Goal: Task Accomplishment & Management: Use online tool/utility

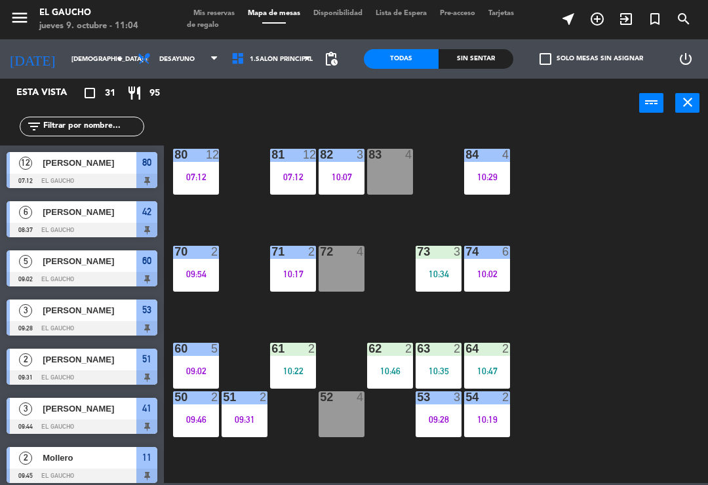
click at [191, 419] on div "09:46" at bounding box center [196, 419] width 46 height 9
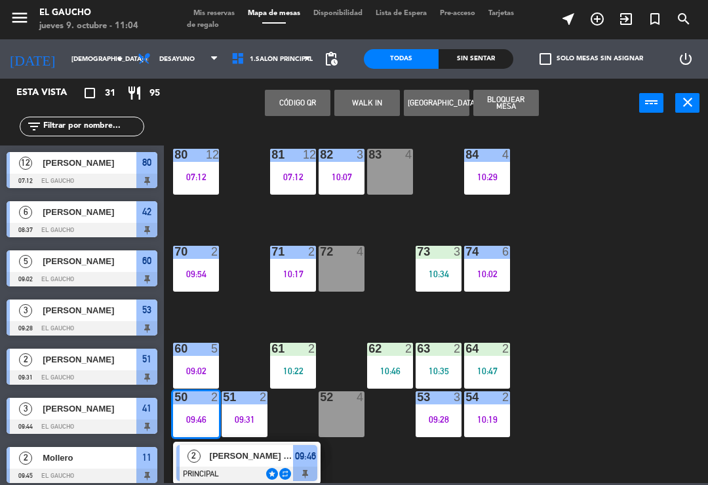
click at [232, 467] on div at bounding box center [246, 474] width 141 height 14
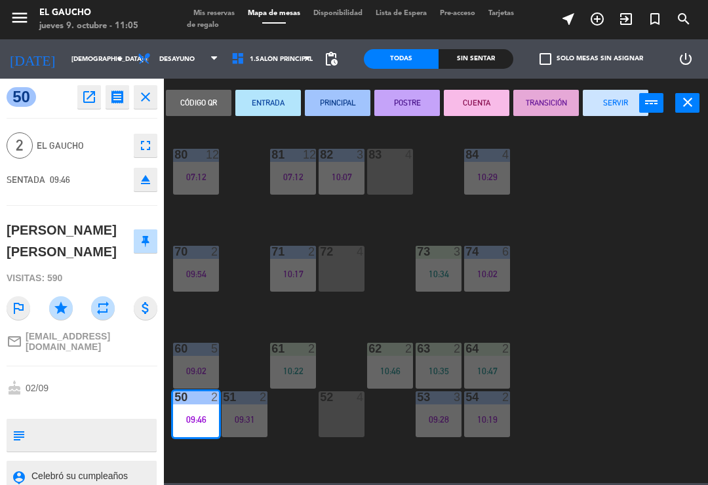
click at [619, 113] on button "SERVIR" at bounding box center [616, 103] width 66 height 26
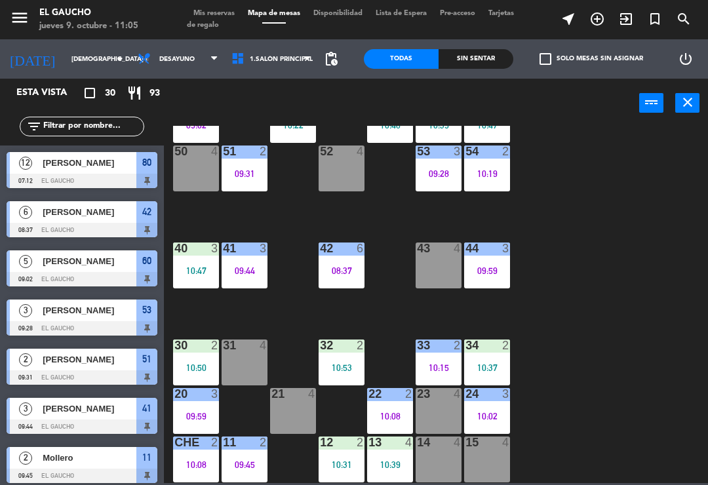
scroll to position [246, 0]
click at [387, 460] on div "10:39" at bounding box center [390, 464] width 46 height 9
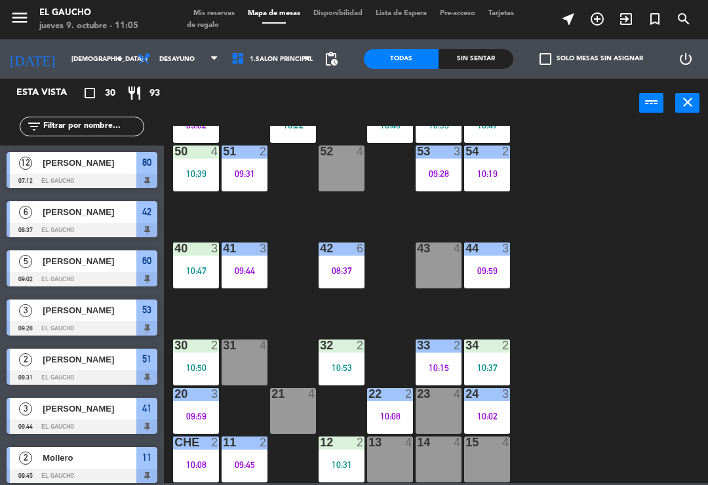
scroll to position [227, 0]
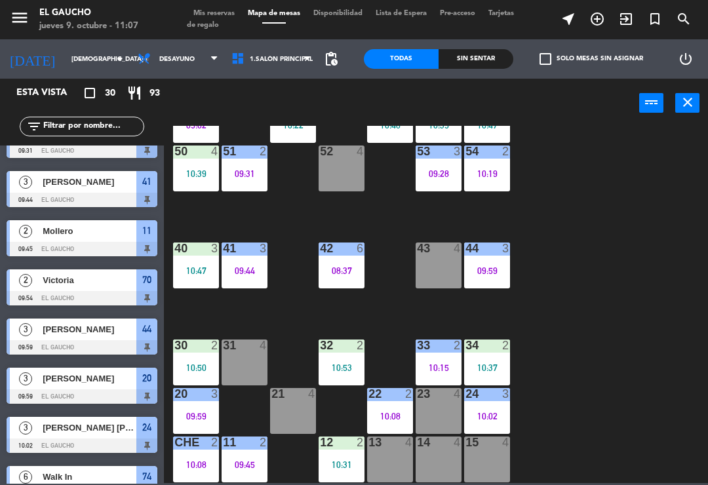
click at [344, 163] on div "52 4" at bounding box center [342, 169] width 46 height 46
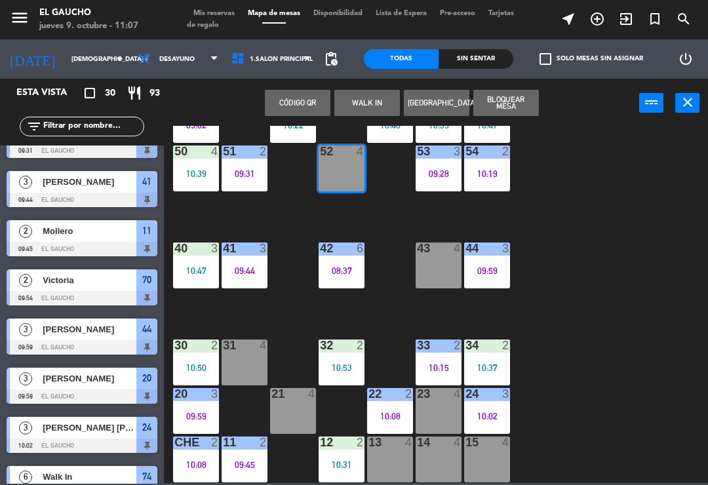
click at [353, 101] on button "WALK IN" at bounding box center [367, 103] width 66 height 26
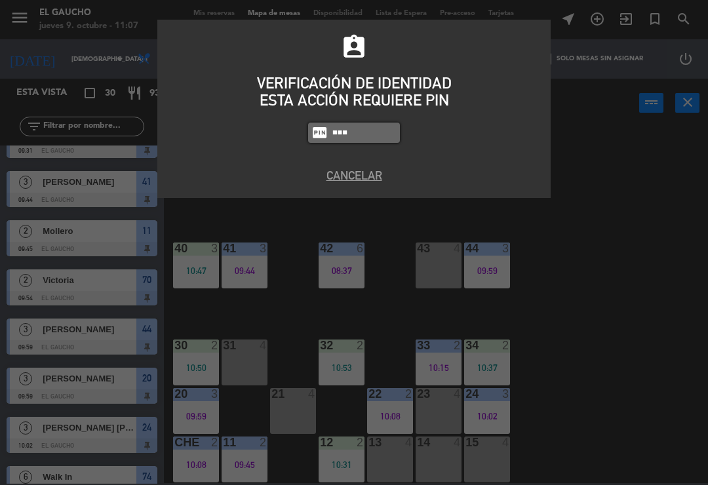
type input "0009"
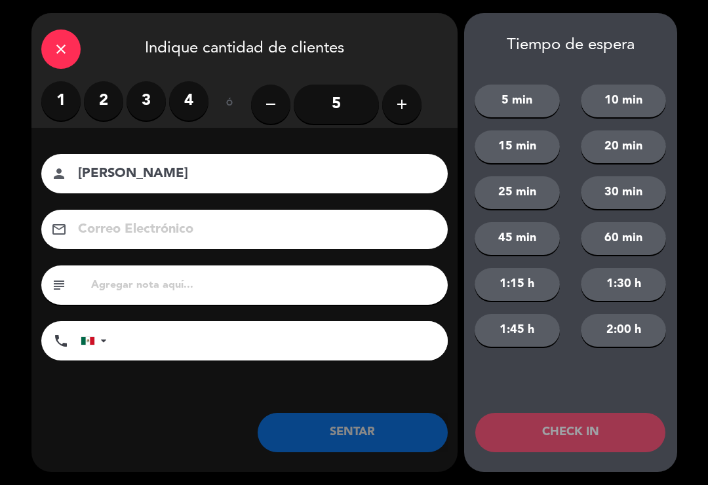
type input "[PERSON_NAME]"
click at [391, 111] on button "add" at bounding box center [401, 104] width 39 height 39
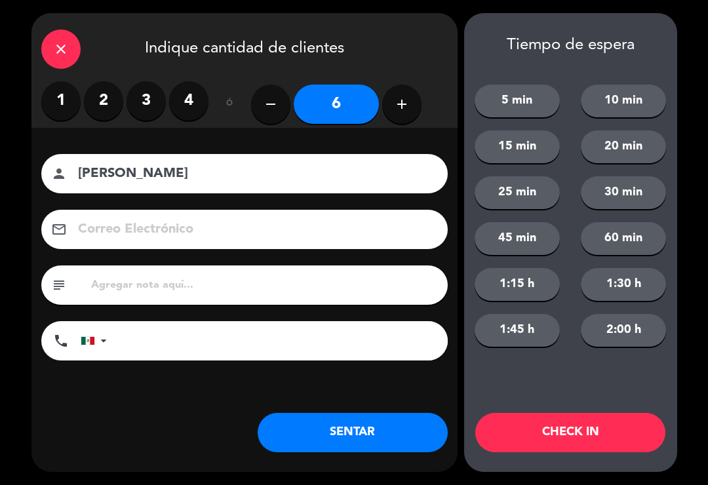
click at [397, 429] on button "SENTAR" at bounding box center [353, 432] width 190 height 39
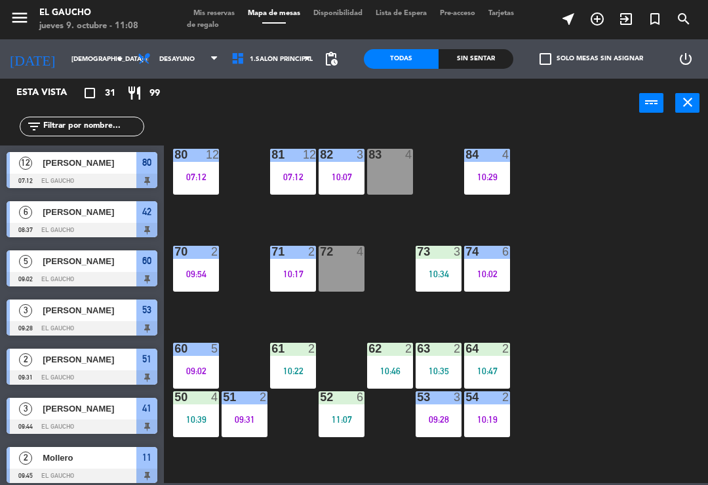
scroll to position [0, 0]
click at [340, 172] on div "10:07" at bounding box center [342, 176] width 46 height 9
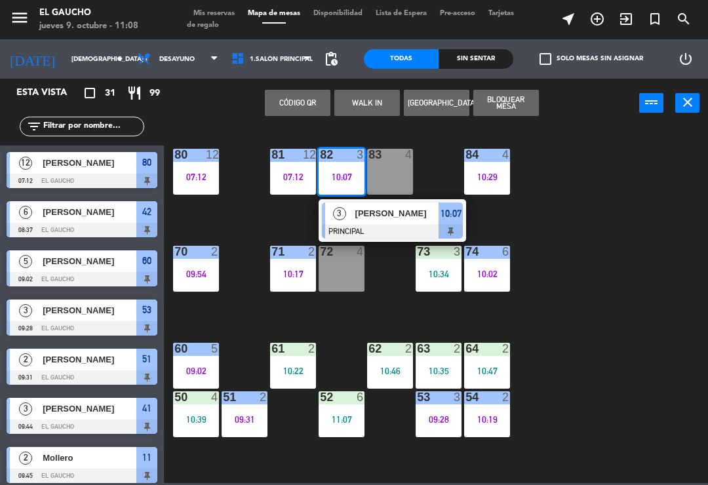
click at [372, 226] on div at bounding box center [392, 231] width 141 height 14
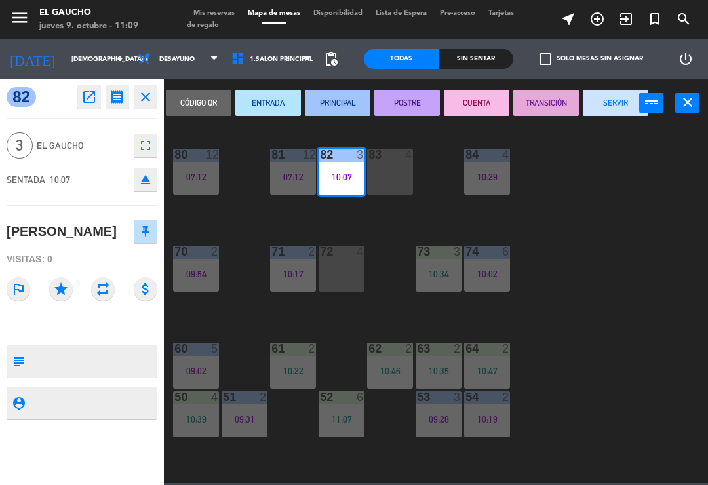
click at [607, 104] on button "SERVIR" at bounding box center [616, 103] width 66 height 26
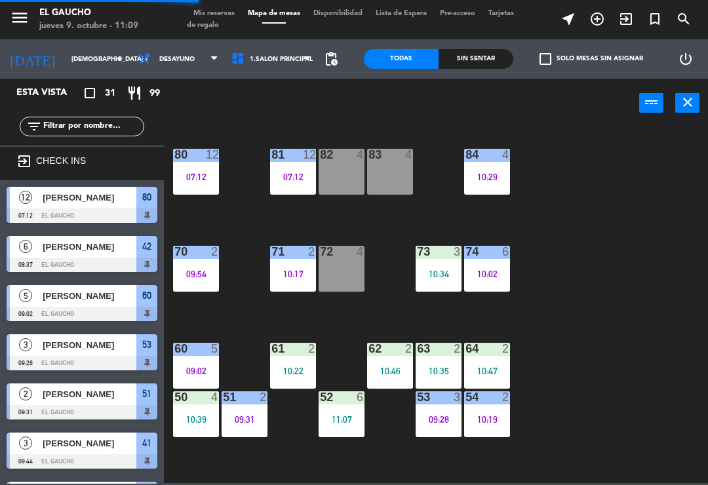
click at [349, 167] on div "82 4" at bounding box center [342, 172] width 46 height 46
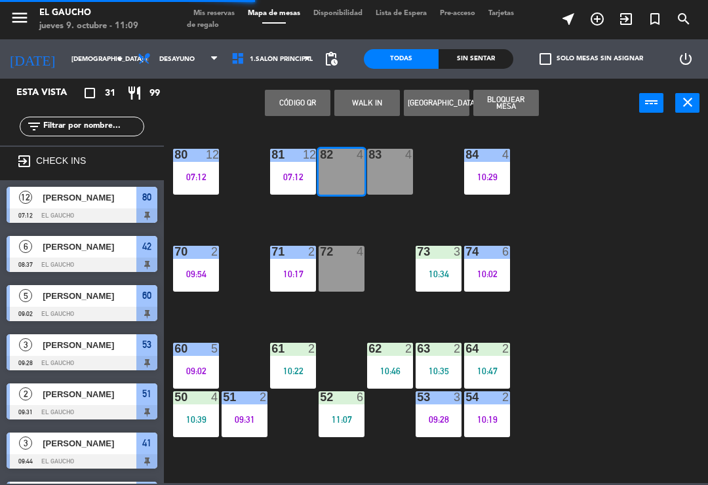
click at [368, 106] on button "WALK IN" at bounding box center [367, 103] width 66 height 26
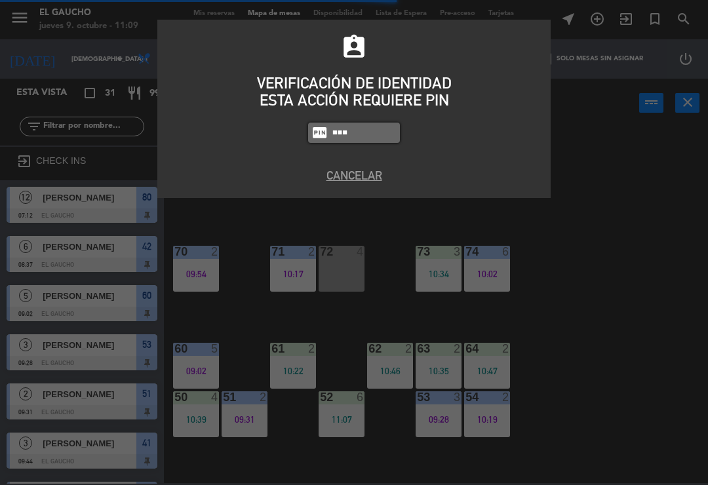
type input "0009"
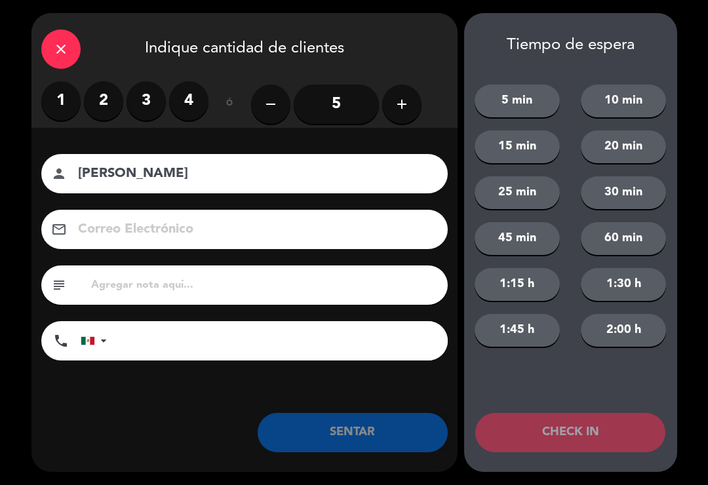
click at [95, 96] on label "2" at bounding box center [103, 100] width 39 height 39
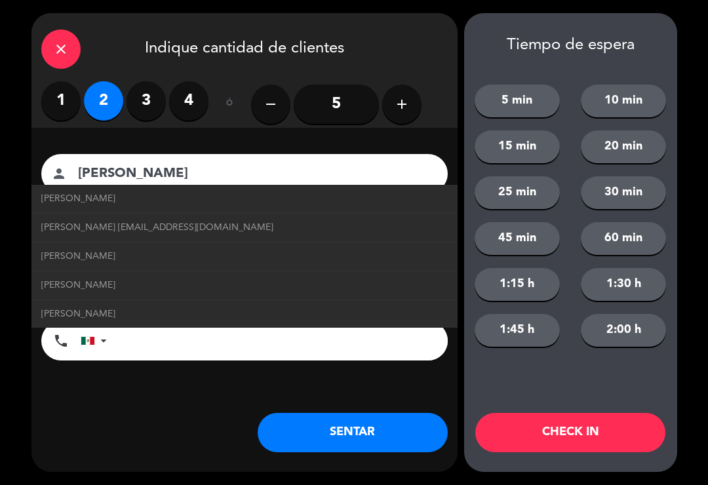
click at [78, 226] on span "[PERSON_NAME] [EMAIL_ADDRESS][DOMAIN_NAME]" at bounding box center [157, 227] width 232 height 15
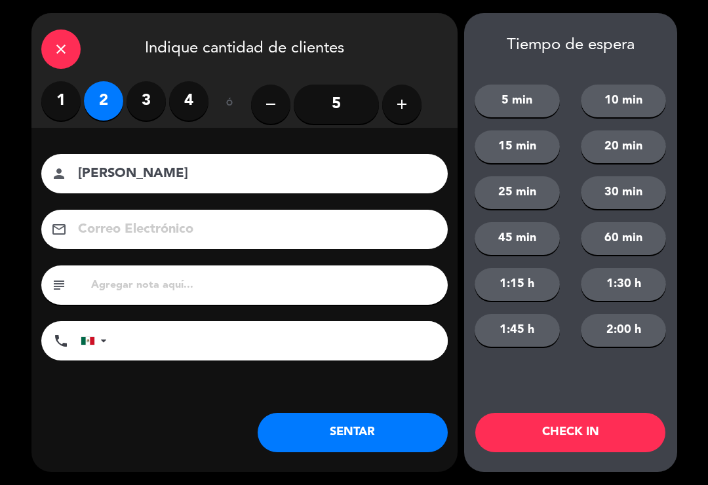
type input "[PERSON_NAME]"
type input "[EMAIL_ADDRESS][DOMAIN_NAME]"
click at [334, 437] on button "SENTAR" at bounding box center [353, 432] width 190 height 39
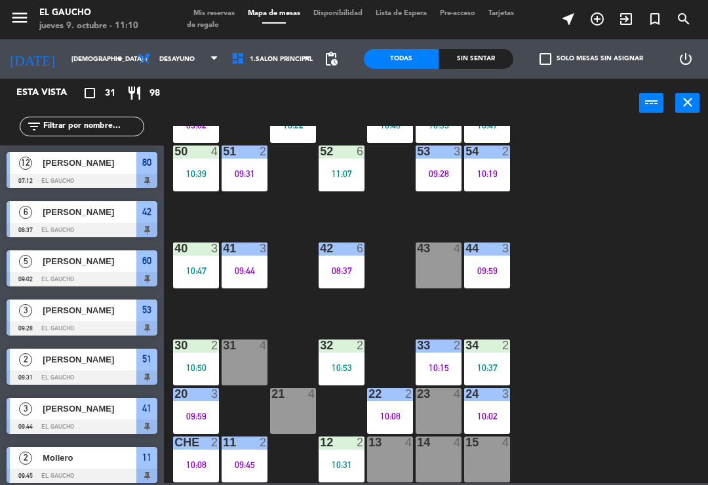
scroll to position [246, 0]
click at [189, 461] on div "10:08" at bounding box center [196, 464] width 46 height 9
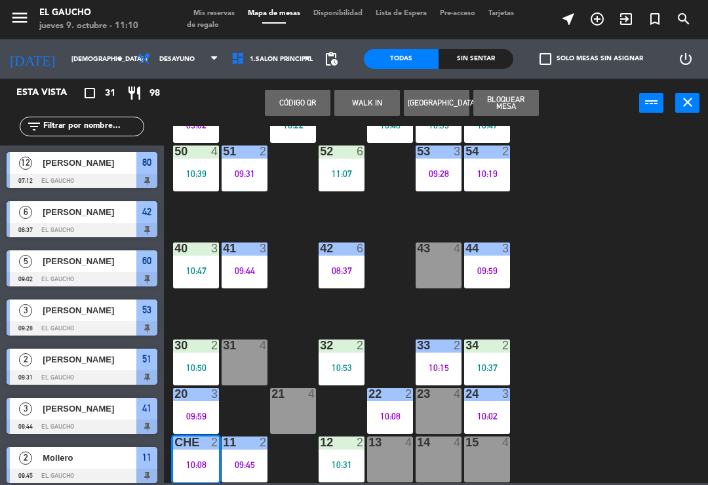
click at [184, 463] on div "10:08" at bounding box center [196, 464] width 46 height 9
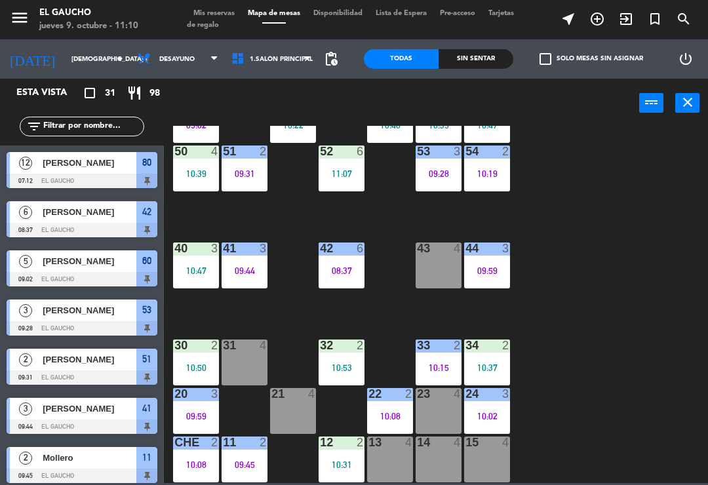
click at [195, 460] on div "10:08" at bounding box center [196, 464] width 46 height 9
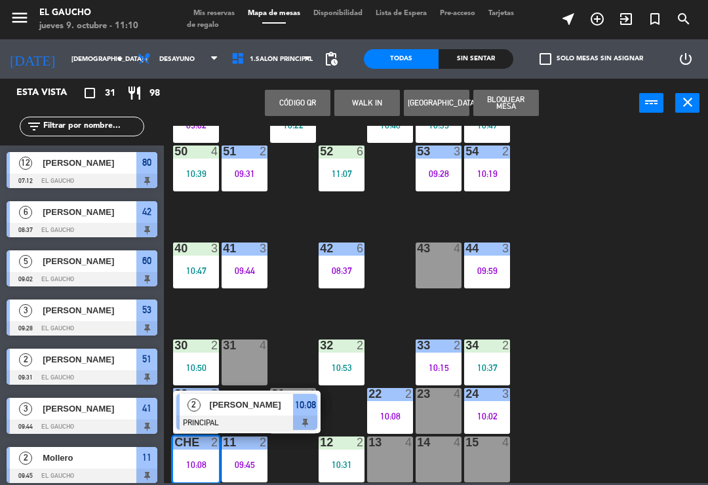
click at [249, 405] on span "[PERSON_NAME]" at bounding box center [252, 405] width 84 height 14
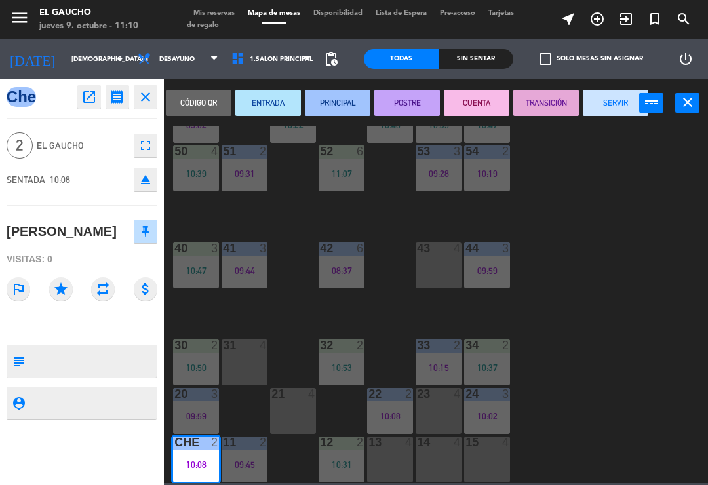
click at [610, 104] on button "SERVIR" at bounding box center [616, 103] width 66 height 26
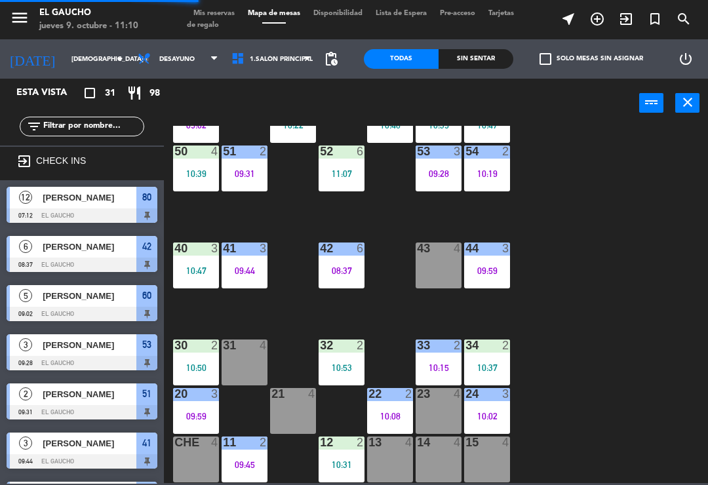
click at [342, 468] on div "10:31" at bounding box center [342, 464] width 46 height 9
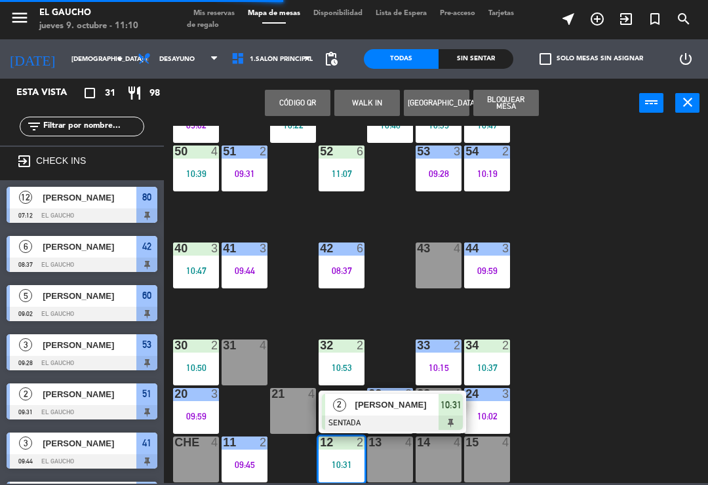
click at [354, 415] on div "[PERSON_NAME]" at bounding box center [396, 405] width 85 height 22
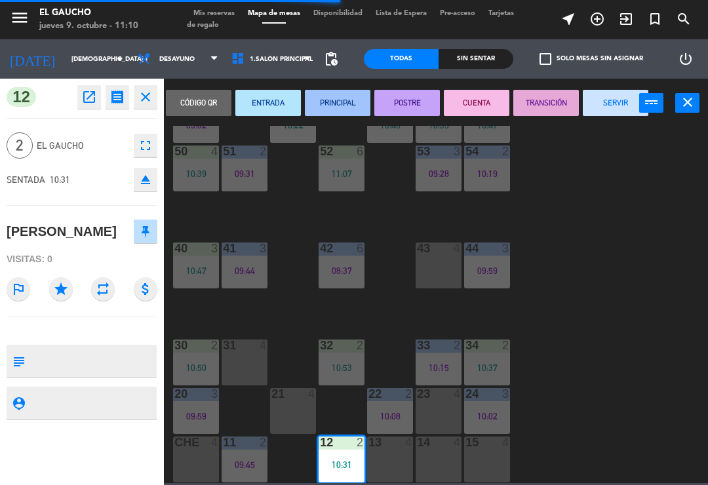
click at [330, 100] on button "PRINCIPAL" at bounding box center [338, 103] width 66 height 26
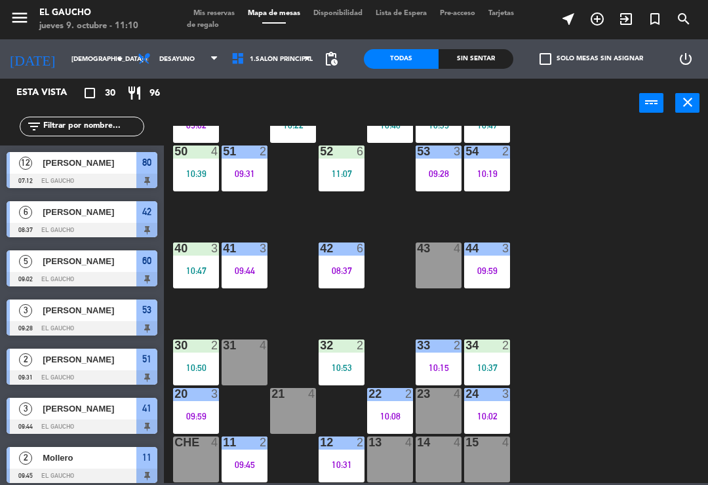
click at [190, 363] on div "10:50" at bounding box center [196, 367] width 46 height 9
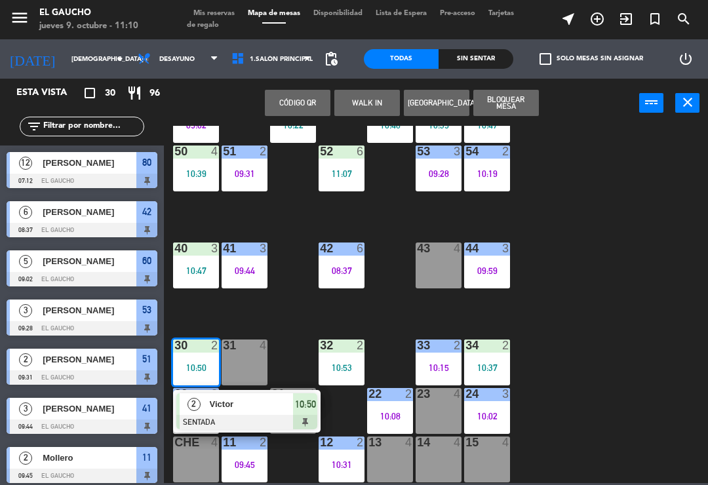
click at [241, 409] on span "Victor" at bounding box center [252, 404] width 84 height 14
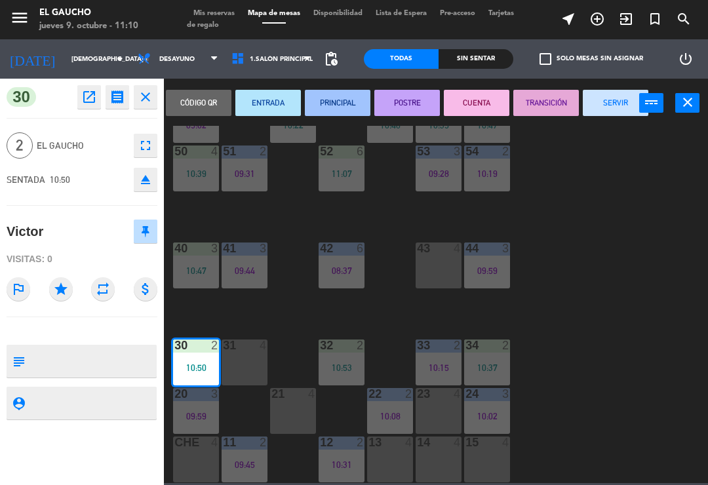
click at [339, 107] on button "PRINCIPAL" at bounding box center [338, 103] width 66 height 26
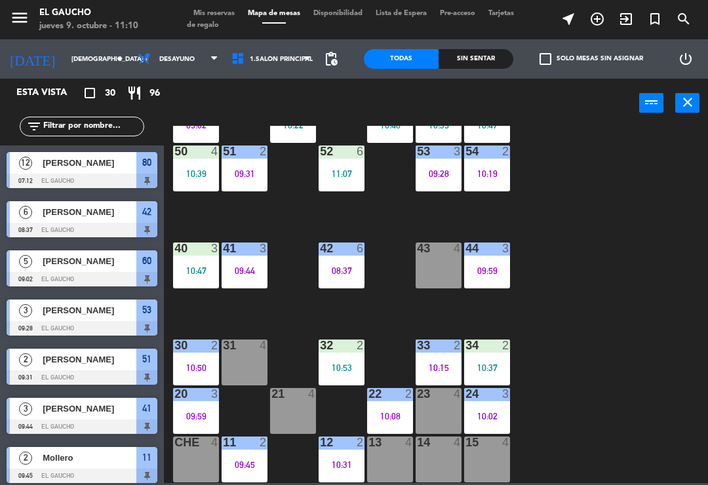
scroll to position [325, 0]
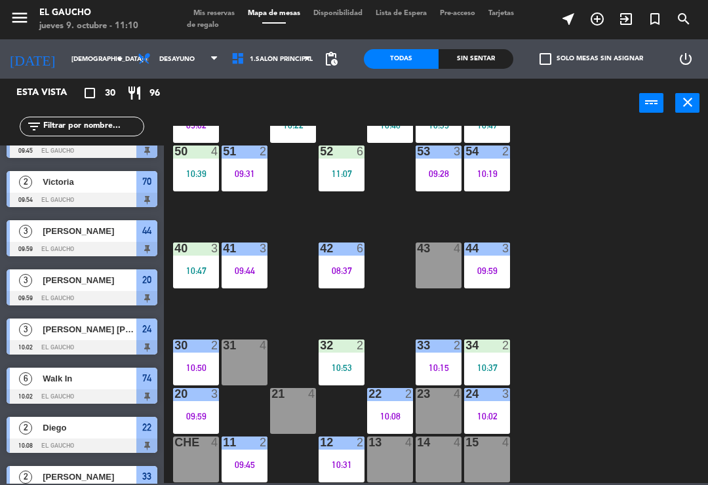
click at [406, 388] on div "23" at bounding box center [417, 394] width 22 height 12
click at [643, 308] on div "84 4 10:29 80 12 07:12 83 4 82 2 11:09 81 12 07:12 70 2 09:54 71 2 10:17 72 4 7…" at bounding box center [439, 304] width 537 height 357
click at [329, 359] on div "32 2 10:53" at bounding box center [342, 363] width 46 height 46
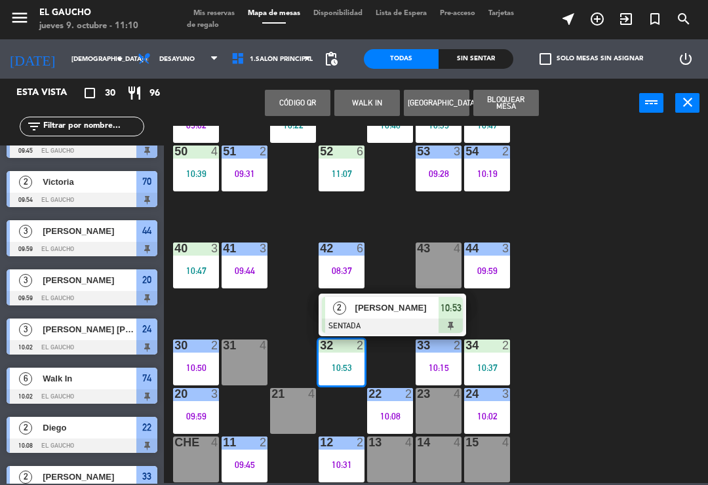
click at [358, 311] on span "[PERSON_NAME]" at bounding box center [397, 308] width 84 height 14
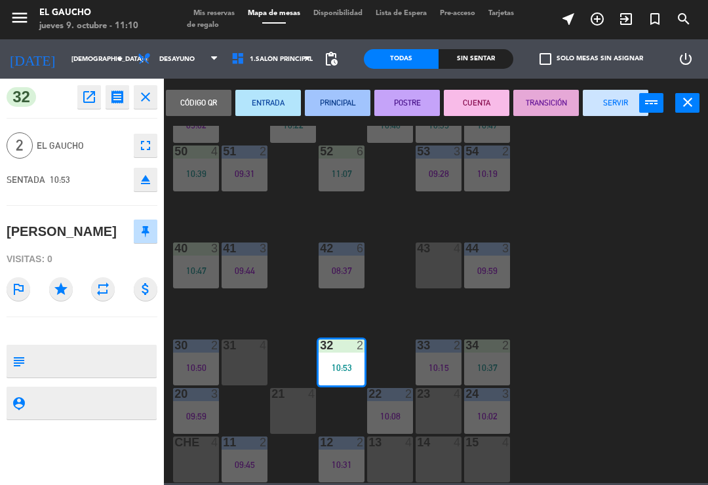
click at [328, 104] on button "PRINCIPAL" at bounding box center [338, 103] width 66 height 26
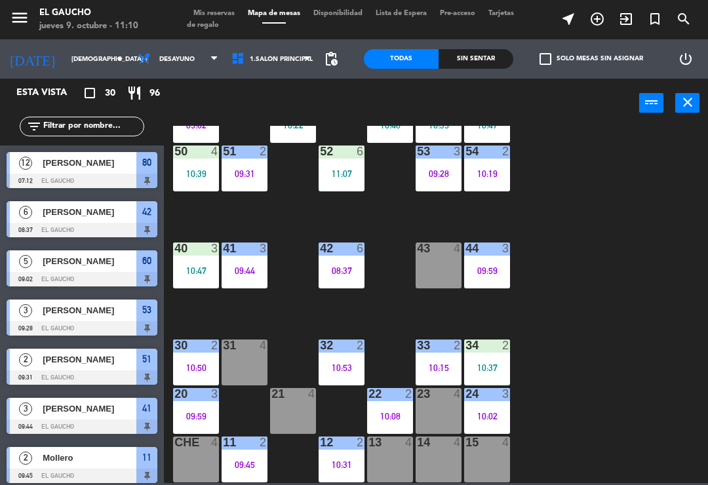
scroll to position [374, 0]
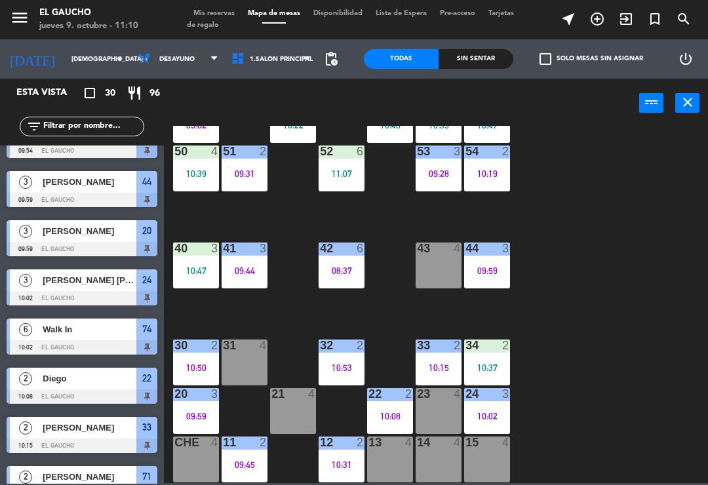
click at [488, 361] on div "34 2 10:37" at bounding box center [487, 363] width 46 height 46
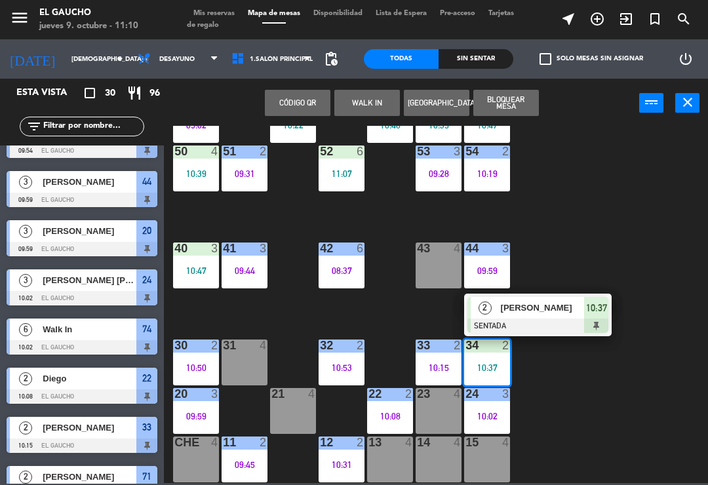
click at [526, 319] on div at bounding box center [538, 326] width 141 height 14
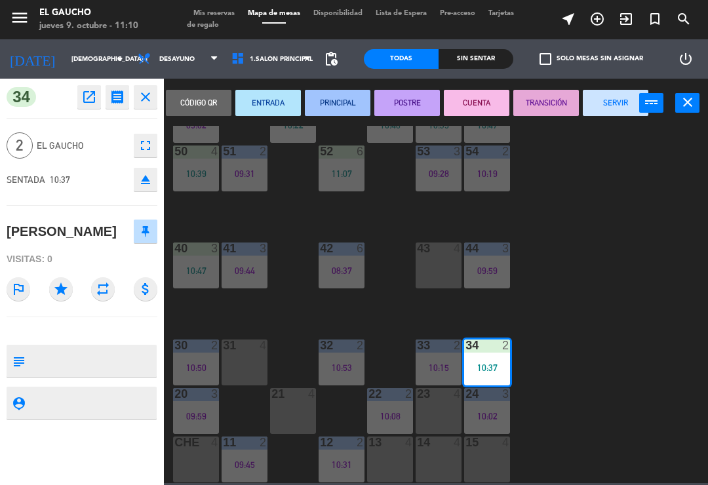
click at [342, 104] on button "PRINCIPAL" at bounding box center [338, 103] width 66 height 26
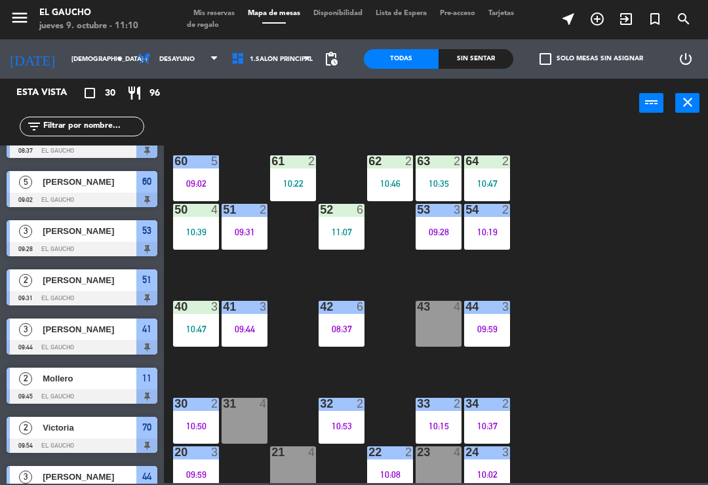
scroll to position [189, 0]
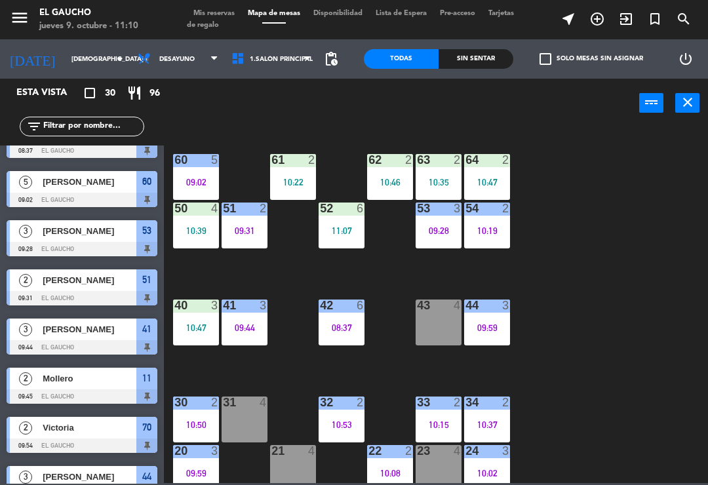
click at [186, 318] on div "40 3 10:47" at bounding box center [196, 323] width 46 height 46
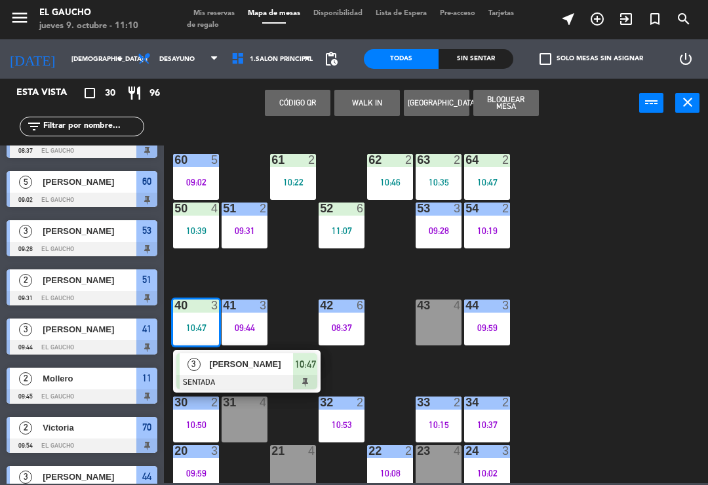
click at [241, 370] on span "[PERSON_NAME]" at bounding box center [252, 364] width 84 height 14
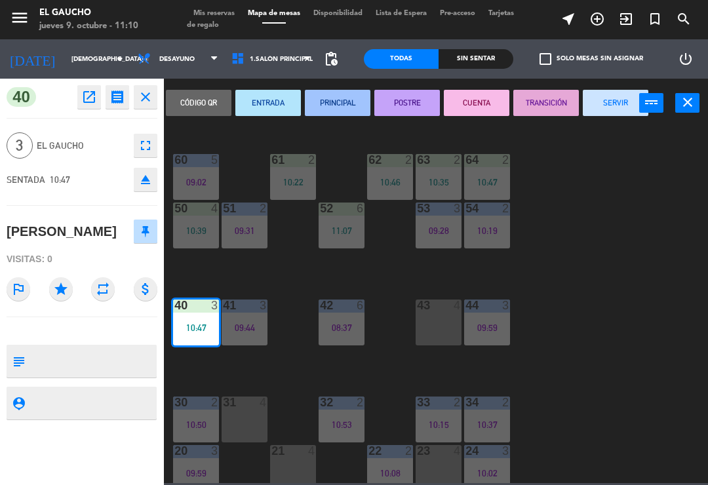
click at [330, 98] on button "PRINCIPAL" at bounding box center [338, 103] width 66 height 26
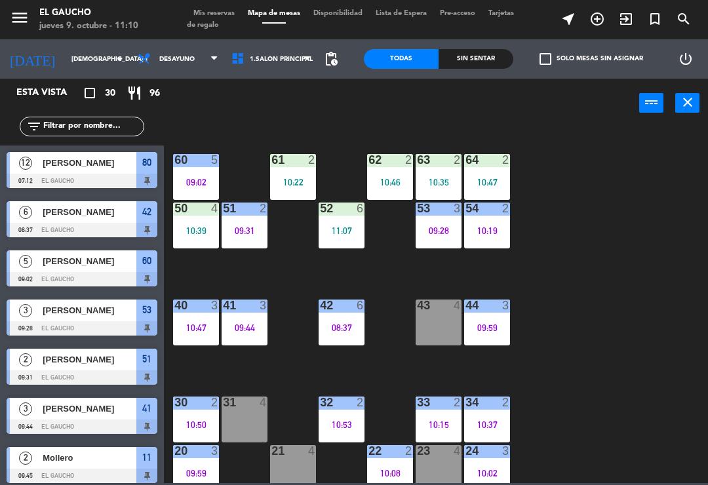
scroll to position [227, 0]
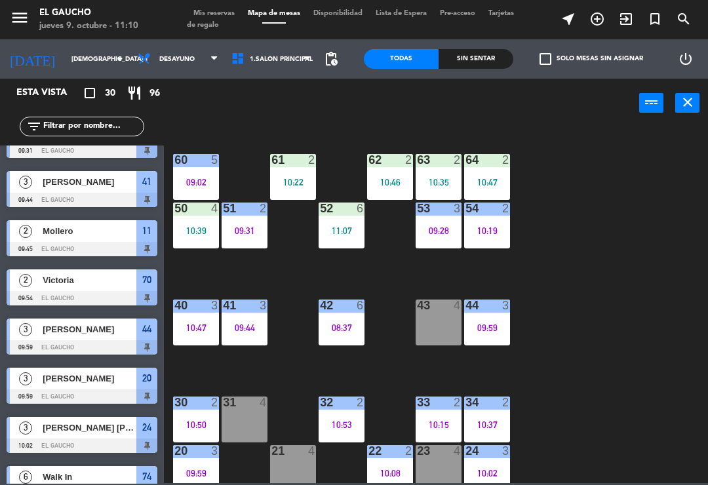
click at [339, 323] on div "08:37" at bounding box center [342, 327] width 46 height 9
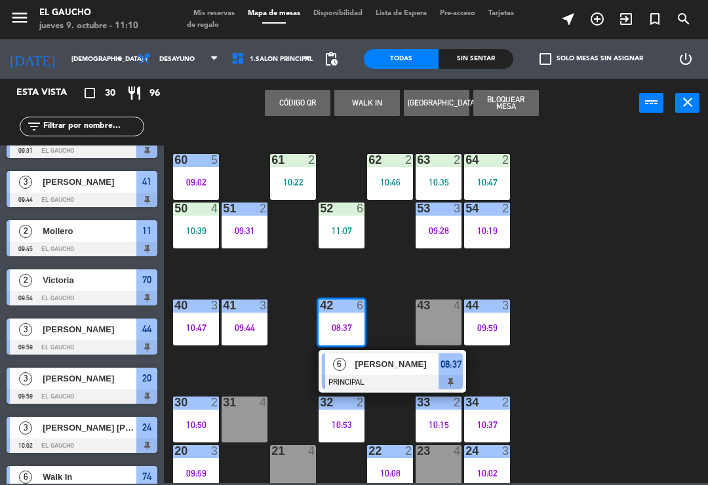
click at [378, 374] on div "[PERSON_NAME]" at bounding box center [396, 364] width 85 height 22
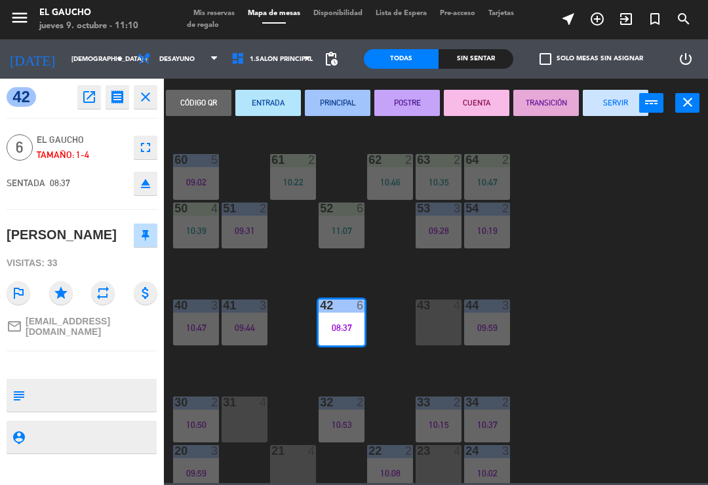
click at [538, 108] on button "TRANSICIÓN" at bounding box center [546, 103] width 66 height 26
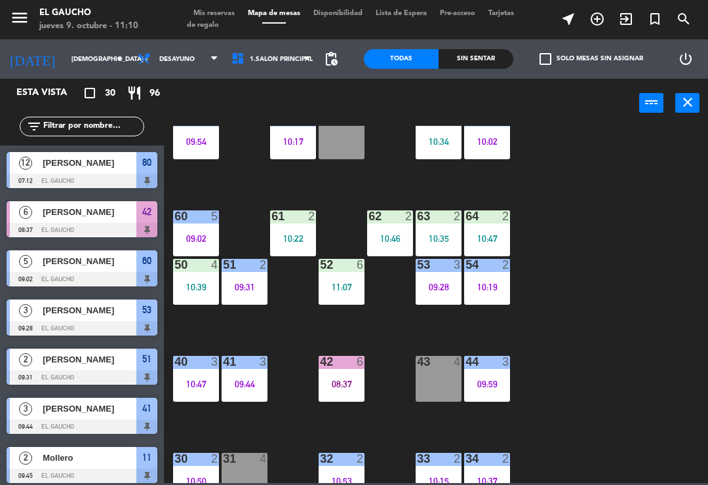
scroll to position [136, 0]
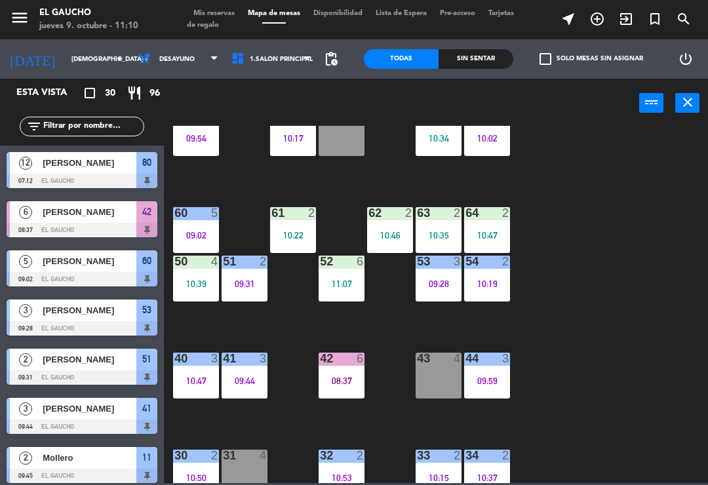
click at [237, 268] on div "51 2" at bounding box center [245, 262] width 46 height 13
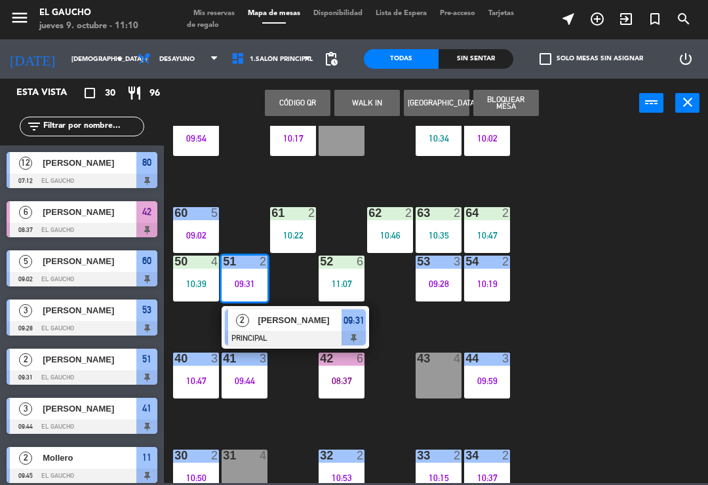
click at [289, 336] on div at bounding box center [295, 338] width 141 height 14
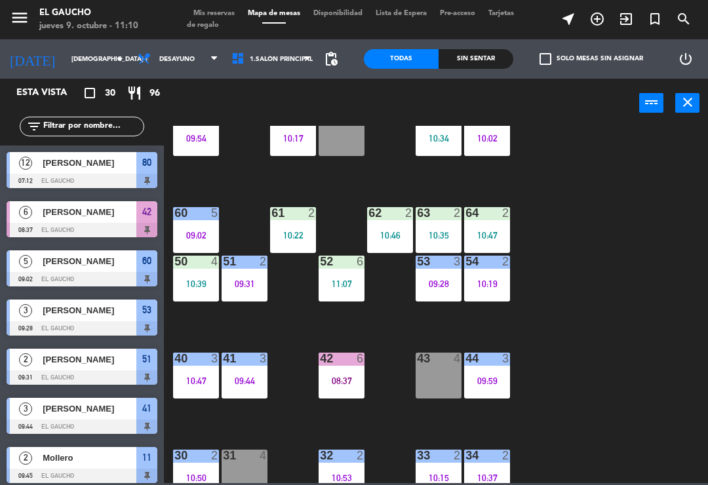
click at [247, 268] on div "51 2" at bounding box center [245, 262] width 46 height 13
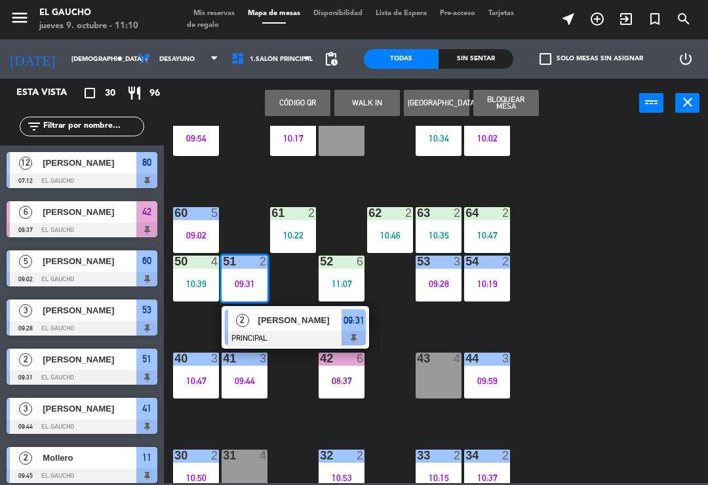
click at [289, 338] on div at bounding box center [295, 338] width 141 height 14
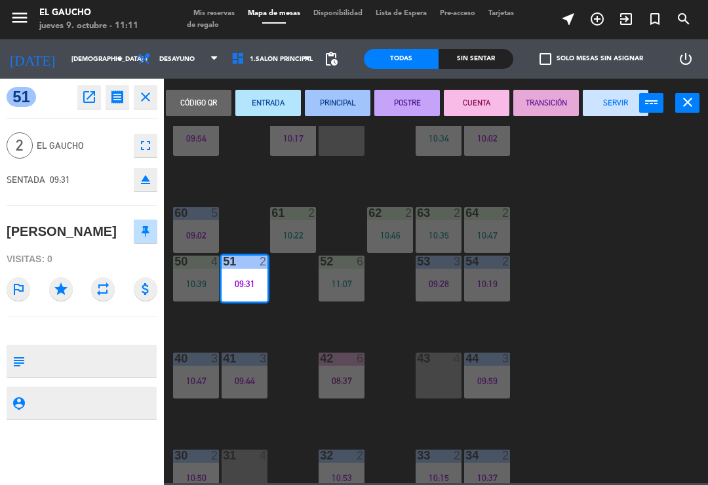
click at [619, 106] on button "SERVIR" at bounding box center [616, 103] width 66 height 26
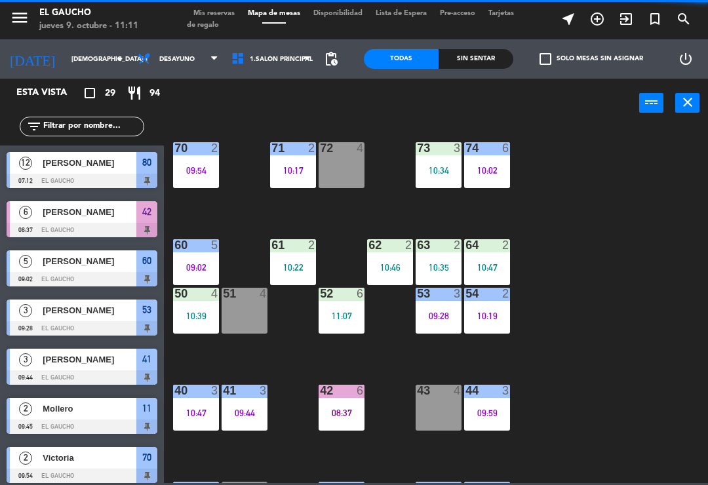
scroll to position [105, 0]
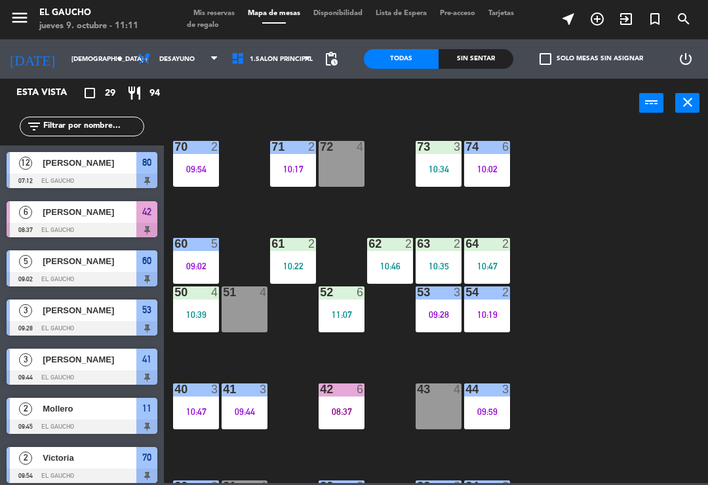
click at [500, 307] on div "54 2 10:19" at bounding box center [487, 310] width 46 height 46
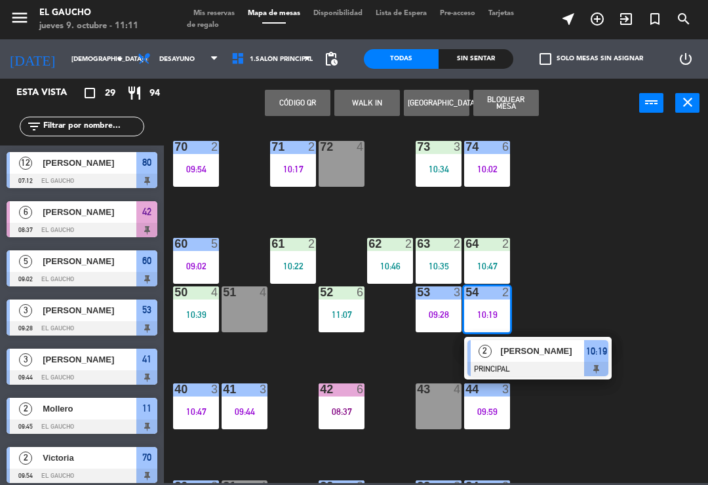
click at [523, 353] on span "[PERSON_NAME]" at bounding box center [543, 351] width 84 height 14
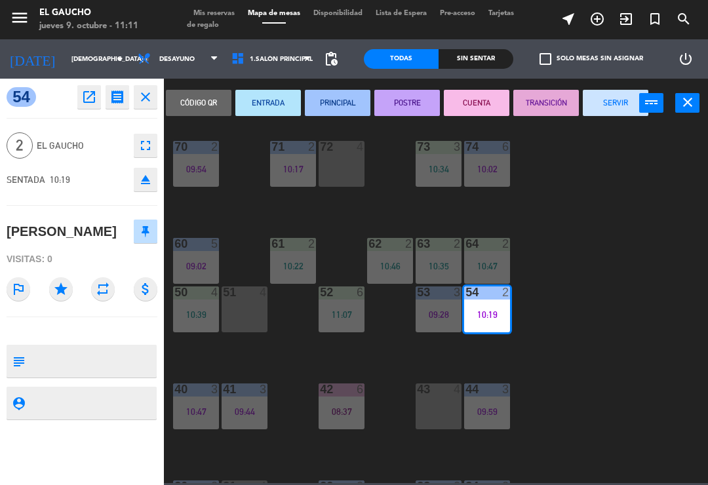
click at [603, 98] on button "SERVIR" at bounding box center [616, 103] width 66 height 26
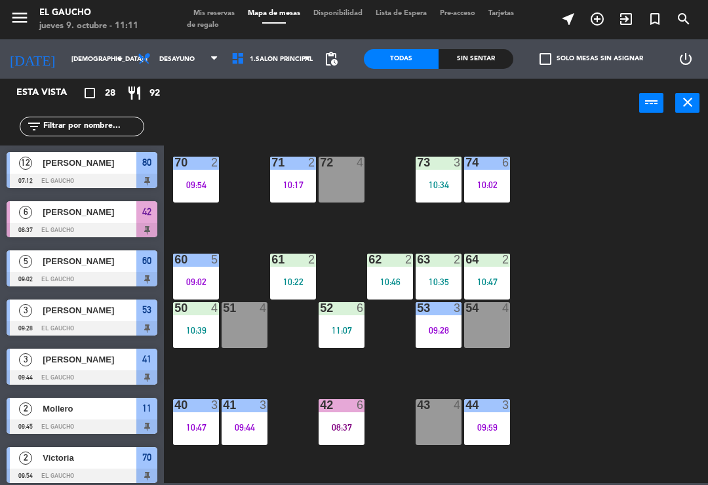
scroll to position [91, 0]
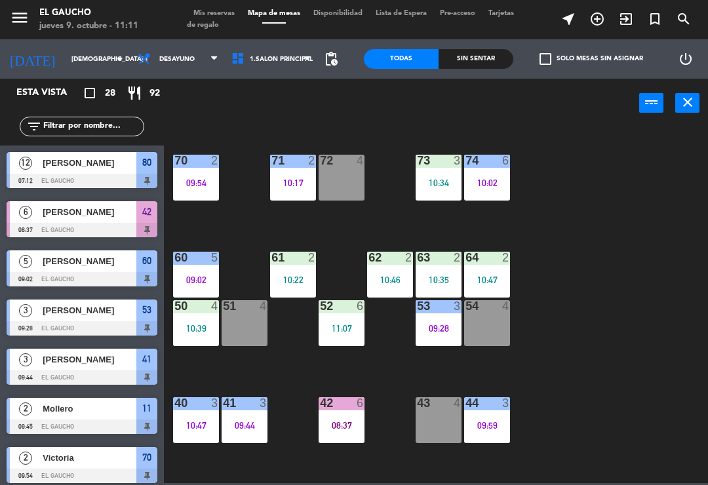
click at [299, 278] on div "10:22" at bounding box center [293, 279] width 46 height 9
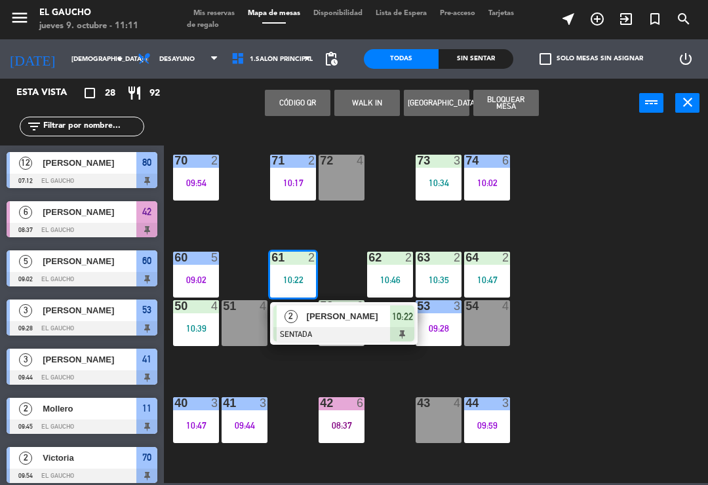
click at [311, 334] on div at bounding box center [343, 334] width 141 height 14
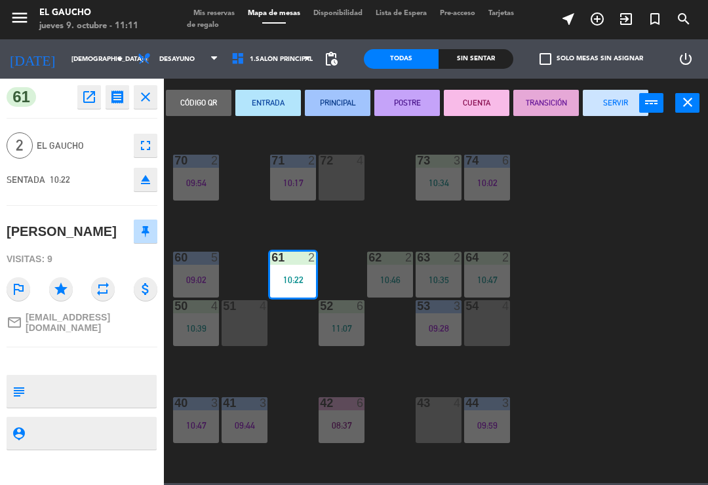
click at [350, 99] on button "PRINCIPAL" at bounding box center [338, 103] width 66 height 26
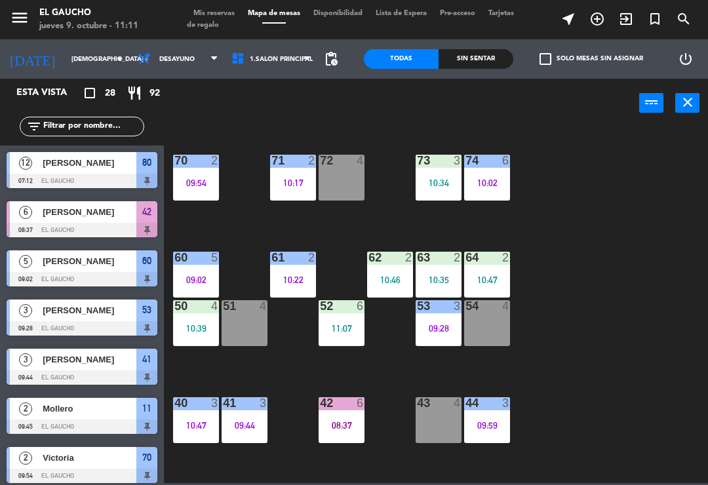
click at [391, 281] on div "10:46" at bounding box center [390, 279] width 46 height 9
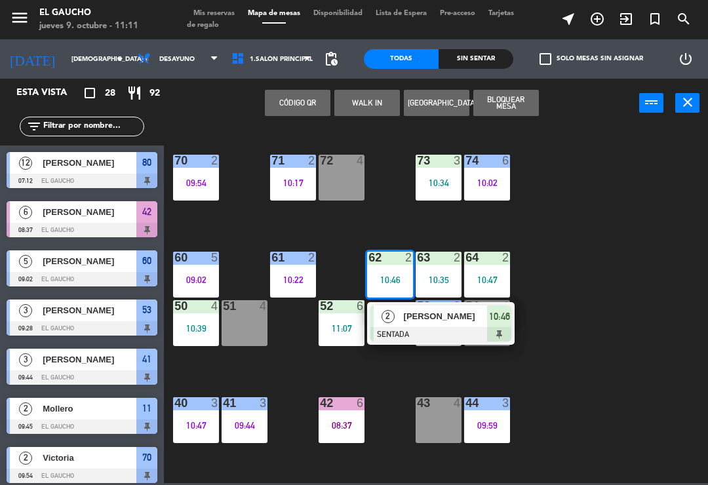
click at [406, 331] on div at bounding box center [440, 334] width 141 height 14
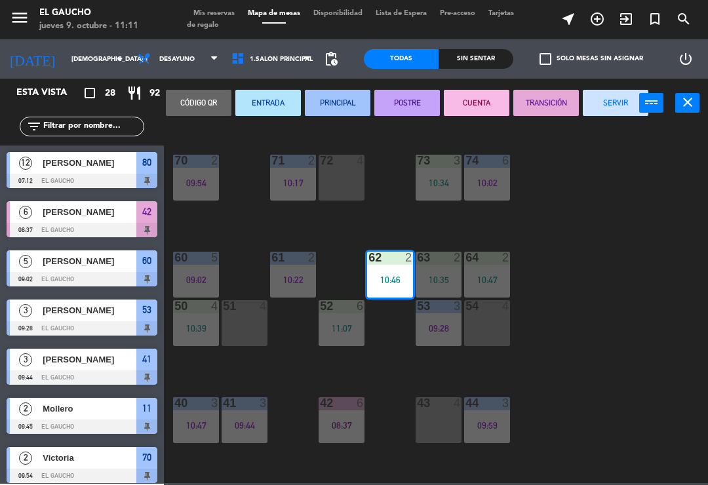
click at [363, 99] on button "PRINCIPAL" at bounding box center [338, 103] width 66 height 26
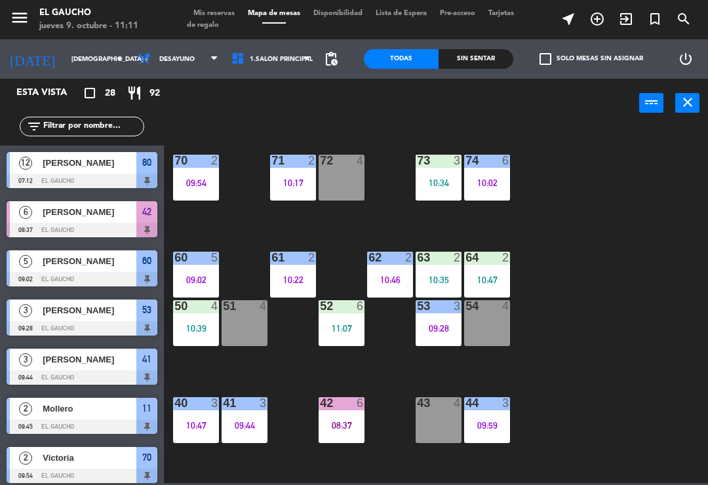
scroll to position [144, 0]
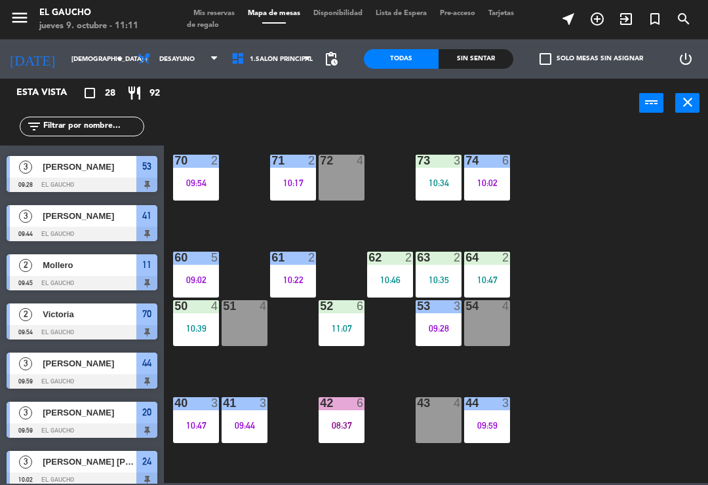
click at [441, 279] on div "10:35" at bounding box center [439, 279] width 46 height 9
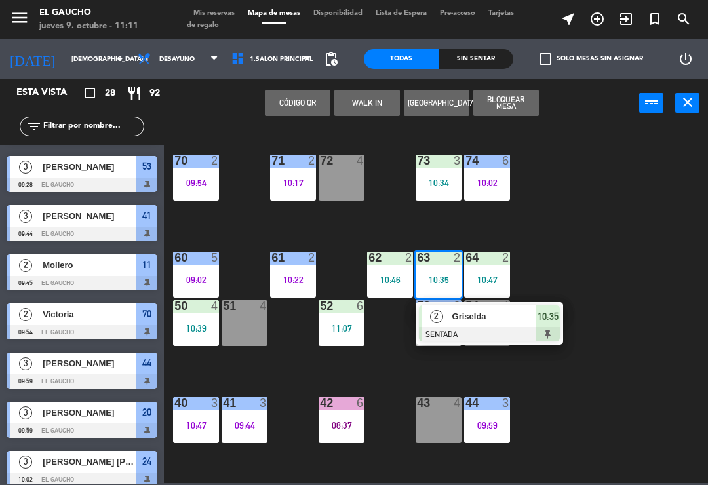
click at [489, 324] on div "Griselda" at bounding box center [493, 317] width 85 height 22
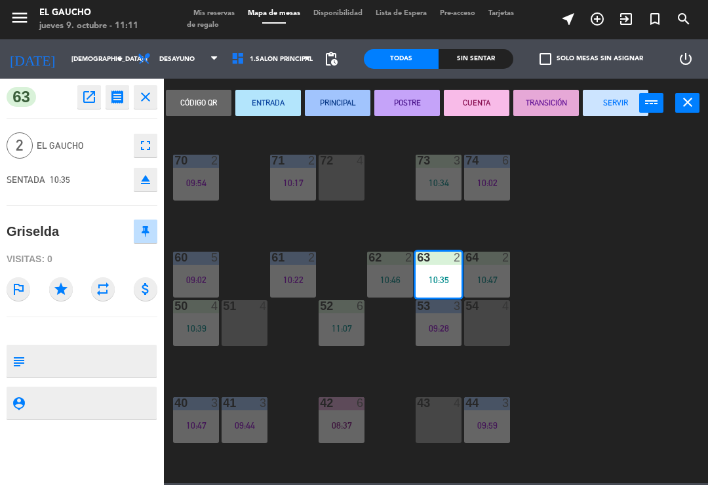
click at [345, 102] on button "PRINCIPAL" at bounding box center [338, 103] width 66 height 26
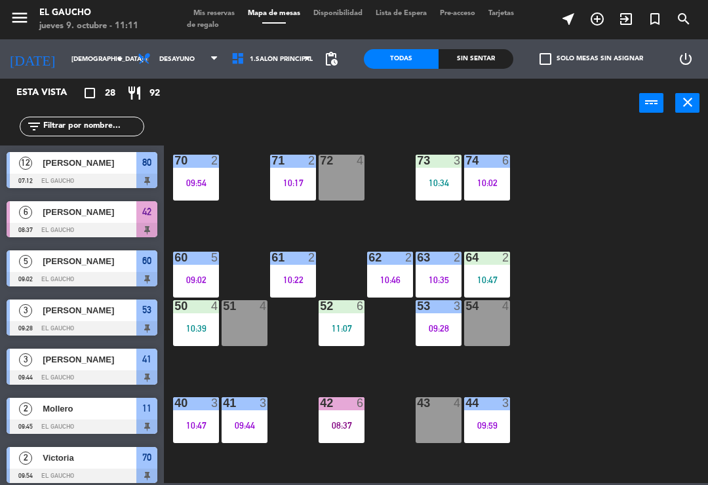
click at [491, 283] on div "10:47" at bounding box center [487, 279] width 46 height 9
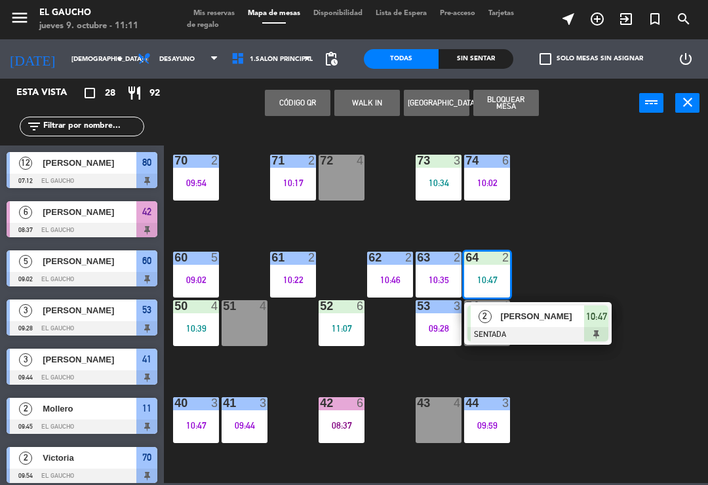
click at [530, 340] on div at bounding box center [538, 334] width 141 height 14
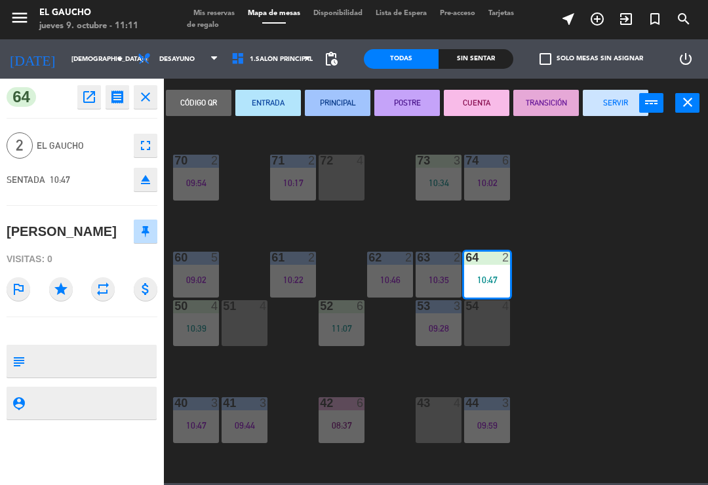
click at [344, 99] on button "PRINCIPAL" at bounding box center [338, 103] width 66 height 26
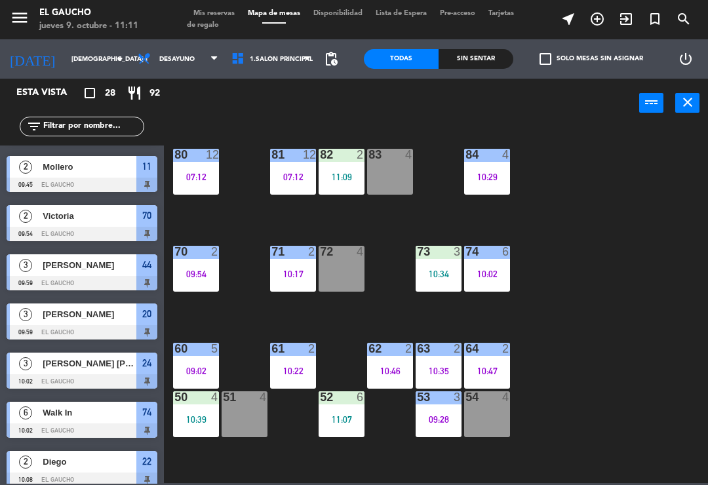
scroll to position [3, 0]
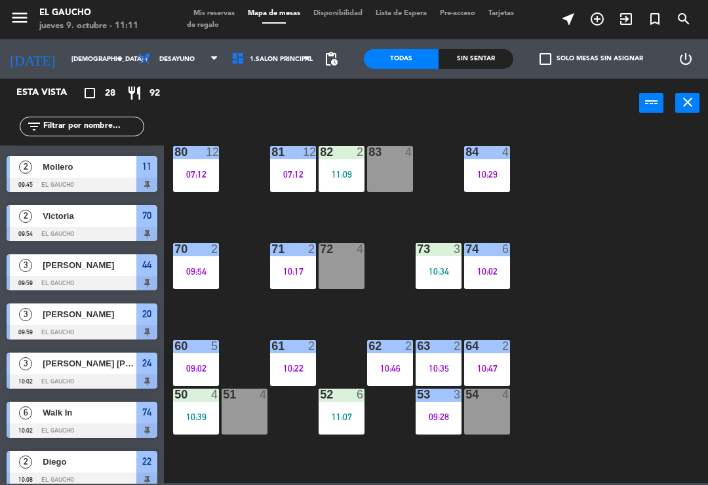
click at [434, 275] on div "10:34" at bounding box center [439, 271] width 46 height 9
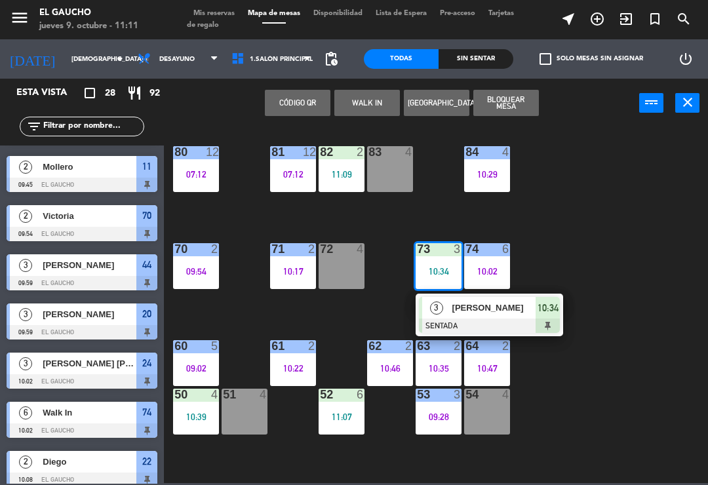
click at [635, 265] on div "84 4 10:29 80 12 07:12 83 4 82 2 11:09 81 12 07:12 70 2 09:54 71 2 10:17 72 4 7…" at bounding box center [439, 304] width 537 height 357
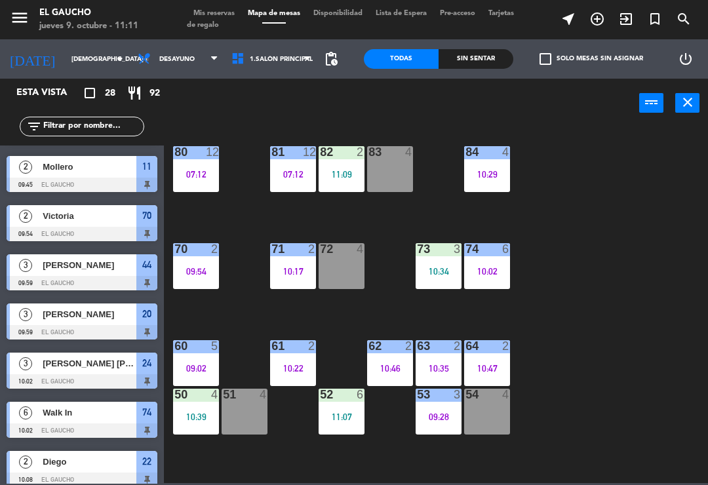
click at [200, 269] on div "09:54" at bounding box center [196, 271] width 46 height 9
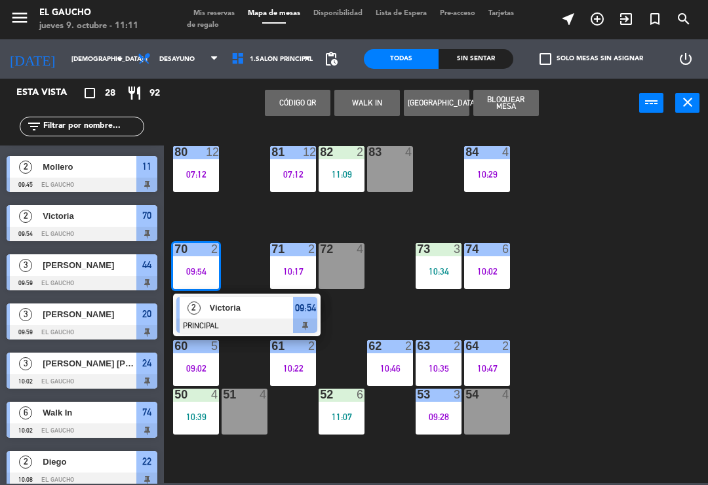
click at [245, 324] on div at bounding box center [246, 326] width 141 height 14
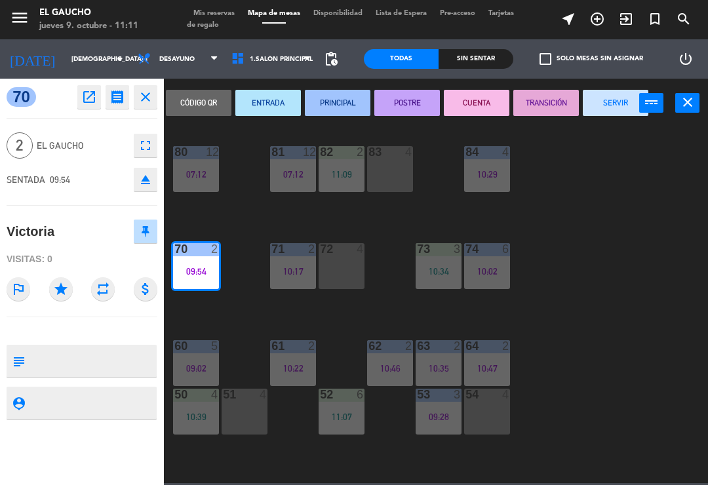
click at [620, 106] on button "SERVIR" at bounding box center [616, 103] width 66 height 26
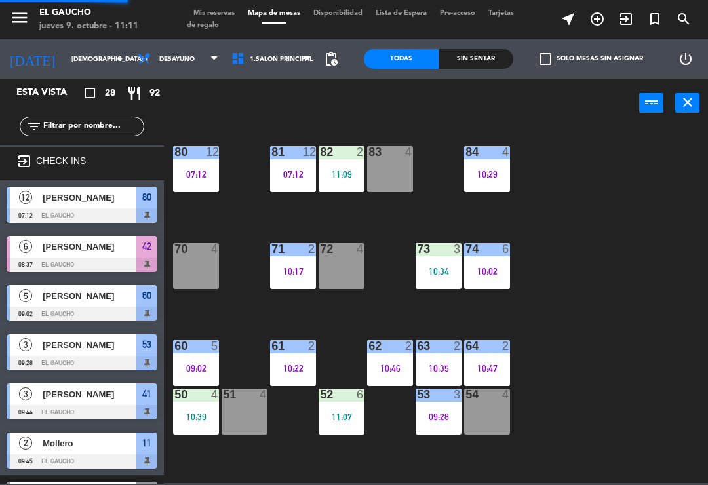
scroll to position [0, 0]
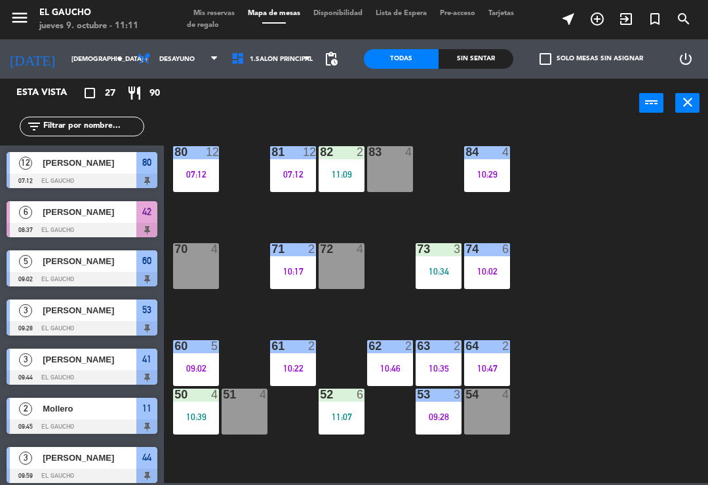
click at [294, 261] on div "71 2 10:17" at bounding box center [293, 266] width 46 height 46
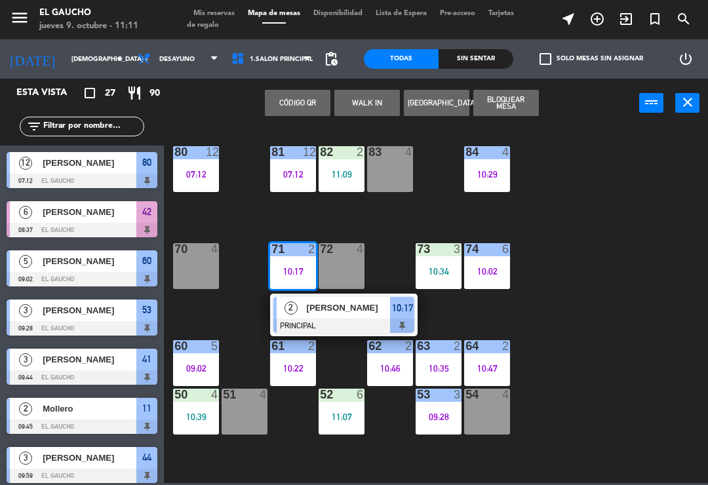
click at [653, 362] on div "84 4 10:29 80 12 07:12 83 4 82 2 11:09 81 12 07:12 70 4 71 2 10:17 2 [PERSON_NA…" at bounding box center [439, 304] width 537 height 357
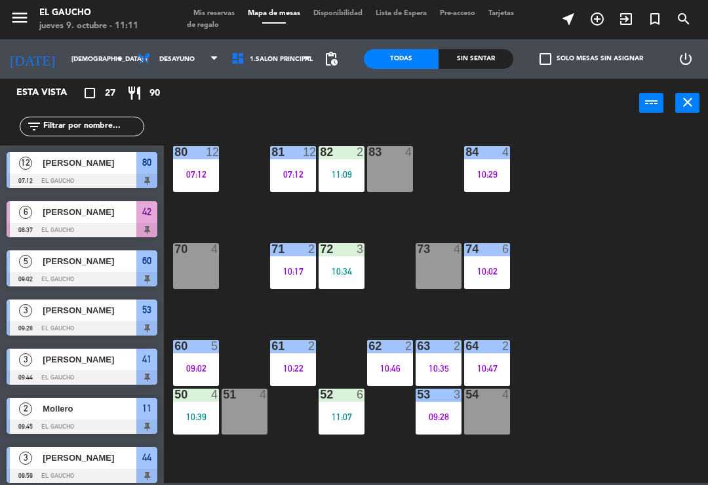
click at [346, 278] on div "72 3 10:34" at bounding box center [342, 266] width 46 height 46
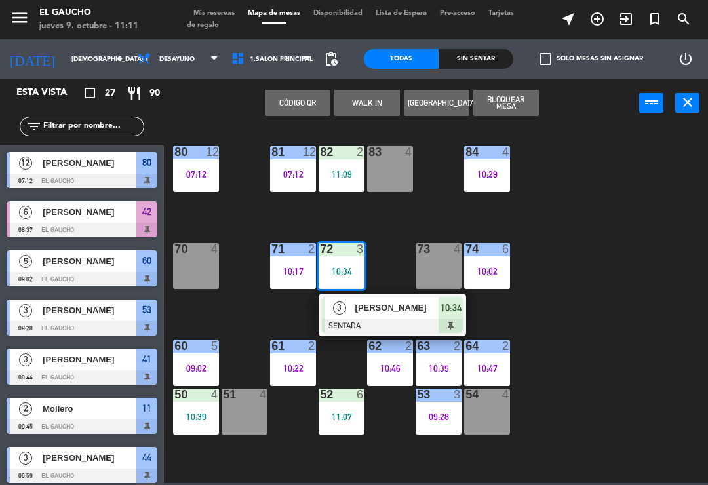
click at [344, 319] on div at bounding box center [392, 326] width 141 height 14
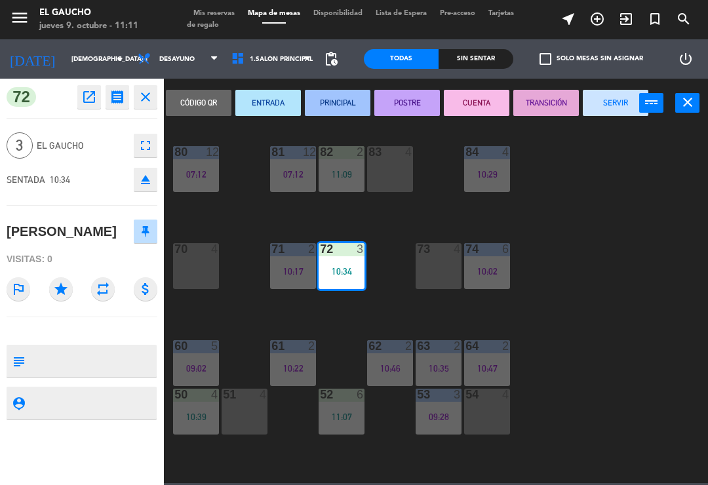
click at [340, 102] on button "PRINCIPAL" at bounding box center [338, 103] width 66 height 26
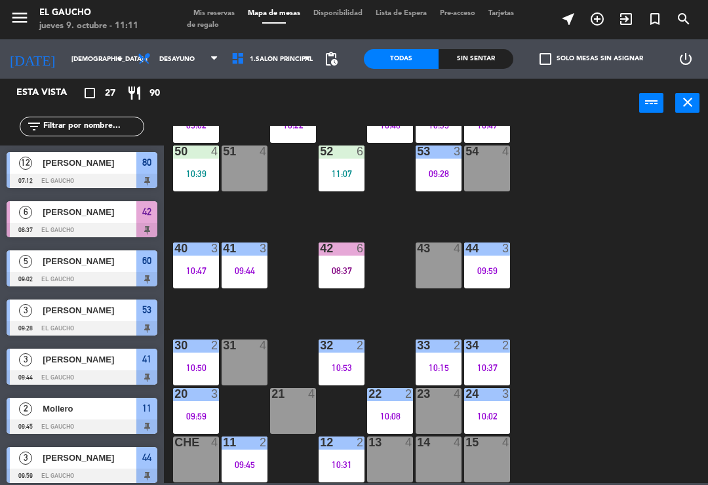
scroll to position [246, 0]
click at [391, 409] on div "22 2 10:08" at bounding box center [390, 411] width 46 height 46
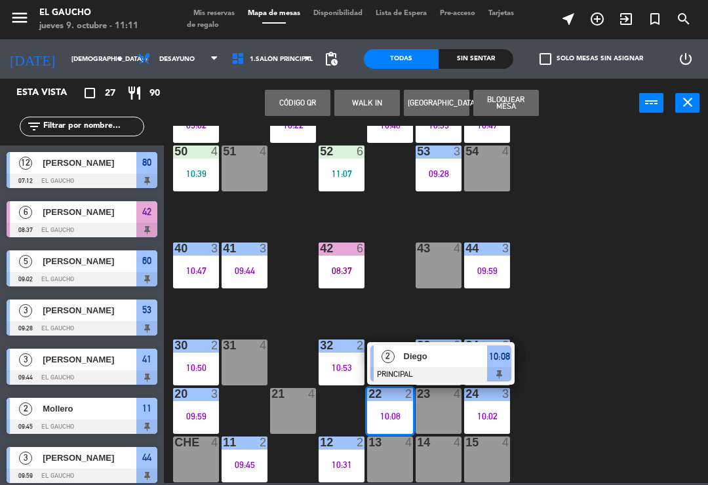
click at [392, 374] on div at bounding box center [440, 374] width 141 height 14
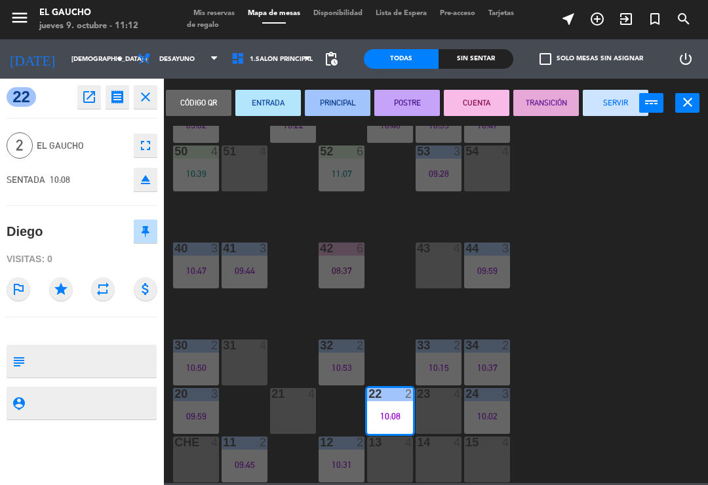
click at [608, 98] on button "SERVIR" at bounding box center [616, 103] width 66 height 26
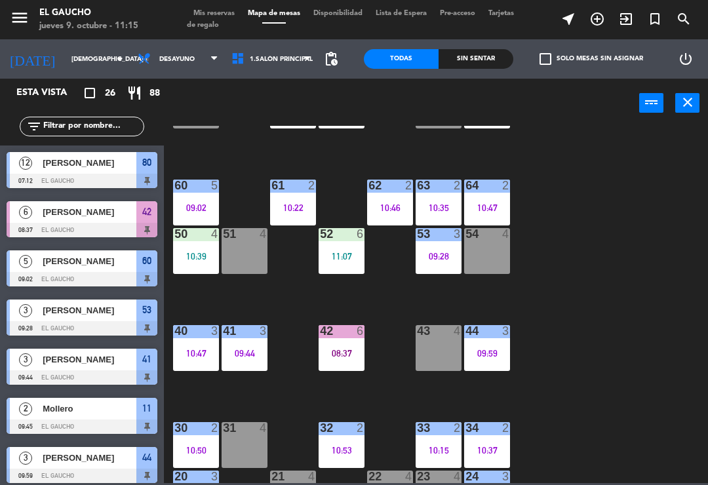
scroll to position [167, 0]
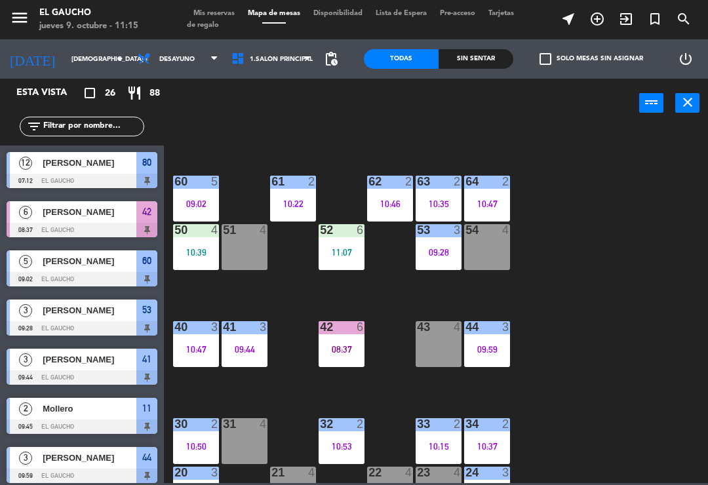
click at [488, 245] on div "54 4" at bounding box center [487, 247] width 46 height 46
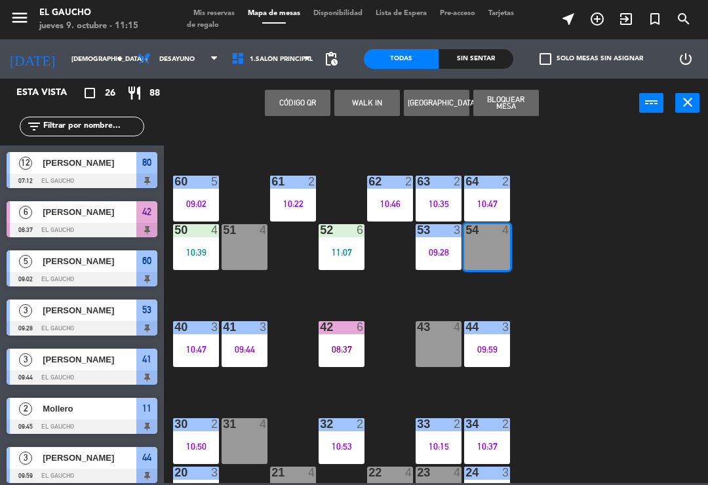
click at [369, 106] on button "WALK IN" at bounding box center [367, 103] width 66 height 26
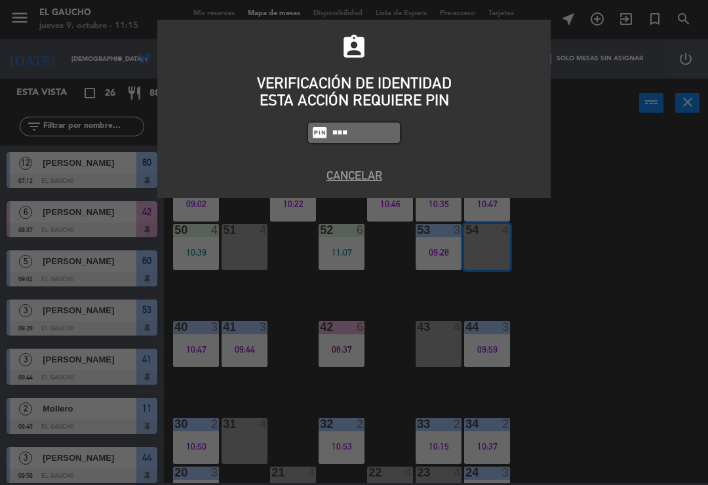
type input "0009"
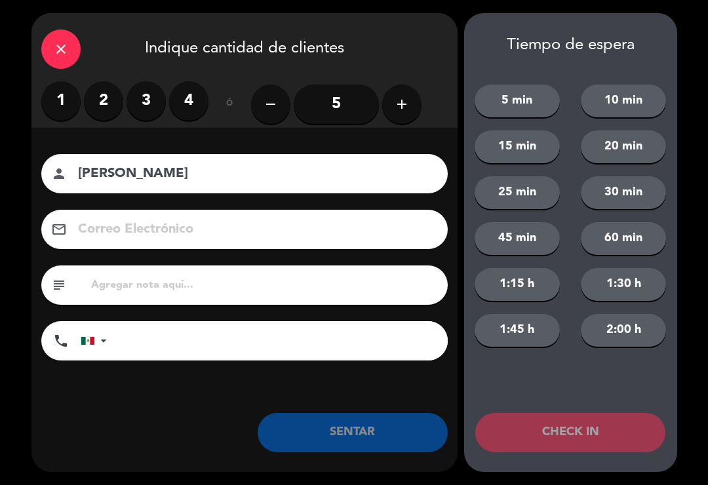
type input "[PERSON_NAME]"
click at [60, 107] on label "1" at bounding box center [60, 100] width 39 height 39
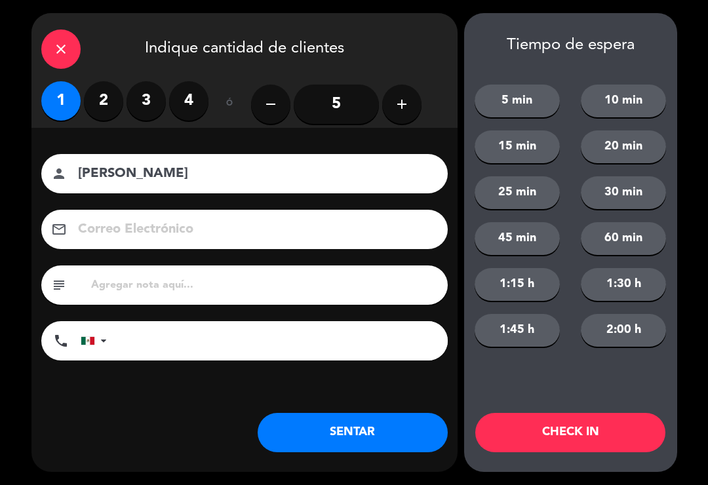
click at [329, 448] on button "SENTAR" at bounding box center [353, 432] width 190 height 39
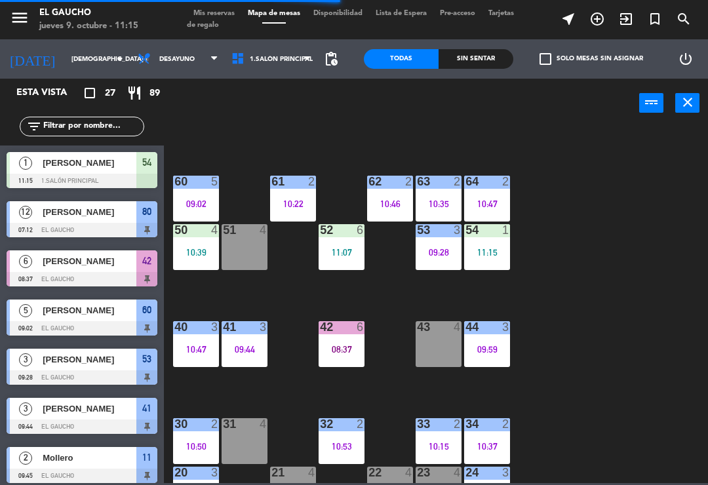
click at [431, 248] on div "09:28" at bounding box center [439, 252] width 46 height 9
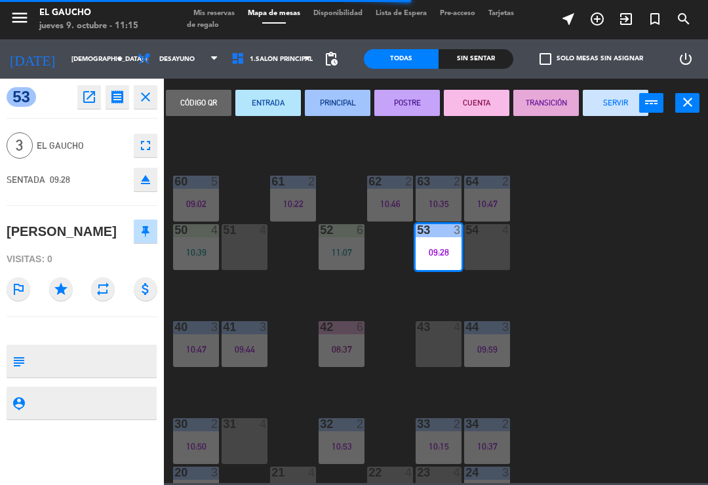
click at [617, 104] on button "SERVIR" at bounding box center [616, 103] width 66 height 26
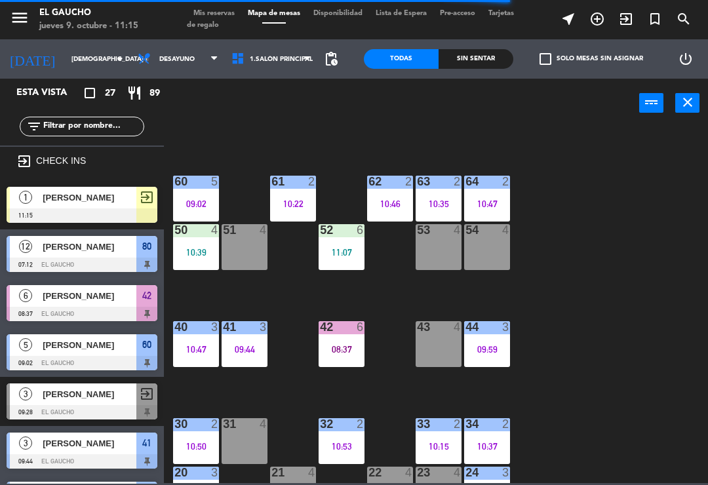
click at [344, 242] on div "52 6 11:07" at bounding box center [342, 247] width 46 height 46
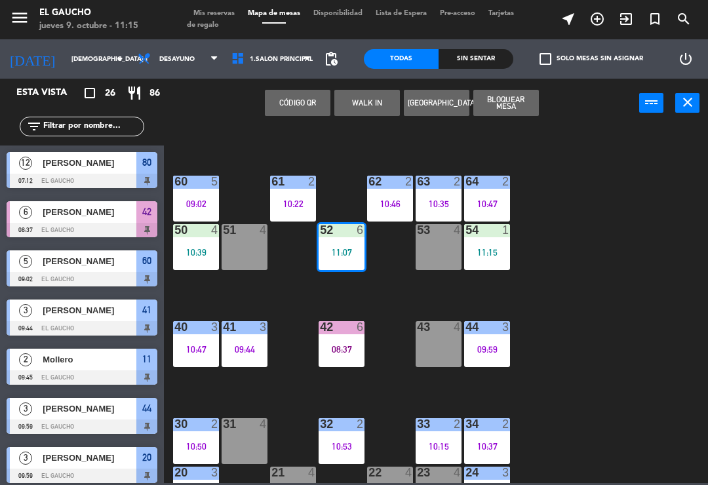
click at [342, 252] on div "11:07" at bounding box center [342, 252] width 46 height 9
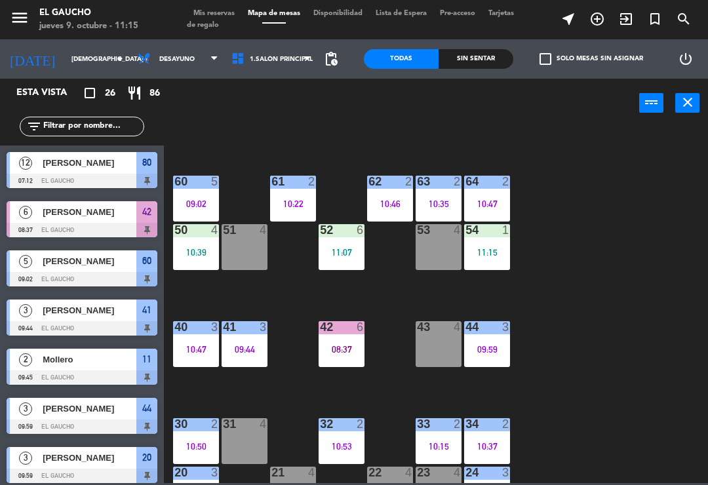
click at [346, 250] on div "11:07" at bounding box center [342, 252] width 46 height 9
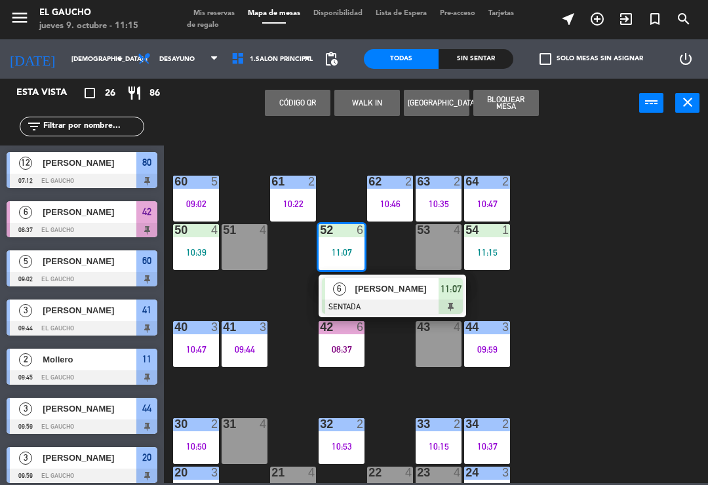
click at [377, 292] on span "[PERSON_NAME]" at bounding box center [397, 289] width 84 height 14
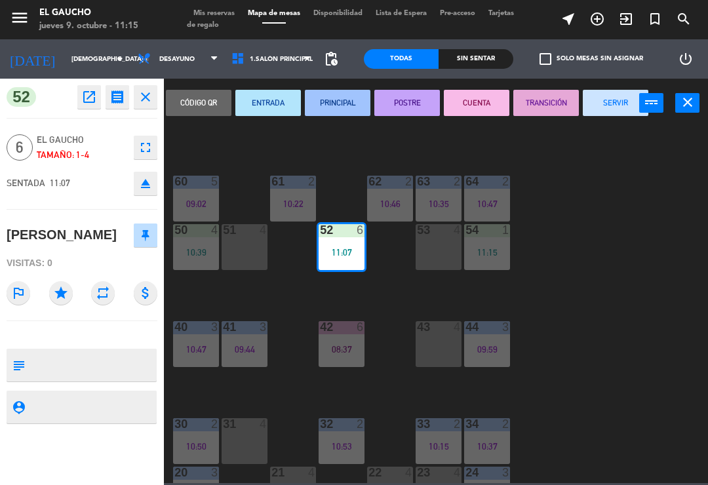
click at [327, 101] on button "PRINCIPAL" at bounding box center [338, 103] width 66 height 26
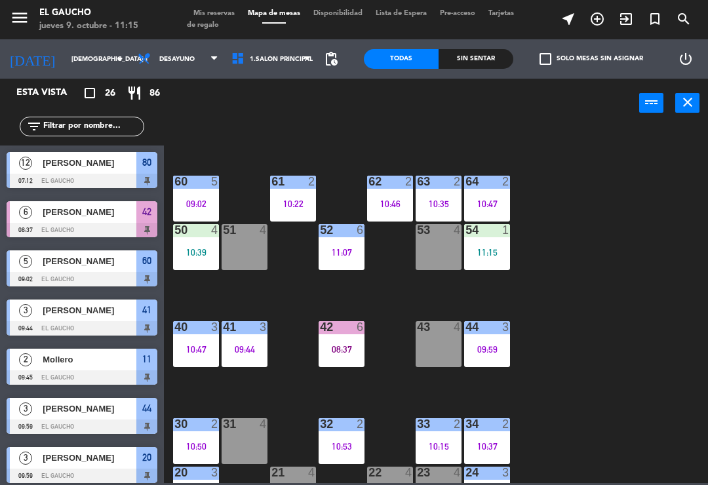
scroll to position [306, 0]
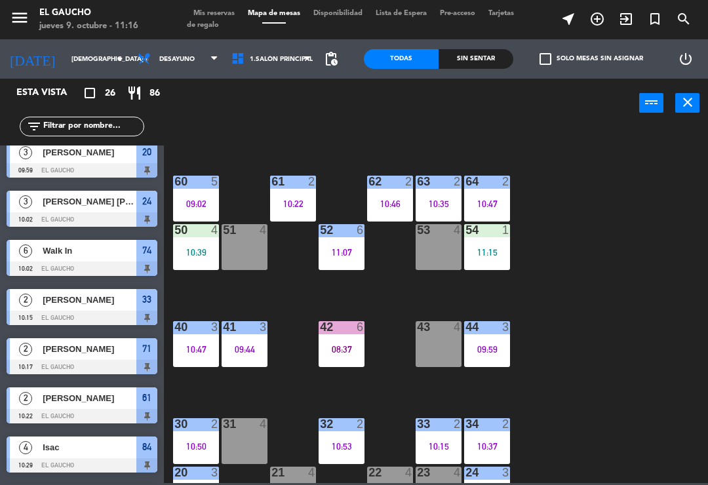
click at [491, 346] on div "09:59" at bounding box center [487, 349] width 46 height 9
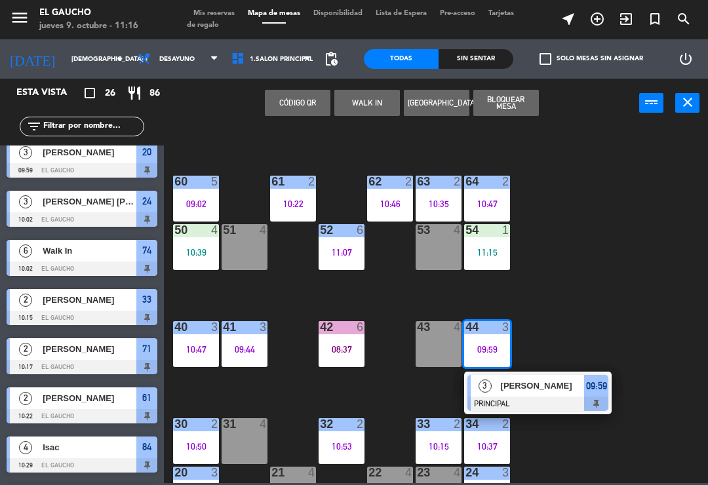
click at [525, 384] on span "[PERSON_NAME]" at bounding box center [543, 386] width 84 height 14
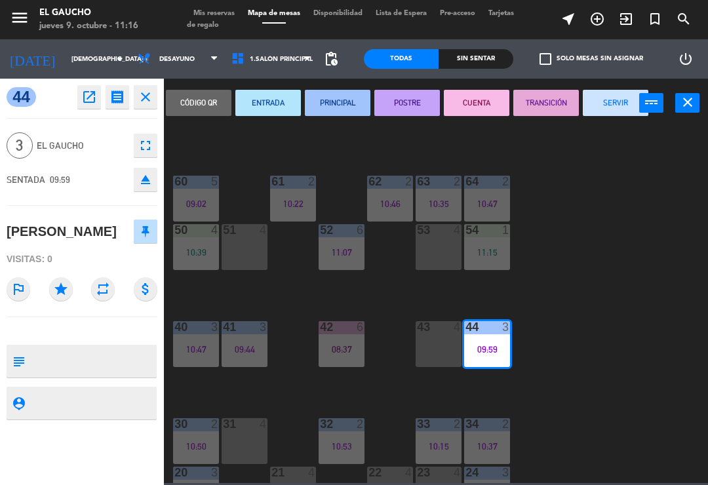
click at [614, 108] on button "SERVIR" at bounding box center [616, 103] width 66 height 26
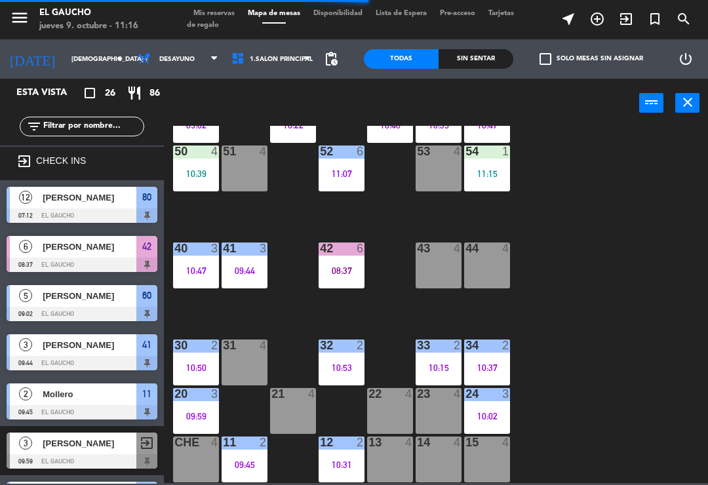
scroll to position [246, 0]
click at [497, 416] on div "10:02" at bounding box center [487, 416] width 46 height 9
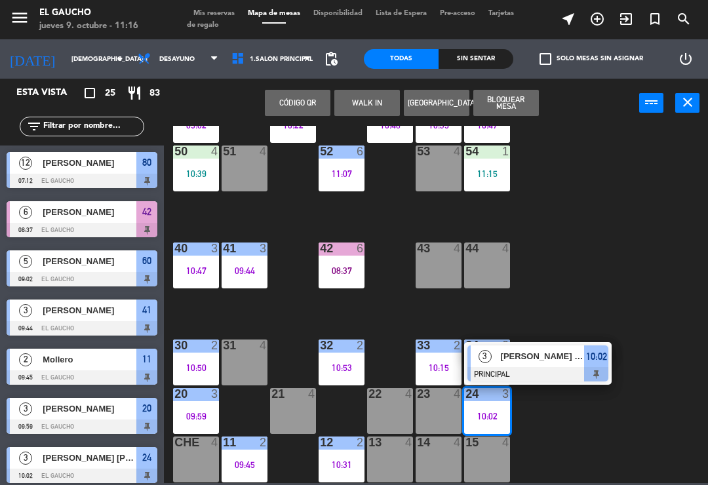
click at [546, 379] on div at bounding box center [538, 374] width 141 height 14
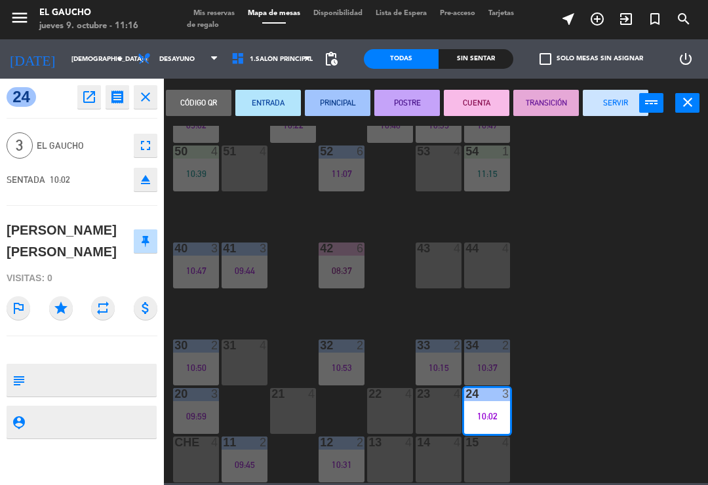
click at [621, 113] on button "SERVIR" at bounding box center [616, 103] width 66 height 26
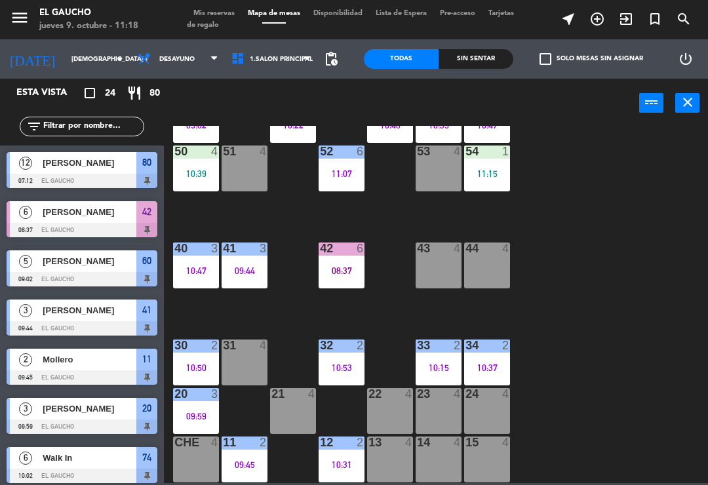
click at [391, 459] on div "13 4" at bounding box center [390, 460] width 46 height 46
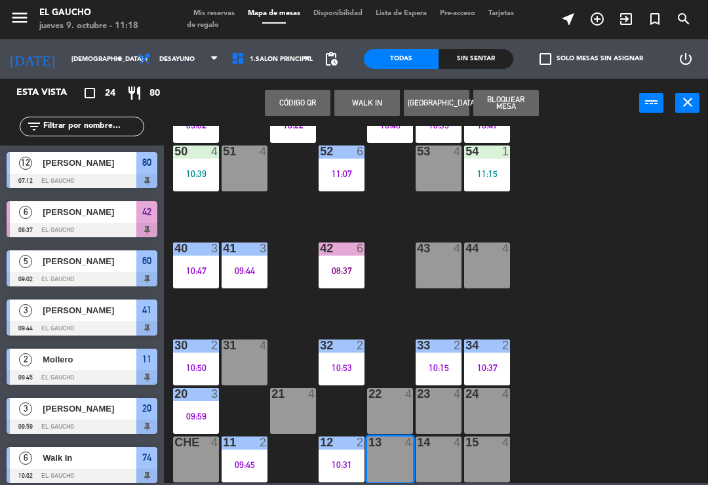
click at [374, 112] on button "WALK IN" at bounding box center [367, 103] width 66 height 26
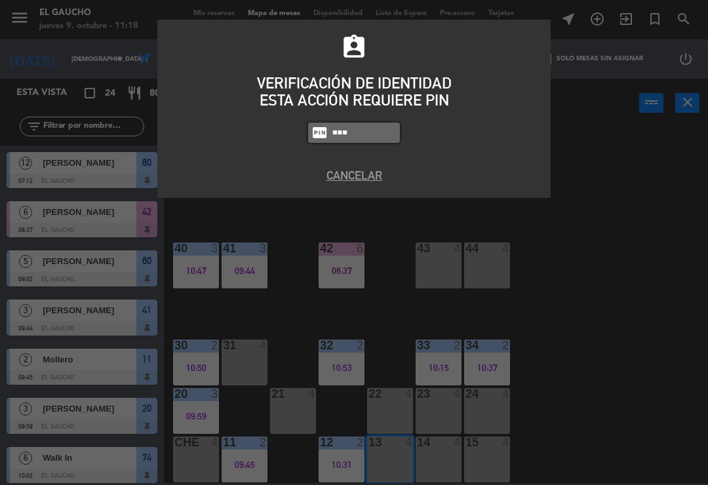
type input "0009"
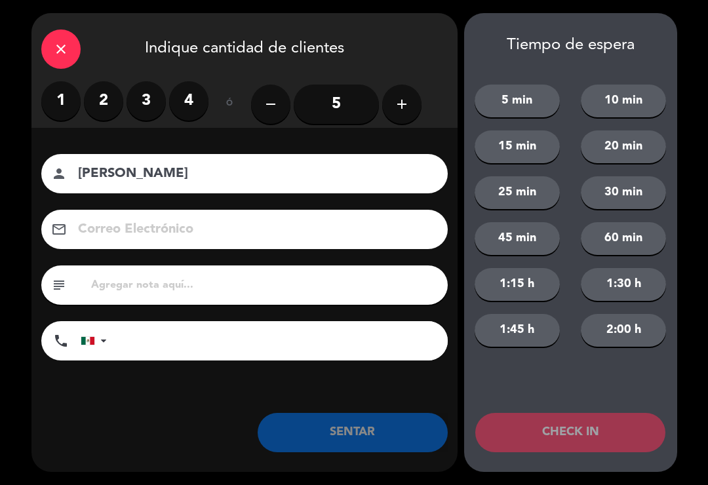
type input "[PERSON_NAME]"
click at [130, 106] on label "3" at bounding box center [146, 100] width 39 height 39
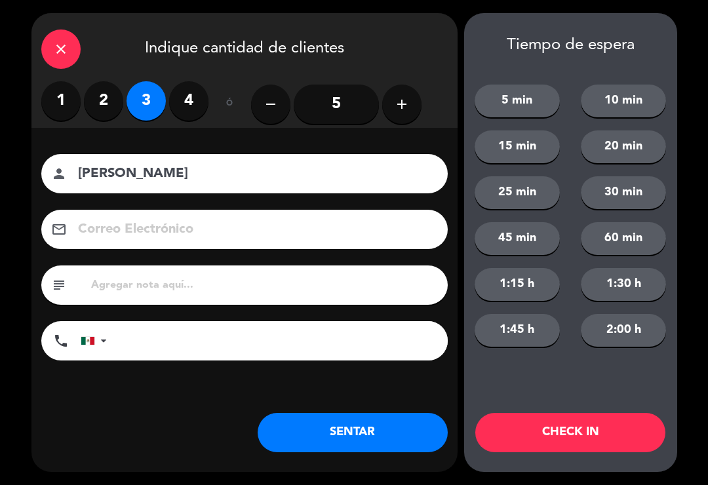
click at [321, 437] on button "SENTAR" at bounding box center [353, 432] width 190 height 39
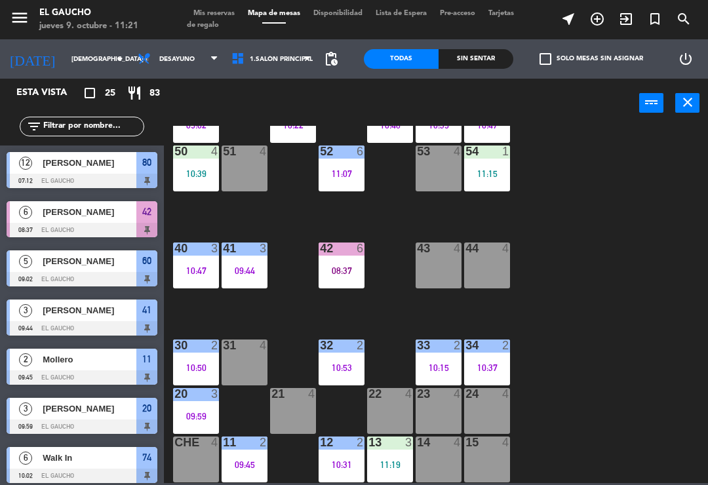
click at [395, 407] on div "22 4" at bounding box center [390, 411] width 46 height 46
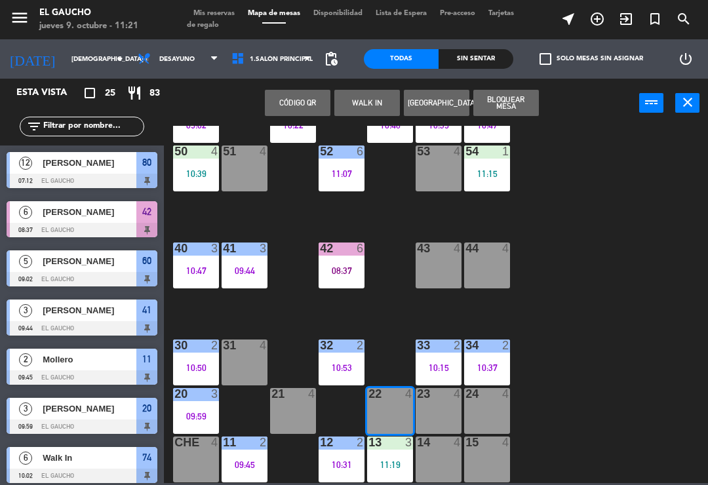
click at [374, 100] on button "WALK IN" at bounding box center [367, 103] width 66 height 26
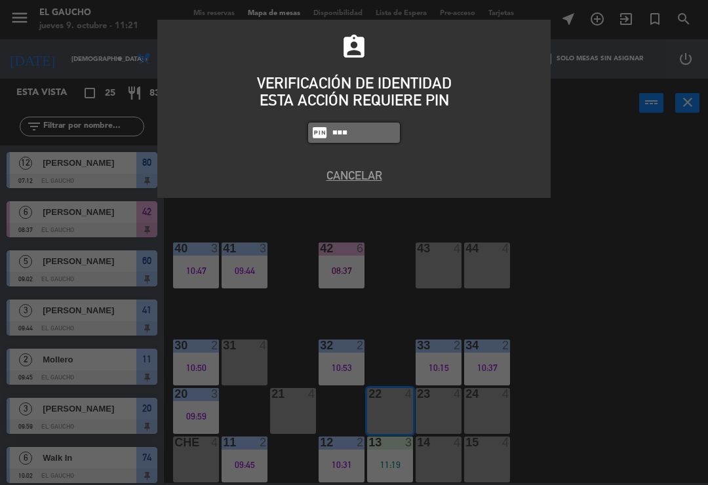
type input "0009"
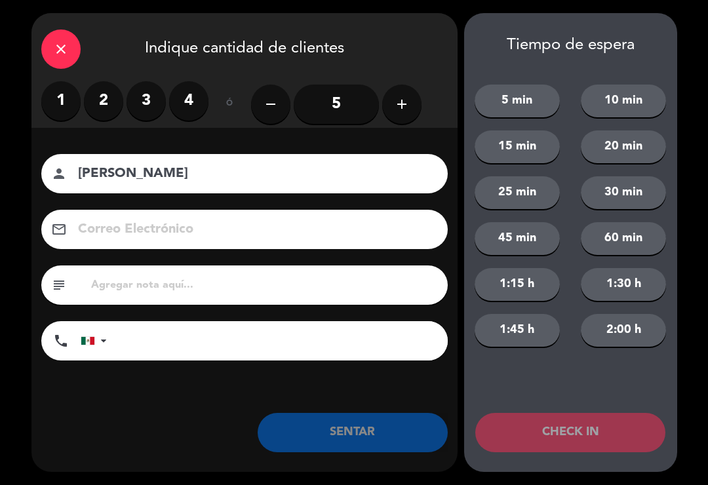
type input "[PERSON_NAME]"
click at [340, 111] on input "5" at bounding box center [336, 104] width 85 height 39
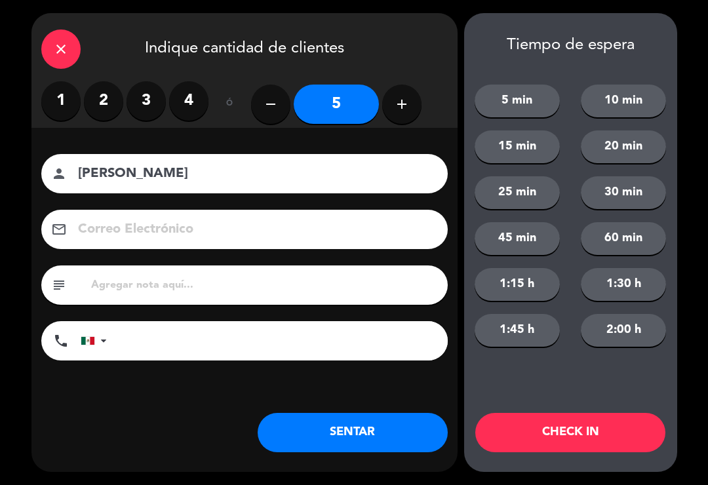
click at [365, 427] on button "SENTAR" at bounding box center [353, 432] width 190 height 39
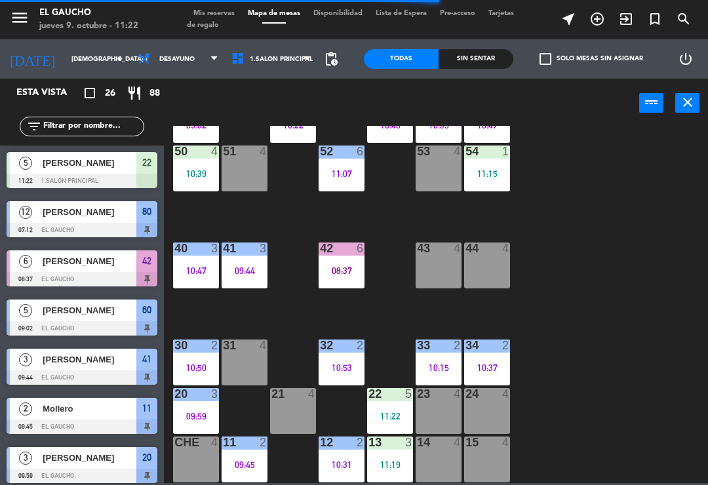
click at [254, 473] on div "11 2 09:45" at bounding box center [245, 460] width 46 height 46
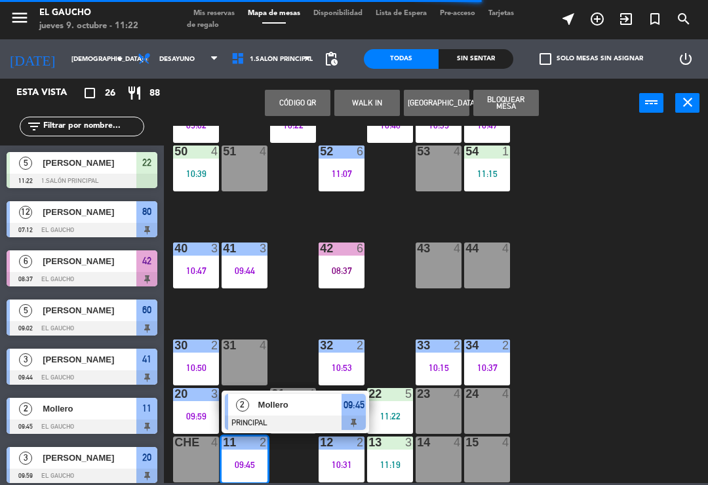
click at [304, 405] on span "Mollero" at bounding box center [300, 405] width 84 height 14
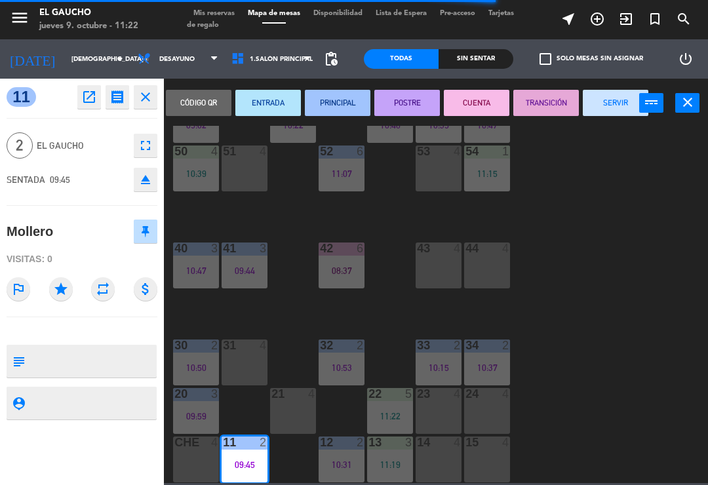
click at [610, 100] on button "SERVIR" at bounding box center [616, 103] width 66 height 26
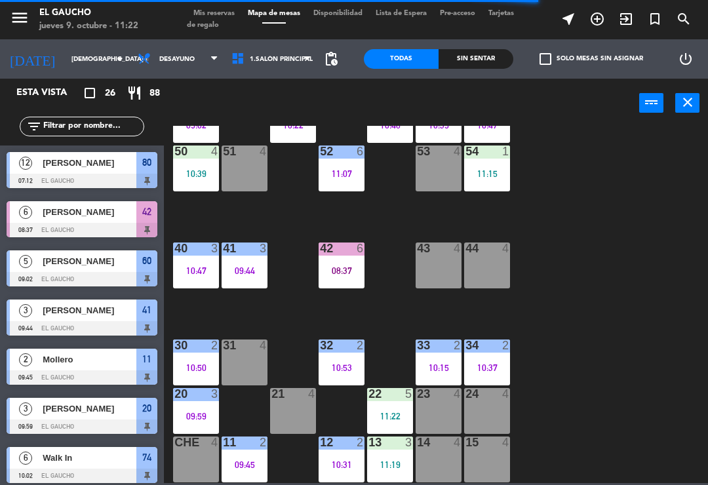
click at [249, 468] on div "09:45" at bounding box center [245, 464] width 46 height 9
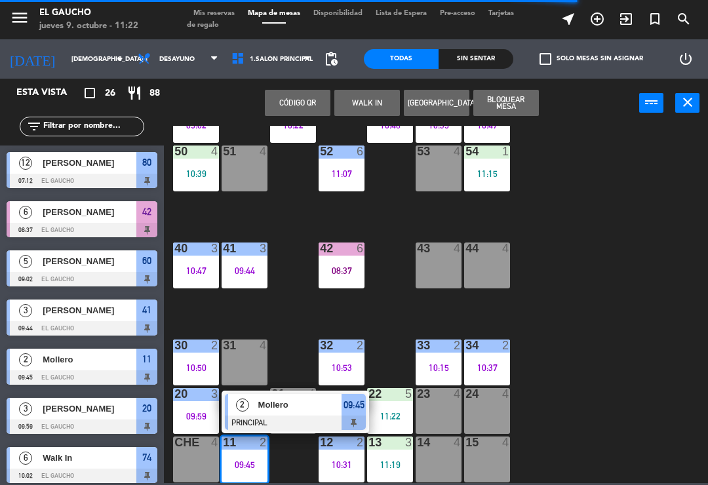
click at [303, 419] on div at bounding box center [295, 423] width 141 height 14
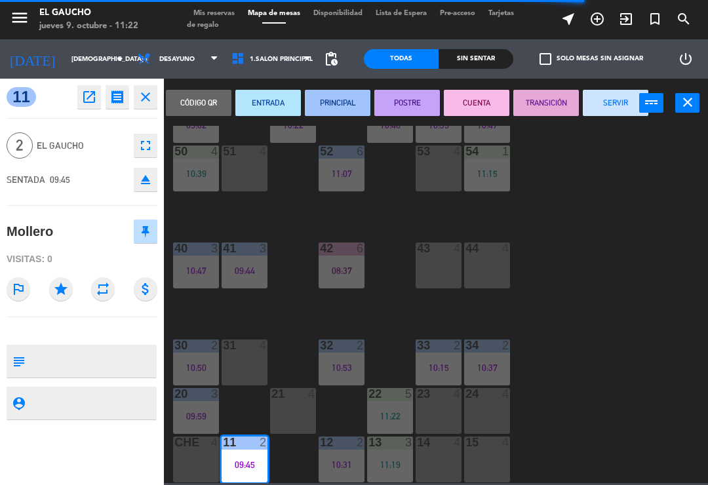
click at [610, 108] on button "SERVIR" at bounding box center [616, 103] width 66 height 26
click at [252, 457] on div "11 4" at bounding box center [245, 460] width 46 height 46
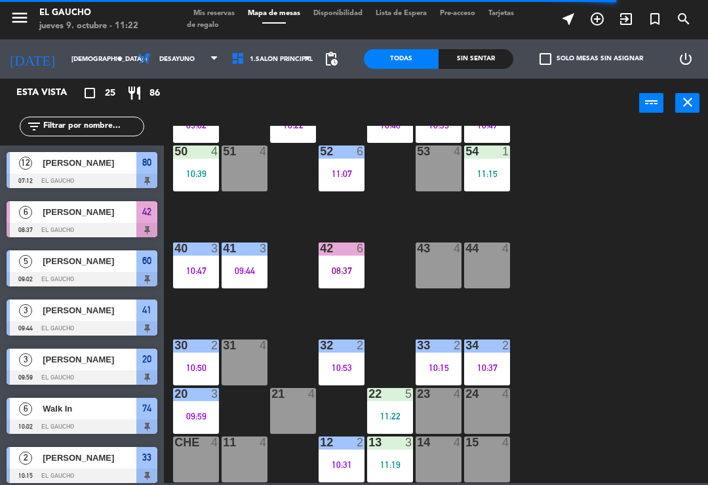
click at [239, 468] on div "11 4" at bounding box center [245, 460] width 46 height 46
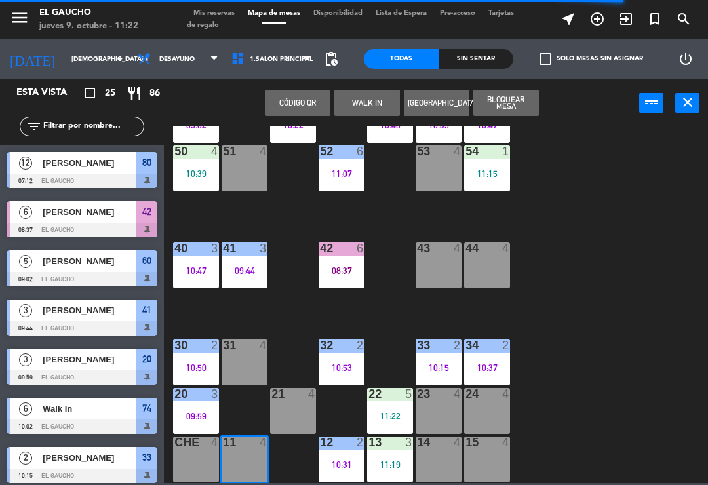
click at [385, 110] on button "WALK IN" at bounding box center [367, 103] width 66 height 26
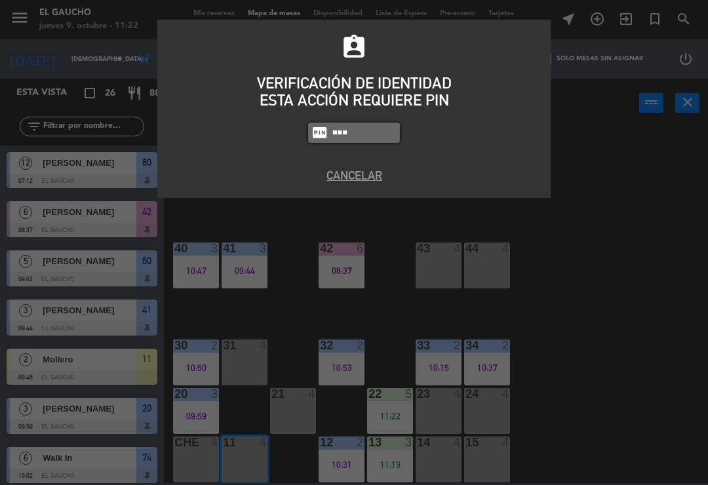
type input "0009"
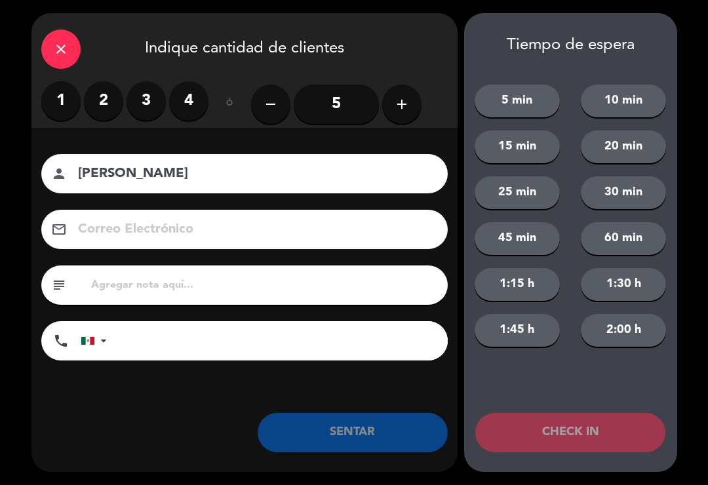
type input "[PERSON_NAME]"
click at [116, 97] on label "2" at bounding box center [103, 100] width 39 height 39
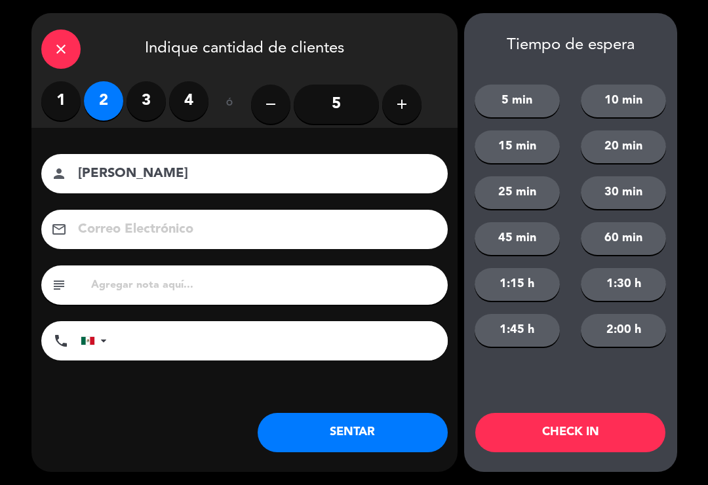
click at [361, 425] on button "SENTAR" at bounding box center [353, 432] width 190 height 39
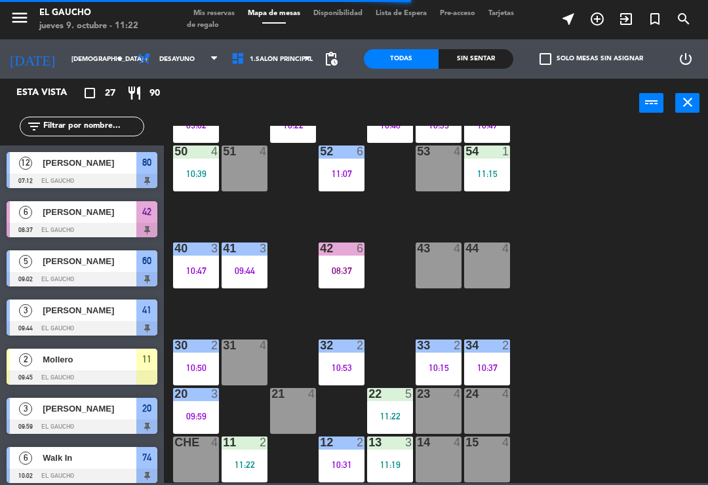
click at [105, 424] on div at bounding box center [82, 427] width 151 height 14
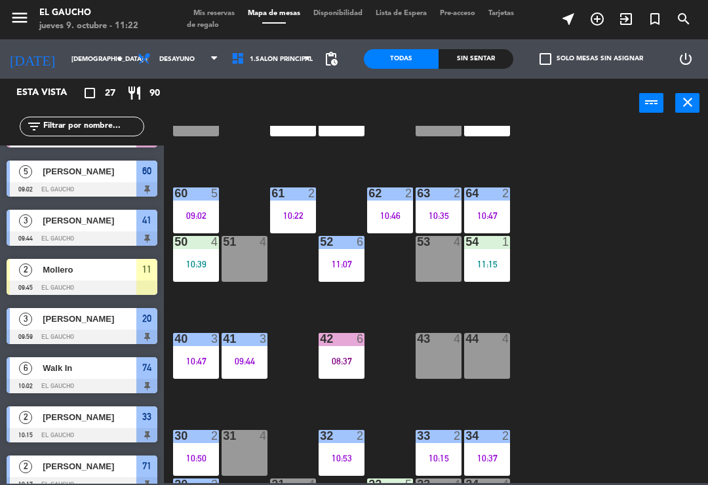
scroll to position [89, 0]
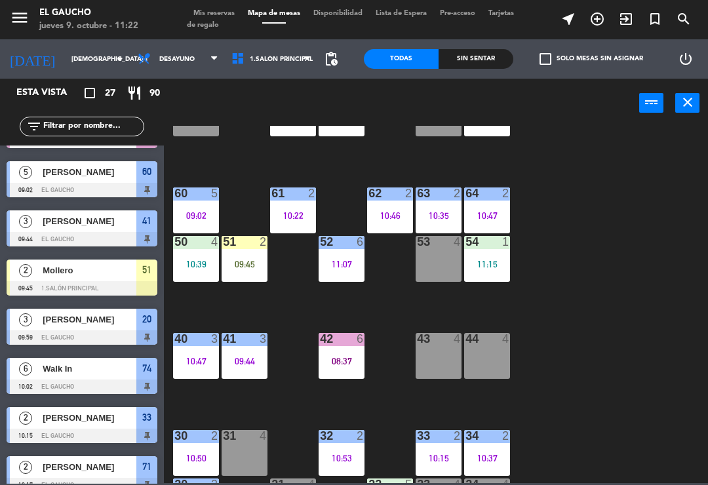
click at [257, 258] on div "51 2 09:45" at bounding box center [245, 259] width 46 height 46
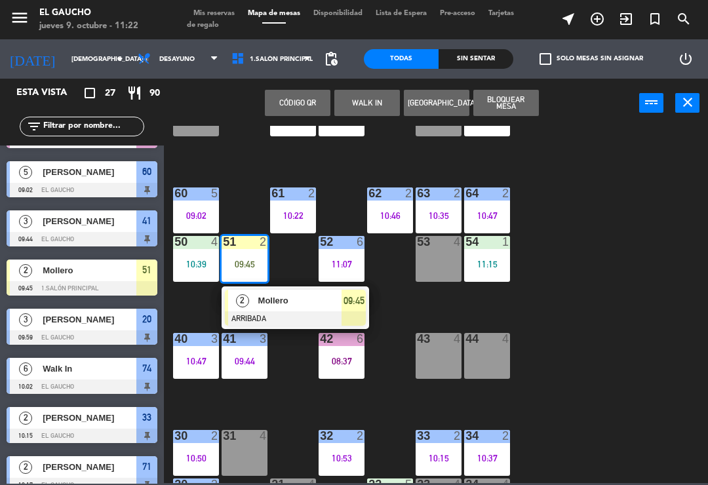
click at [296, 311] on div at bounding box center [295, 318] width 141 height 14
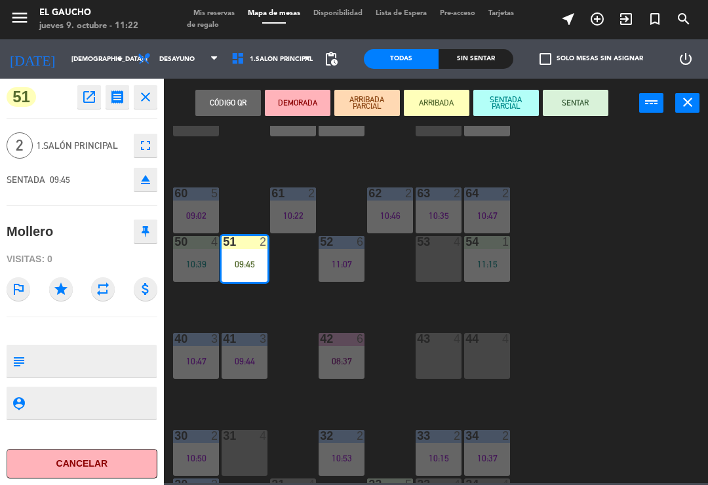
click at [586, 103] on button "SENTAR" at bounding box center [576, 103] width 66 height 26
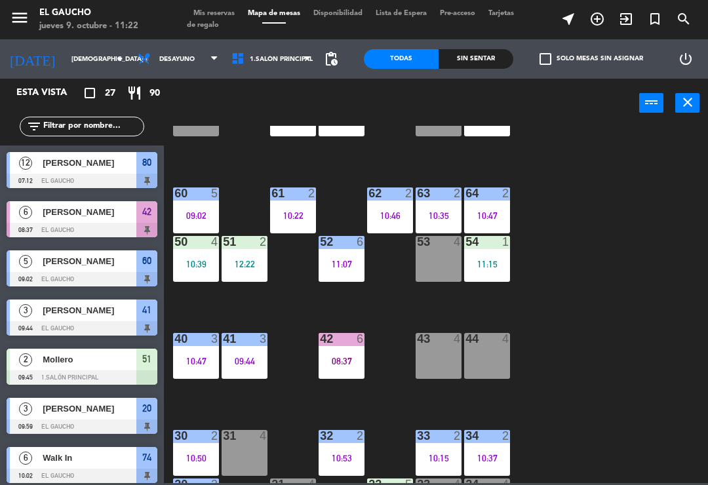
click at [249, 267] on div "12:22" at bounding box center [245, 264] width 46 height 9
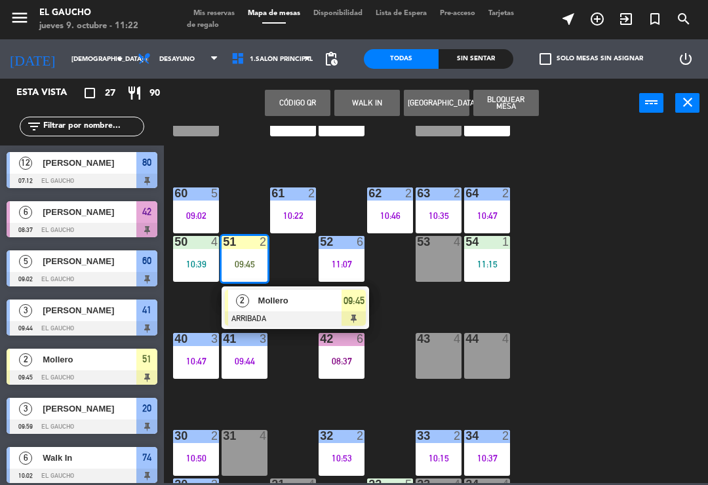
click at [300, 306] on span "Mollero" at bounding box center [300, 301] width 84 height 14
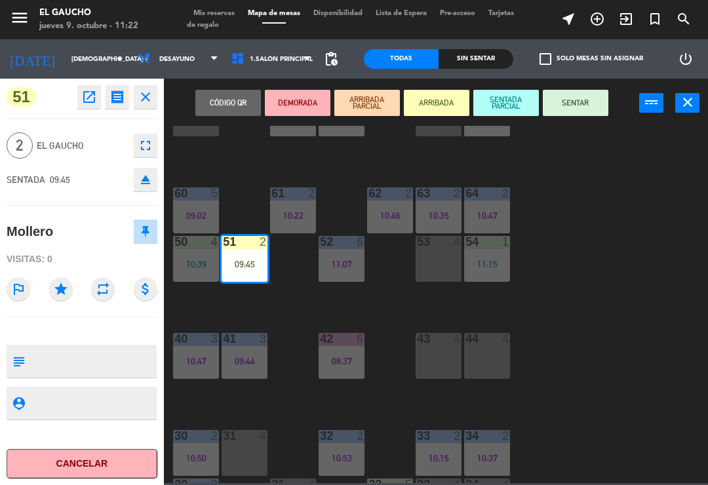
click at [592, 107] on button "SENTAR" at bounding box center [576, 103] width 66 height 26
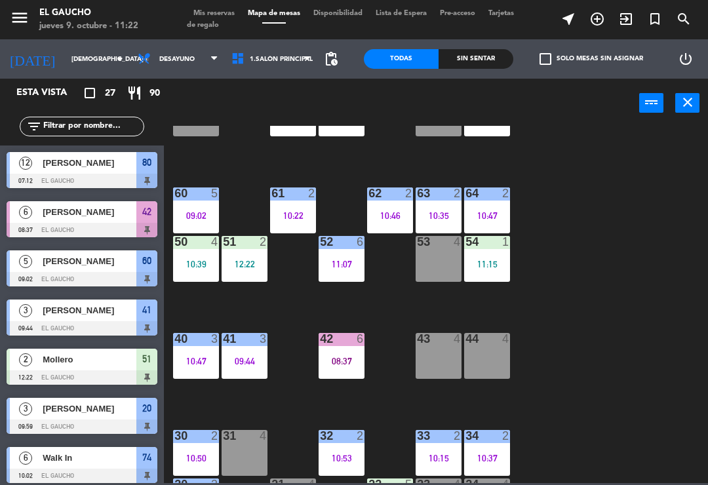
click at [263, 248] on div "2" at bounding box center [264, 242] width 8 height 12
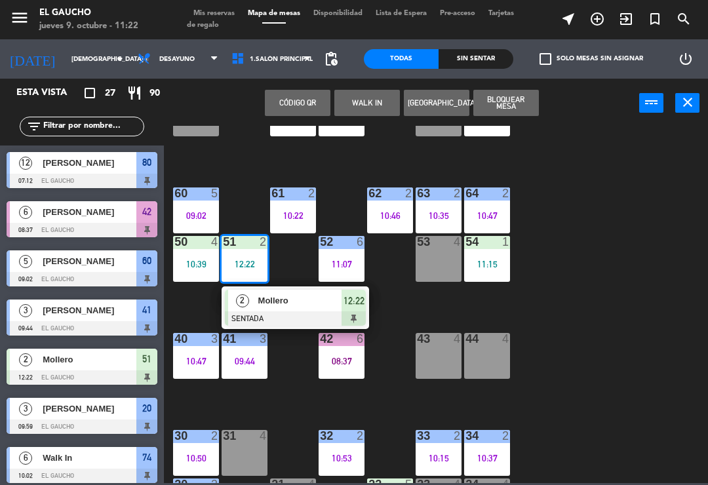
click at [289, 320] on div at bounding box center [295, 318] width 141 height 14
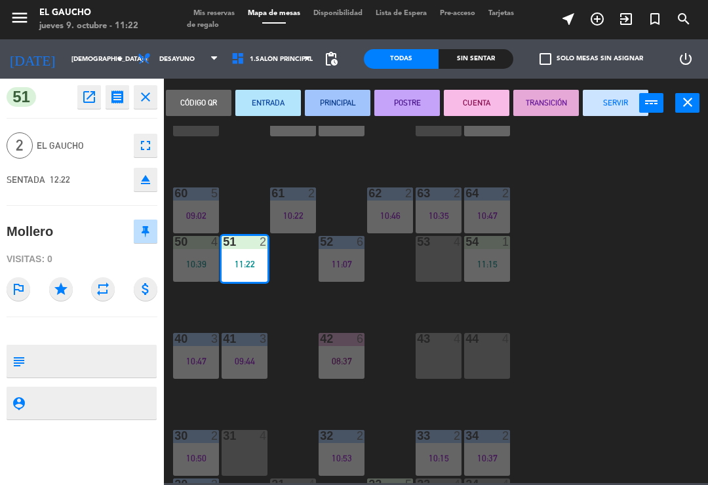
click at [611, 104] on button "SERVIR" at bounding box center [616, 103] width 66 height 26
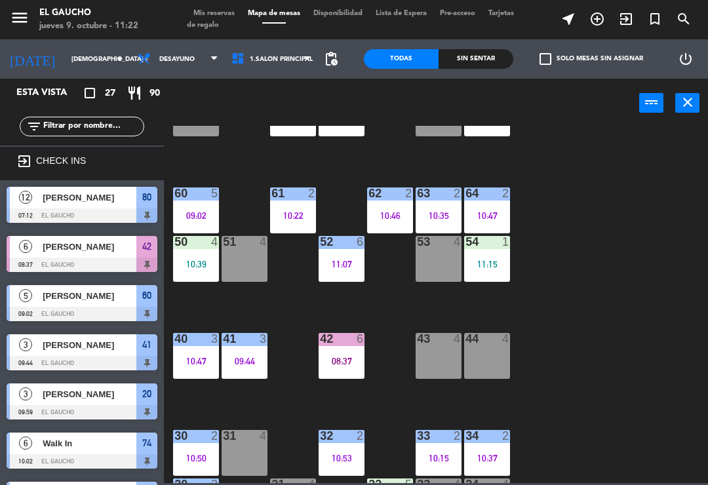
scroll to position [0, 0]
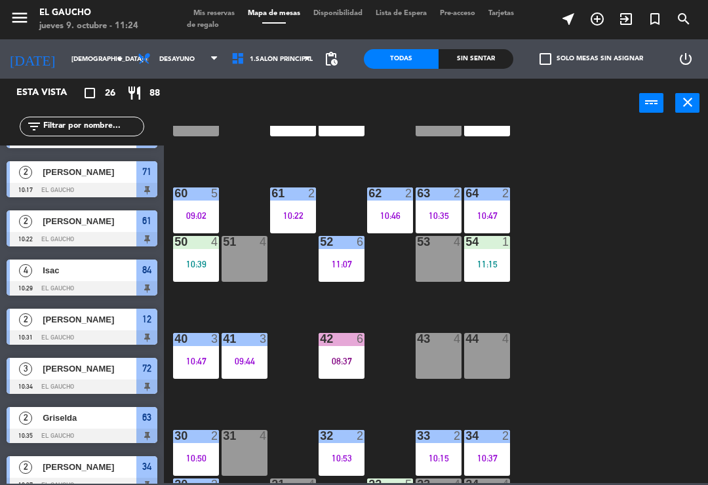
click at [249, 357] on div "09:44" at bounding box center [245, 361] width 46 height 9
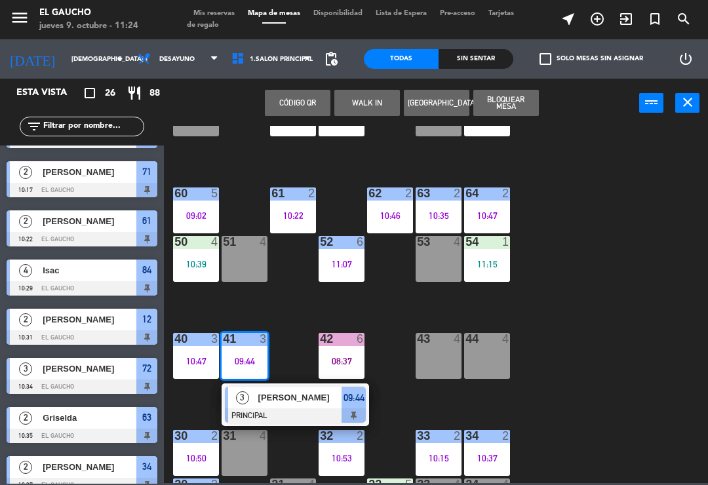
click at [298, 410] on div at bounding box center [295, 416] width 141 height 14
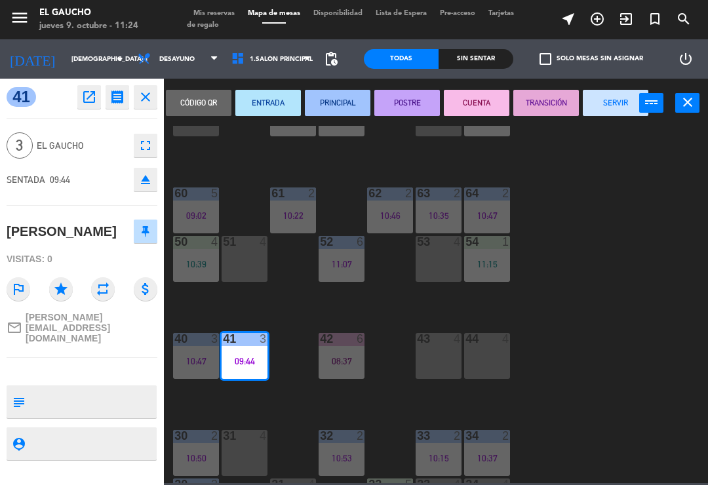
click at [610, 106] on button "SERVIR" at bounding box center [616, 103] width 66 height 26
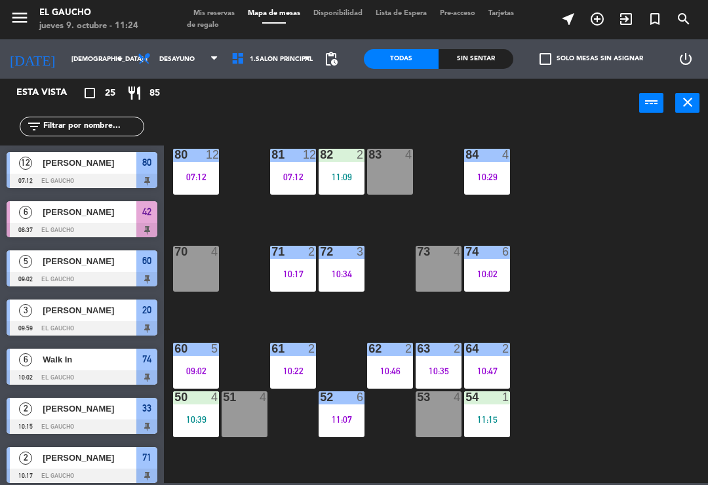
click at [333, 176] on div "11:09" at bounding box center [342, 176] width 46 height 9
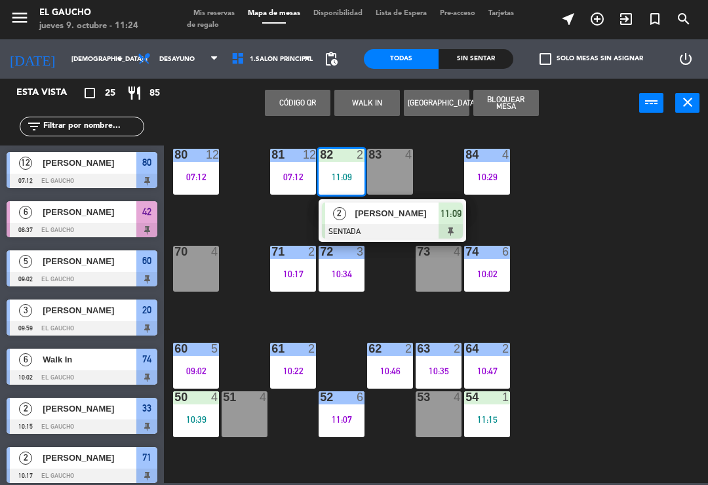
click at [366, 220] on span "[PERSON_NAME]" at bounding box center [397, 214] width 84 height 14
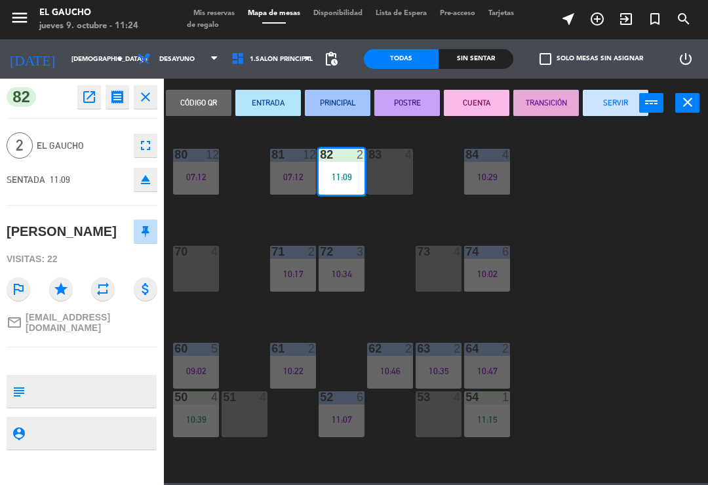
click at [336, 105] on button "PRINCIPAL" at bounding box center [338, 103] width 66 height 26
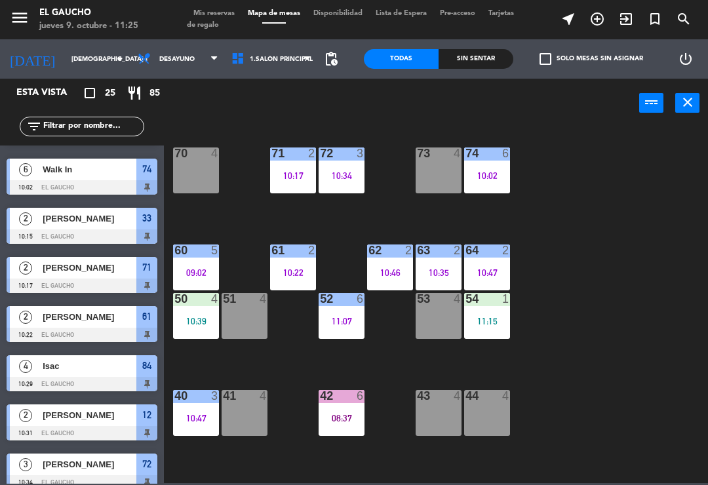
scroll to position [110, 0]
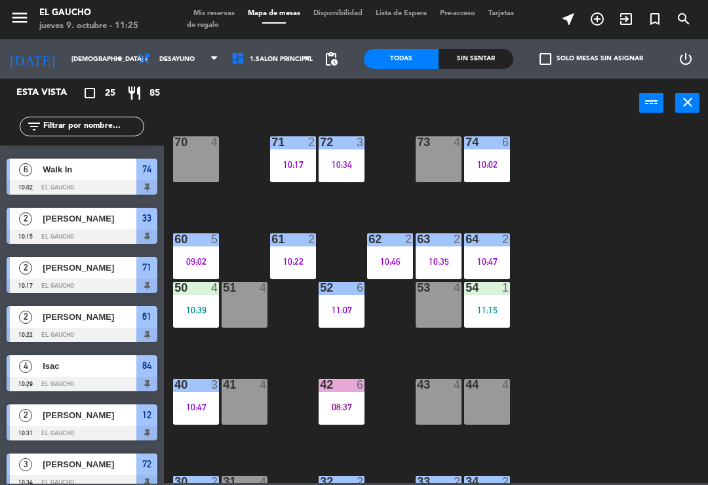
click at [344, 397] on div "42 6 08:37" at bounding box center [342, 402] width 46 height 46
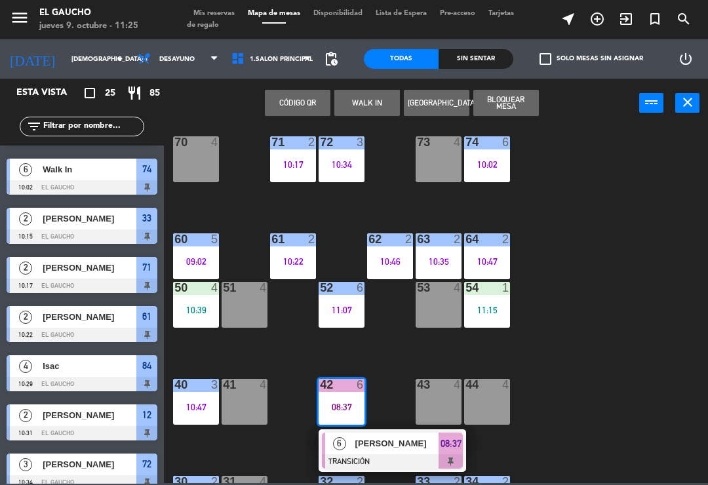
click at [399, 451] on div "[PERSON_NAME]" at bounding box center [396, 444] width 85 height 22
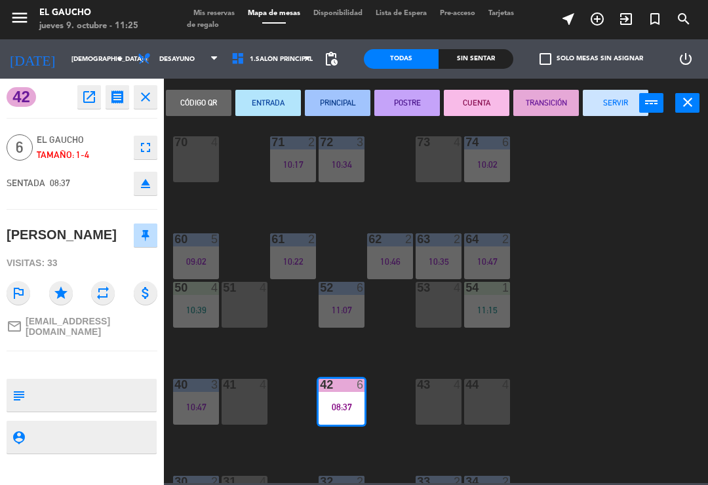
click at [618, 107] on button "SERVIR" at bounding box center [616, 103] width 66 height 26
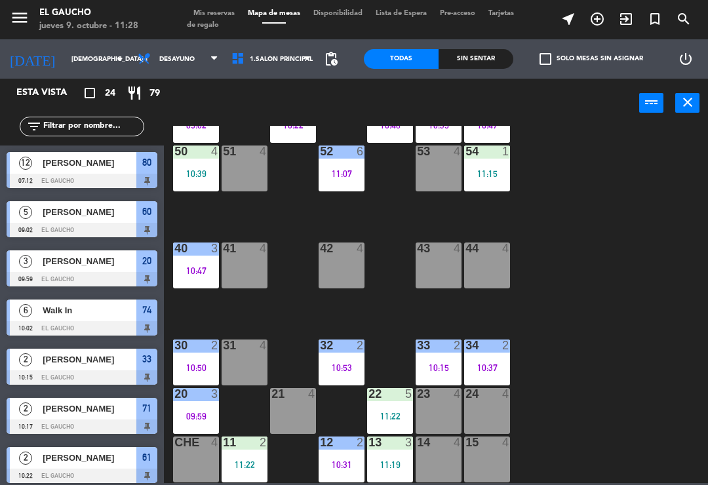
scroll to position [246, 0]
click at [247, 461] on div "11:22" at bounding box center [245, 464] width 46 height 9
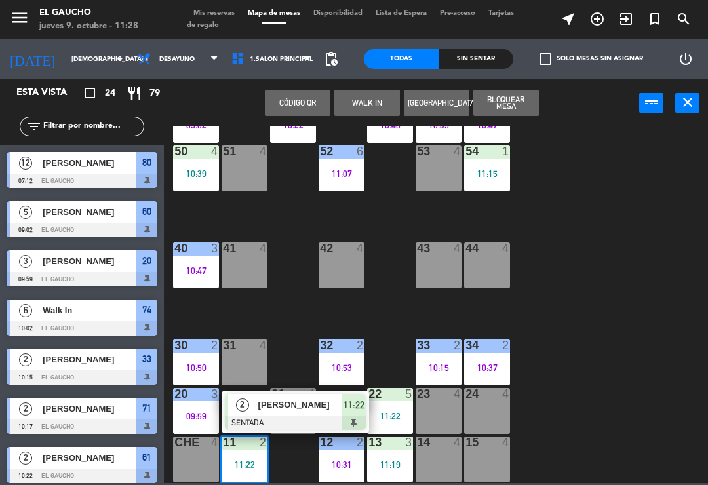
click at [275, 412] on div "[PERSON_NAME]" at bounding box center [299, 405] width 85 height 22
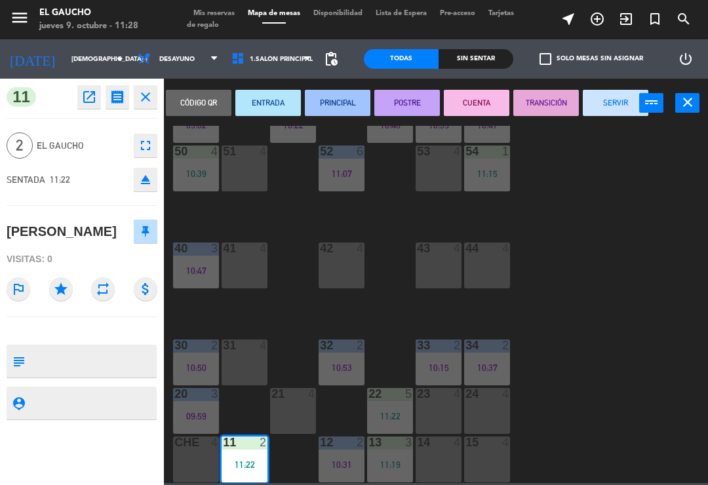
click at [338, 100] on button "PRINCIPAL" at bounding box center [338, 103] width 66 height 26
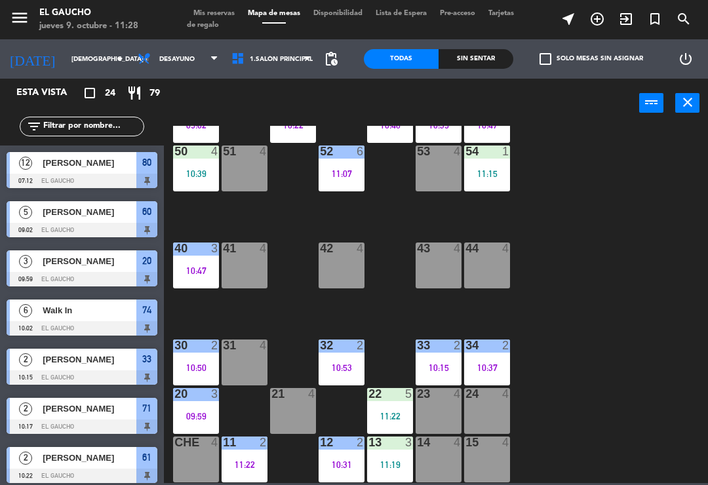
scroll to position [321, 0]
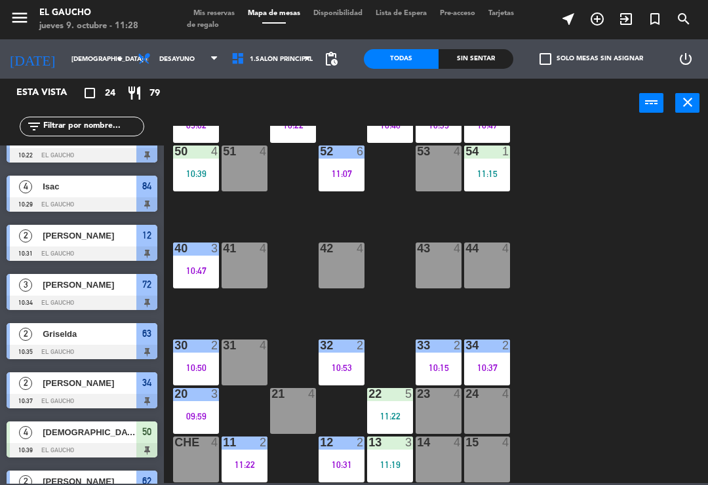
click at [340, 461] on div "10:31" at bounding box center [342, 464] width 46 height 9
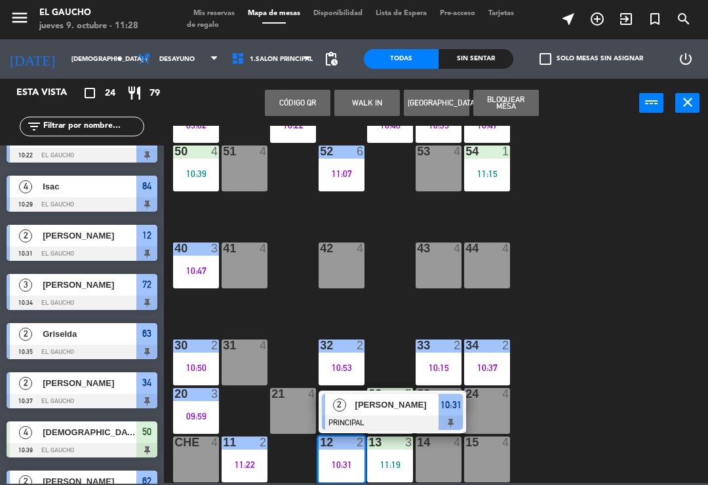
click at [399, 412] on div "[PERSON_NAME]" at bounding box center [396, 405] width 85 height 22
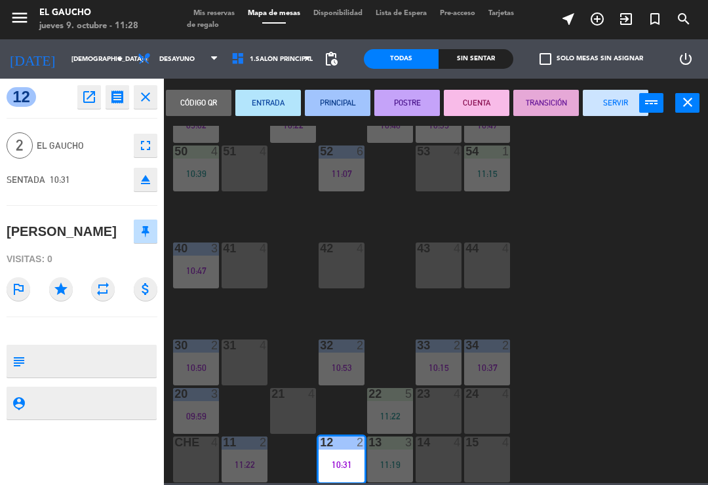
click at [609, 113] on button "SERVIR" at bounding box center [616, 103] width 66 height 26
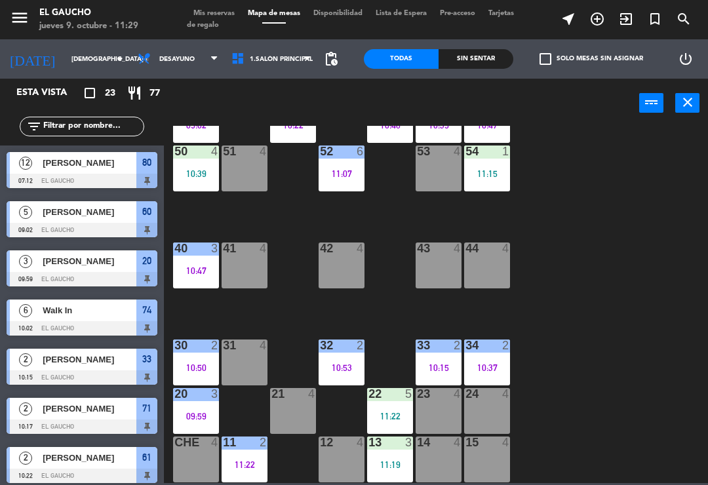
click at [498, 422] on div "24 4" at bounding box center [487, 411] width 46 height 46
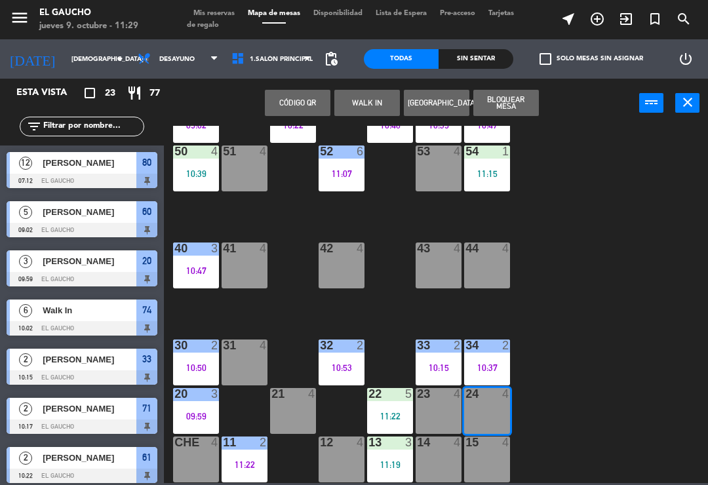
click at [363, 104] on button "WALK IN" at bounding box center [367, 103] width 66 height 26
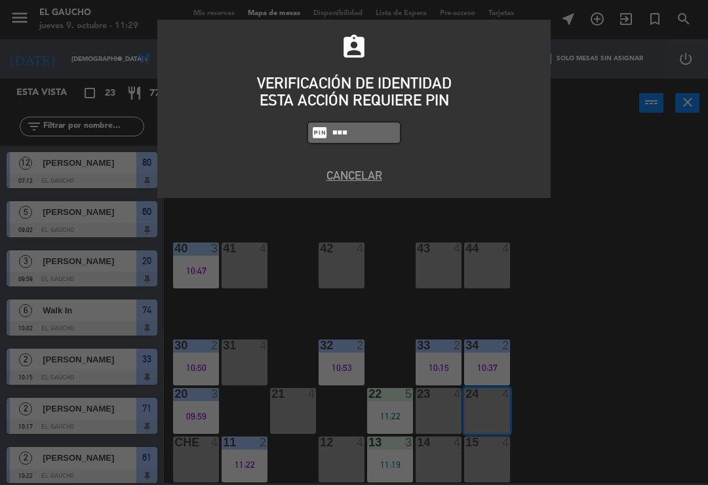
type input "0009"
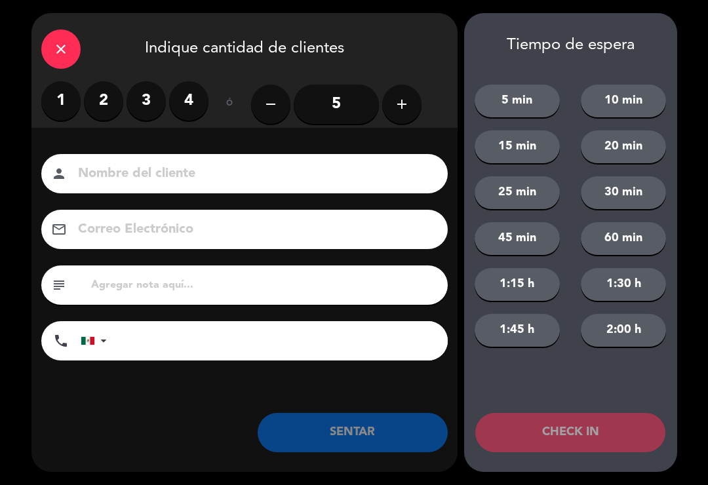
click at [102, 105] on label "2" at bounding box center [103, 100] width 39 height 39
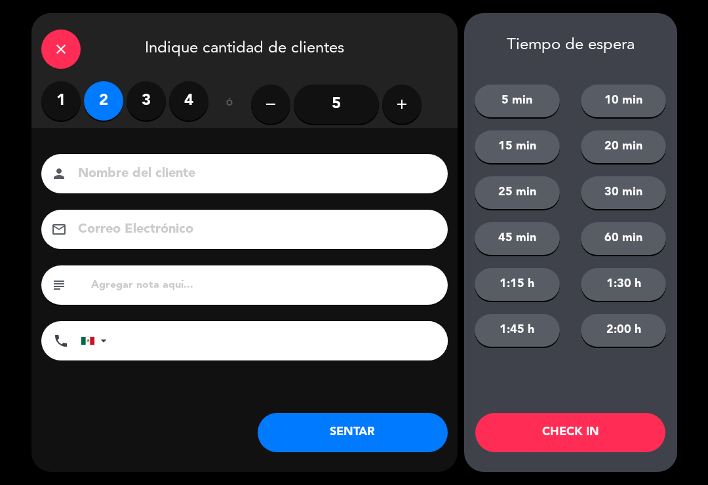
click at [355, 439] on button "SENTAR" at bounding box center [353, 432] width 190 height 39
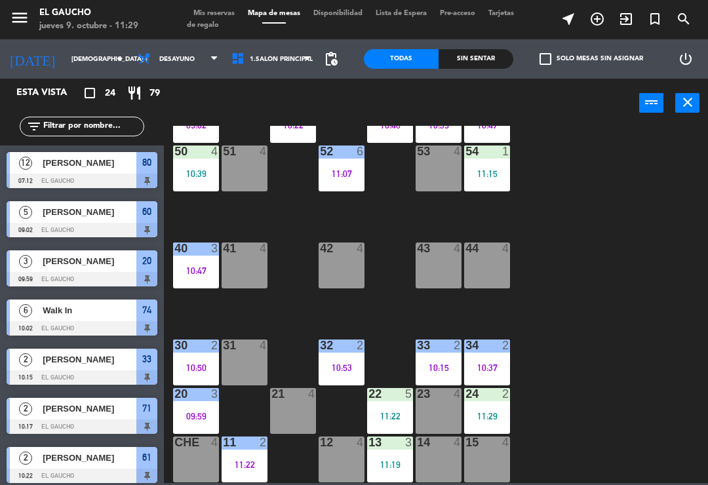
click at [183, 359] on div "30 2 10:50" at bounding box center [196, 363] width 46 height 46
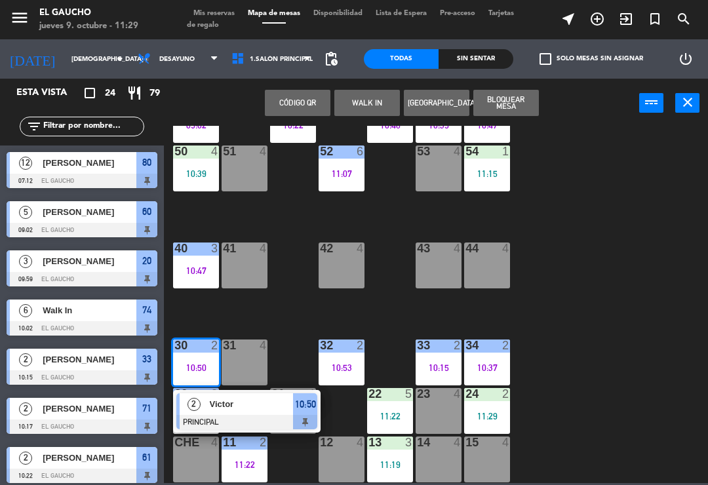
click at [230, 407] on span "Victor" at bounding box center [252, 404] width 84 height 14
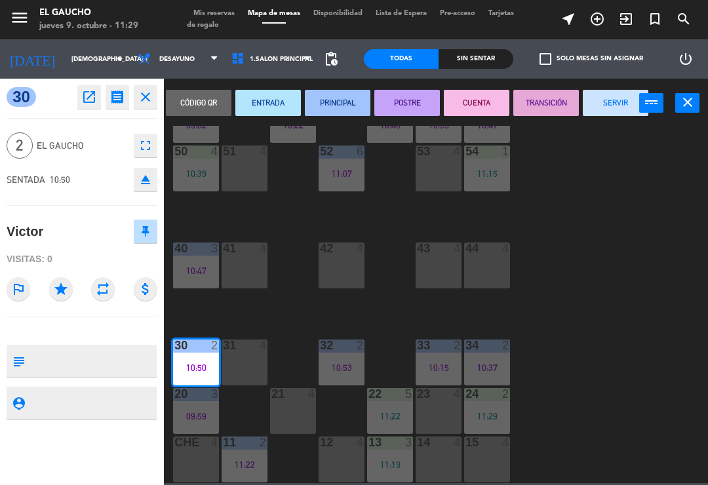
click at [616, 107] on button "SERVIR" at bounding box center [616, 103] width 66 height 26
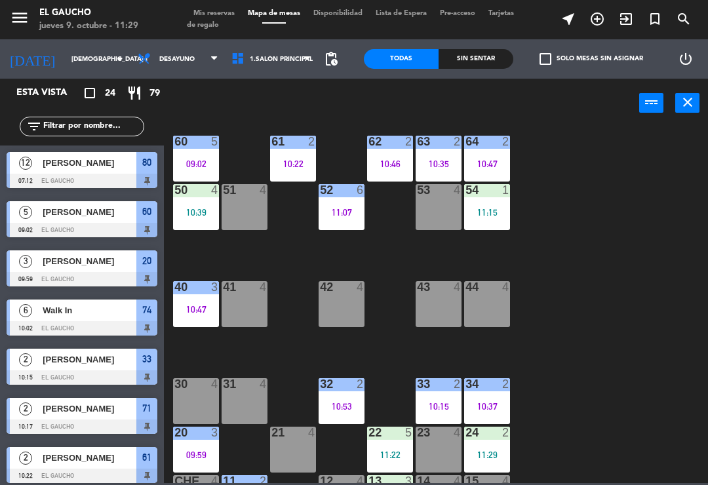
scroll to position [203, 0]
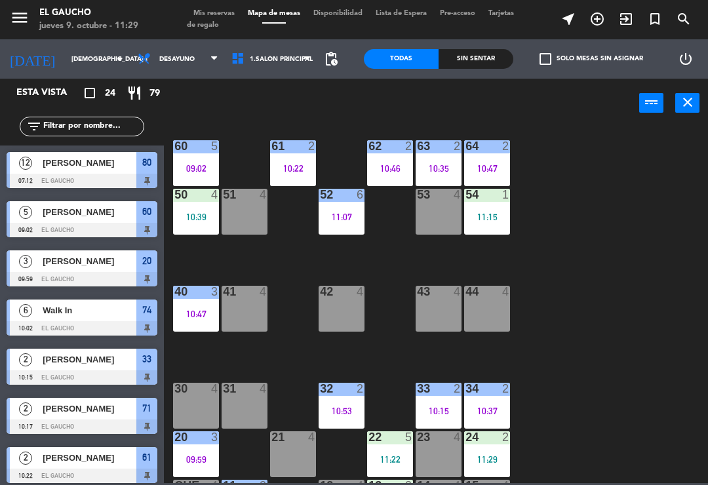
click at [494, 218] on div "11:15" at bounding box center [487, 216] width 46 height 9
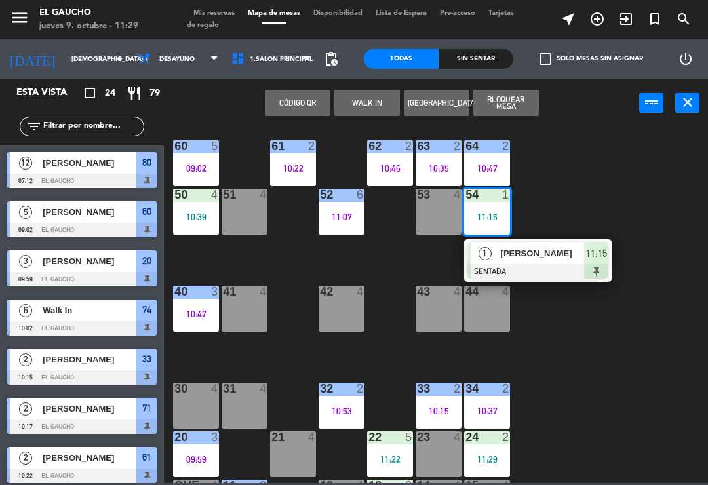
click at [532, 270] on div at bounding box center [538, 271] width 141 height 14
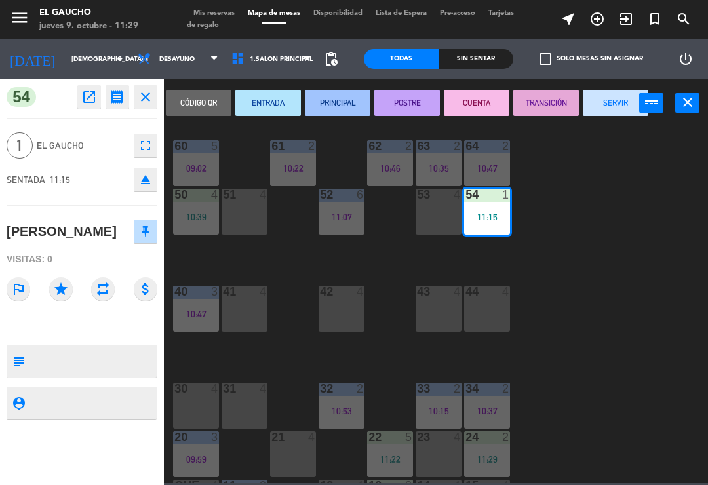
click at [323, 104] on button "PRINCIPAL" at bounding box center [338, 103] width 66 height 26
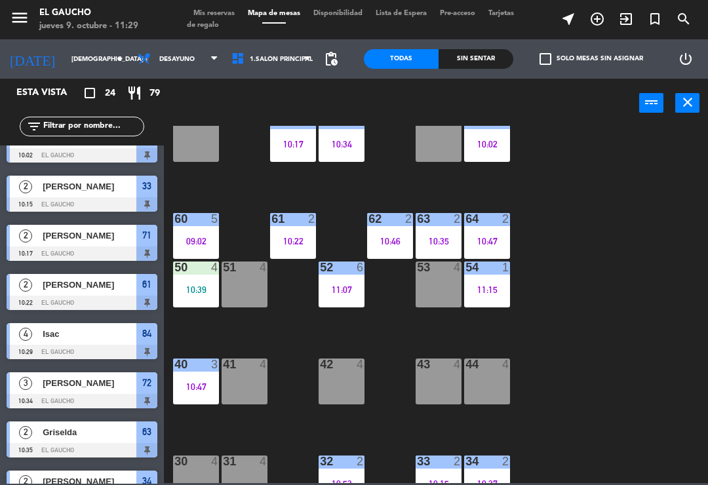
scroll to position [134, 0]
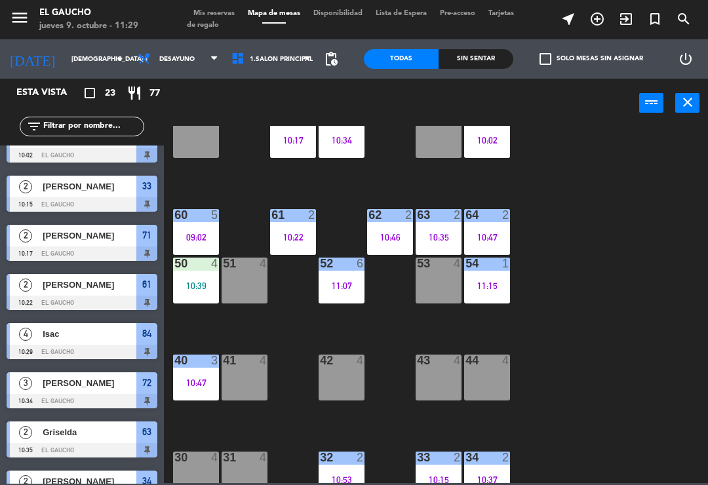
click at [190, 276] on div "50 4 10:39" at bounding box center [196, 281] width 46 height 46
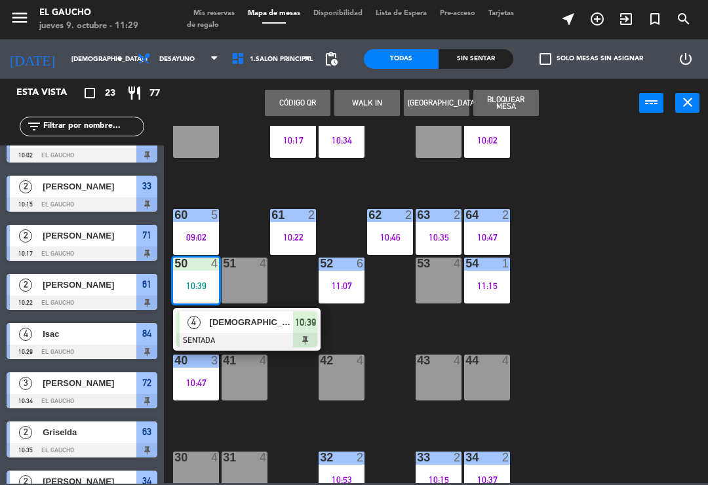
click at [245, 332] on div "[DEMOGRAPHIC_DATA][PERSON_NAME]" at bounding box center [251, 322] width 85 height 22
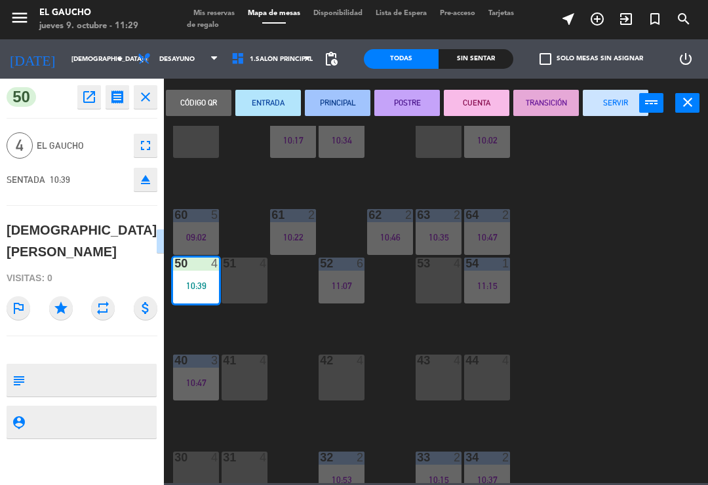
click at [328, 108] on button "PRINCIPAL" at bounding box center [338, 103] width 66 height 26
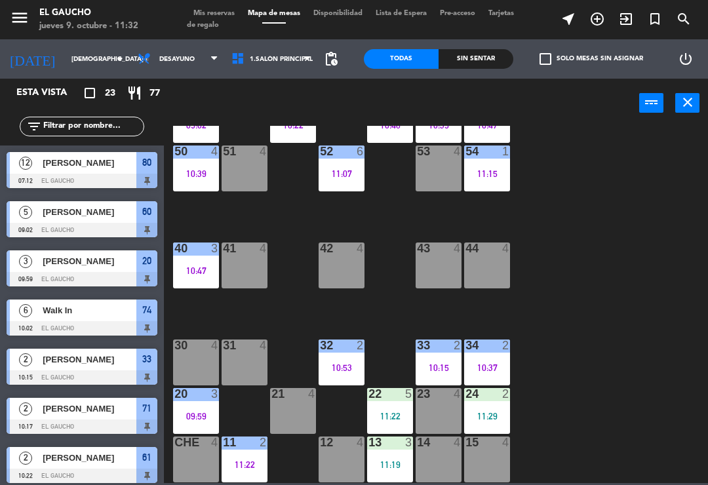
scroll to position [246, 0]
click at [494, 361] on div "34 2 10:37" at bounding box center [487, 363] width 46 height 46
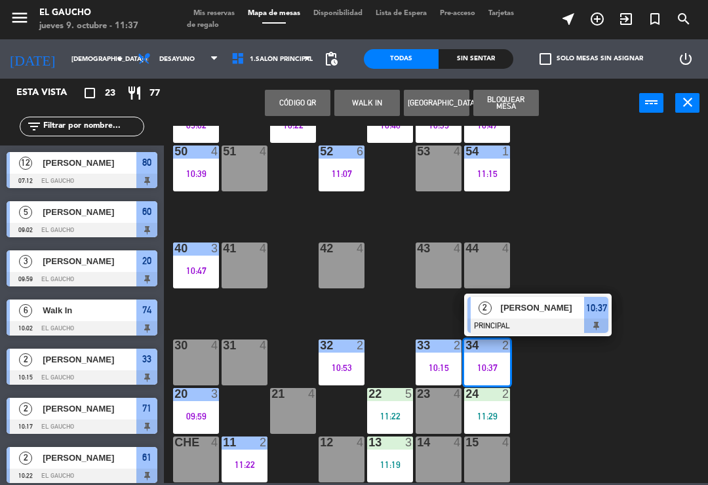
click at [540, 311] on span "[PERSON_NAME]" at bounding box center [543, 308] width 84 height 14
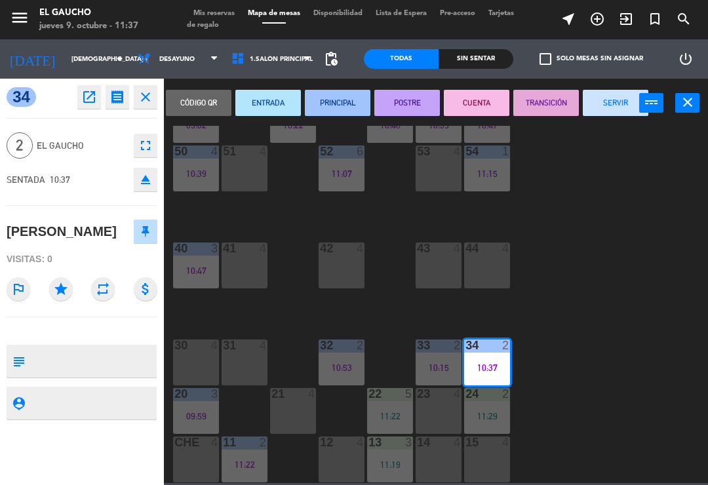
click at [614, 103] on button "SERVIR" at bounding box center [616, 103] width 66 height 26
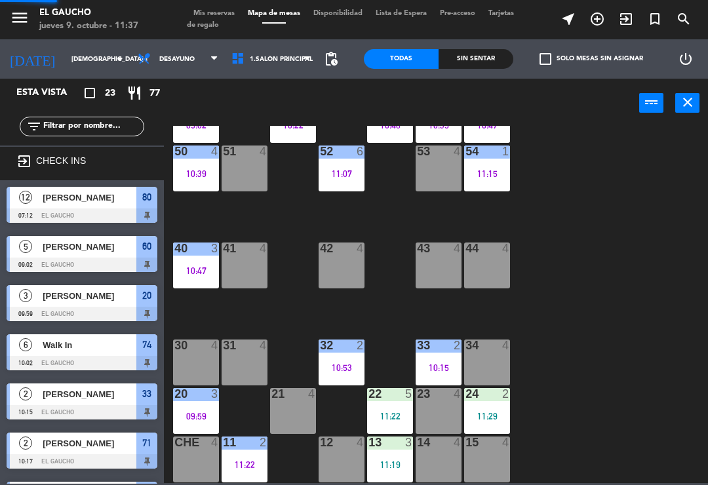
scroll to position [0, 0]
click at [442, 353] on div "33 2" at bounding box center [439, 346] width 46 height 13
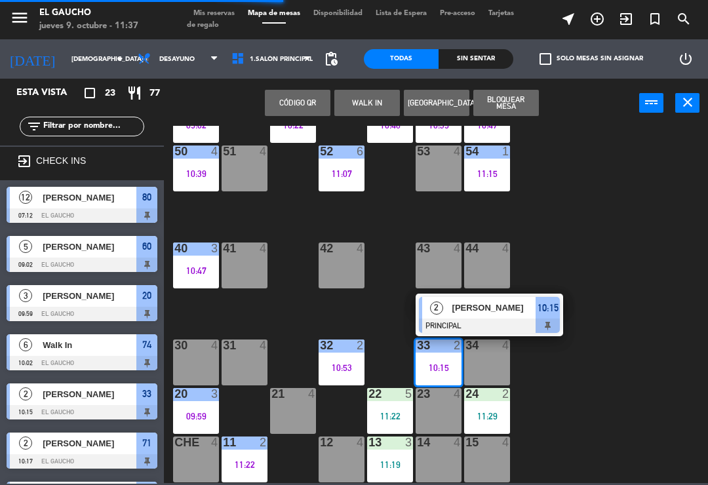
click at [515, 311] on span "[PERSON_NAME]" at bounding box center [494, 308] width 84 height 14
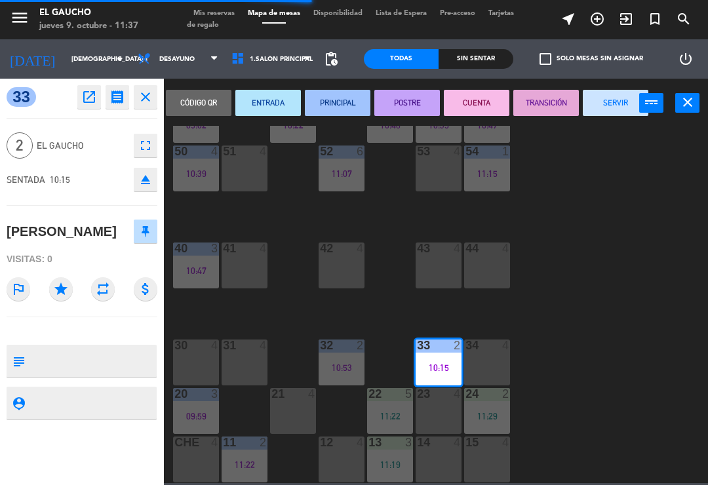
click at [608, 106] on button "SERVIR" at bounding box center [616, 103] width 66 height 26
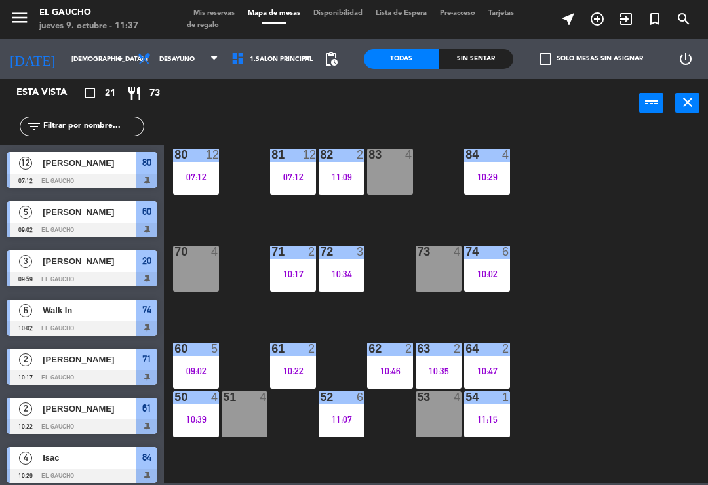
click at [389, 371] on div "10:46" at bounding box center [390, 371] width 46 height 9
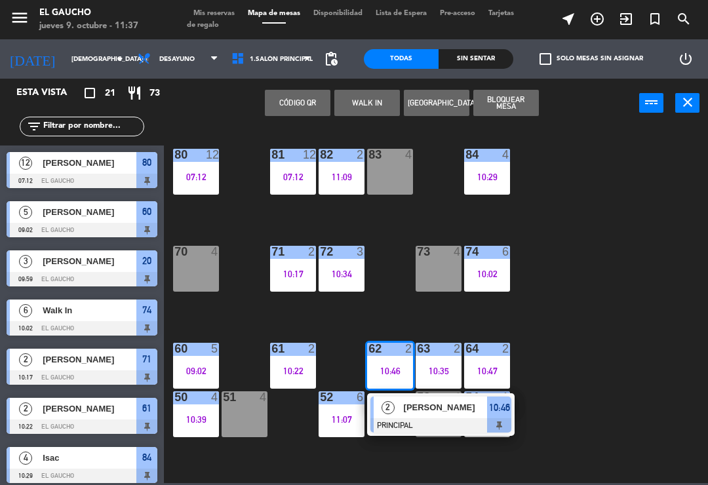
click at [433, 418] on div at bounding box center [440, 425] width 141 height 14
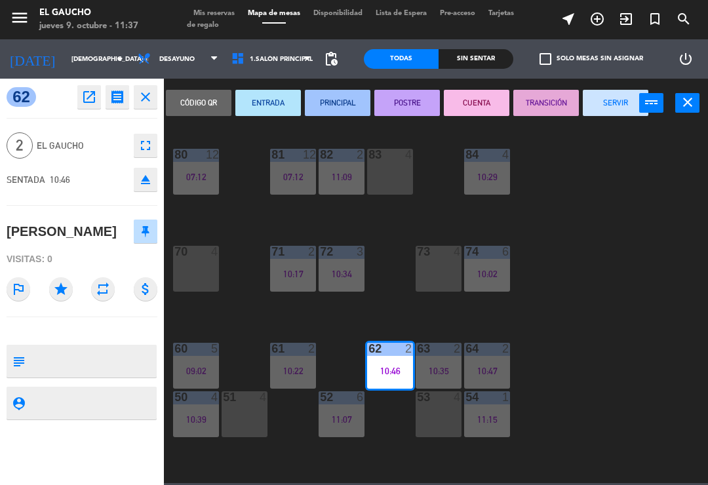
click at [618, 109] on button "SERVIR" at bounding box center [616, 103] width 66 height 26
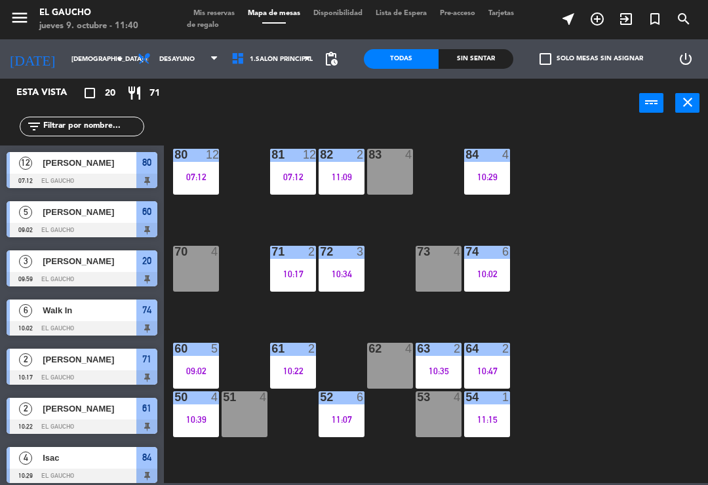
click at [490, 355] on div at bounding box center [488, 349] width 22 height 12
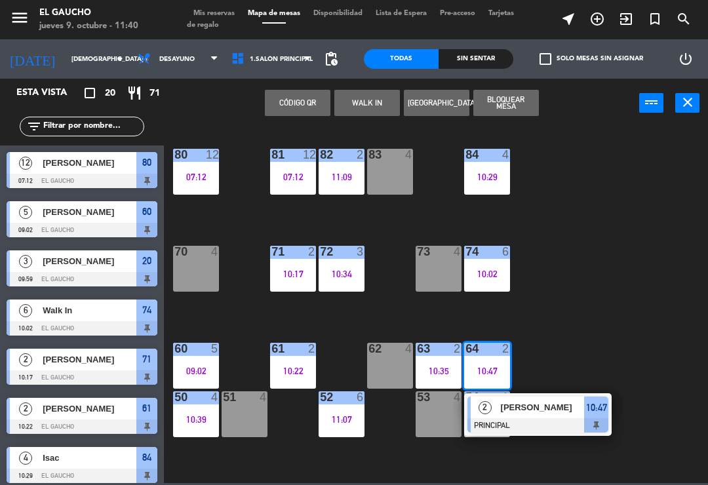
click at [543, 417] on div "[PERSON_NAME]" at bounding box center [542, 408] width 85 height 22
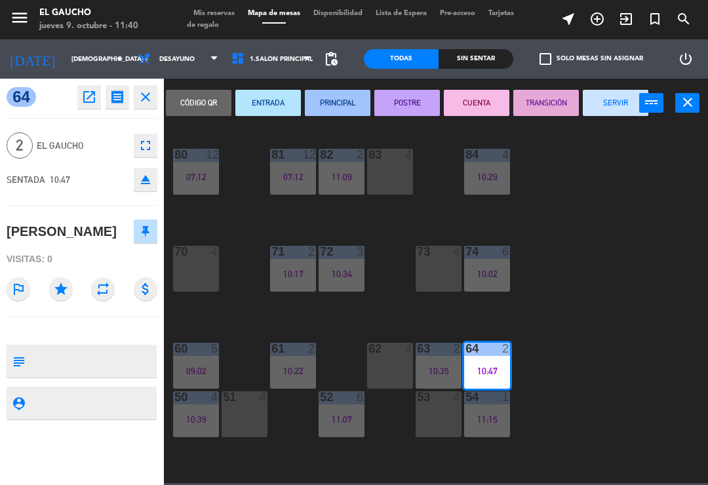
click at [617, 96] on button "SERVIR" at bounding box center [616, 103] width 66 height 26
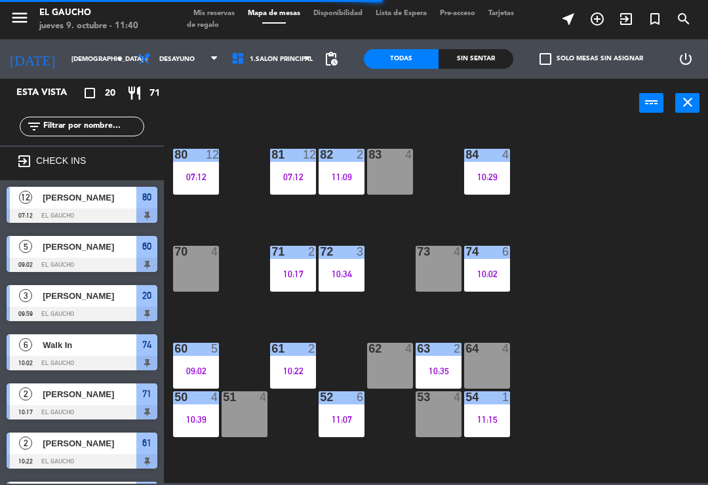
click at [490, 169] on div "84 4 10:29" at bounding box center [487, 172] width 46 height 46
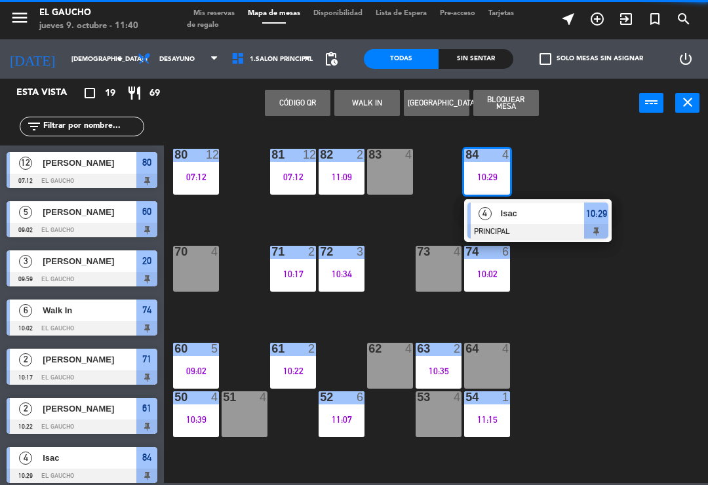
click at [525, 225] on div at bounding box center [538, 231] width 141 height 14
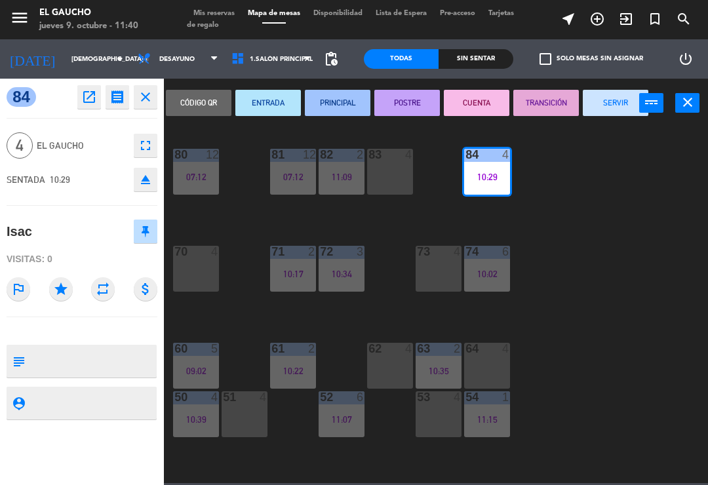
click at [616, 109] on button "SERVIR" at bounding box center [616, 103] width 66 height 26
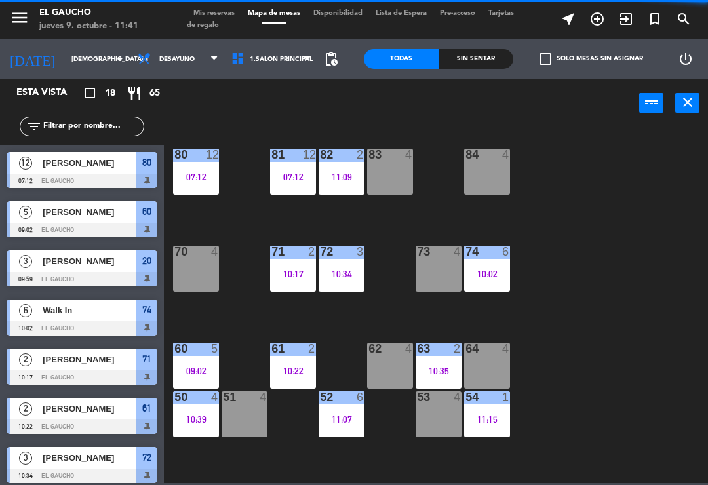
click at [197, 369] on div "09:02" at bounding box center [196, 371] width 46 height 9
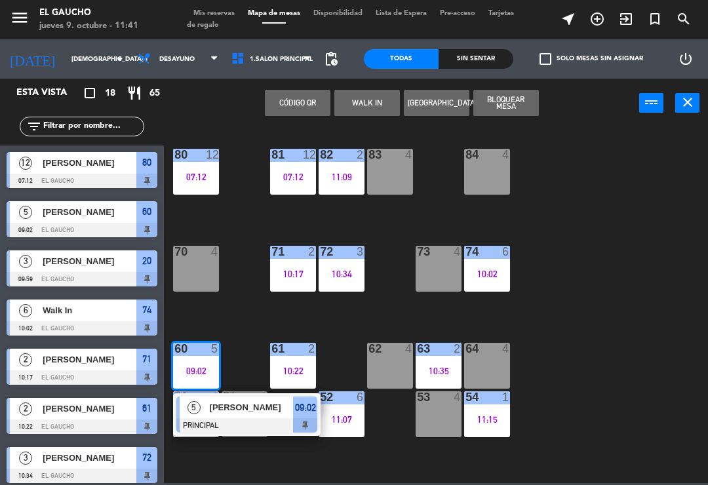
click at [233, 404] on span "[PERSON_NAME]" at bounding box center [252, 408] width 84 height 14
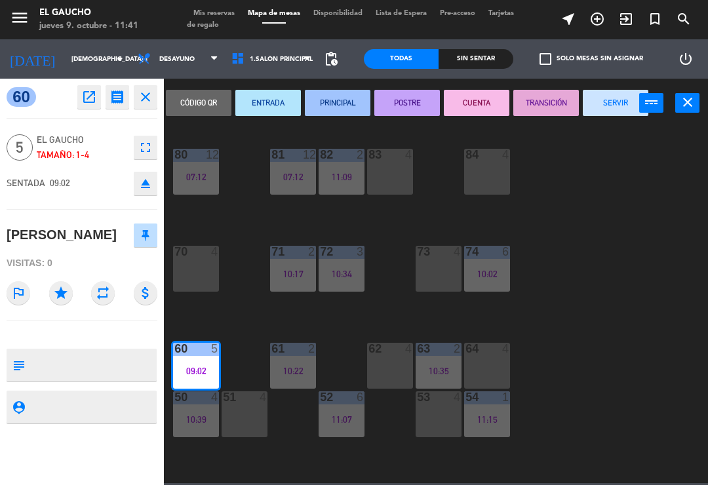
click at [618, 109] on button "SERVIR" at bounding box center [616, 103] width 66 height 26
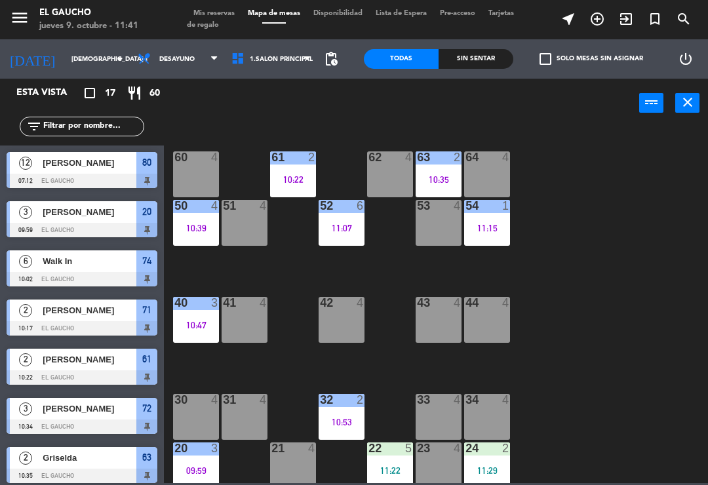
scroll to position [210, 0]
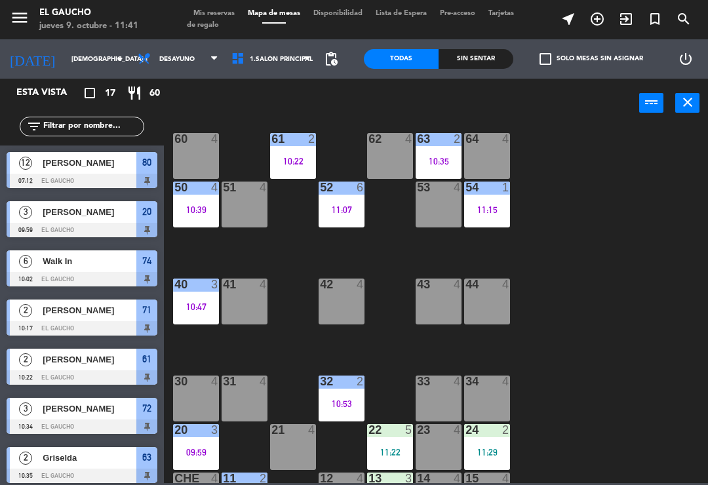
click at [483, 406] on div "34 4" at bounding box center [487, 399] width 46 height 46
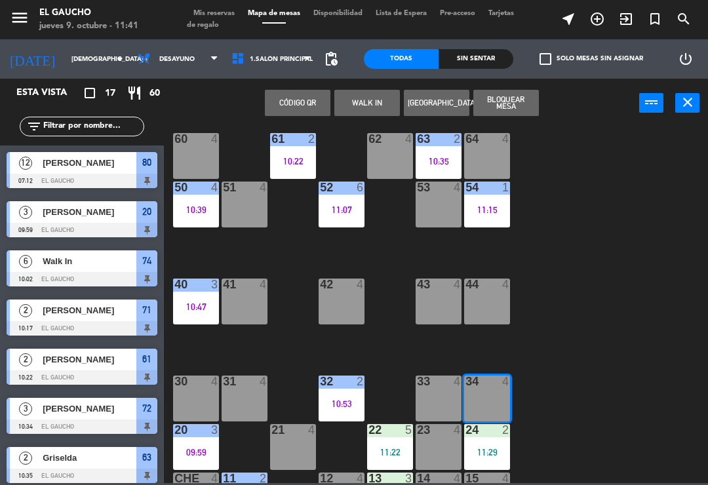
click at [369, 106] on button "WALK IN" at bounding box center [367, 103] width 66 height 26
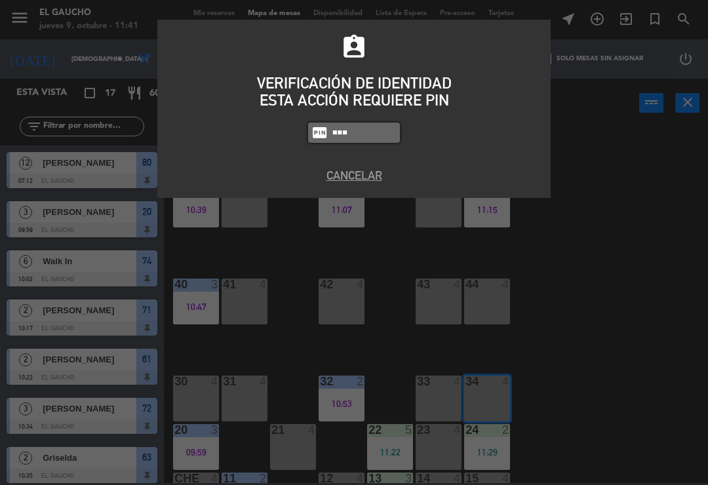
type input "0009"
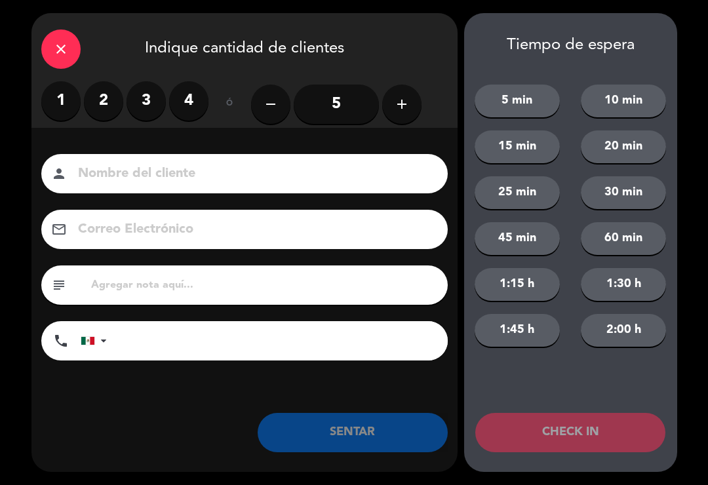
click at [104, 107] on label "2" at bounding box center [103, 100] width 39 height 39
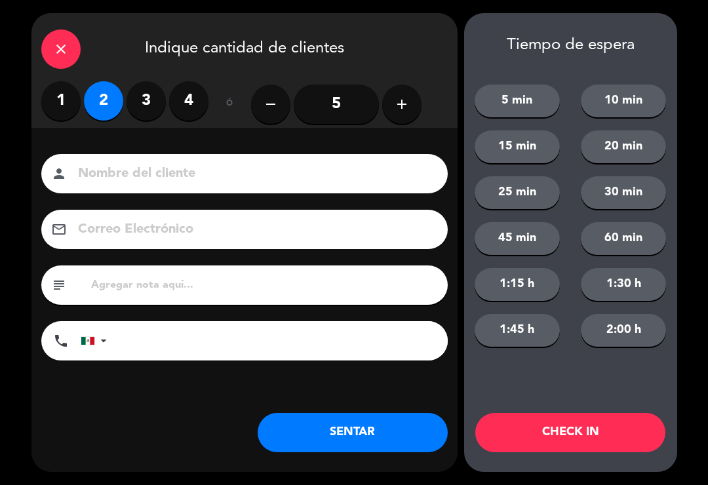
click at [342, 444] on button "SENTAR" at bounding box center [353, 432] width 190 height 39
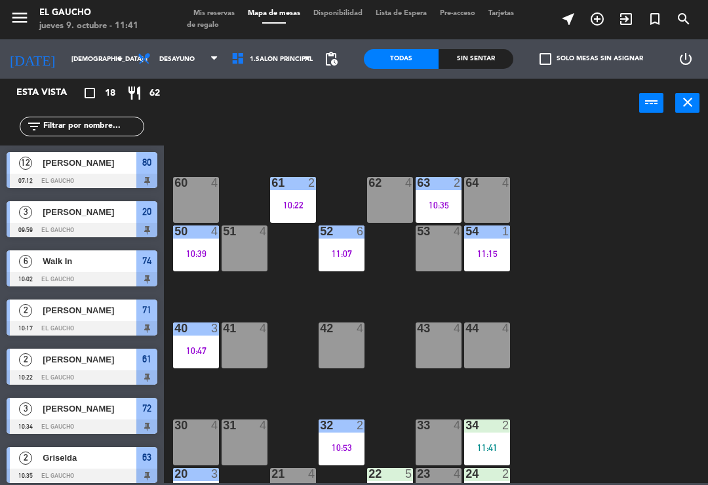
scroll to position [165, 0]
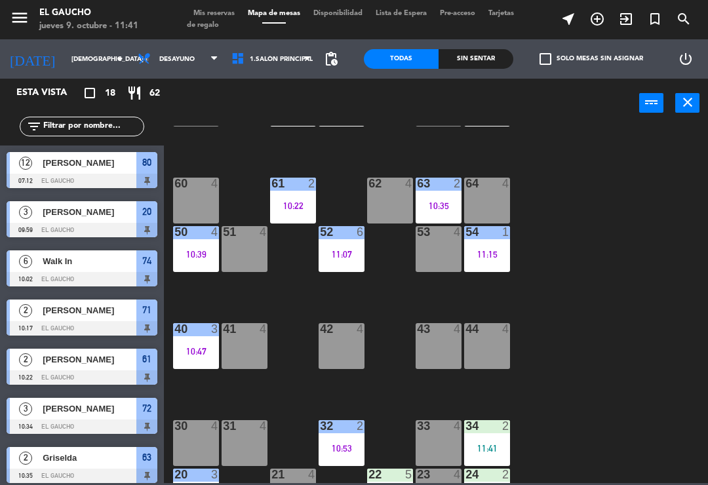
click at [507, 347] on div "44 4" at bounding box center [487, 346] width 46 height 46
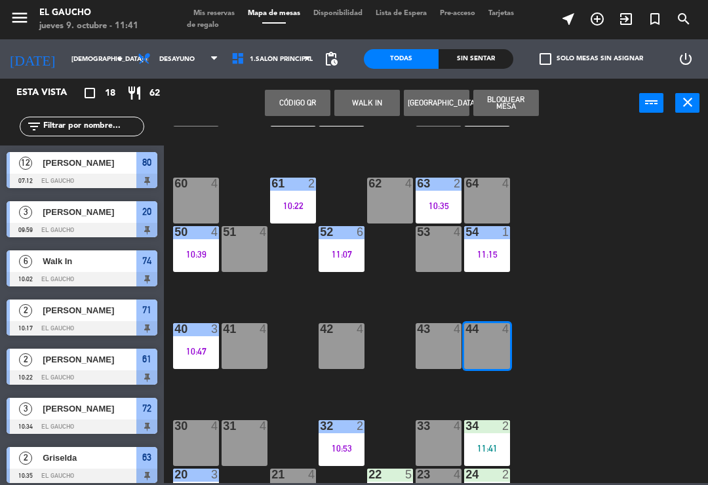
click at [493, 347] on div "44 4" at bounding box center [487, 346] width 46 height 46
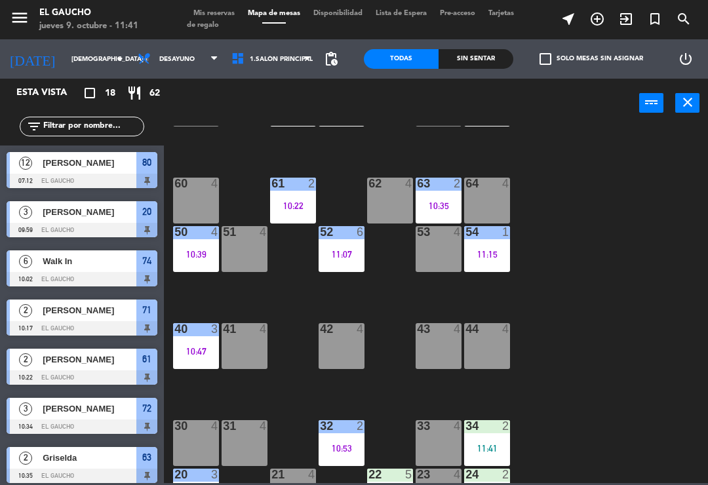
click at [489, 349] on div "44 4" at bounding box center [487, 346] width 46 height 46
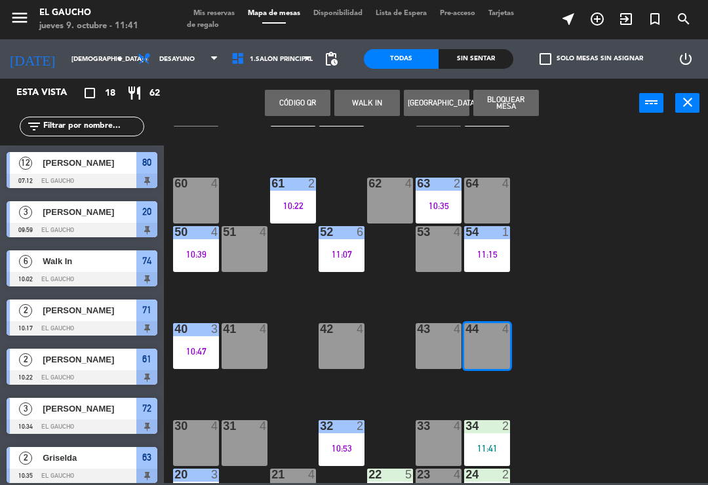
click at [363, 96] on button "WALK IN" at bounding box center [367, 103] width 66 height 26
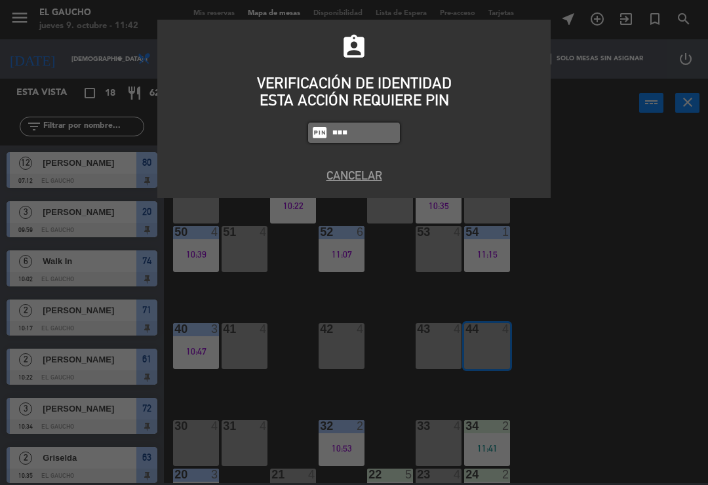
type input "0009"
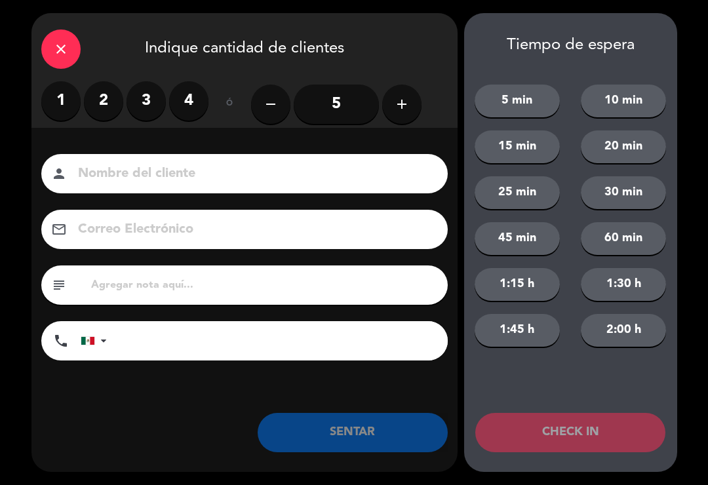
click at [58, 98] on label "1" at bounding box center [60, 100] width 39 height 39
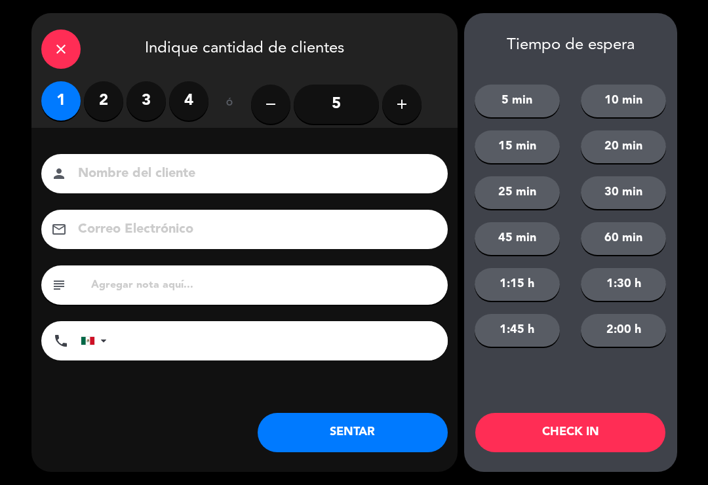
click at [345, 443] on button "SENTAR" at bounding box center [353, 432] width 190 height 39
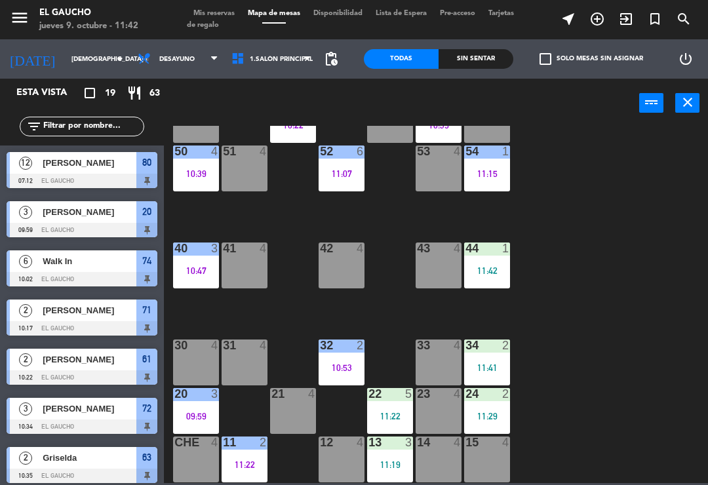
scroll to position [246, 0]
click at [400, 412] on div "11:22" at bounding box center [390, 416] width 46 height 9
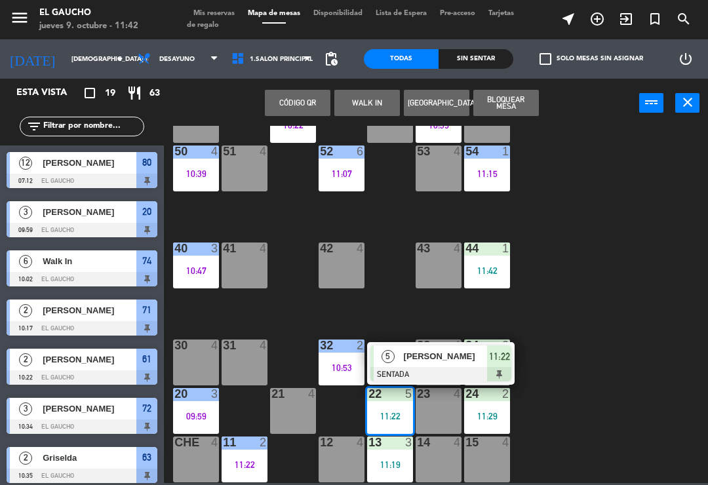
click at [404, 367] on div at bounding box center [440, 374] width 141 height 14
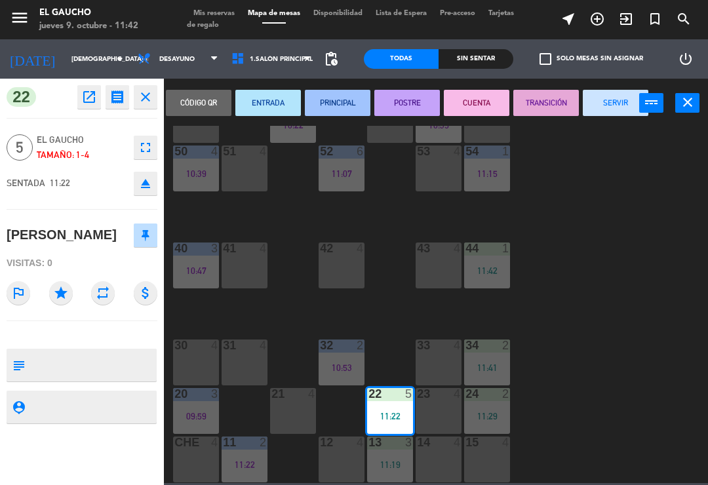
click at [331, 108] on button "PRINCIPAL" at bounding box center [338, 103] width 66 height 26
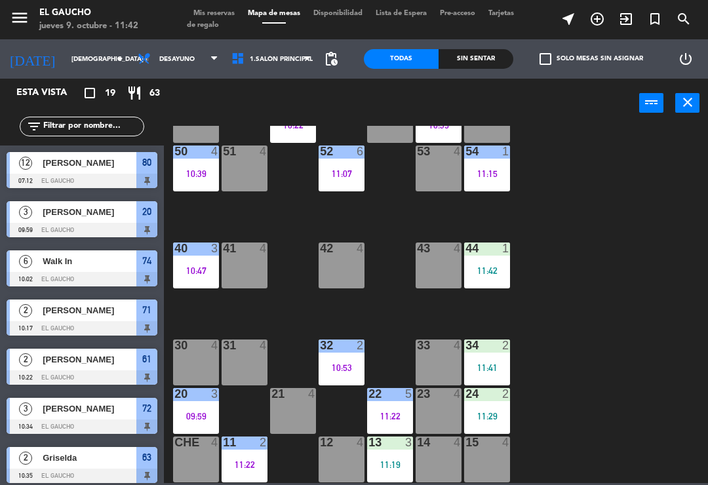
scroll to position [136, 0]
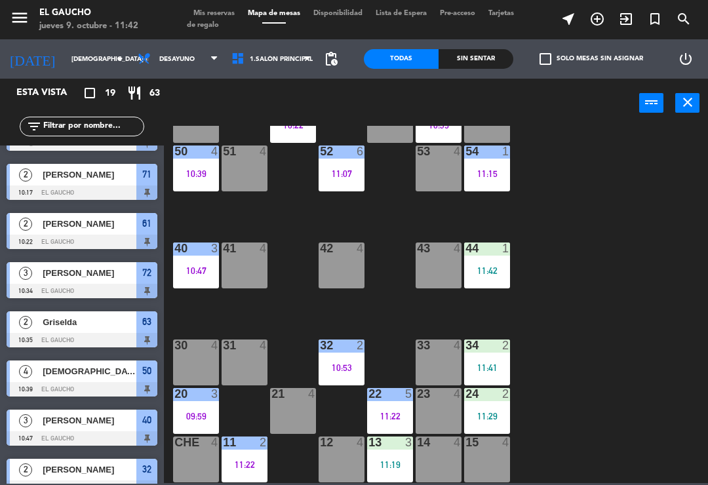
click at [498, 426] on div "24 2 11:29" at bounding box center [487, 411] width 46 height 46
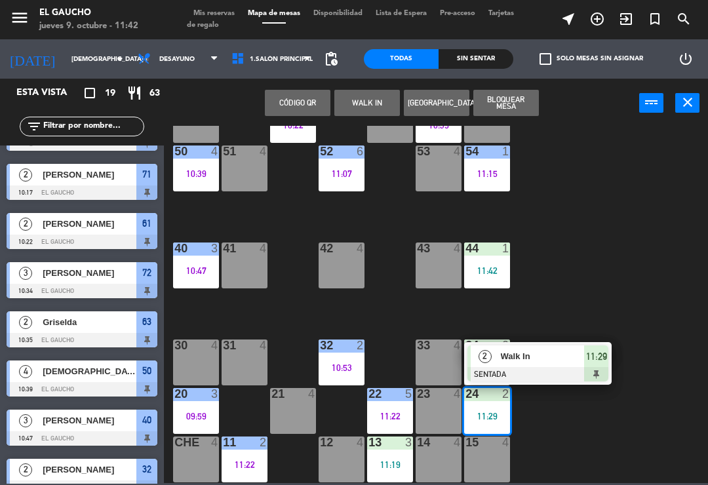
click at [526, 358] on span "Walk In" at bounding box center [543, 356] width 84 height 14
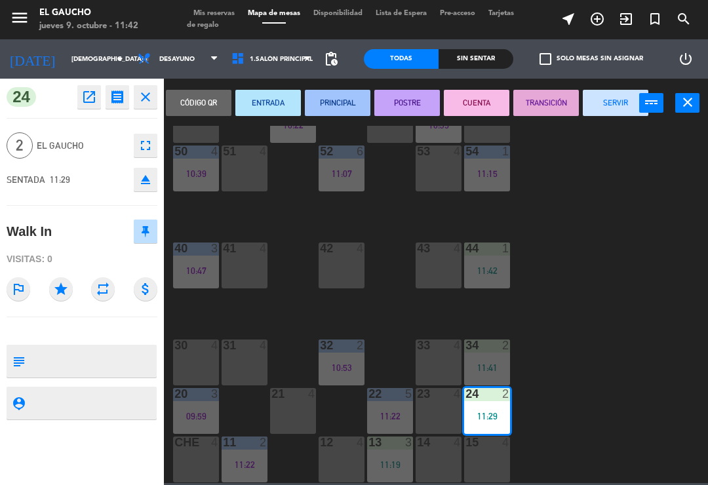
click at [332, 102] on button "PRINCIPAL" at bounding box center [338, 103] width 66 height 26
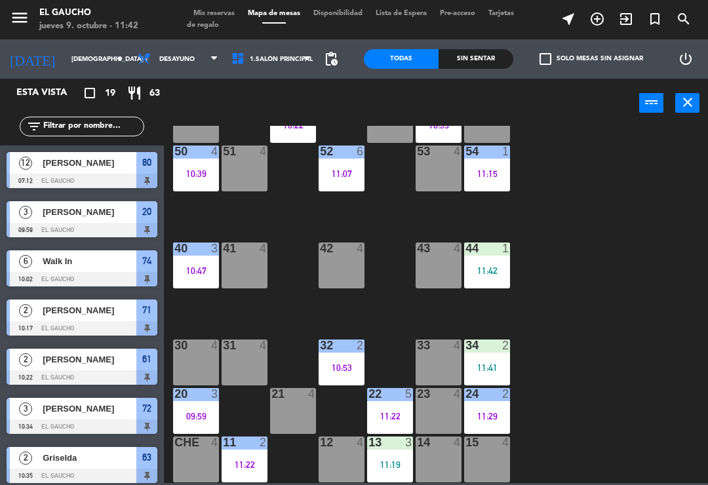
scroll to position [185, 0]
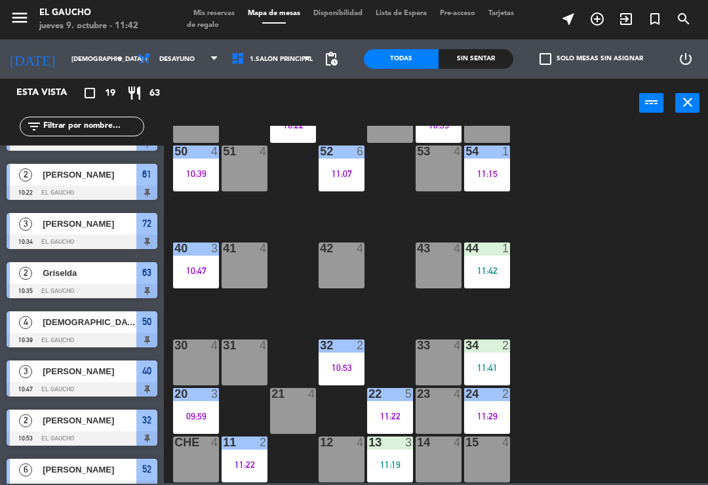
click at [389, 464] on div "11:19" at bounding box center [390, 464] width 46 height 9
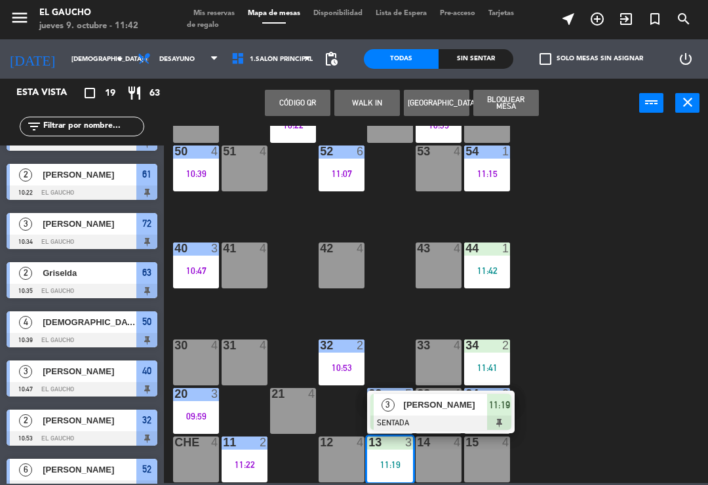
click at [426, 412] on span "[PERSON_NAME]" at bounding box center [446, 405] width 84 height 14
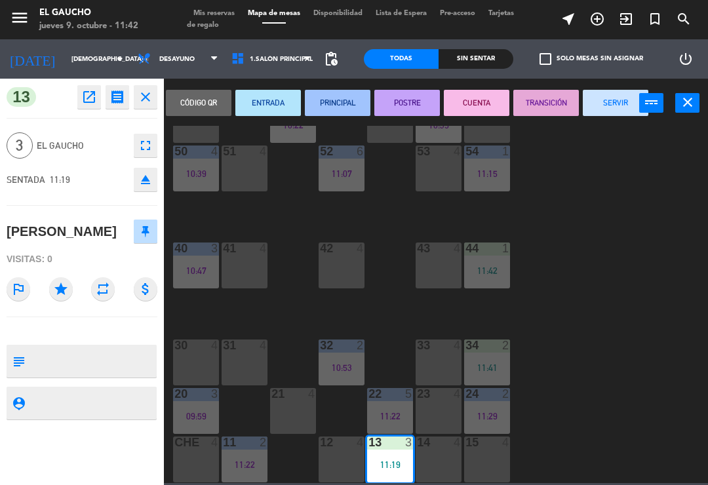
click at [342, 102] on button "PRINCIPAL" at bounding box center [338, 103] width 66 height 26
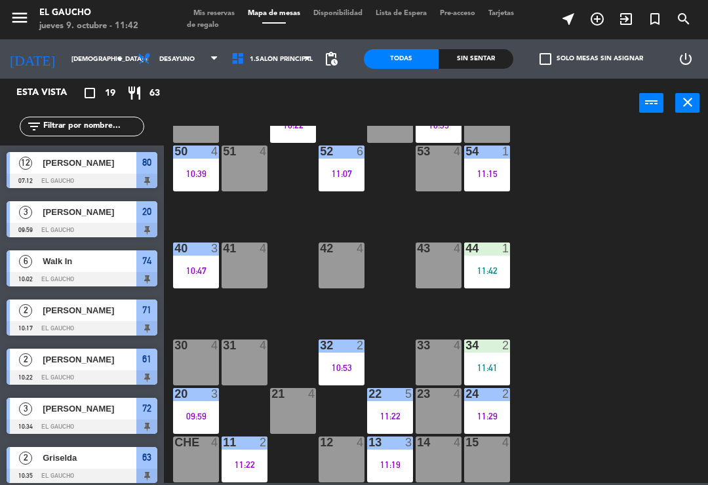
scroll to position [37, 0]
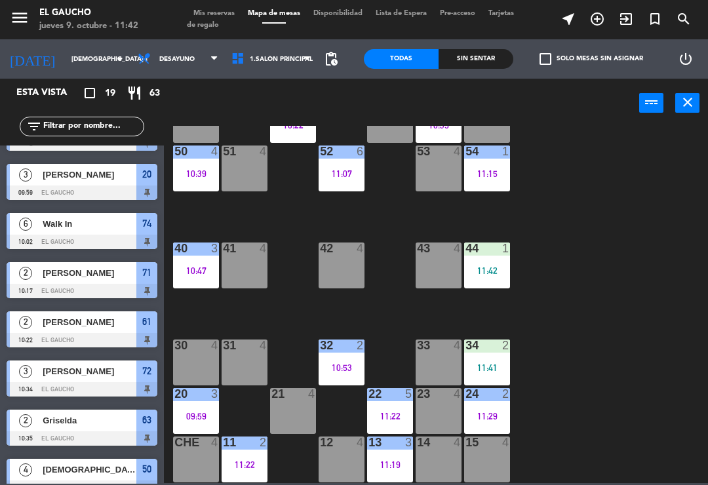
click at [496, 260] on div "44 1 11:42" at bounding box center [487, 266] width 46 height 46
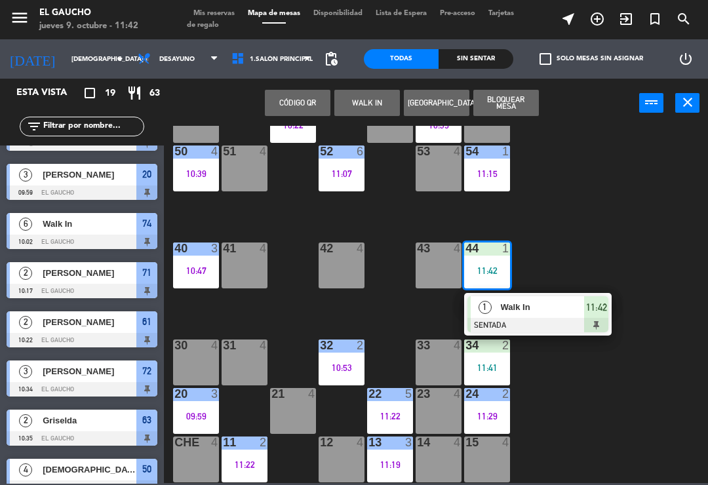
click at [542, 323] on div at bounding box center [538, 325] width 141 height 14
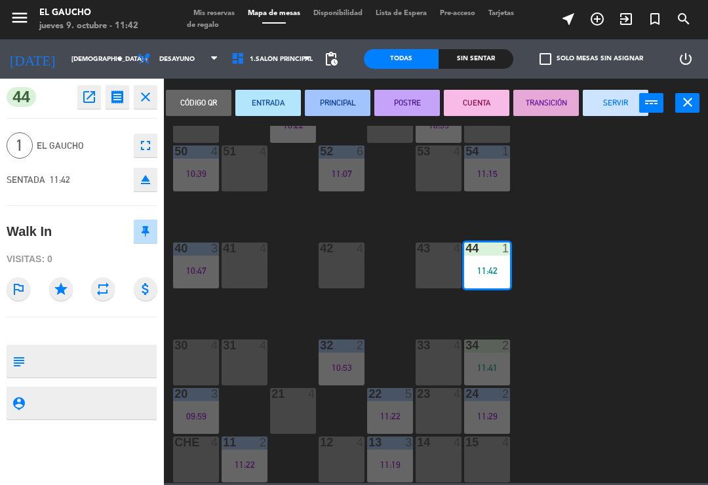
click at [346, 100] on button "PRINCIPAL" at bounding box center [338, 103] width 66 height 26
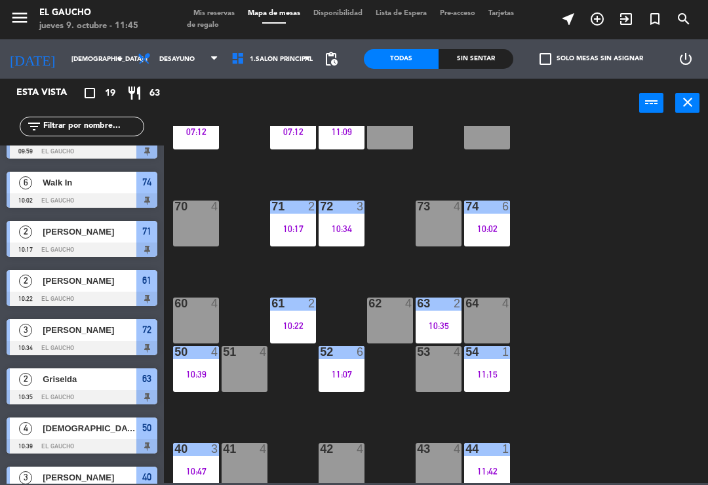
scroll to position [150, 0]
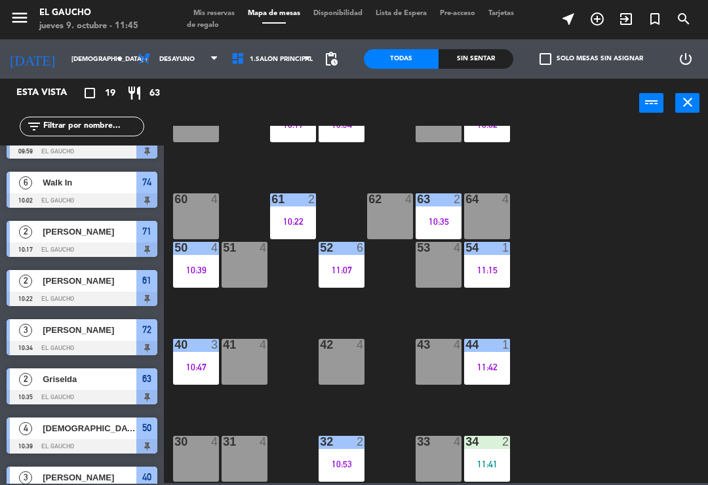
click at [240, 365] on div "41 4" at bounding box center [245, 362] width 46 height 46
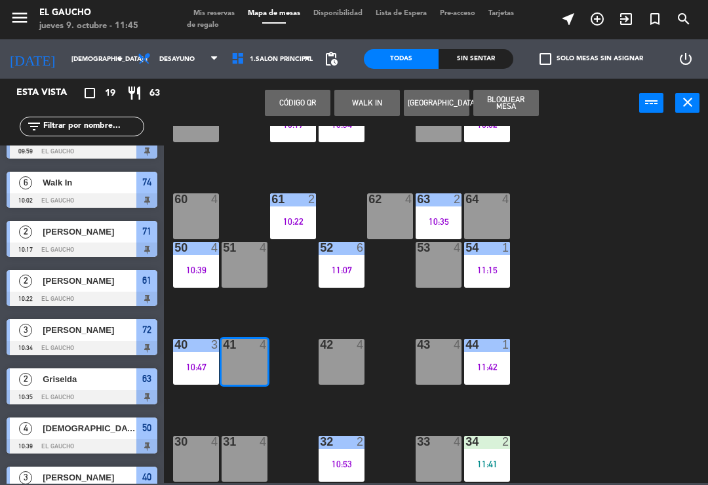
click at [369, 108] on button "WALK IN" at bounding box center [367, 103] width 66 height 26
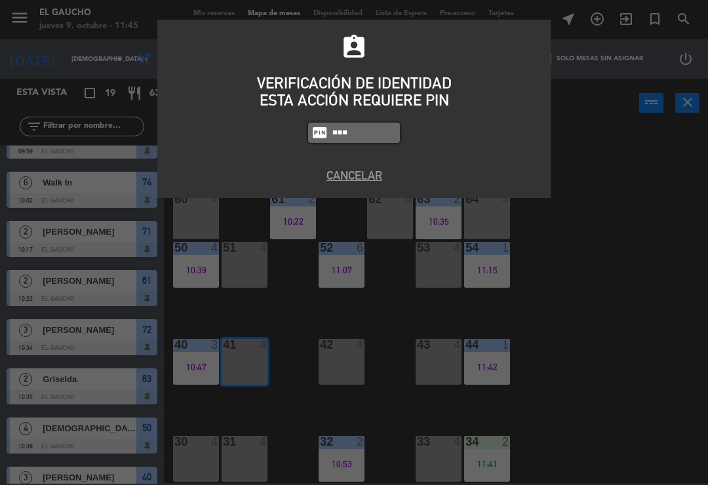
type input "0009"
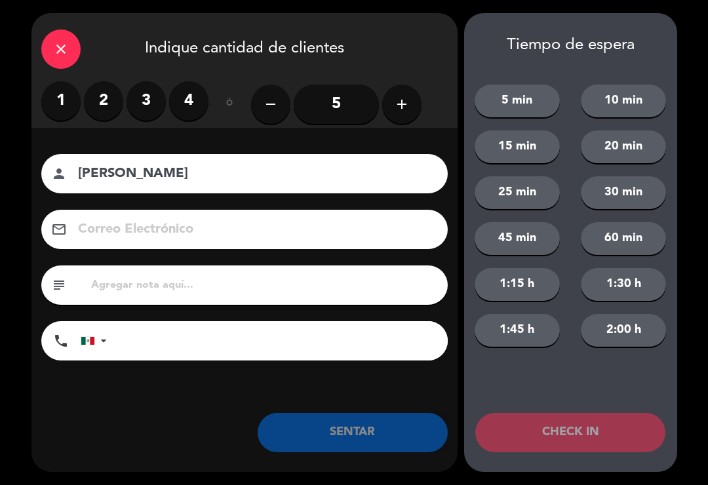
type input "[PERSON_NAME]"
click at [102, 104] on label "2" at bounding box center [103, 100] width 39 height 39
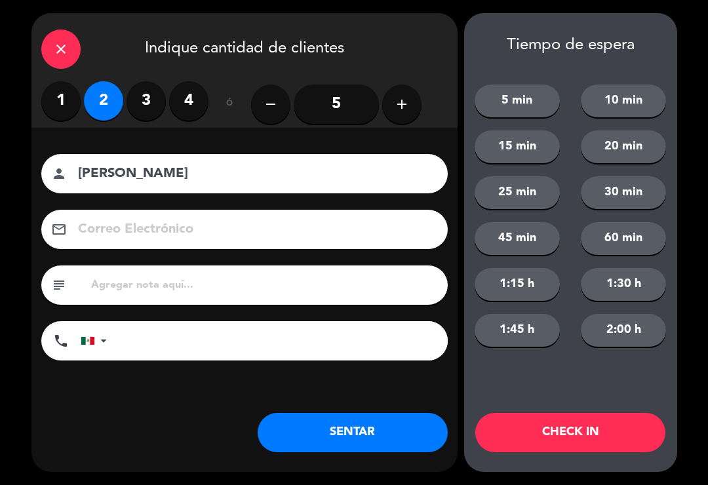
click at [337, 443] on button "SENTAR" at bounding box center [353, 432] width 190 height 39
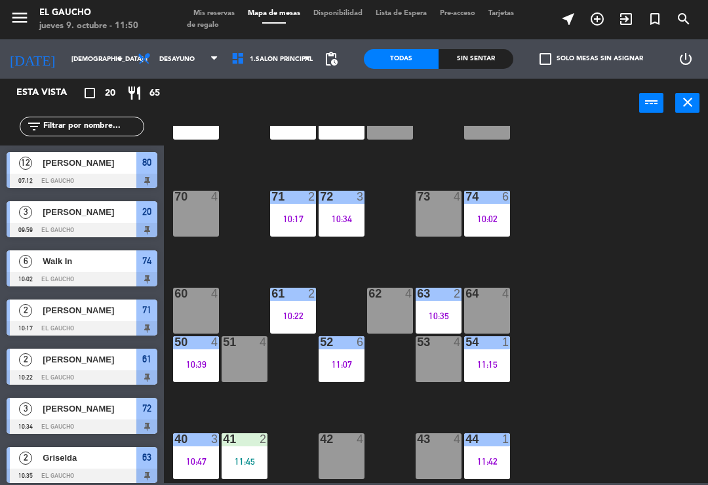
scroll to position [117, 0]
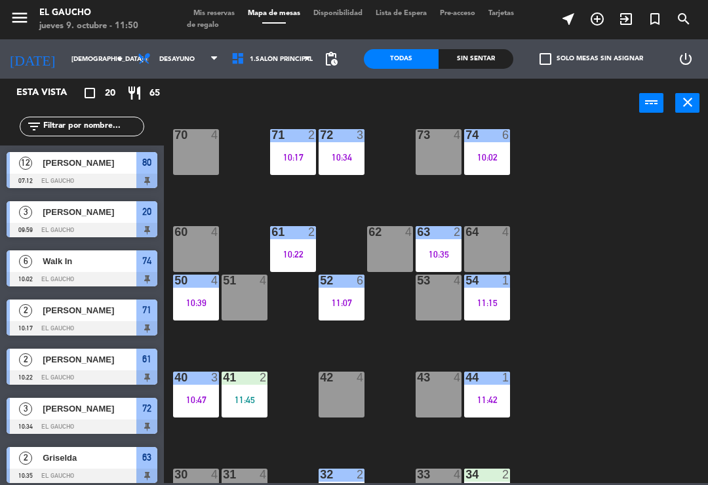
click at [492, 298] on div "11:15" at bounding box center [487, 302] width 46 height 9
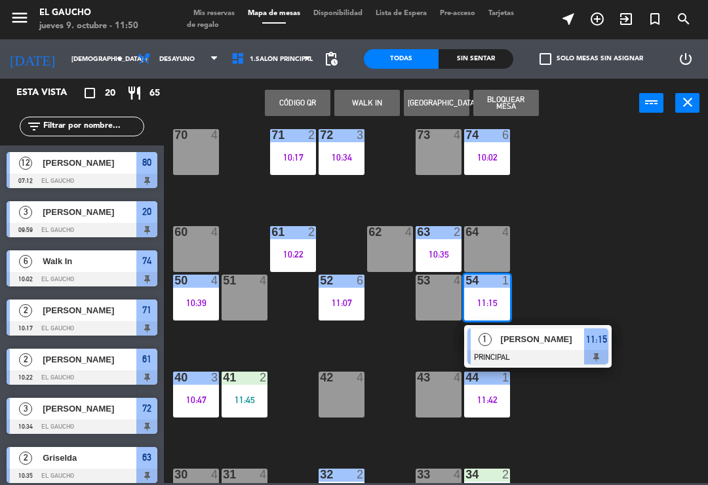
click at [548, 343] on span "[PERSON_NAME]" at bounding box center [543, 339] width 84 height 14
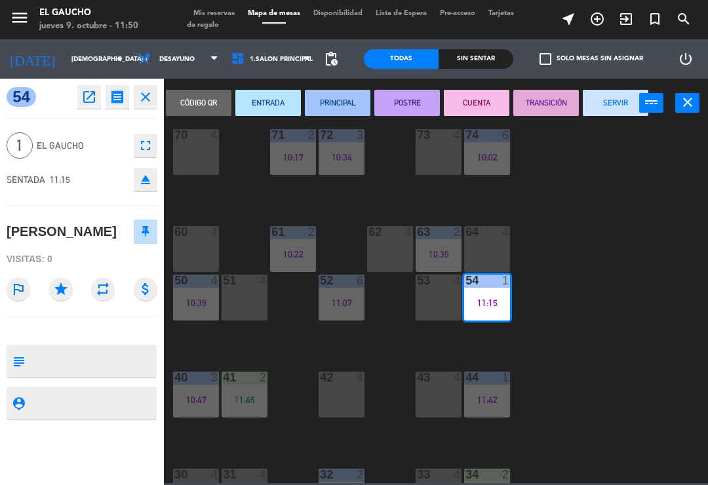
click at [615, 115] on button "SERVIR" at bounding box center [616, 103] width 66 height 26
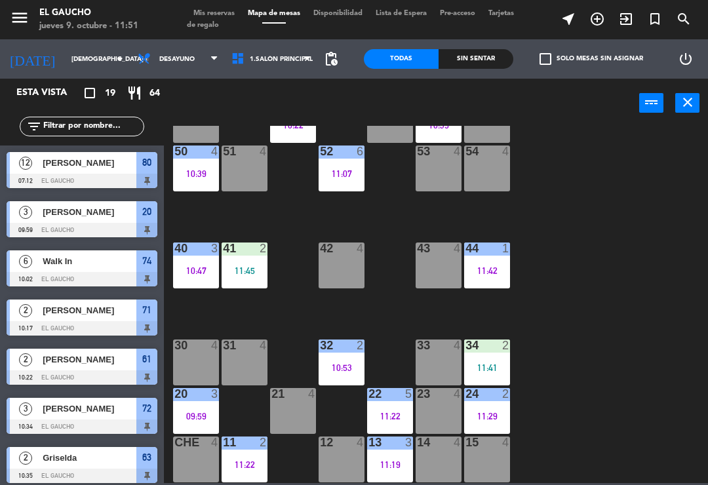
scroll to position [246, 0]
click at [502, 375] on div "34 2 11:41" at bounding box center [487, 363] width 46 height 46
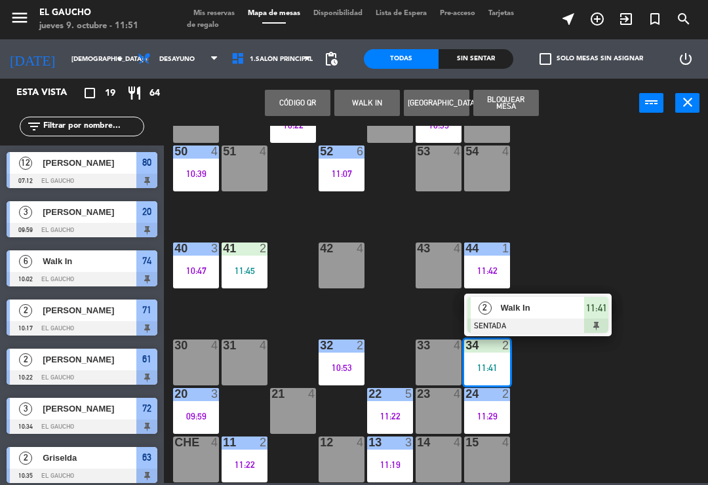
click at [548, 314] on span "Walk In" at bounding box center [543, 308] width 84 height 14
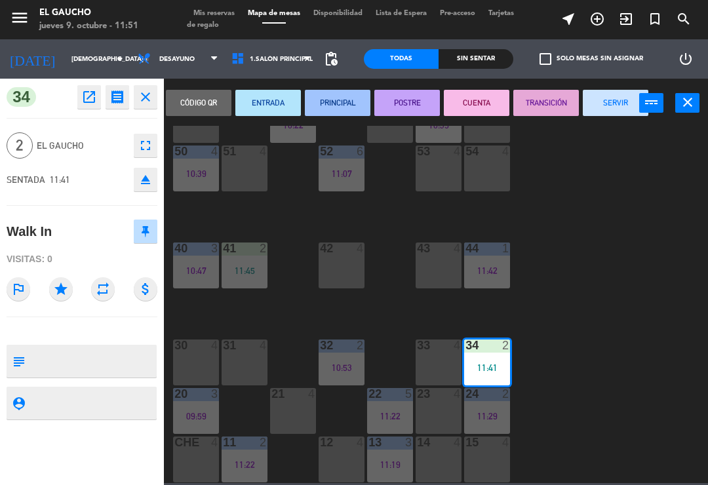
click at [340, 106] on button "PRINCIPAL" at bounding box center [338, 103] width 66 height 26
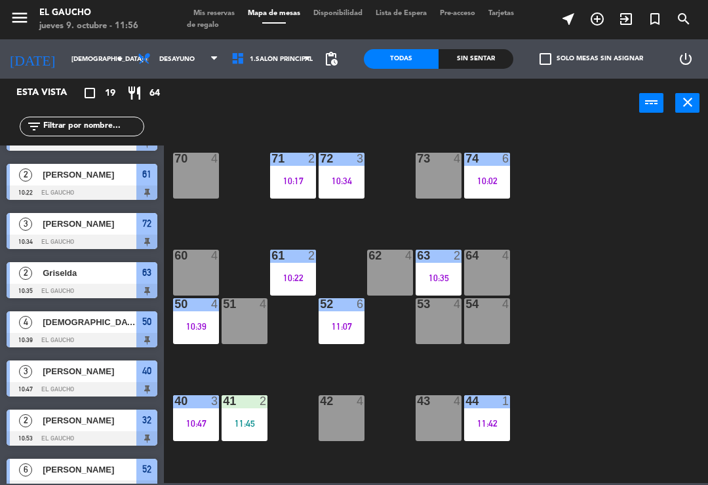
scroll to position [73, 0]
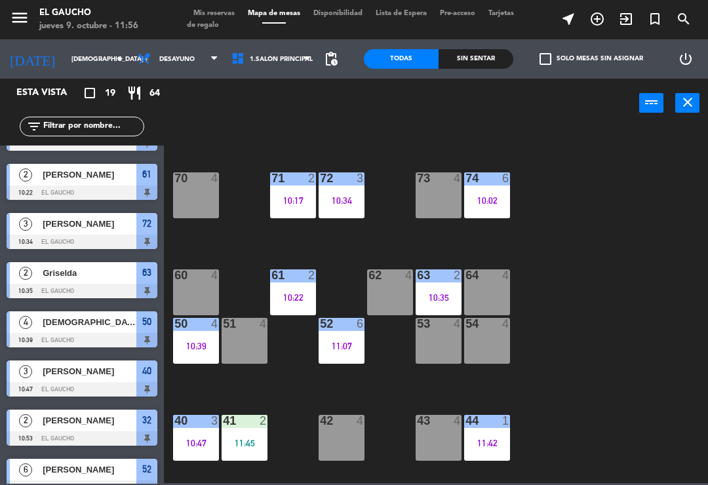
click at [631, 481] on div "84 4 80 12 07:12 83 4 82 2 11:09 81 12 07:12 70 4 71 2 10:17 72 3 10:34 73 4 74…" at bounding box center [439, 304] width 537 height 357
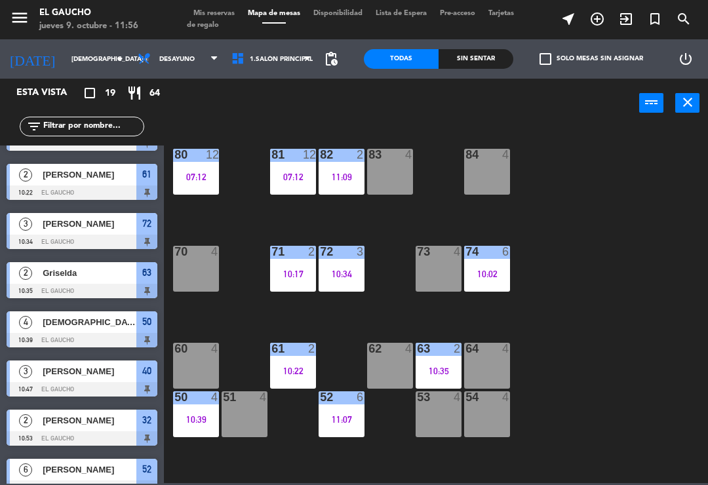
scroll to position [0, 0]
click at [190, 176] on div "07:12" at bounding box center [196, 176] width 46 height 9
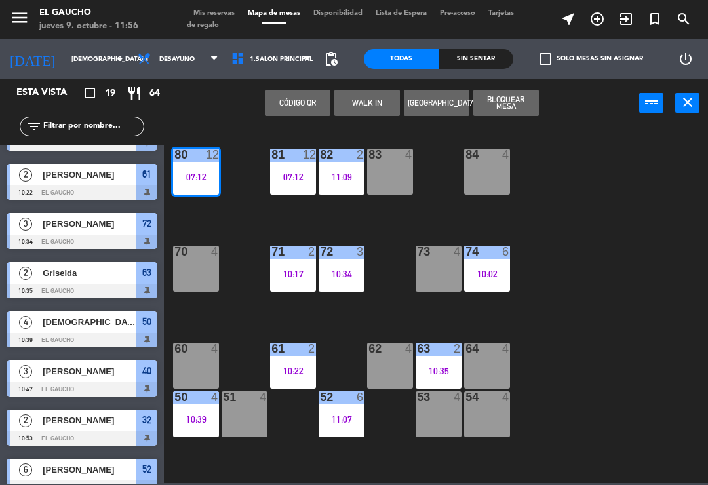
click at [200, 172] on div "07:12" at bounding box center [196, 176] width 46 height 9
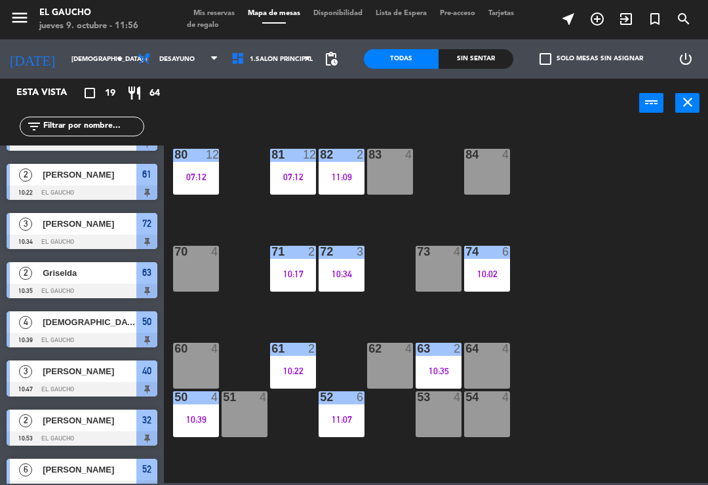
click at [207, 176] on div "07:12" at bounding box center [196, 176] width 46 height 9
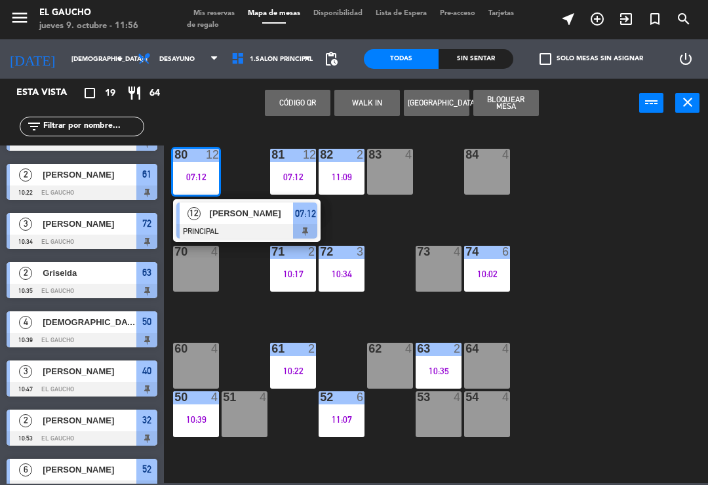
click at [240, 222] on div "[PERSON_NAME]" at bounding box center [251, 214] width 85 height 22
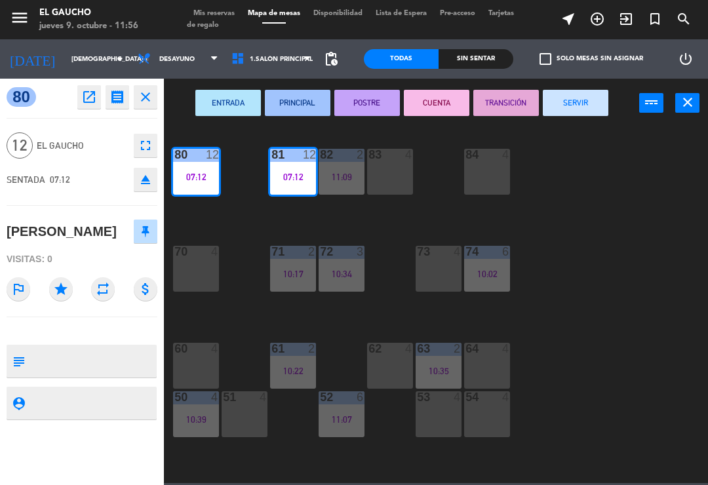
click at [589, 105] on button "SERVIR" at bounding box center [576, 103] width 66 height 26
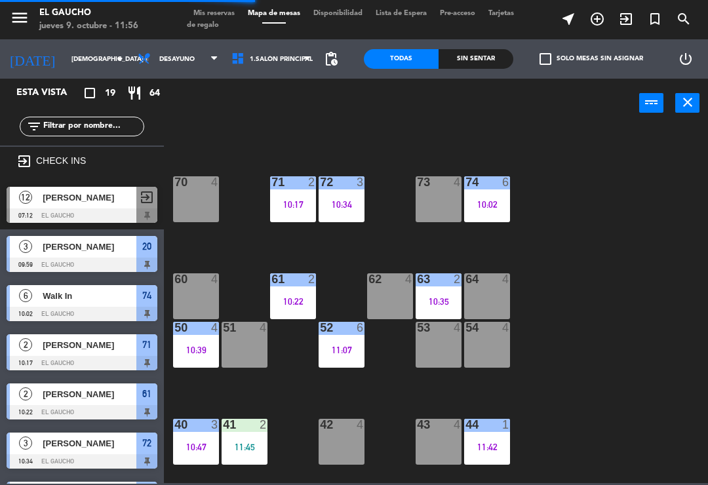
scroll to position [66, 0]
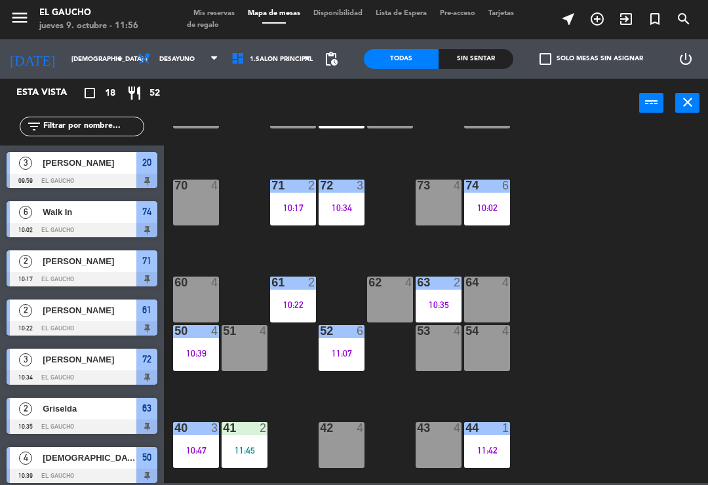
click at [496, 450] on div "11:42" at bounding box center [487, 450] width 46 height 9
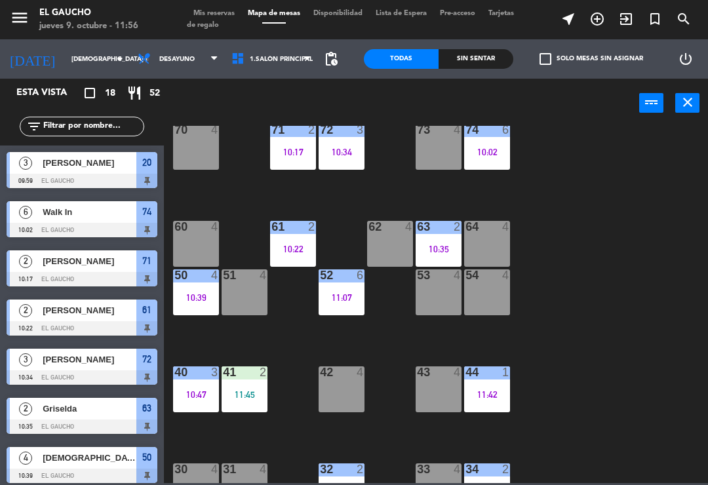
scroll to position [158, 0]
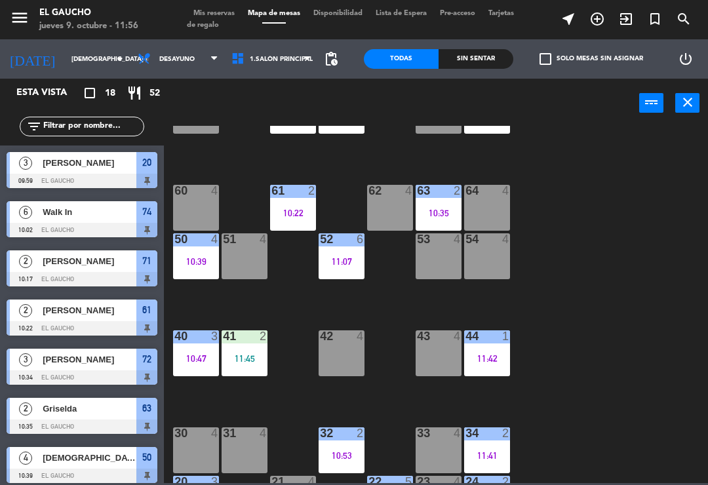
click at [496, 354] on div "11:42" at bounding box center [487, 358] width 46 height 9
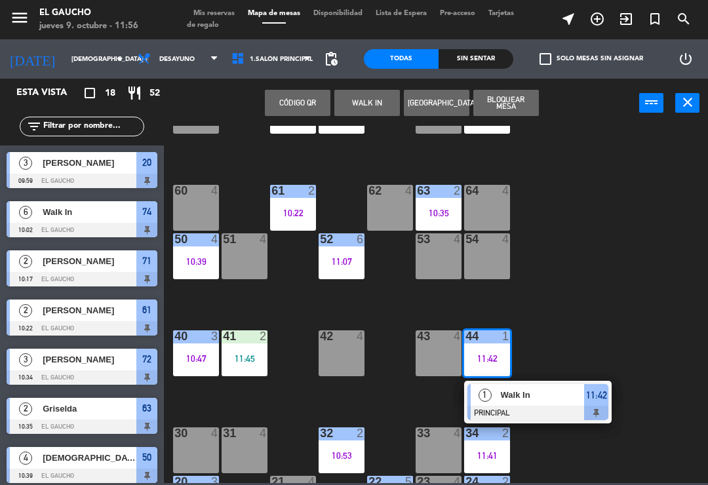
click at [516, 403] on div "Walk In" at bounding box center [542, 395] width 85 height 22
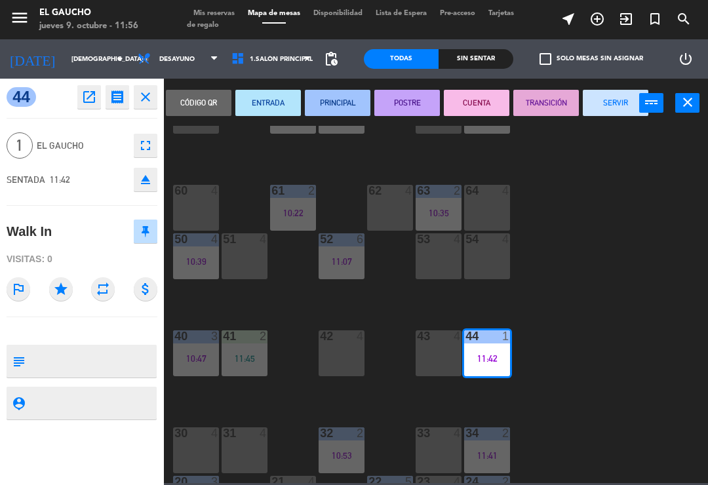
click at [619, 108] on button "SERVIR" at bounding box center [616, 103] width 66 height 26
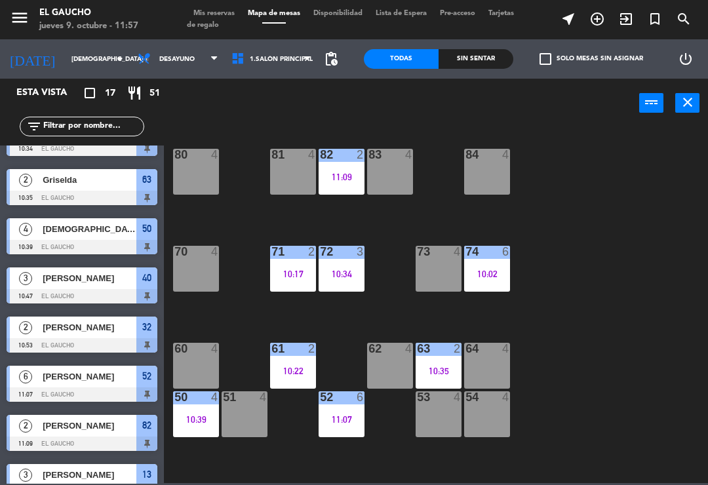
scroll to position [0, 0]
click at [334, 164] on div "82 2 11:09" at bounding box center [342, 172] width 46 height 46
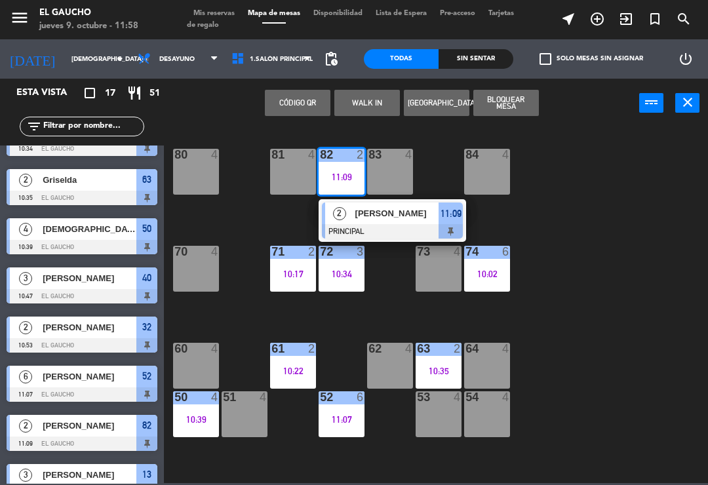
click at [386, 224] on div "[PERSON_NAME]" at bounding box center [396, 214] width 85 height 22
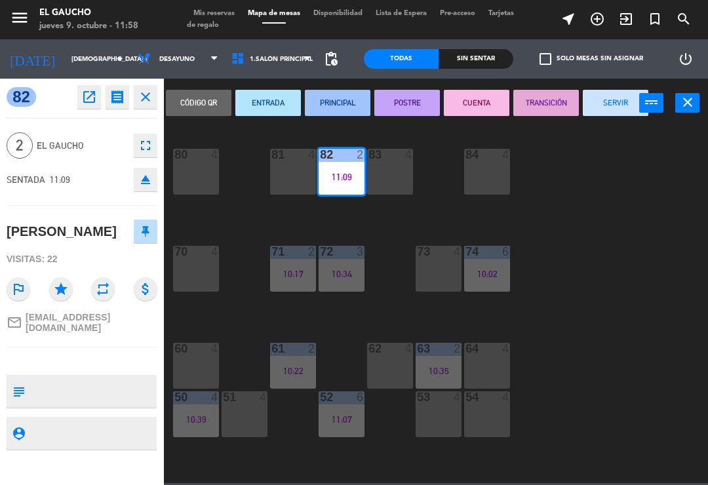
click at [611, 106] on button "SERVIR" at bounding box center [616, 103] width 66 height 26
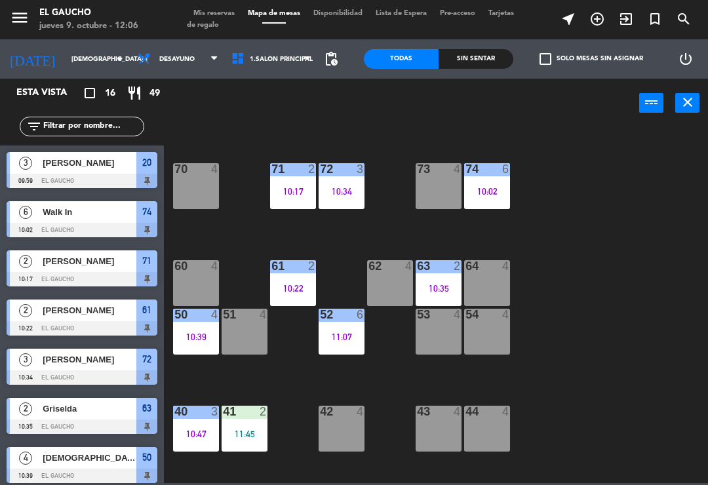
scroll to position [87, 0]
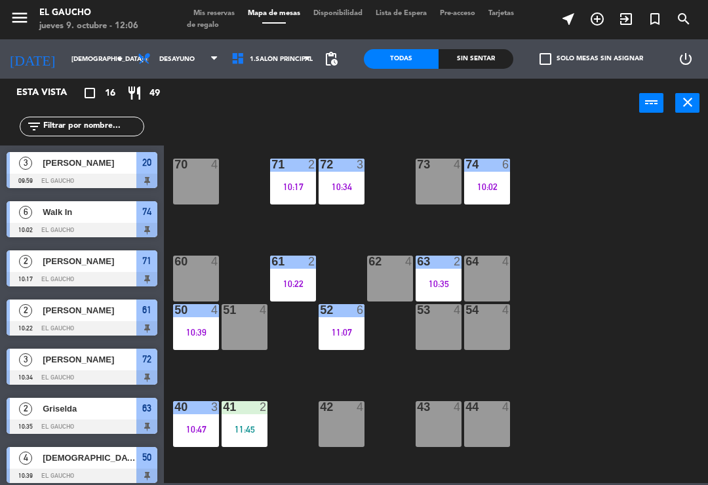
click at [480, 317] on div "54 4" at bounding box center [487, 310] width 46 height 13
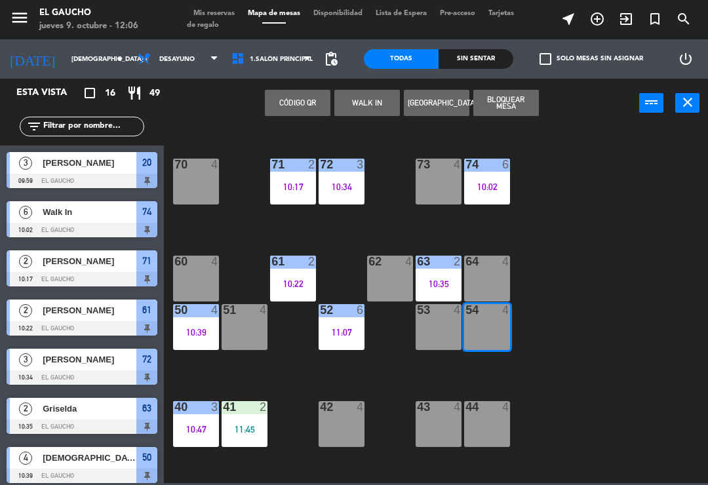
click at [365, 101] on button "WALK IN" at bounding box center [367, 103] width 66 height 26
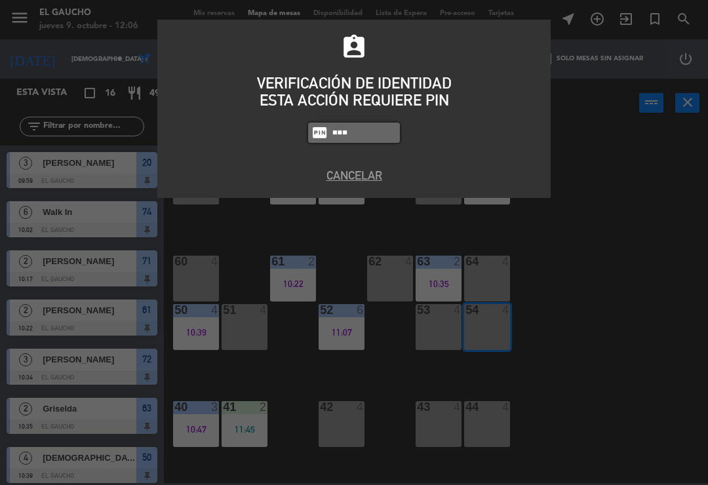
type input "0009"
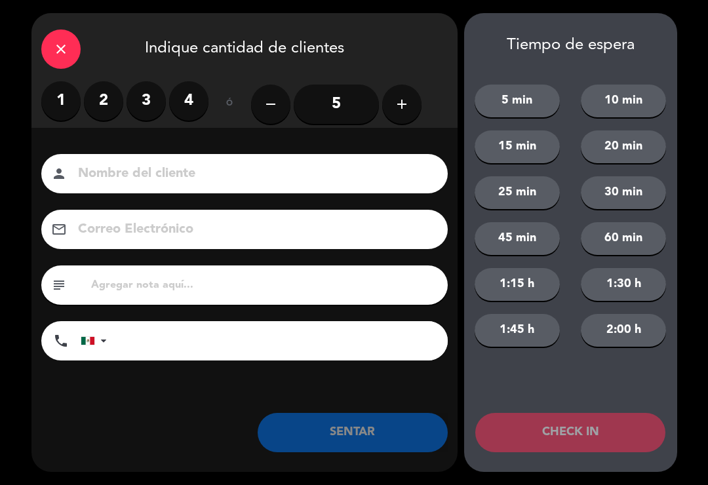
click at [98, 102] on label "2" at bounding box center [103, 100] width 39 height 39
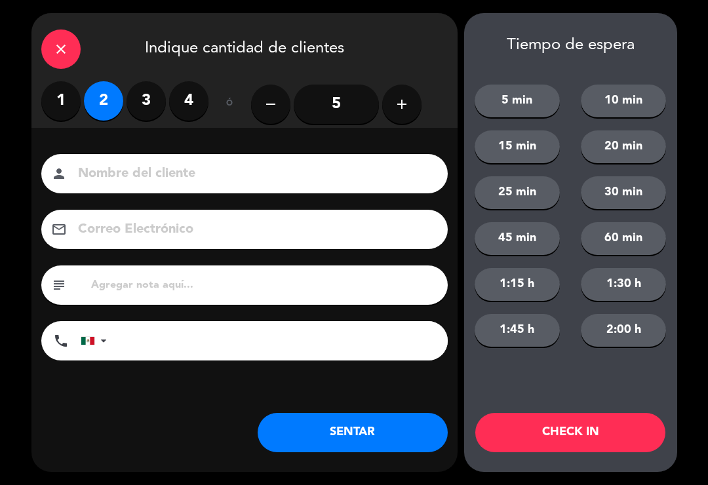
click at [163, 178] on input at bounding box center [254, 174] width 354 height 23
type input "[PERSON_NAME]"
click at [388, 433] on button "SENTAR" at bounding box center [353, 432] width 190 height 39
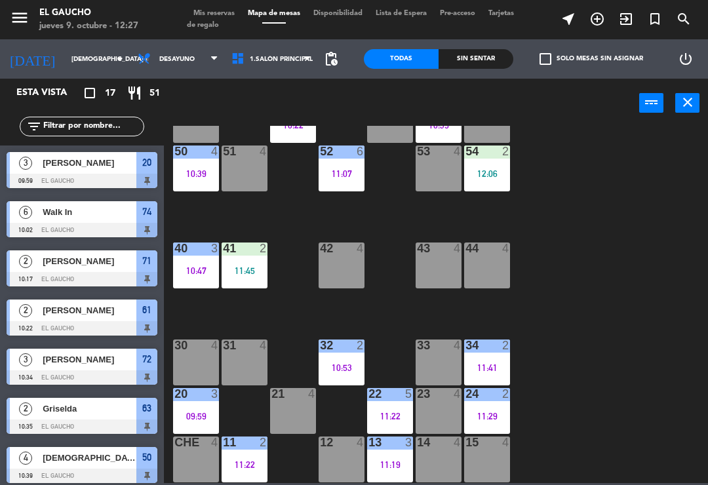
scroll to position [246, 0]
click at [388, 471] on div "13 3 11:19" at bounding box center [390, 460] width 46 height 46
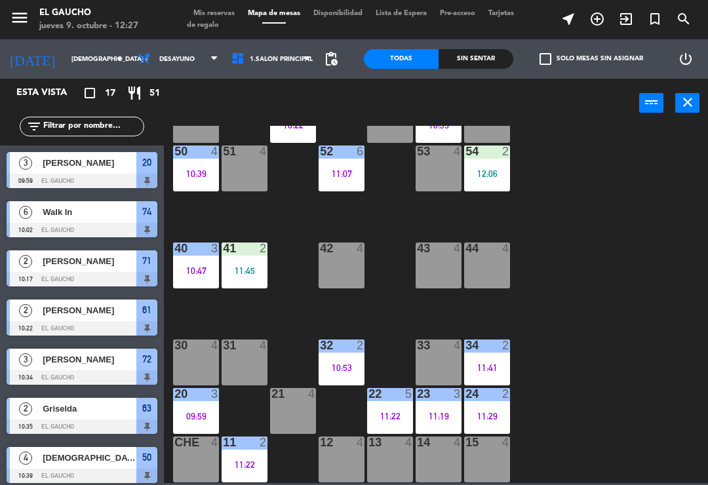
scroll to position [203, 0]
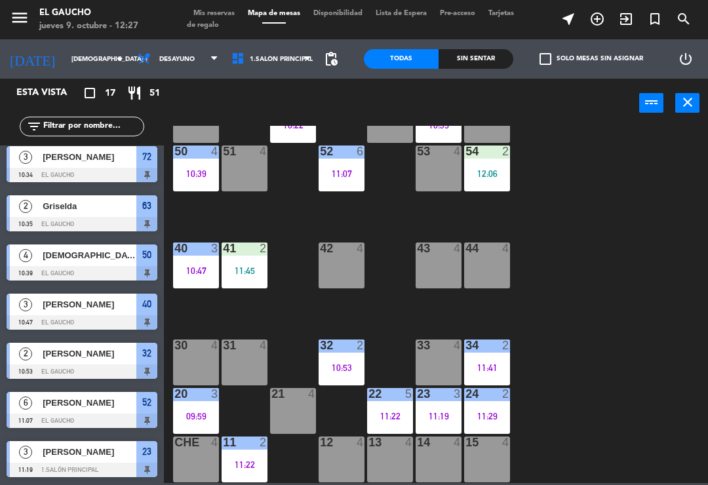
click at [613, 329] on div "84 4 80 4 83 4 82 4 81 4 70 4 71 2 10:17 72 3 10:34 73 4 74 6 10:02 63 2 10:35 …" at bounding box center [439, 304] width 537 height 357
click at [439, 408] on div "23 3 11:19" at bounding box center [439, 411] width 46 height 46
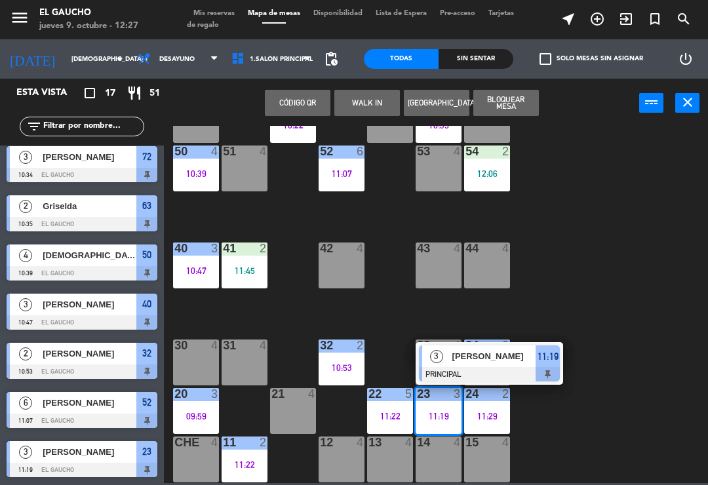
click at [498, 368] on div at bounding box center [489, 374] width 141 height 14
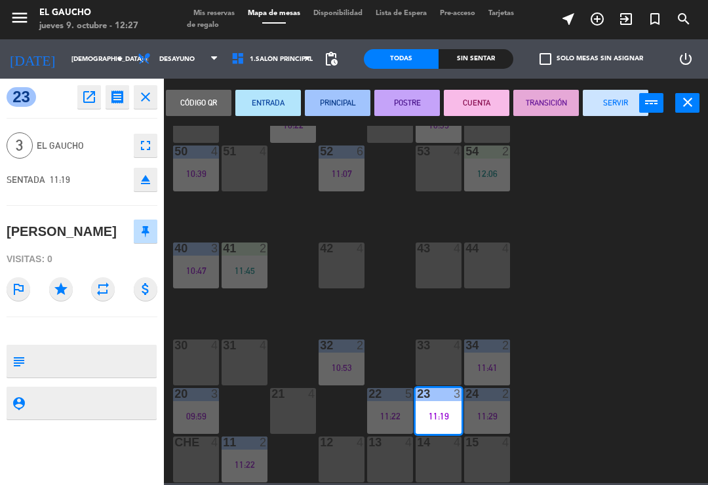
click at [612, 98] on button "SERVIR" at bounding box center [616, 103] width 66 height 26
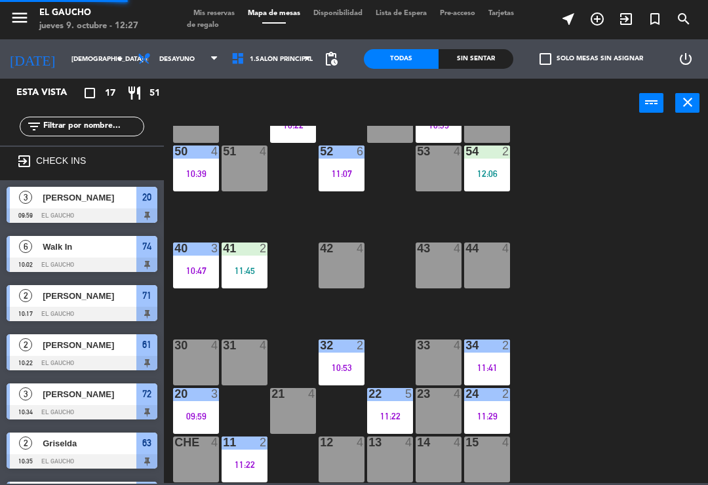
scroll to position [0, 0]
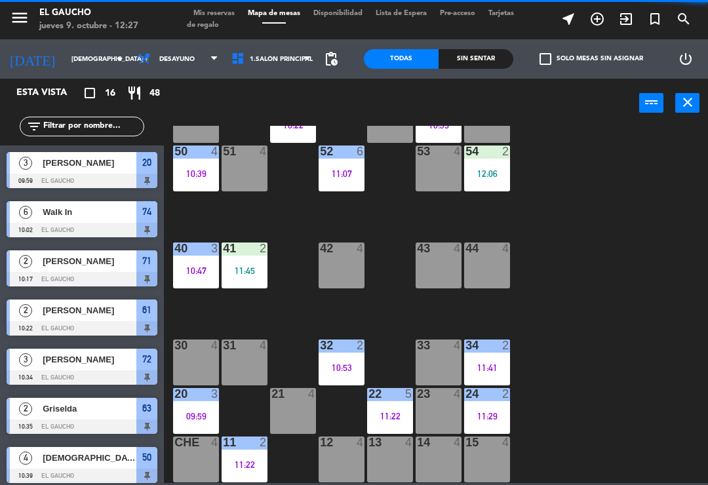
click at [256, 457] on div "11 2 11:22" at bounding box center [245, 460] width 46 height 46
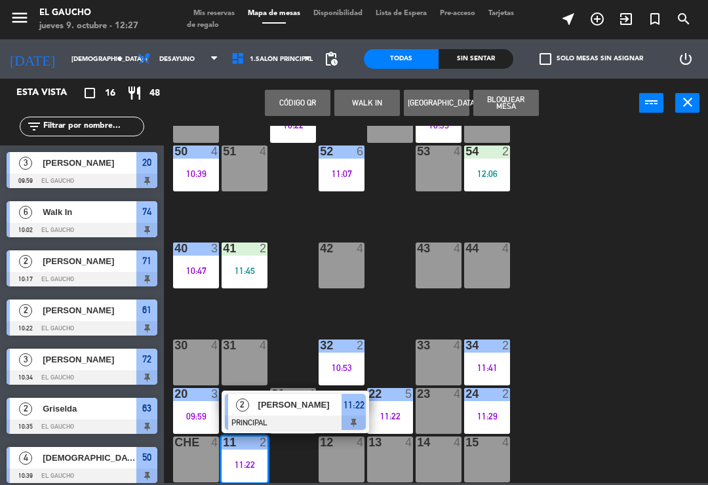
click at [311, 415] on div "[PERSON_NAME]" at bounding box center [299, 405] width 85 height 22
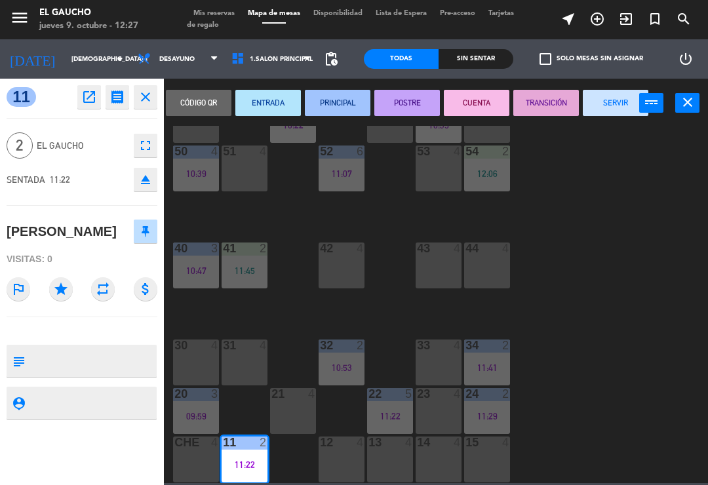
click at [614, 111] on button "SERVIR" at bounding box center [616, 103] width 66 height 26
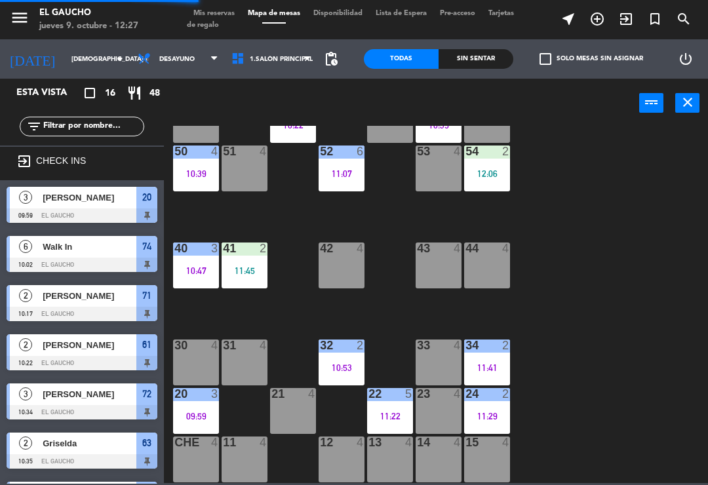
click at [246, 456] on div "11 4" at bounding box center [245, 460] width 46 height 46
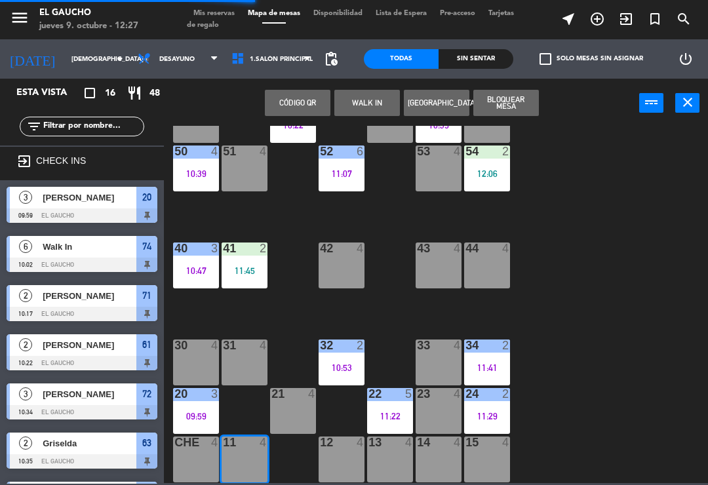
click at [355, 101] on button "WALK IN" at bounding box center [367, 103] width 66 height 26
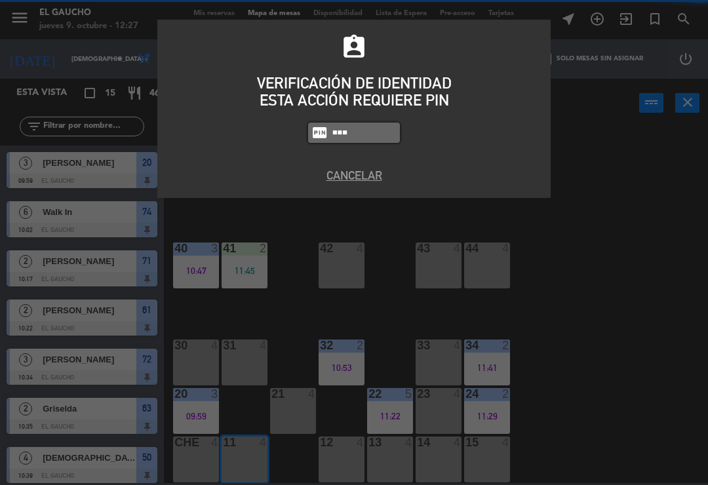
type input "0009"
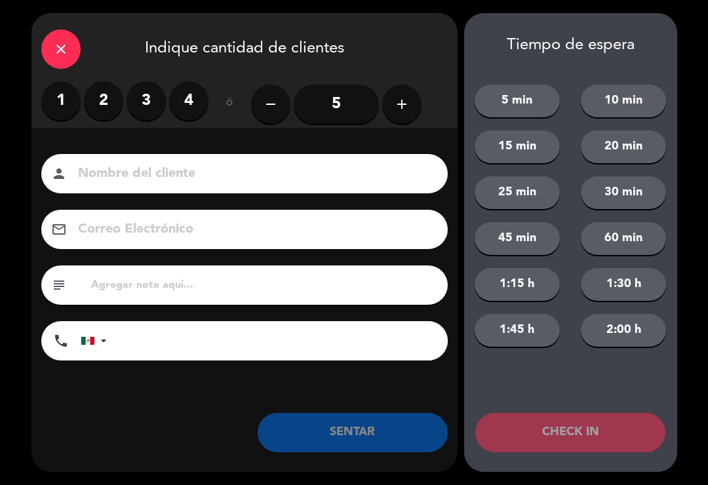
click at [198, 109] on label "4" at bounding box center [188, 100] width 39 height 39
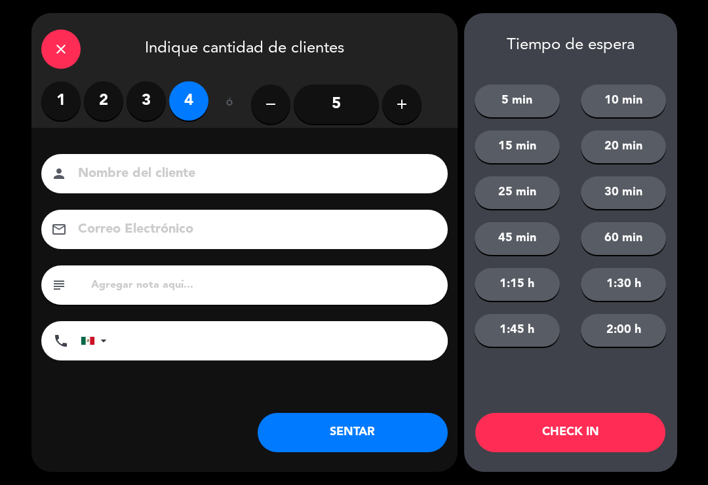
click at [127, 178] on input at bounding box center [254, 174] width 354 height 23
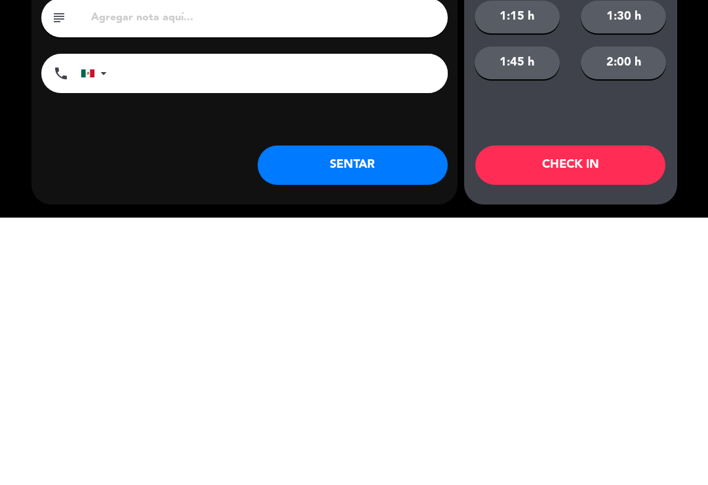
type input "Sofia"
click at [399, 413] on button "SENTAR" at bounding box center [353, 432] width 190 height 39
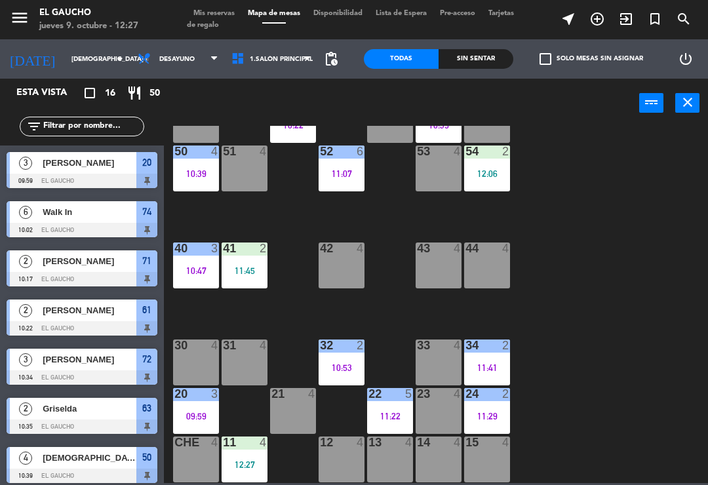
click at [390, 415] on div "11:22" at bounding box center [390, 416] width 46 height 9
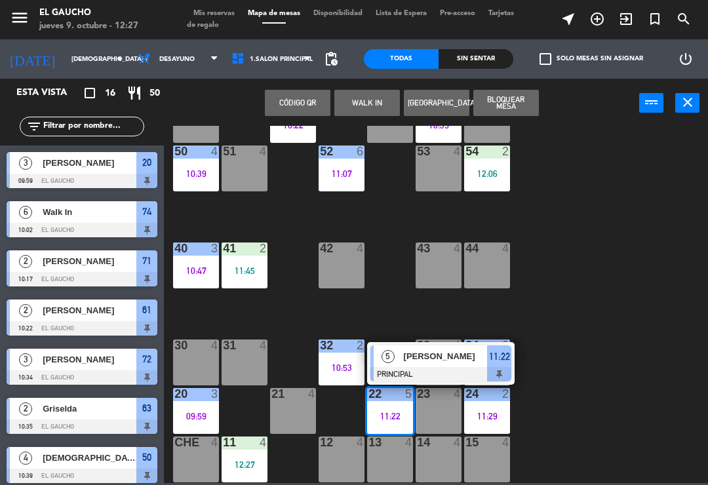
click at [414, 364] on div "[PERSON_NAME]" at bounding box center [445, 357] width 85 height 22
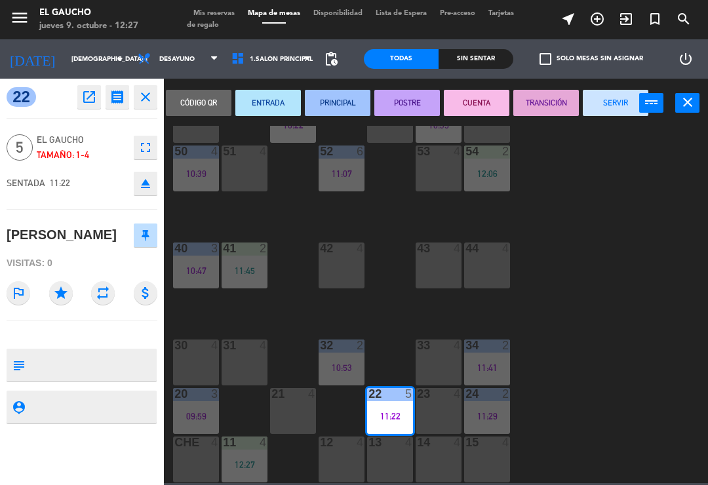
click at [553, 111] on button "TRANSICIÓN" at bounding box center [546, 103] width 66 height 26
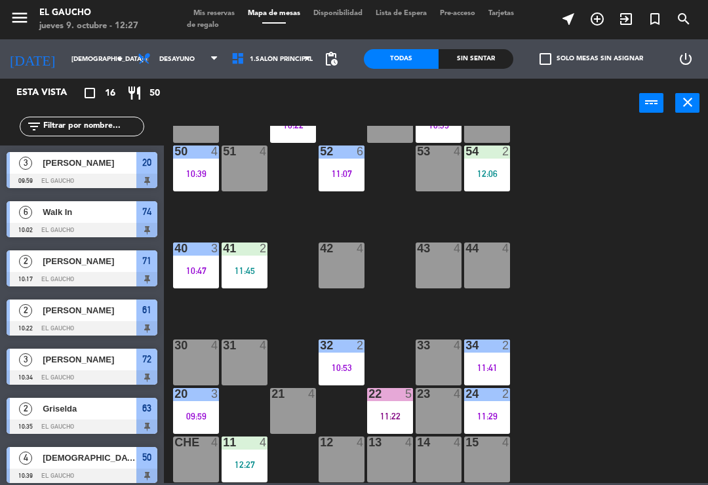
click at [191, 415] on div "09:59" at bounding box center [196, 416] width 46 height 9
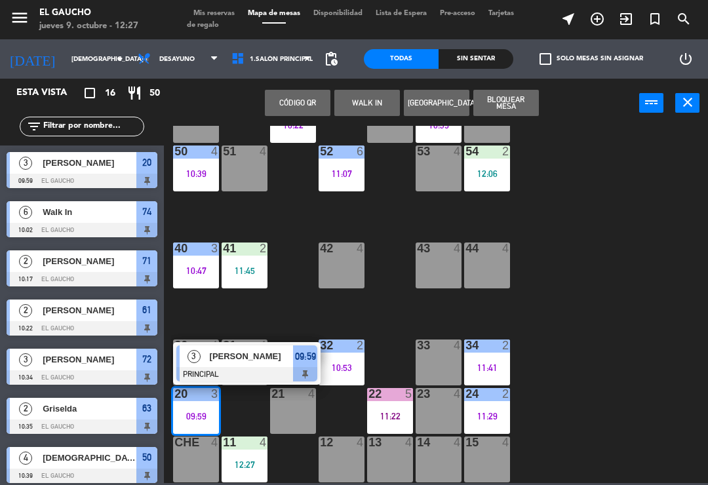
click at [260, 378] on div at bounding box center [246, 374] width 141 height 14
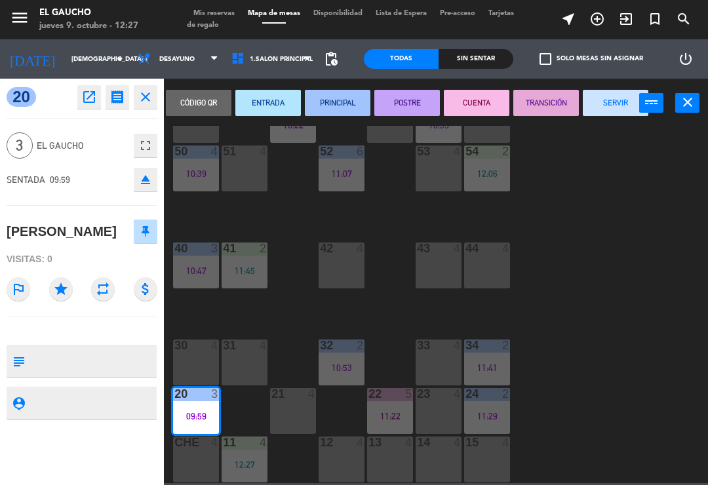
click at [557, 106] on button "TRANSICIÓN" at bounding box center [546, 103] width 66 height 26
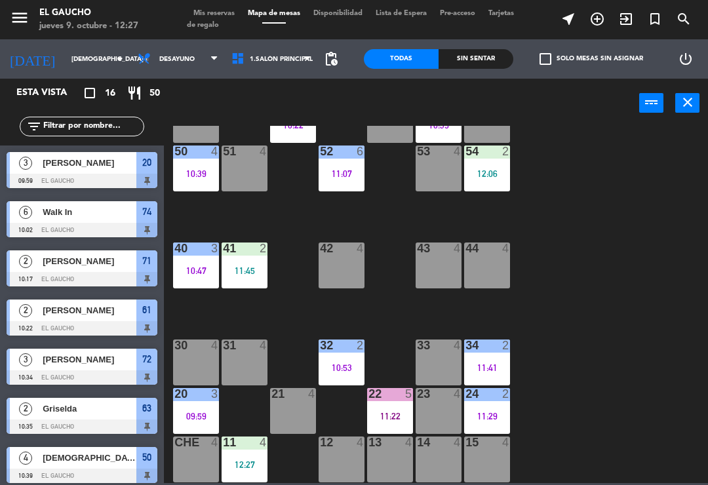
click at [500, 425] on div "24 2 11:29" at bounding box center [487, 411] width 46 height 46
click at [603, 287] on div "84 4 80 4 83 4 82 4 81 4 70 4 71 2 10:17 72 3 10:34 73 4 74 6 10:02 63 2 10:35 …" at bounding box center [439, 304] width 537 height 357
click at [344, 353] on div "32 2" at bounding box center [342, 346] width 46 height 13
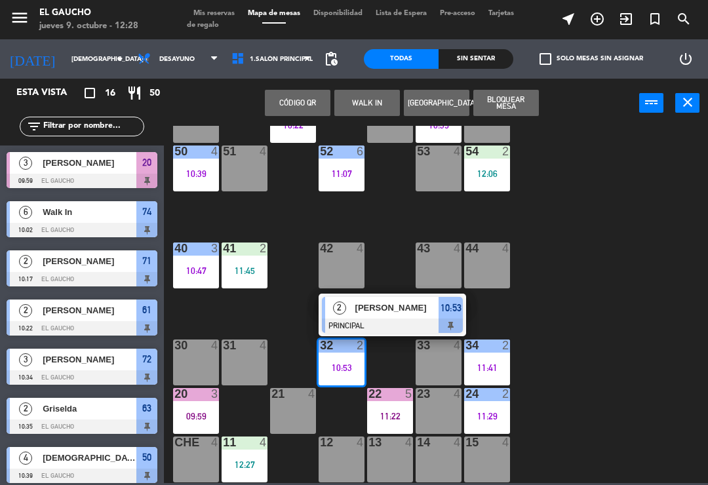
click at [458, 345] on div "34" at bounding box center [465, 346] width 22 height 12
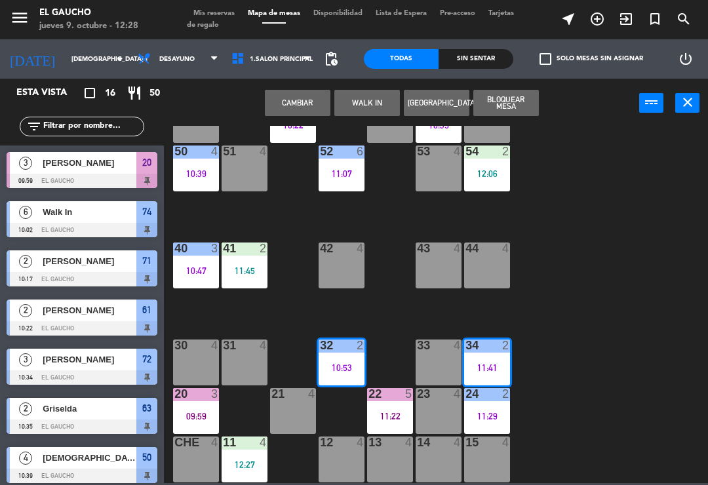
click at [340, 370] on div "10:53" at bounding box center [342, 367] width 46 height 9
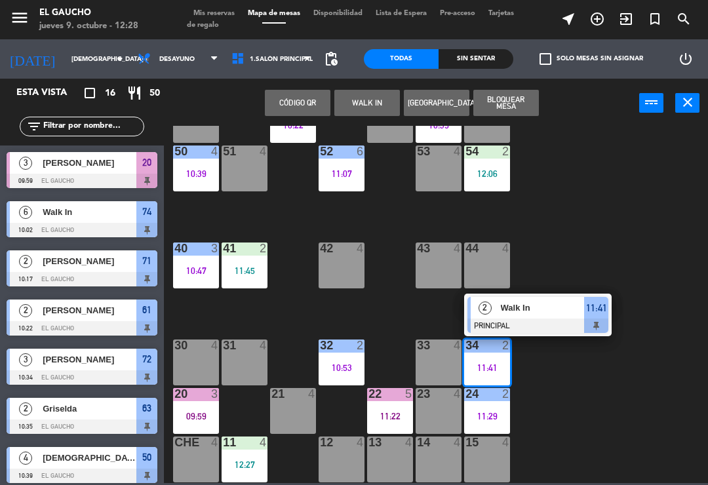
click at [594, 301] on span "11:41" at bounding box center [596, 308] width 21 height 16
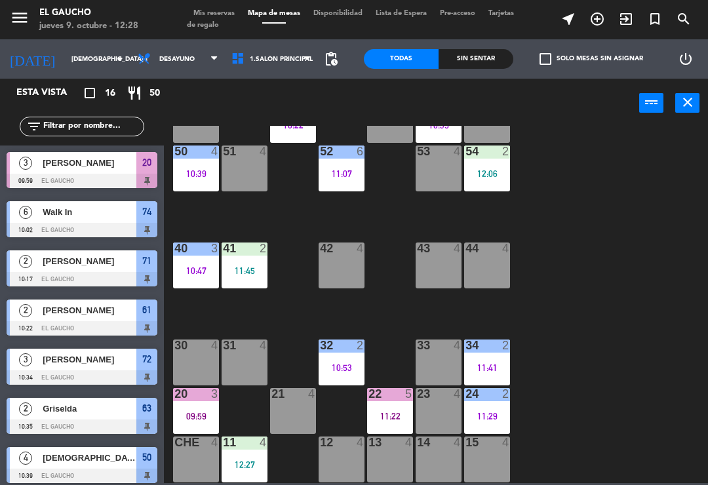
scroll to position [85, 0]
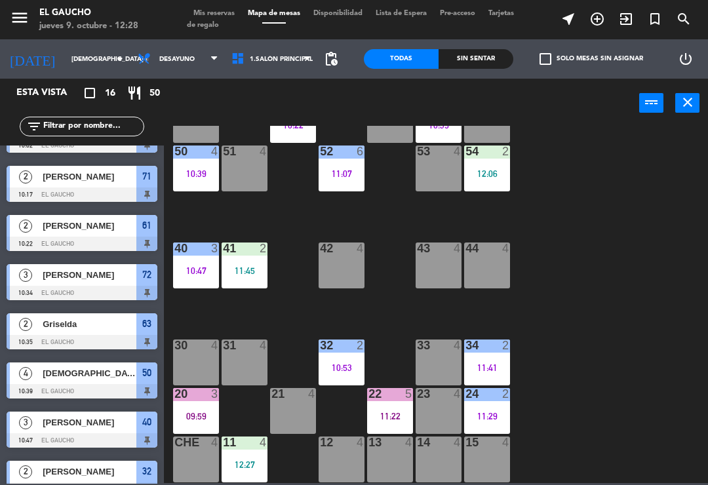
click at [334, 359] on div "32 2 10:53" at bounding box center [342, 363] width 46 height 46
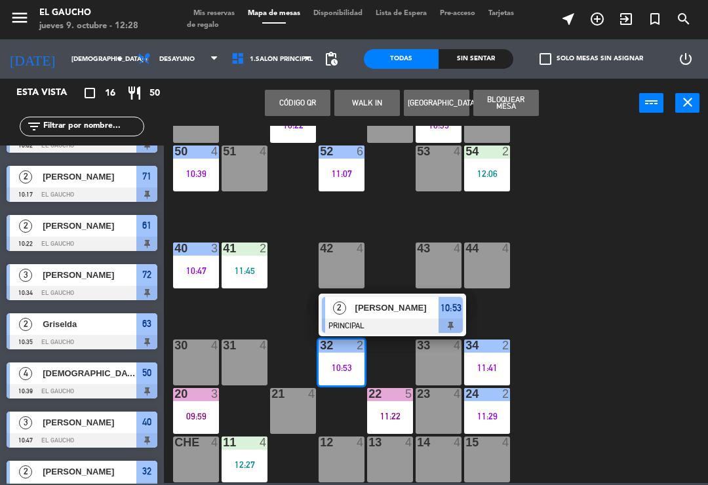
click at [393, 317] on div "[PERSON_NAME]" at bounding box center [396, 308] width 85 height 22
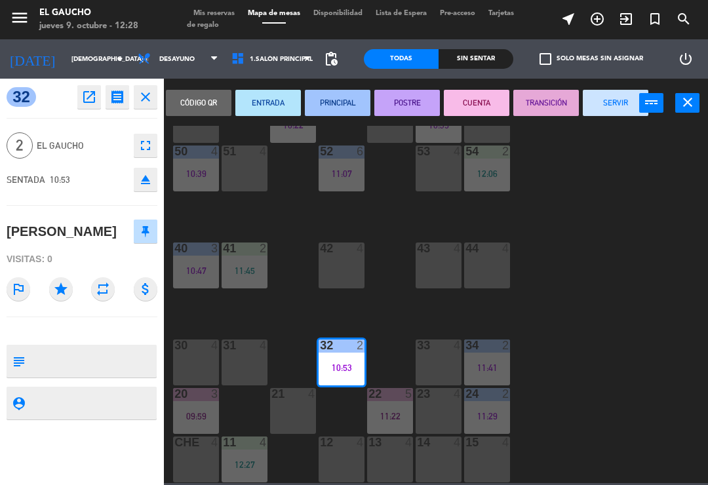
click at [628, 90] on button "SERVIR" at bounding box center [616, 103] width 66 height 26
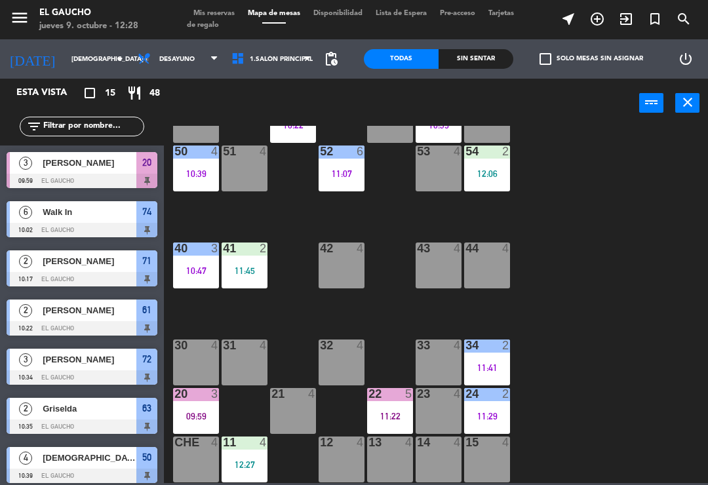
click at [245, 266] on div "11:45" at bounding box center [245, 270] width 46 height 9
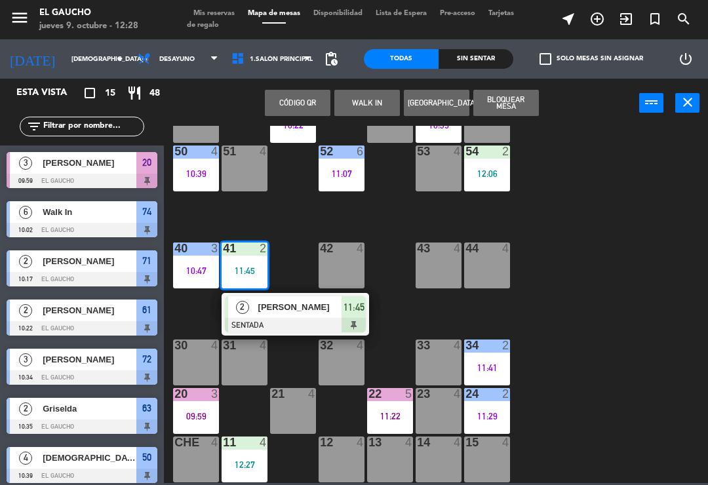
click at [283, 319] on div at bounding box center [295, 325] width 141 height 14
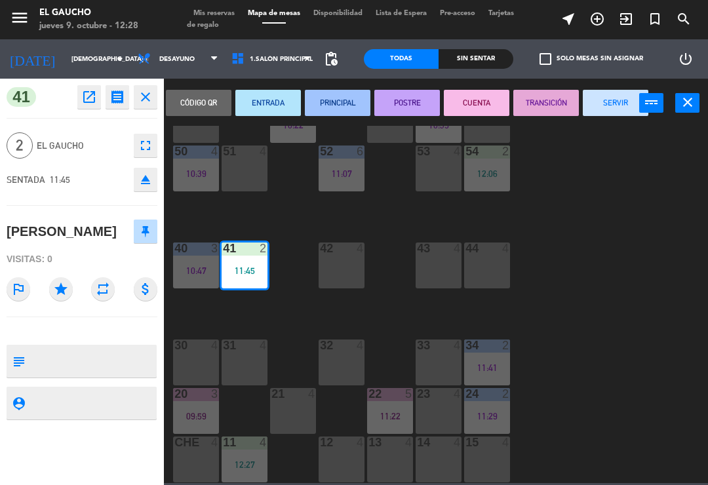
click at [608, 110] on button "SERVIR" at bounding box center [616, 103] width 66 height 26
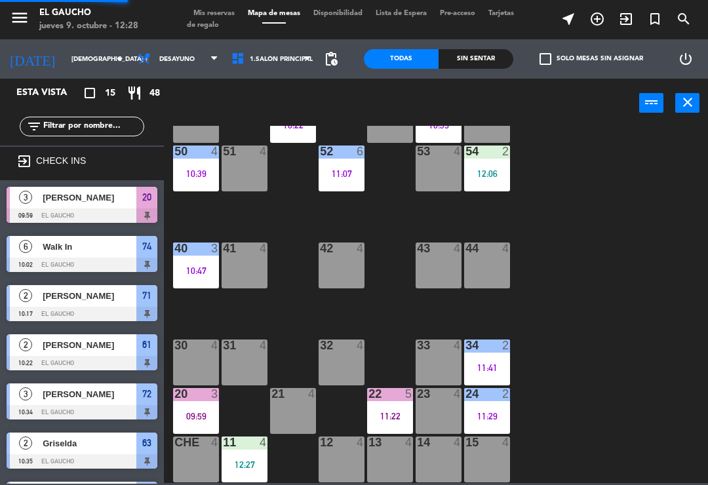
scroll to position [129, 0]
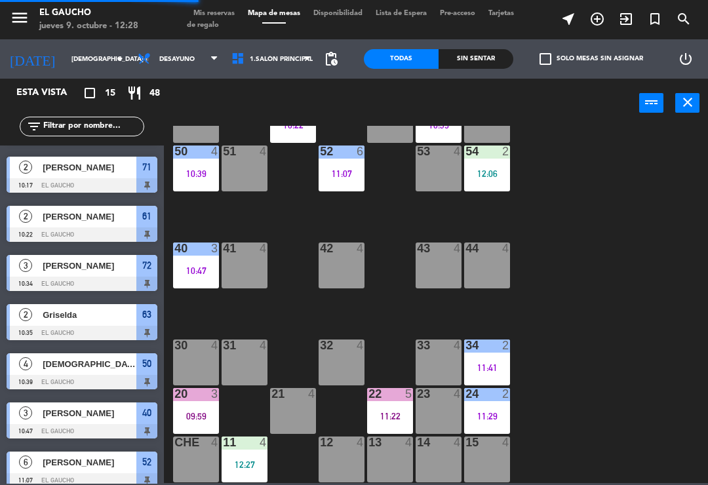
click at [203, 266] on div "10:47" at bounding box center [196, 270] width 46 height 9
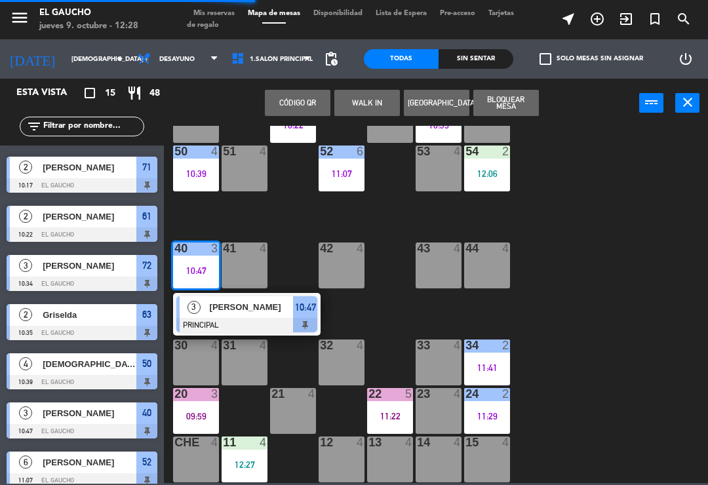
click at [253, 319] on div at bounding box center [246, 325] width 141 height 14
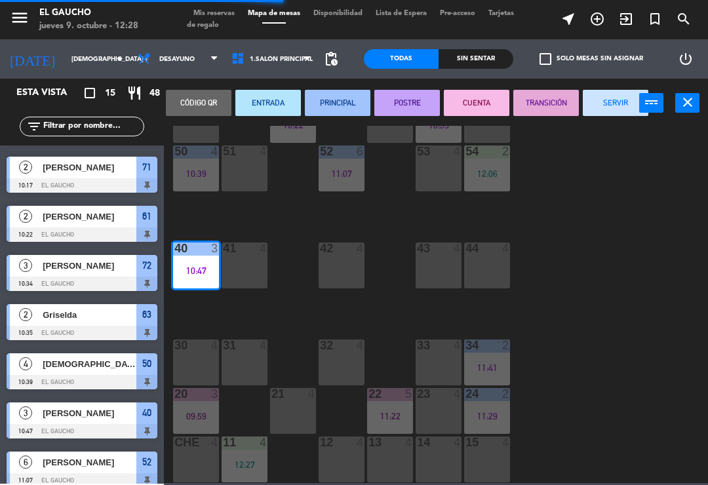
click at [609, 105] on button "SERVIR" at bounding box center [616, 103] width 66 height 26
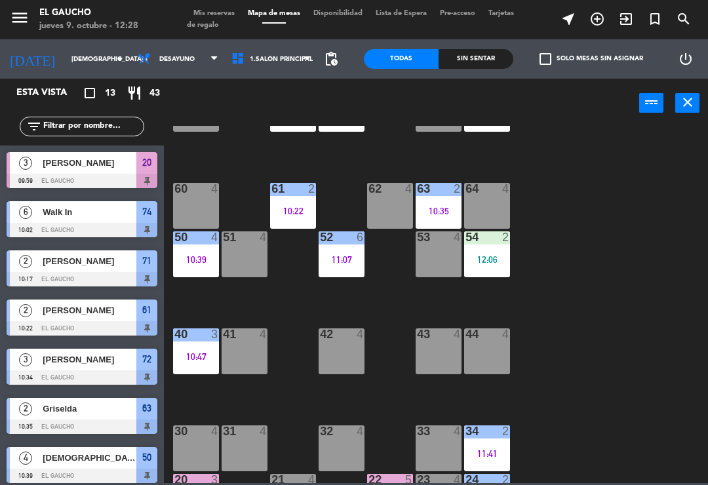
scroll to position [163, 0]
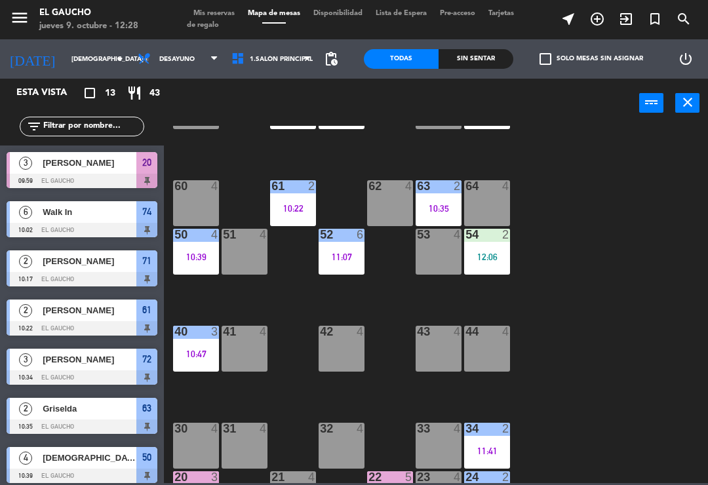
click at [500, 250] on div "54 2 12:06" at bounding box center [487, 252] width 46 height 46
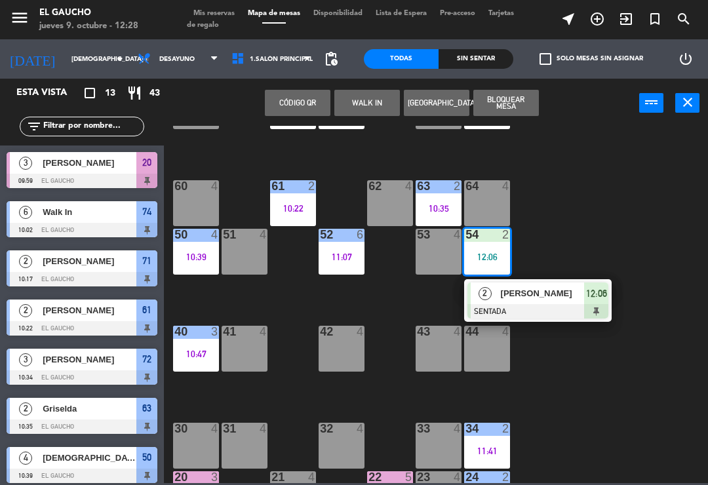
click at [527, 302] on div "[PERSON_NAME]" at bounding box center [542, 294] width 85 height 22
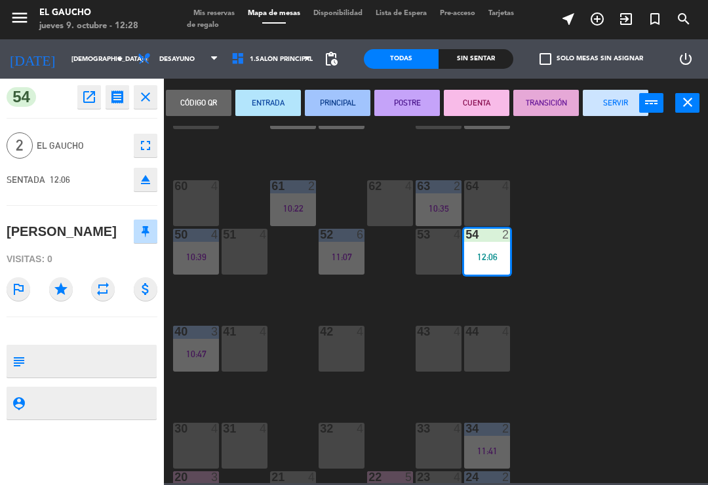
click at [344, 108] on button "PRINCIPAL" at bounding box center [338, 103] width 66 height 26
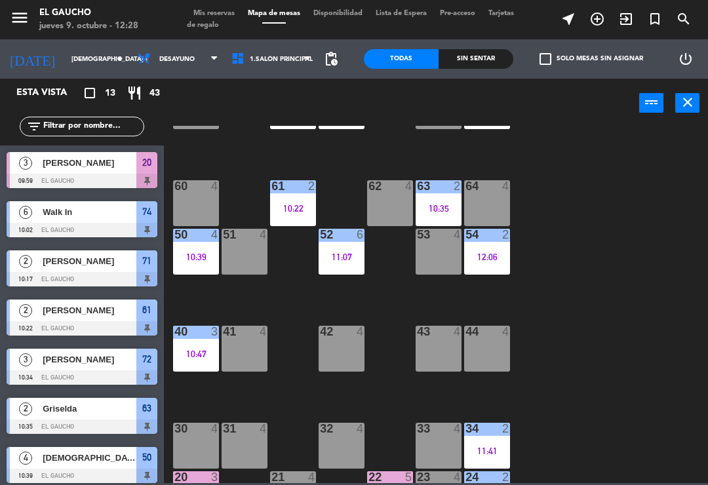
scroll to position [131, 0]
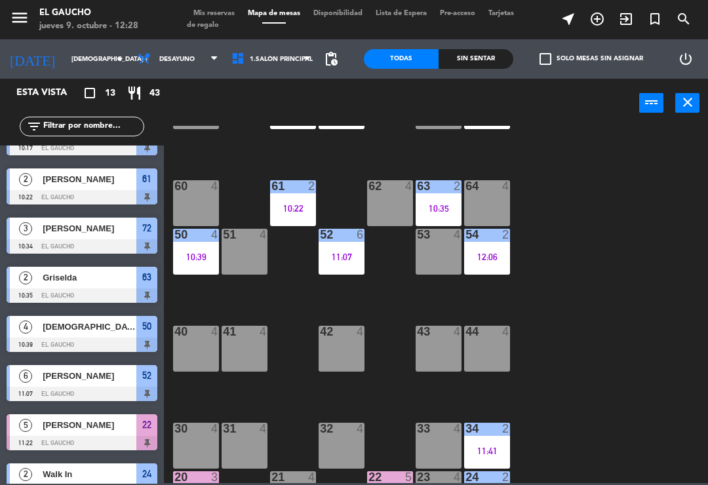
click at [445, 204] on div "10:35" at bounding box center [439, 208] width 46 height 9
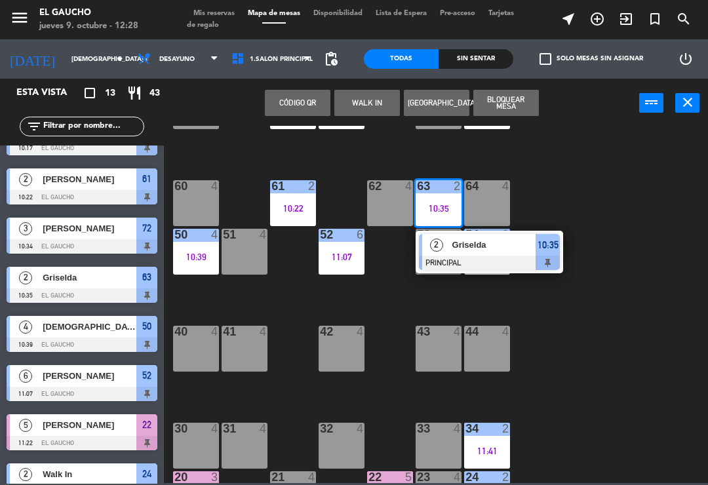
click at [487, 264] on div at bounding box center [489, 263] width 141 height 14
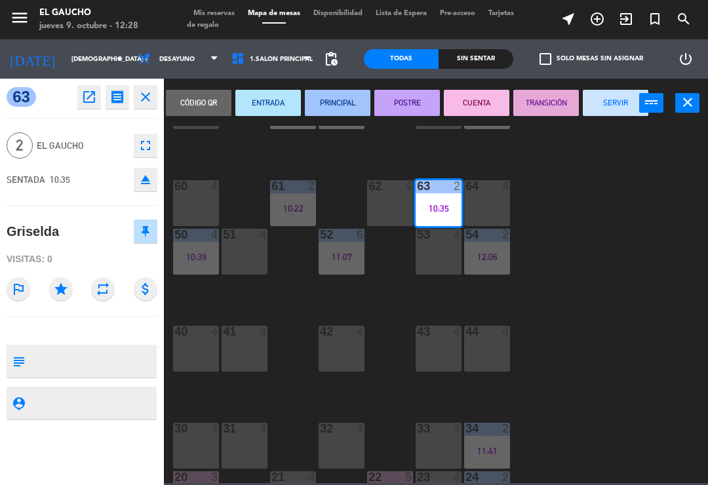
click at [618, 105] on button "SERVIR" at bounding box center [616, 103] width 66 height 26
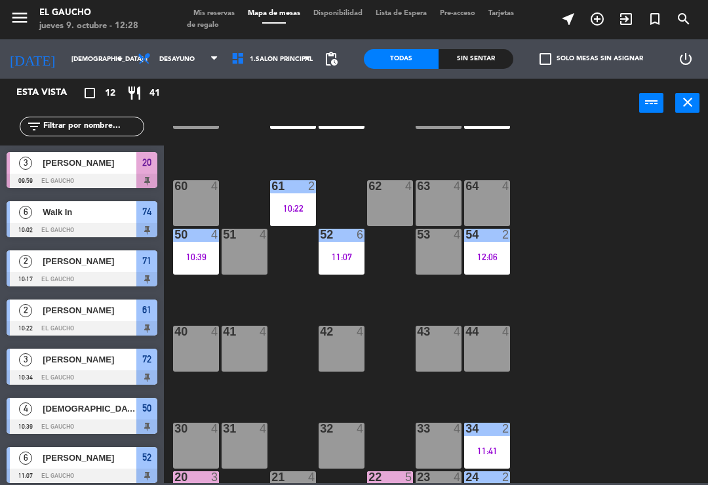
click at [391, 204] on div "62 4" at bounding box center [390, 203] width 46 height 46
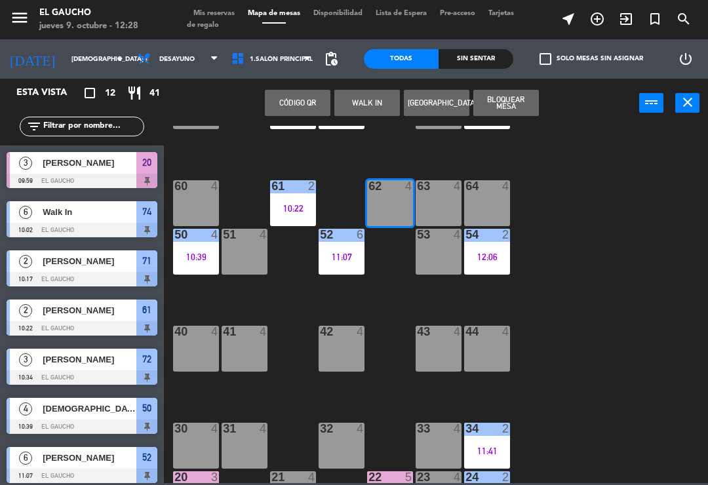
click at [372, 109] on button "WALK IN" at bounding box center [367, 103] width 66 height 26
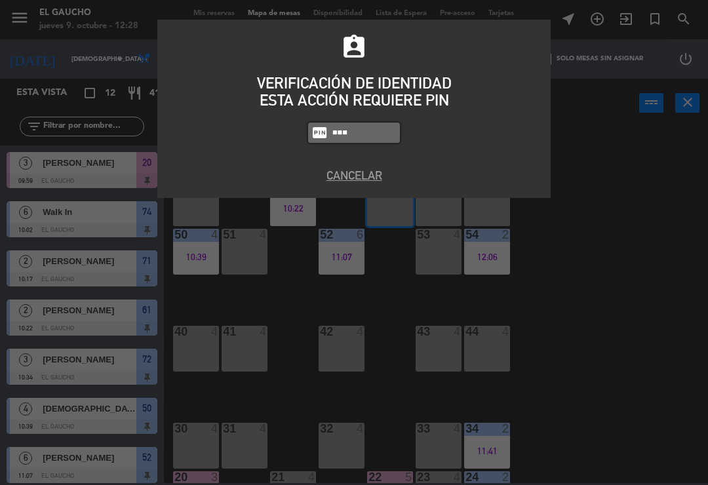
type input "0009"
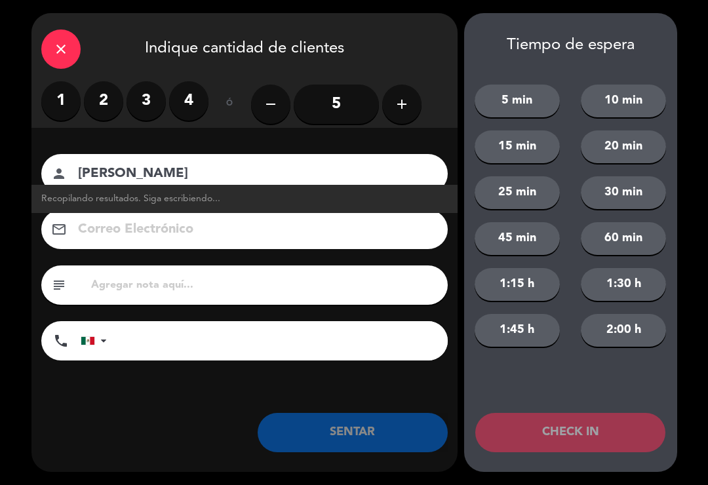
type input "[PERSON_NAME]"
click at [115, 103] on label "2" at bounding box center [103, 100] width 39 height 39
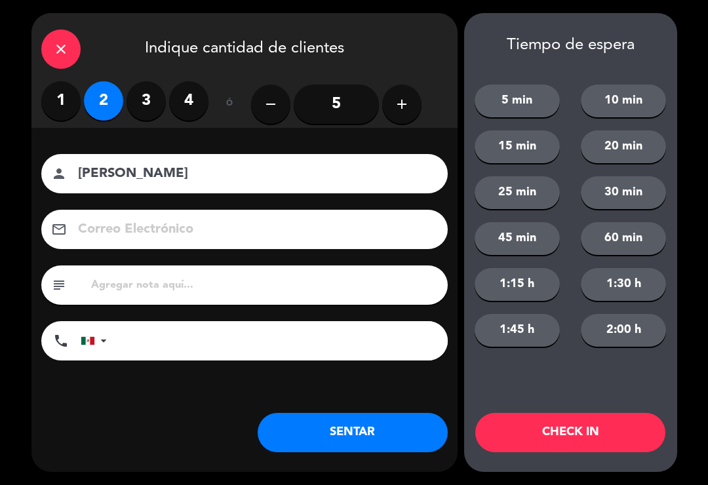
click at [353, 445] on button "SENTAR" at bounding box center [353, 432] width 190 height 39
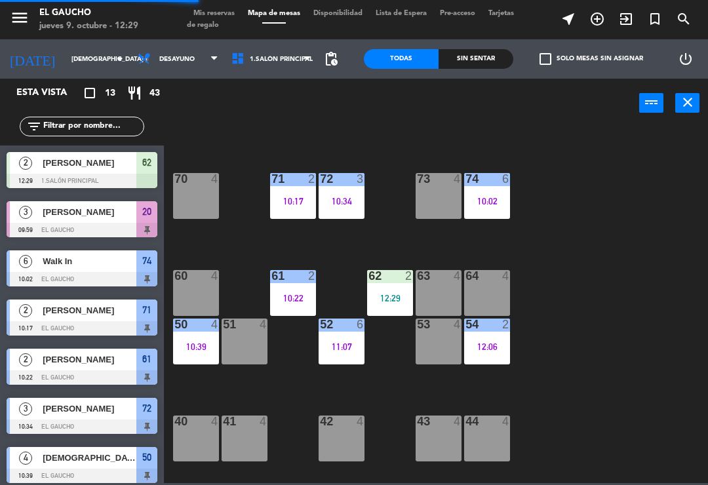
scroll to position [64, 0]
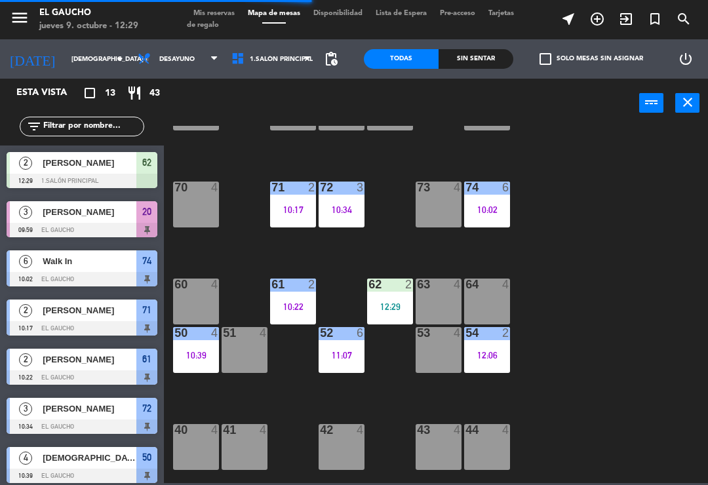
click at [387, 304] on div "12:29" at bounding box center [390, 306] width 46 height 9
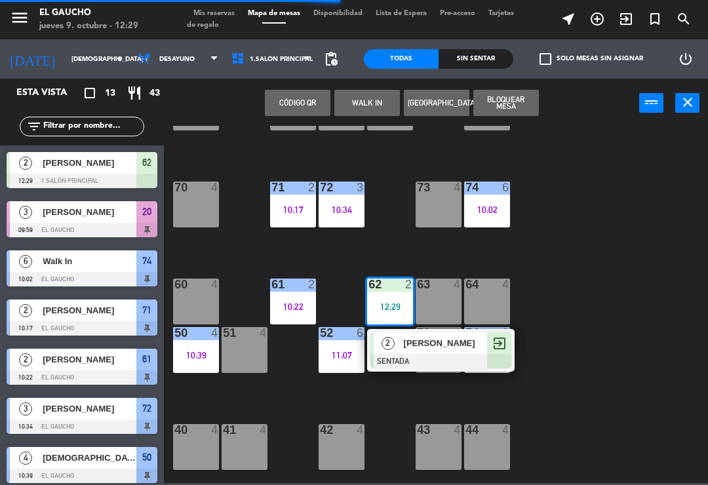
click at [404, 353] on div "[PERSON_NAME]" at bounding box center [445, 343] width 85 height 22
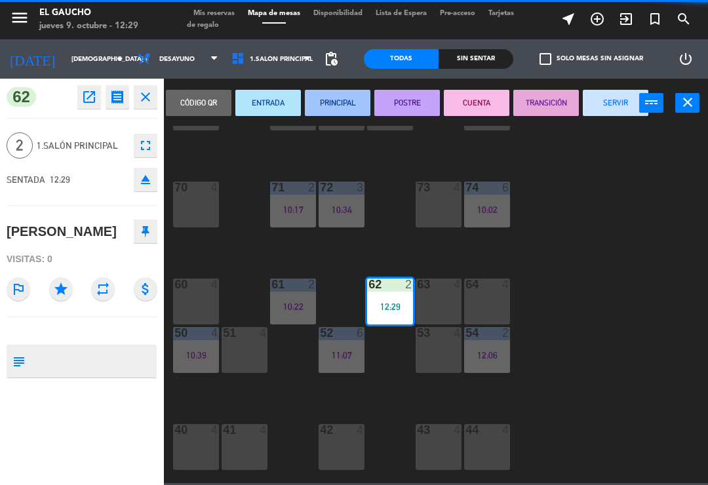
click at [340, 106] on button "PRINCIPAL" at bounding box center [338, 103] width 66 height 26
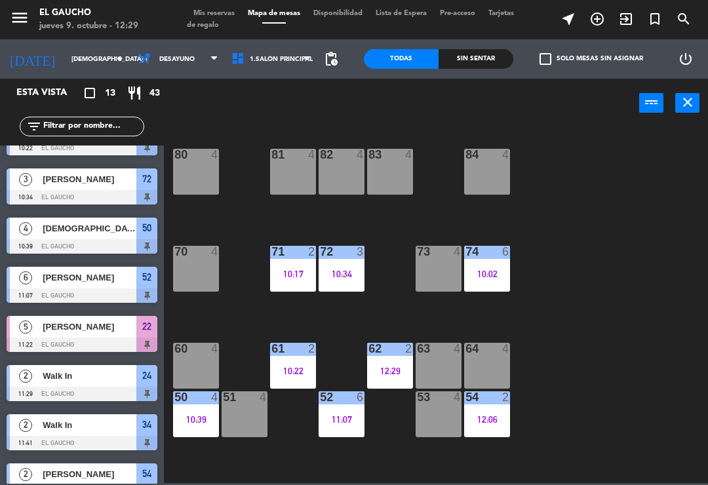
scroll to position [0, 0]
click at [294, 165] on div "81 4" at bounding box center [293, 172] width 46 height 46
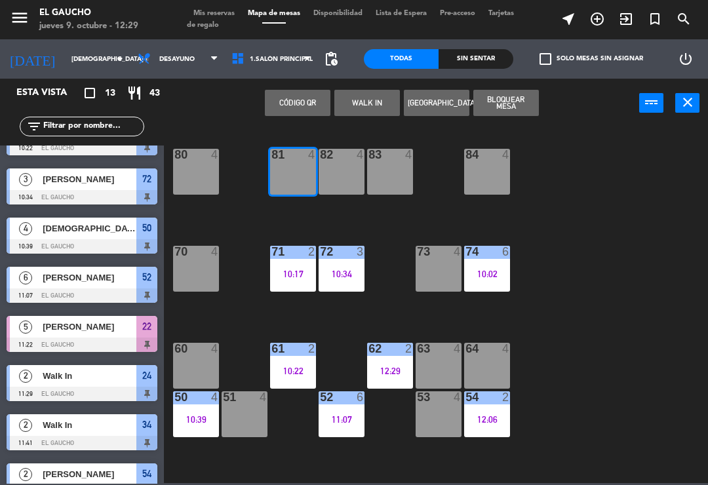
click at [376, 106] on button "WALK IN" at bounding box center [367, 103] width 66 height 26
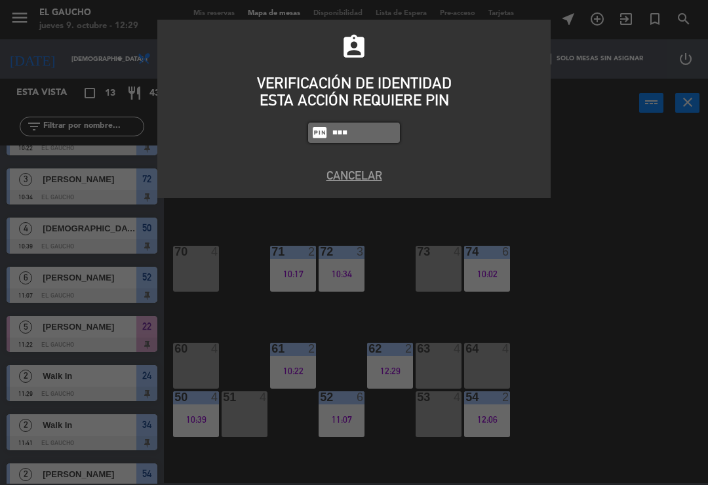
type input "0009"
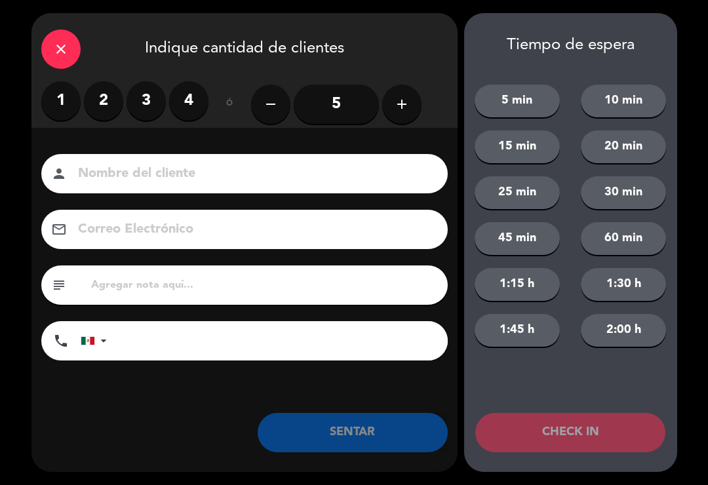
click at [66, 105] on label "1" at bounding box center [60, 100] width 39 height 39
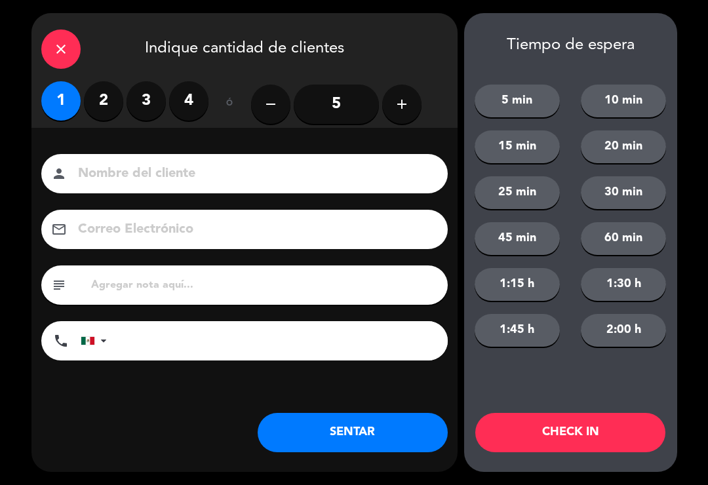
click at [387, 429] on button "SENTAR" at bounding box center [353, 432] width 190 height 39
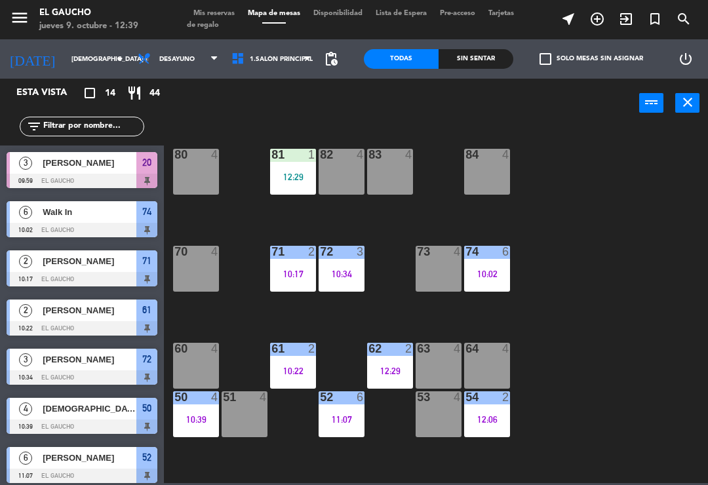
click at [477, 179] on div "84 4" at bounding box center [487, 172] width 46 height 46
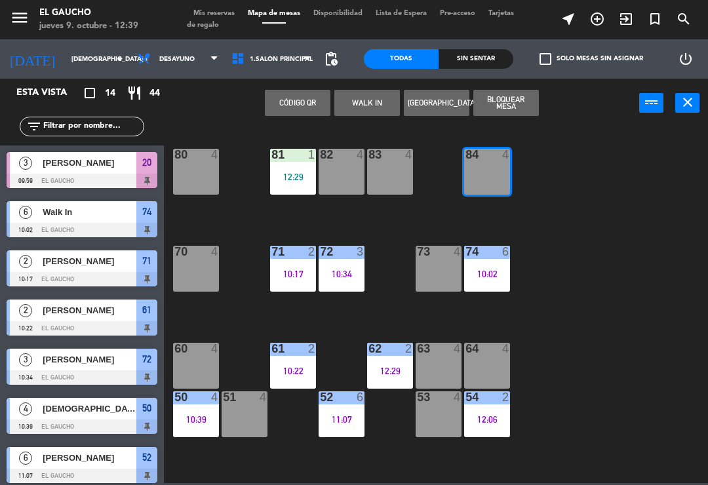
click at [366, 108] on button "WALK IN" at bounding box center [367, 103] width 66 height 26
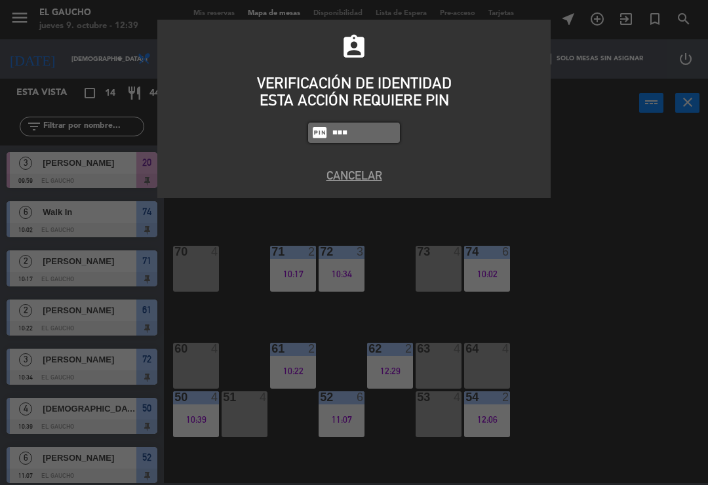
type input "0009"
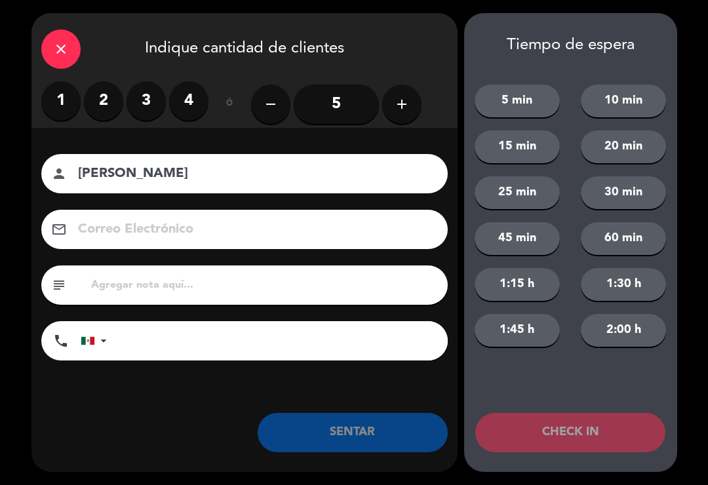
type input "[PERSON_NAME]"
click at [148, 100] on label "3" at bounding box center [146, 100] width 39 height 39
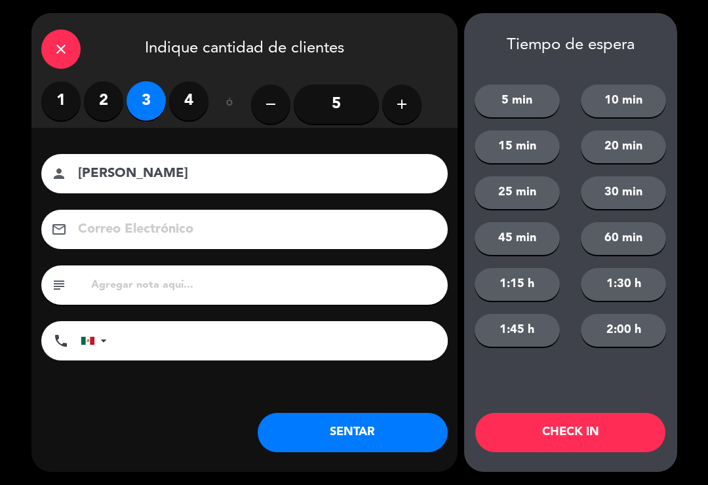
click at [290, 435] on button "SENTAR" at bounding box center [353, 432] width 190 height 39
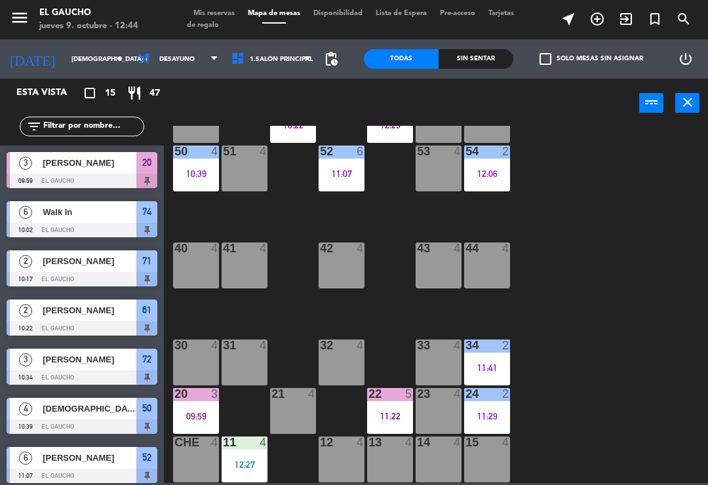
scroll to position [246, 0]
click at [195, 418] on div "09:59" at bounding box center [196, 416] width 46 height 9
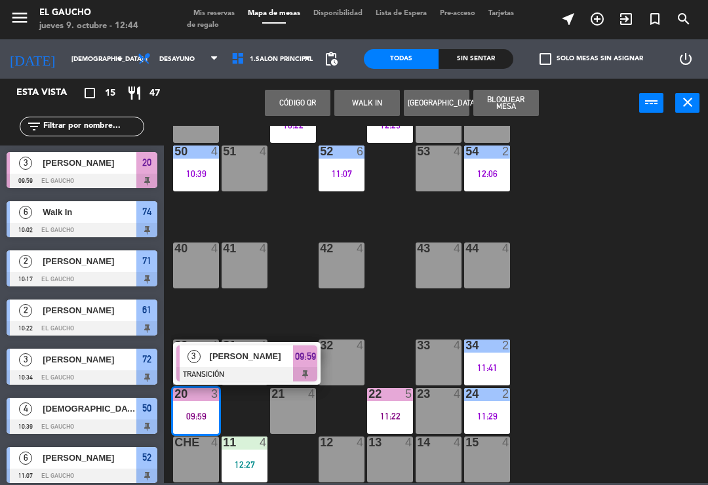
click at [242, 370] on div at bounding box center [246, 374] width 141 height 14
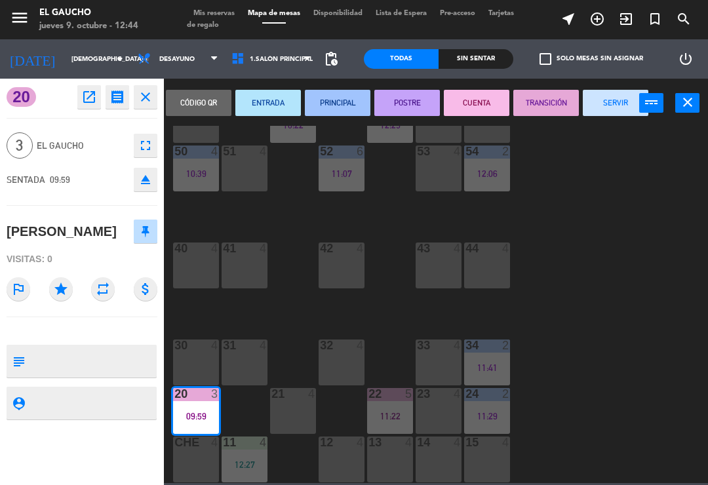
click at [611, 115] on button "SERVIR" at bounding box center [616, 103] width 66 height 26
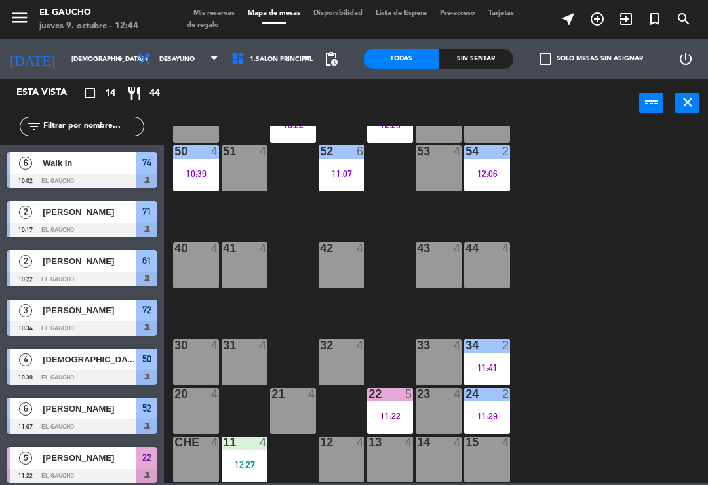
click at [486, 408] on div "24 2 11:29" at bounding box center [487, 411] width 46 height 46
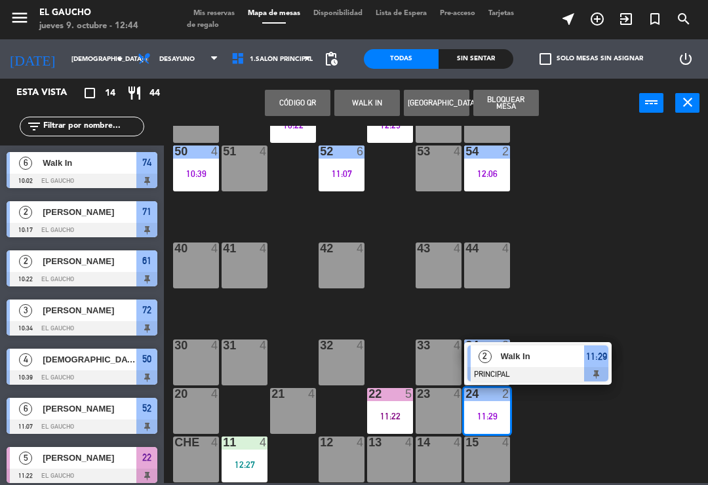
click at [543, 365] on div "Walk In" at bounding box center [542, 357] width 85 height 22
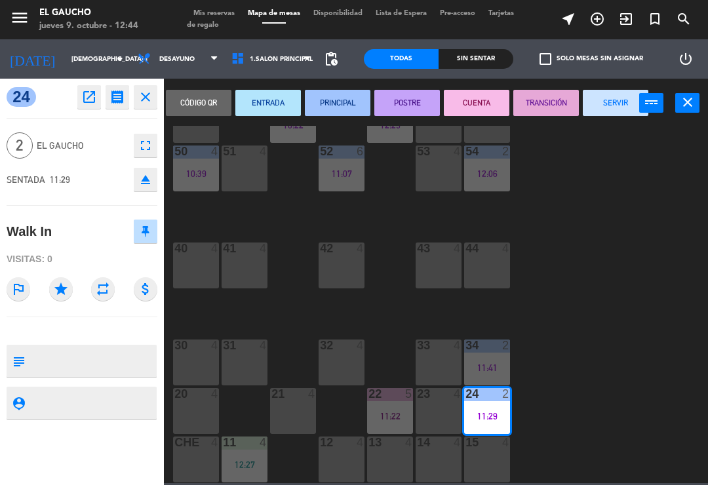
click at [616, 114] on button "SERVIR" at bounding box center [616, 103] width 66 height 26
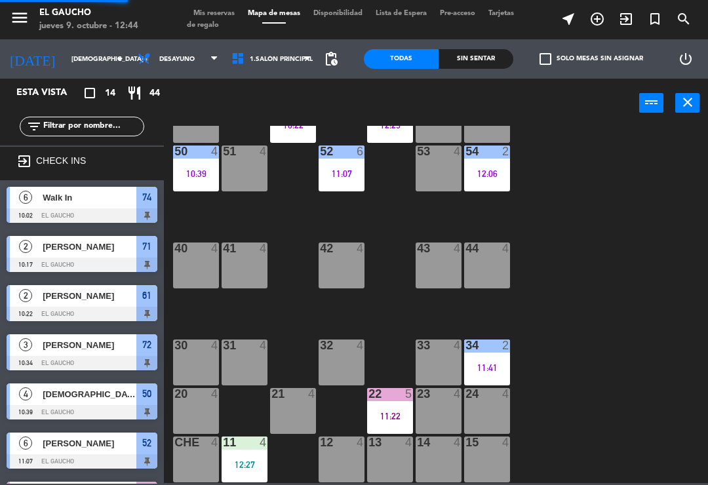
scroll to position [0, 0]
click at [481, 355] on div "34 2 11:41" at bounding box center [487, 363] width 46 height 46
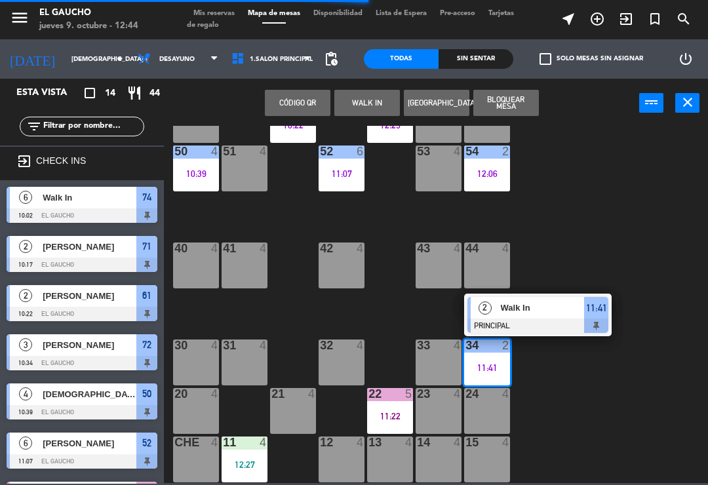
click at [535, 313] on span "Walk In" at bounding box center [543, 308] width 84 height 14
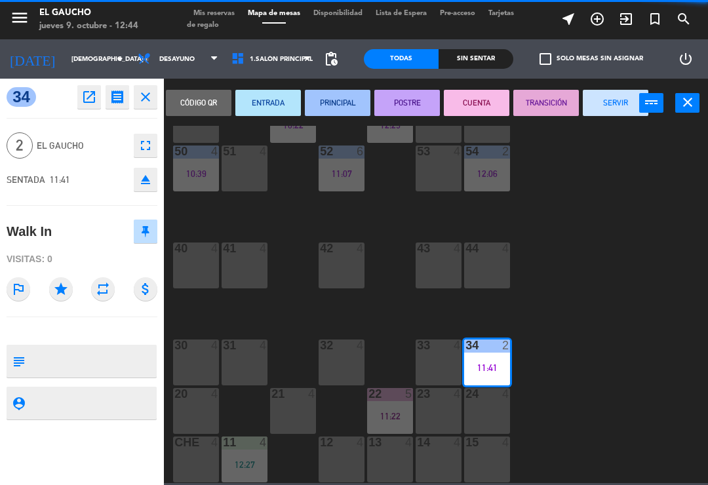
click at [619, 109] on button "SERVIR" at bounding box center [616, 103] width 66 height 26
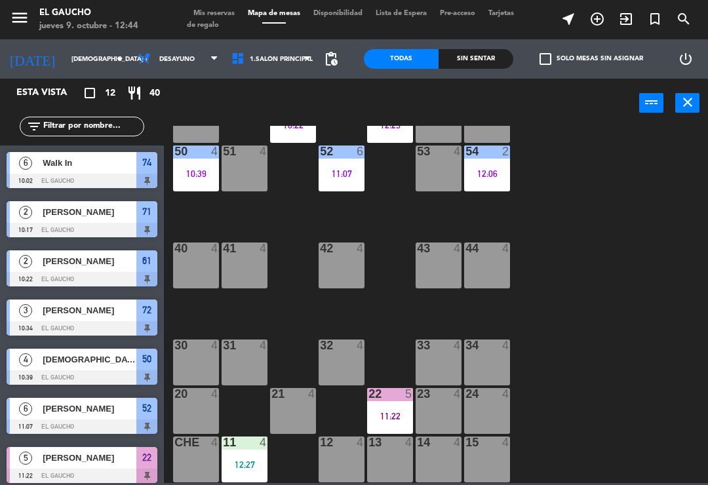
click at [242, 462] on div "12:27" at bounding box center [245, 464] width 46 height 9
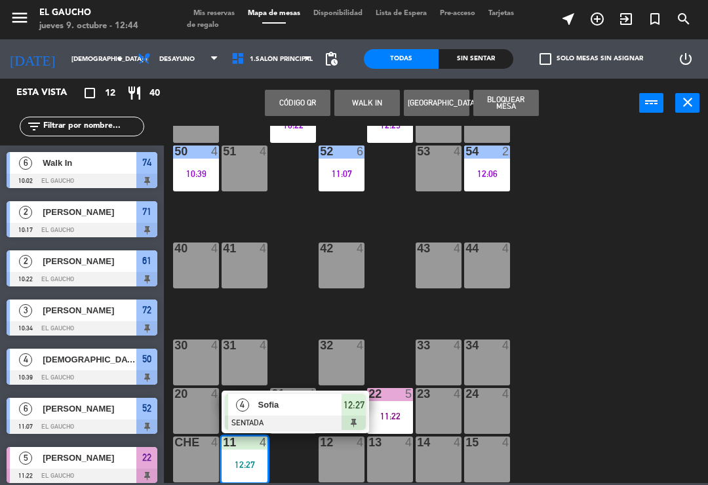
click at [289, 415] on div "Sofia" at bounding box center [299, 405] width 85 height 22
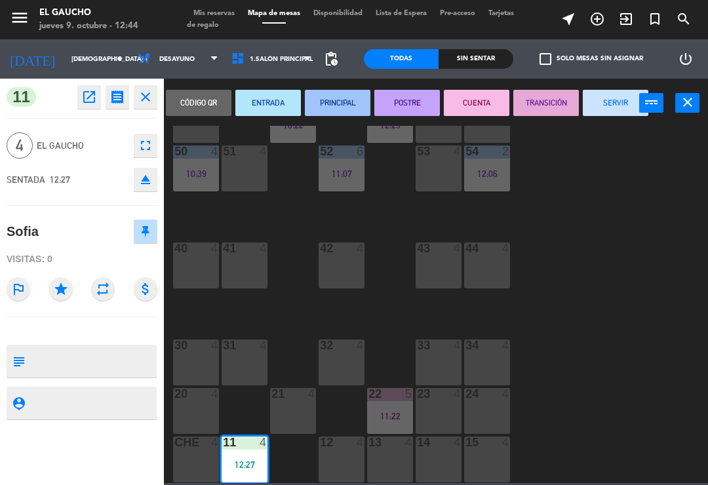
click at [334, 105] on button "PRINCIPAL" at bounding box center [338, 103] width 66 height 26
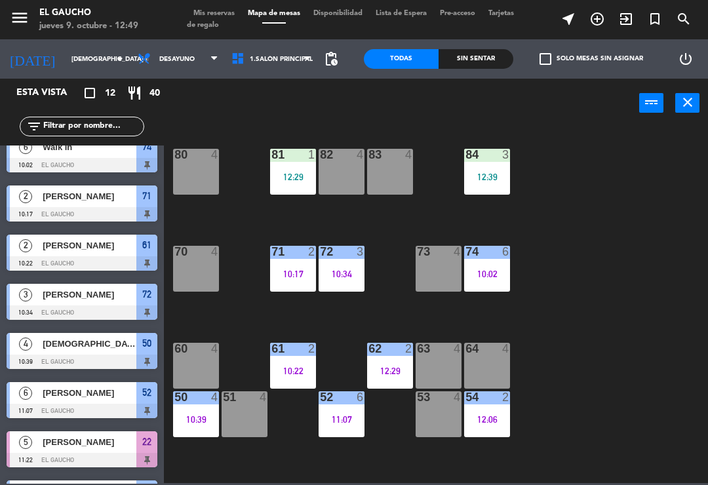
click at [198, 423] on div "10:39" at bounding box center [196, 419] width 46 height 9
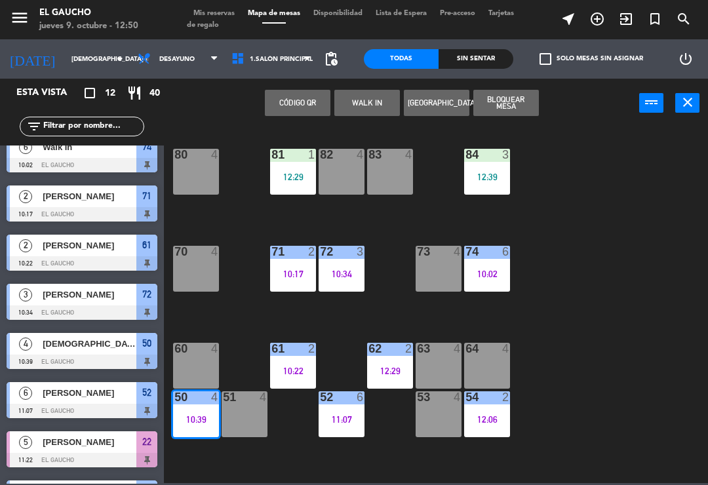
click at [203, 410] on div "50 4 10:39" at bounding box center [196, 414] width 46 height 46
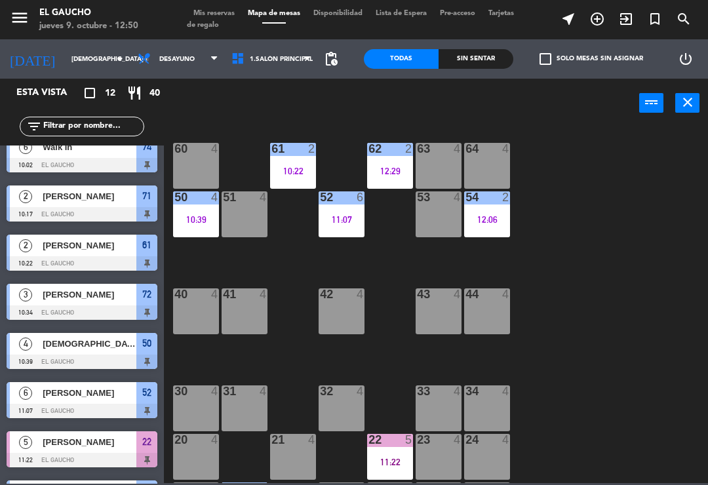
scroll to position [230, 0]
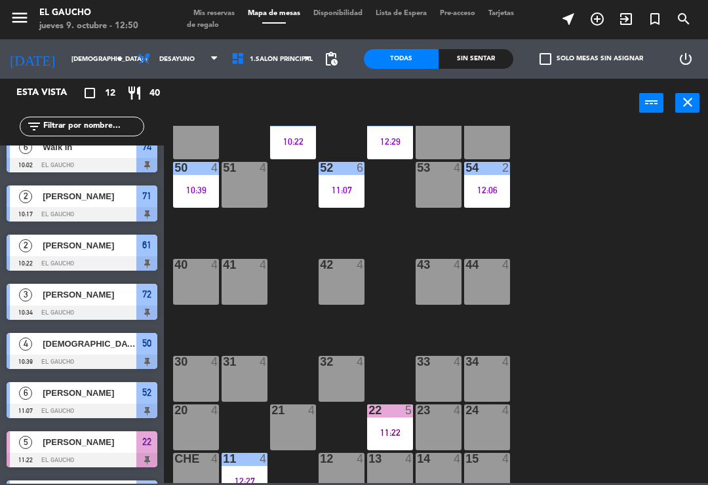
click at [194, 176] on div "50 4 10:39" at bounding box center [196, 185] width 46 height 46
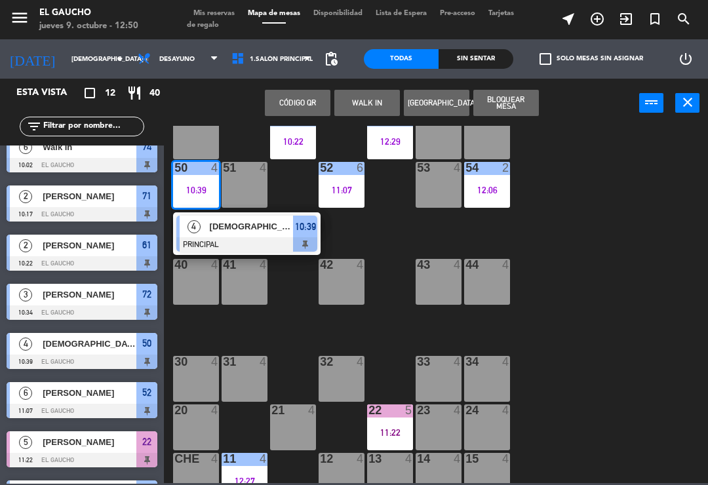
click at [239, 234] on div "[DEMOGRAPHIC_DATA][PERSON_NAME]" at bounding box center [251, 227] width 85 height 22
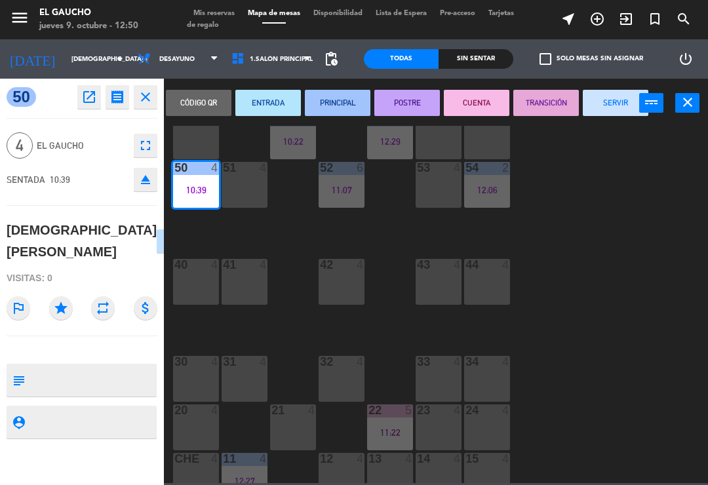
click at [616, 107] on button "SERVIR" at bounding box center [616, 103] width 66 height 26
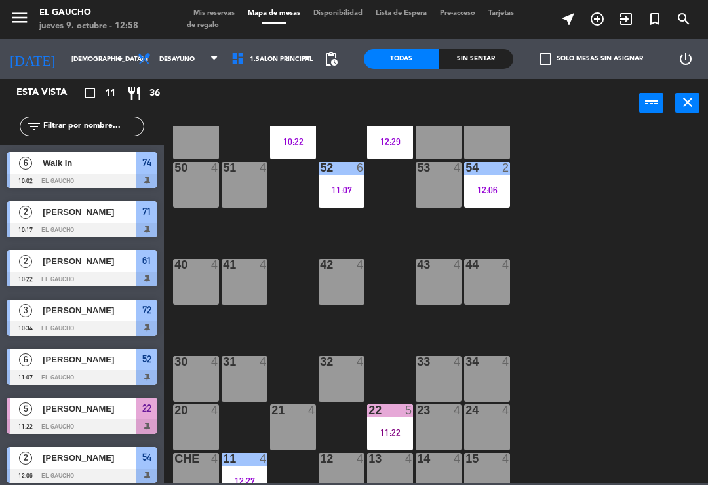
click at [237, 274] on div "41 4" at bounding box center [245, 282] width 46 height 46
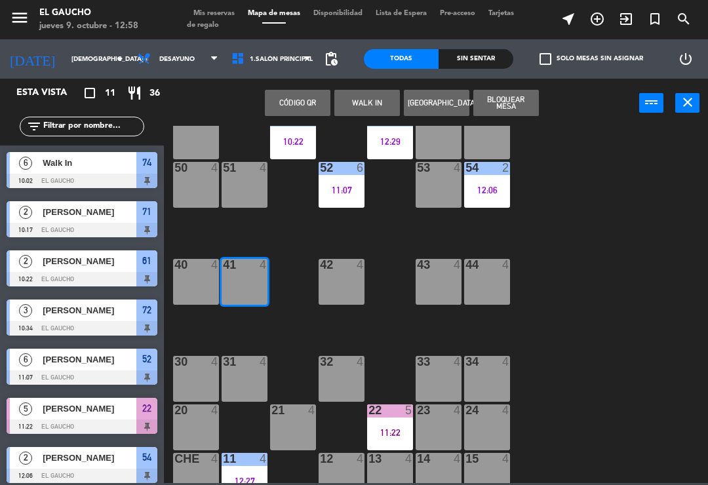
click at [355, 95] on button "WALK IN" at bounding box center [367, 103] width 66 height 26
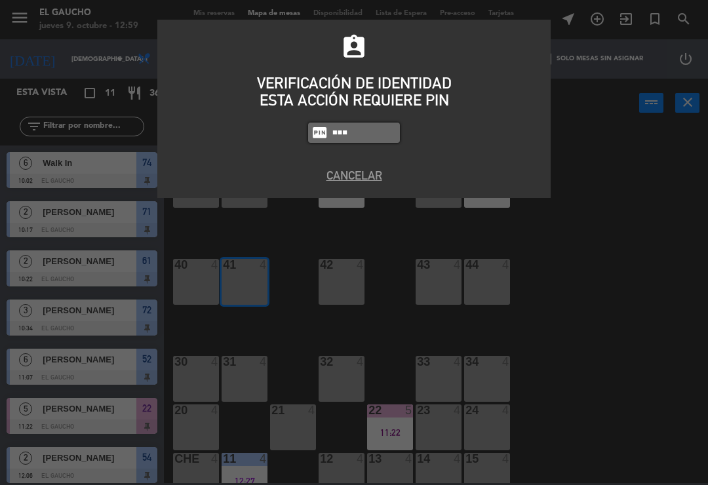
type input "0009"
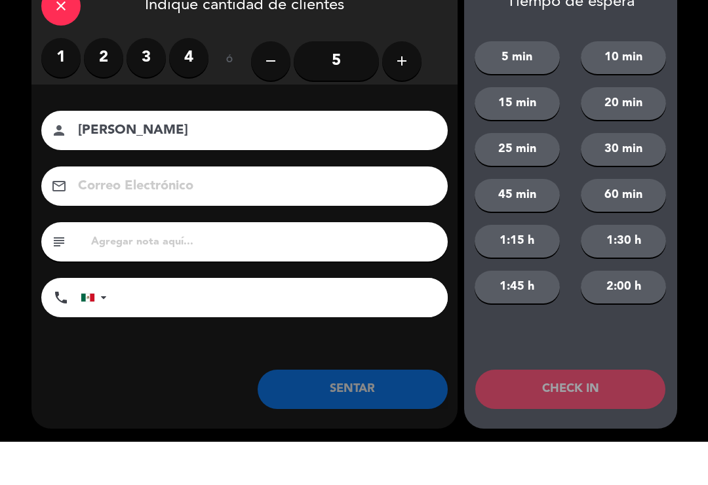
type input "[PERSON_NAME]"
click at [99, 81] on label "2" at bounding box center [103, 100] width 39 height 39
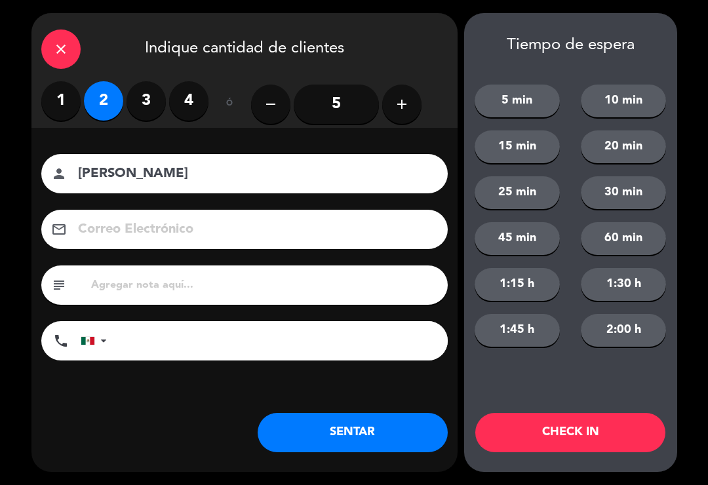
click at [349, 440] on button "SENTAR" at bounding box center [353, 432] width 190 height 39
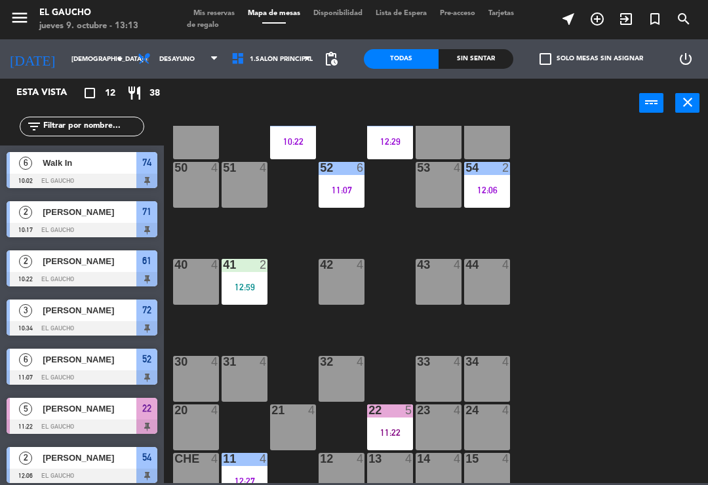
click at [243, 474] on div "11 4 12:27" at bounding box center [245, 476] width 46 height 46
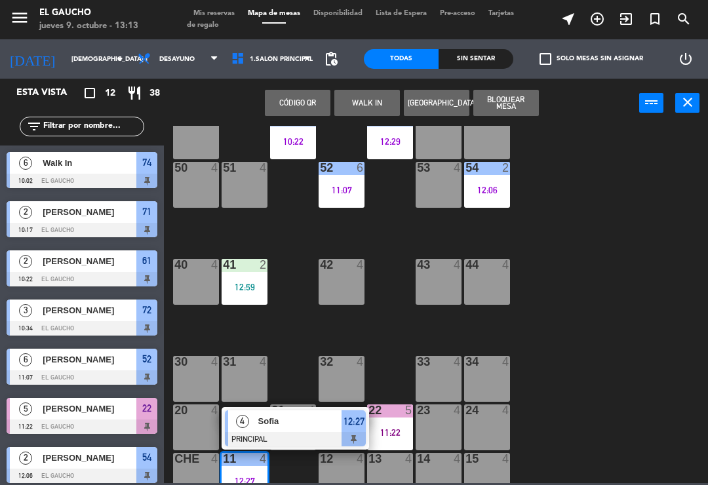
click at [287, 427] on span "Sofia" at bounding box center [300, 421] width 84 height 14
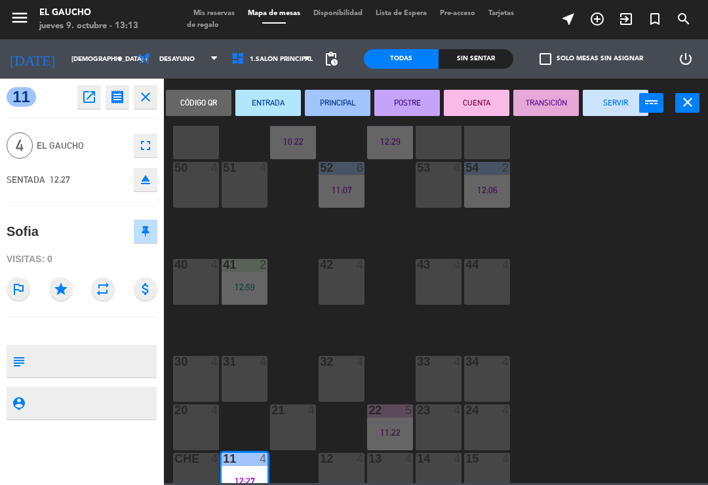
click at [624, 106] on button "SERVIR" at bounding box center [616, 103] width 66 height 26
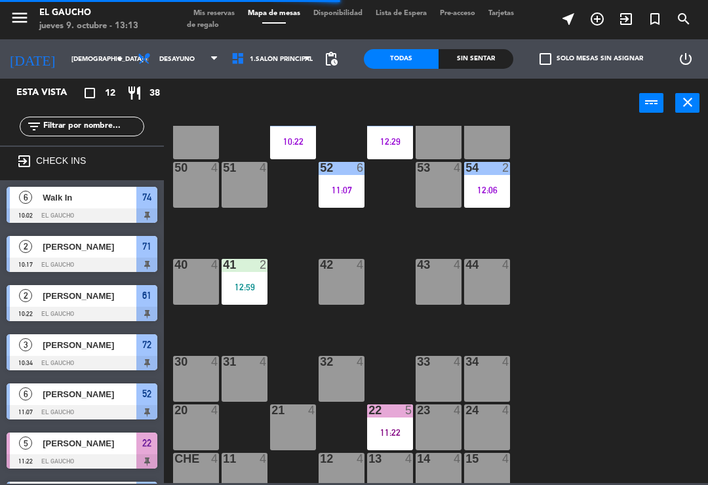
click at [384, 430] on div "11:22" at bounding box center [390, 432] width 46 height 9
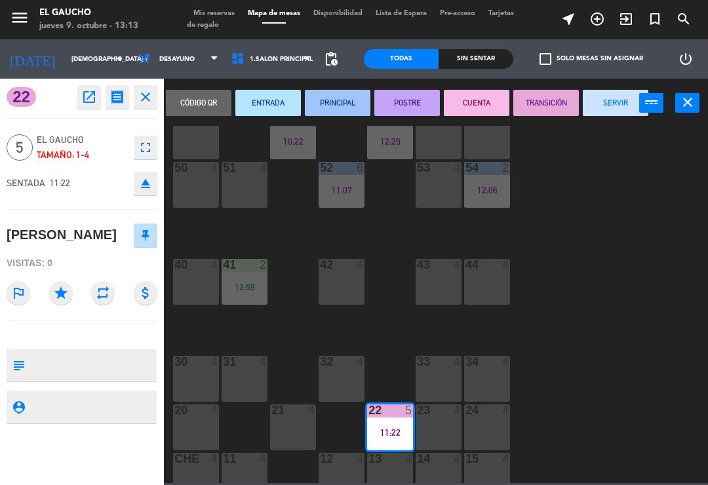
click at [618, 101] on button "SERVIR" at bounding box center [616, 103] width 66 height 26
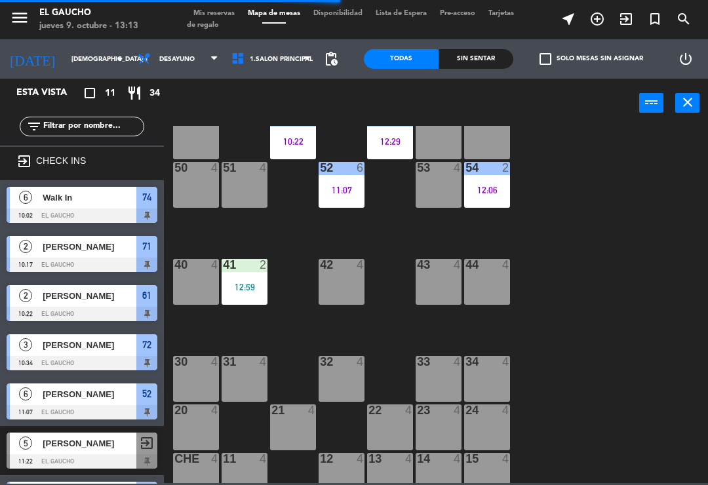
click at [251, 273] on div "41 2 12:59" at bounding box center [245, 282] width 46 height 46
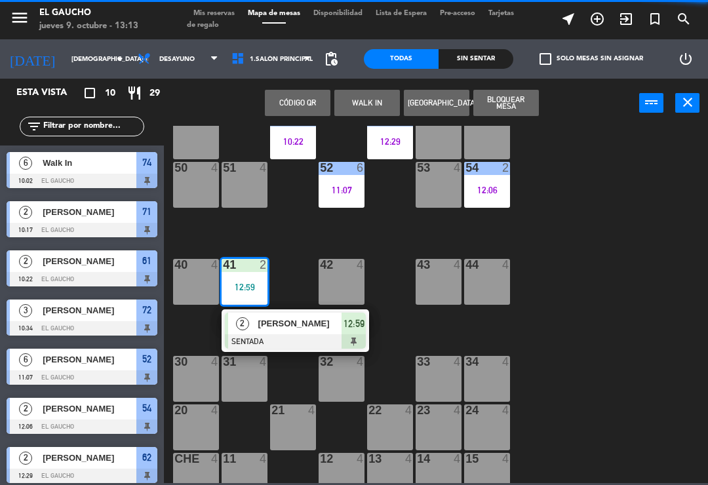
click at [289, 340] on div at bounding box center [295, 341] width 141 height 14
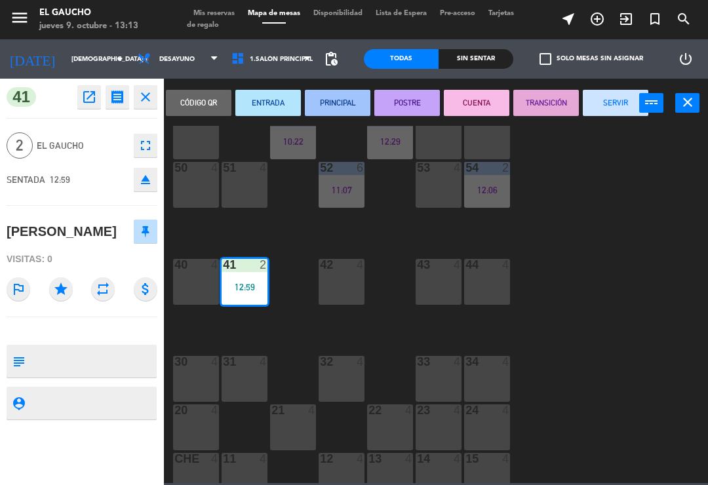
click at [346, 107] on button "PRINCIPAL" at bounding box center [338, 103] width 66 height 26
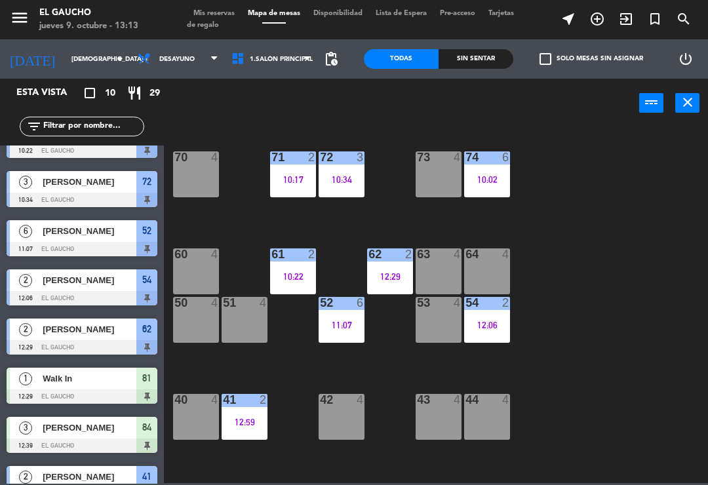
scroll to position [96, 0]
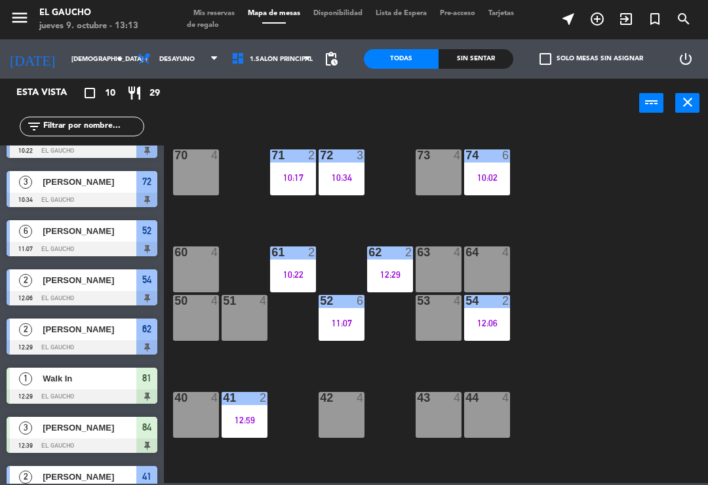
click at [355, 311] on div "52 6 11:07" at bounding box center [342, 318] width 46 height 46
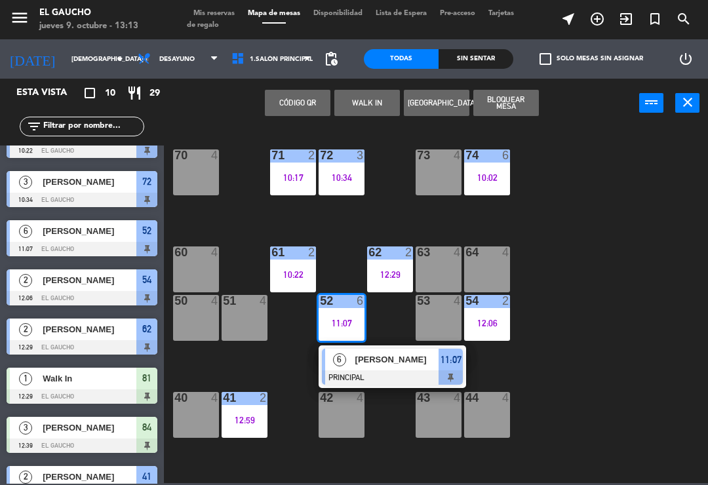
click at [380, 364] on span "[PERSON_NAME]" at bounding box center [397, 360] width 84 height 14
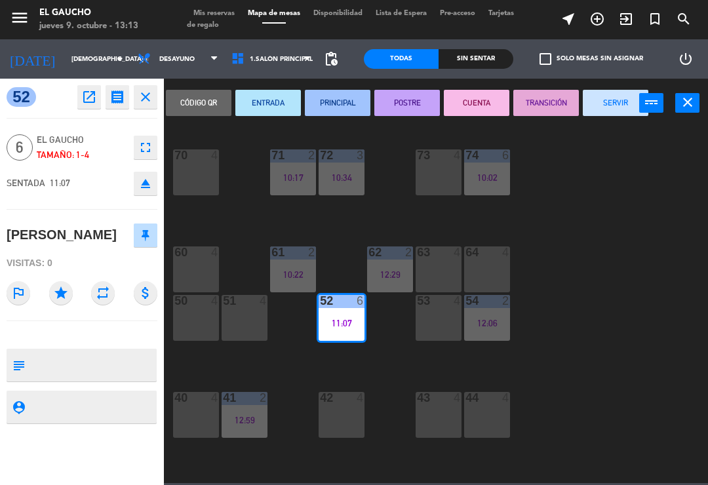
click at [616, 108] on button "SERVIR" at bounding box center [616, 103] width 66 height 26
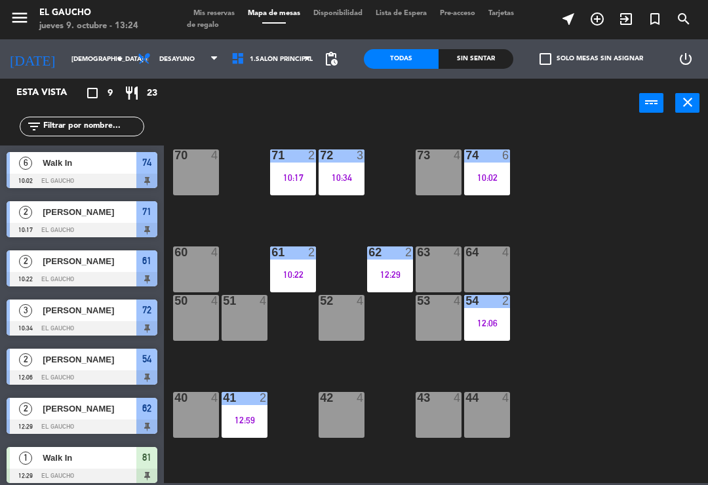
click at [336, 318] on div "52 4" at bounding box center [342, 318] width 46 height 46
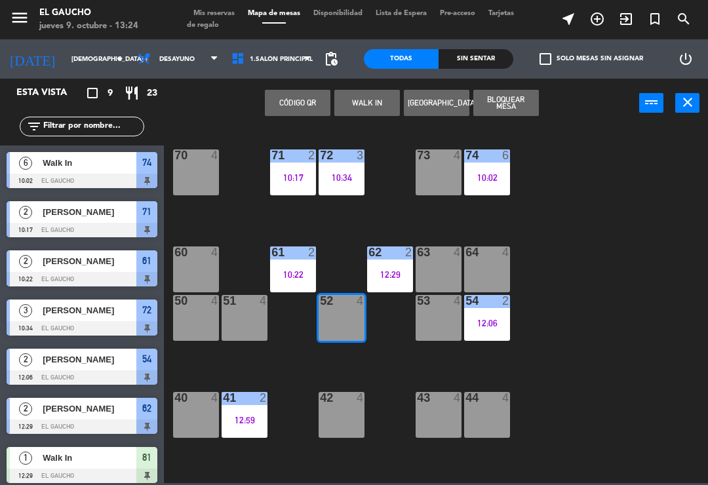
click at [374, 103] on button "WALK IN" at bounding box center [367, 103] width 66 height 26
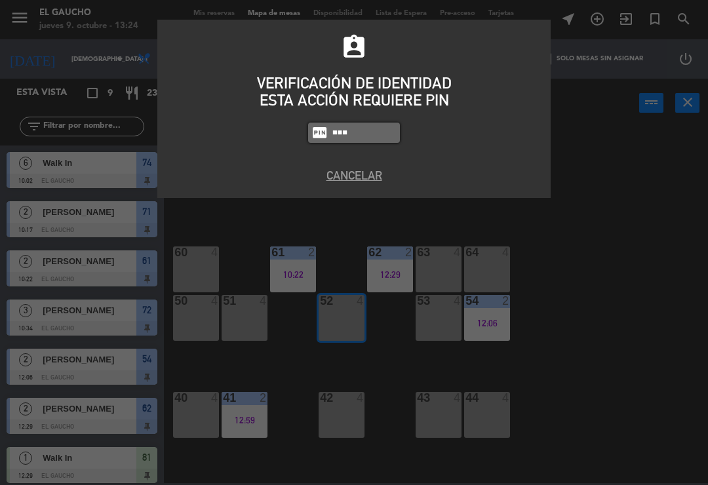
type input "0009"
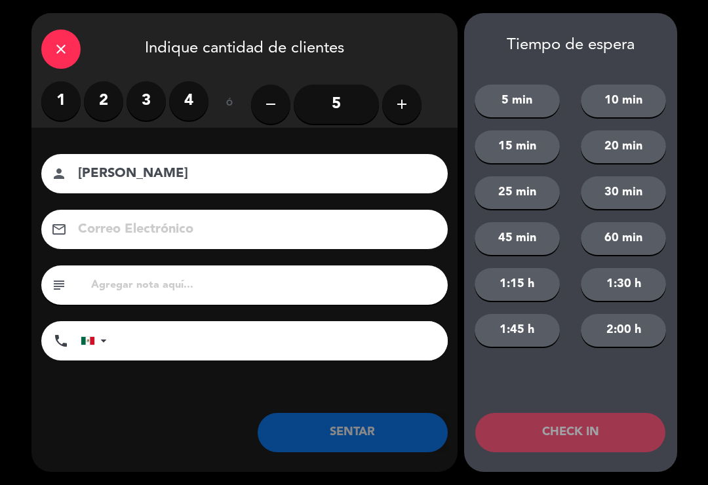
click at [193, 99] on label "4" at bounding box center [188, 100] width 39 height 39
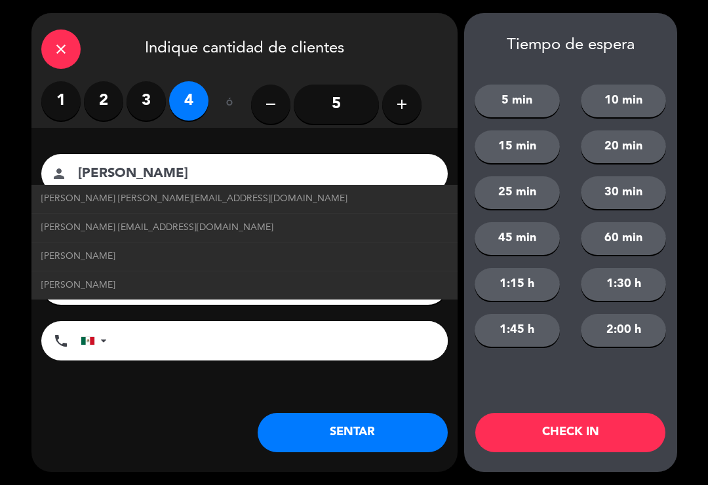
click at [256, 231] on span "[PERSON_NAME] [EMAIL_ADDRESS][DOMAIN_NAME]" at bounding box center [157, 227] width 232 height 15
type input "[PERSON_NAME]"
type input "[EMAIL_ADDRESS][DOMAIN_NAME]"
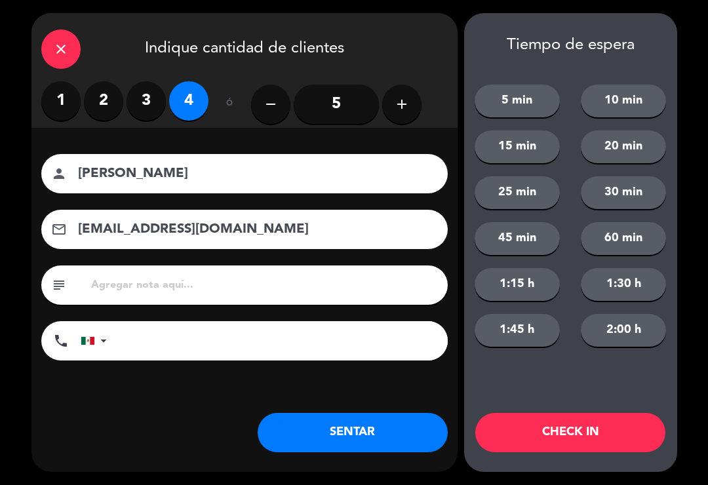
click at [349, 432] on button "SENTAR" at bounding box center [353, 432] width 190 height 39
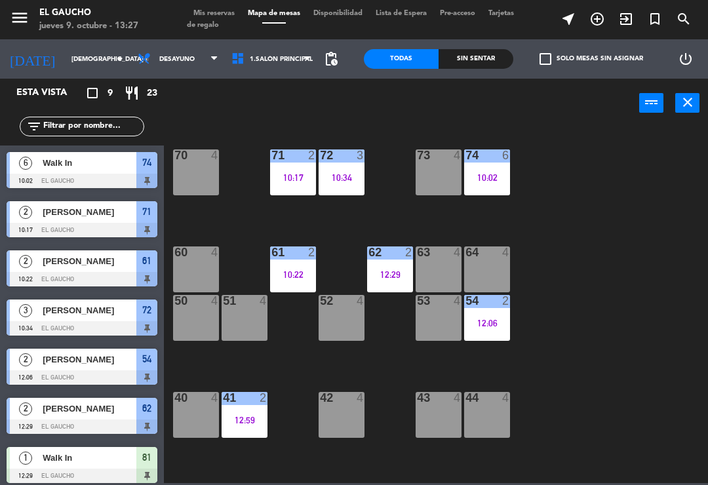
click at [295, 179] on div "10:17" at bounding box center [293, 177] width 46 height 9
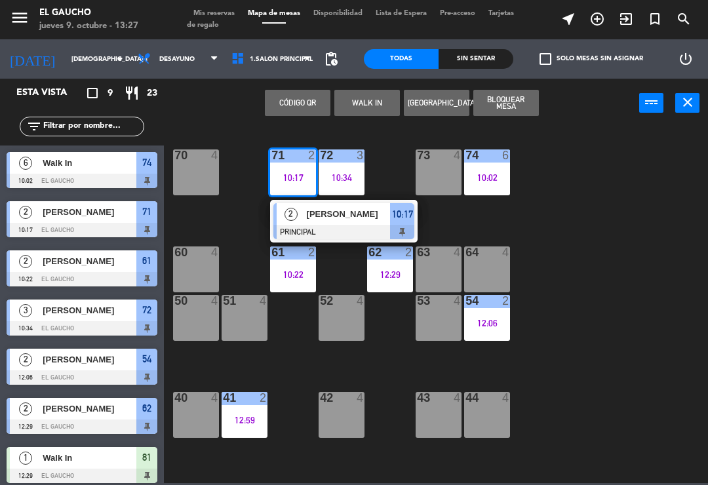
click at [349, 220] on span "[PERSON_NAME]" at bounding box center [349, 214] width 84 height 14
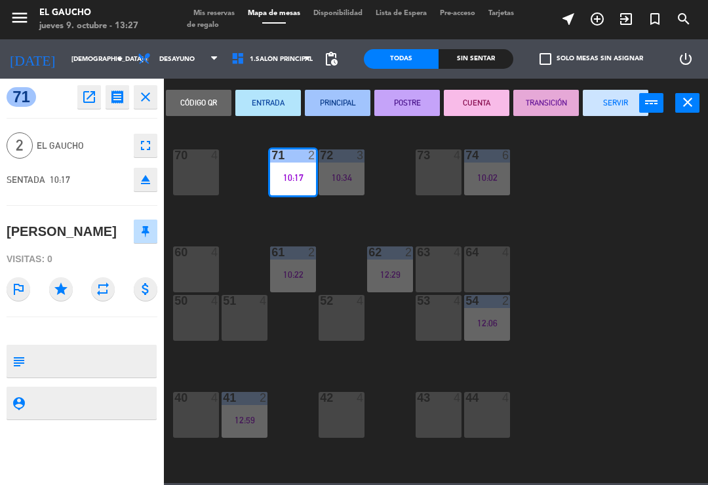
click at [613, 111] on button "SERVIR" at bounding box center [616, 103] width 66 height 26
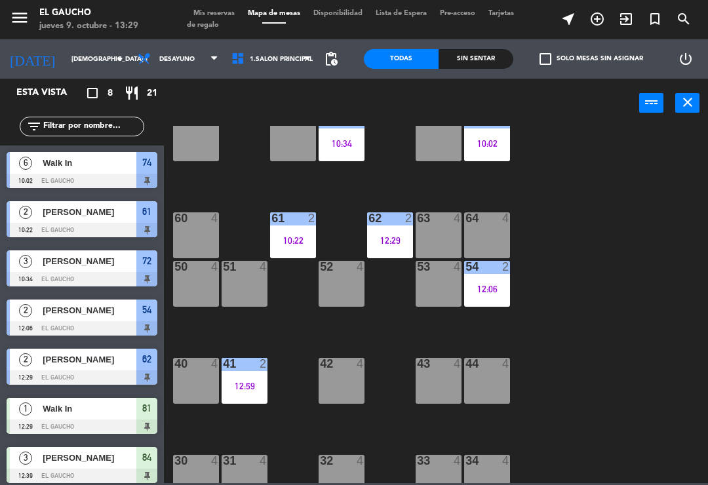
scroll to position [138, 0]
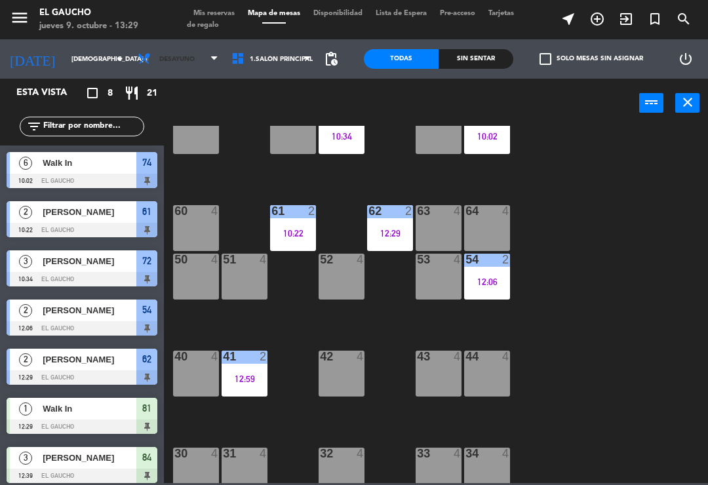
click at [199, 66] on span "Desayuno" at bounding box center [178, 59] width 94 height 29
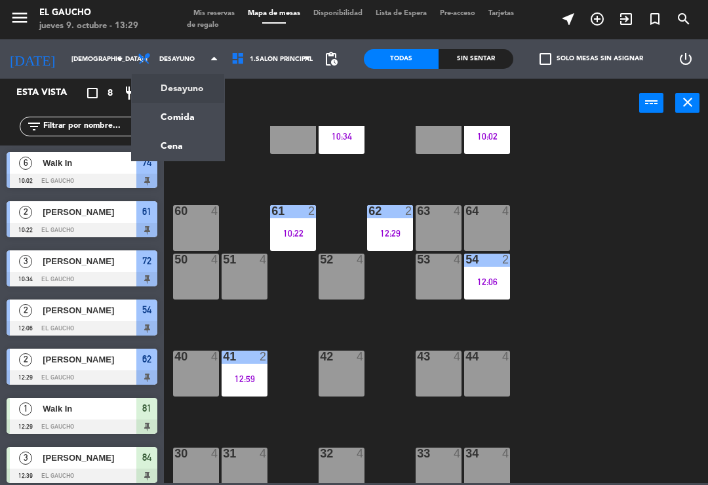
click at [186, 123] on ng-component "menu El Gaucho jueves 9. octubre - 13:29 Mis reservas Mapa de mesas Disponibili…" at bounding box center [354, 241] width 708 height 483
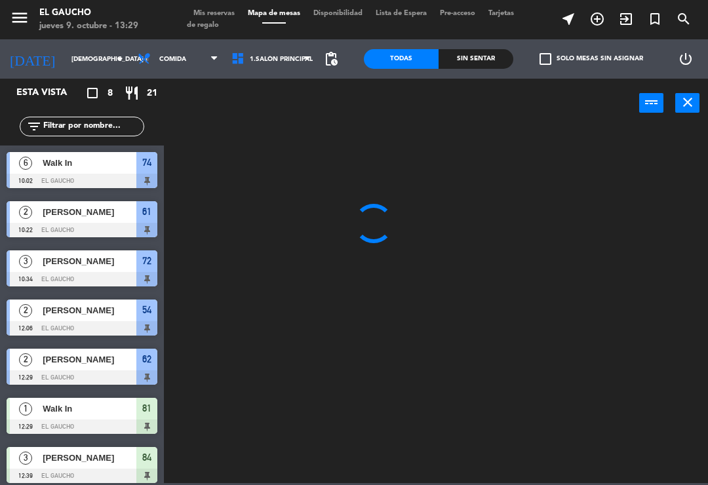
scroll to position [0, 0]
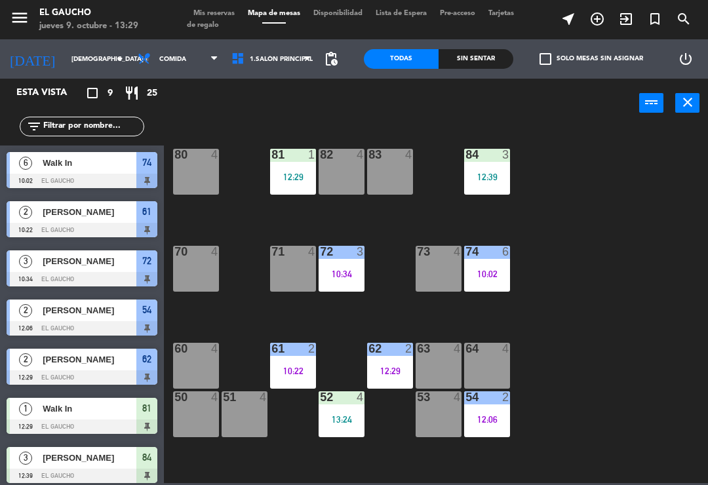
click at [350, 416] on div "13:24" at bounding box center [342, 419] width 46 height 9
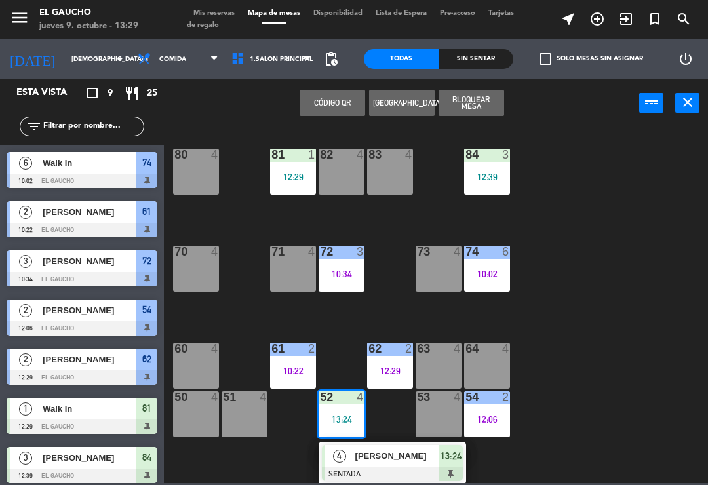
click at [588, 376] on div "84 3 12:39 80 4 83 4 82 4 81 1 12:29 70 4 71 4 72 3 10:34 73 4 74 6 10:02 63 4 …" at bounding box center [439, 304] width 537 height 357
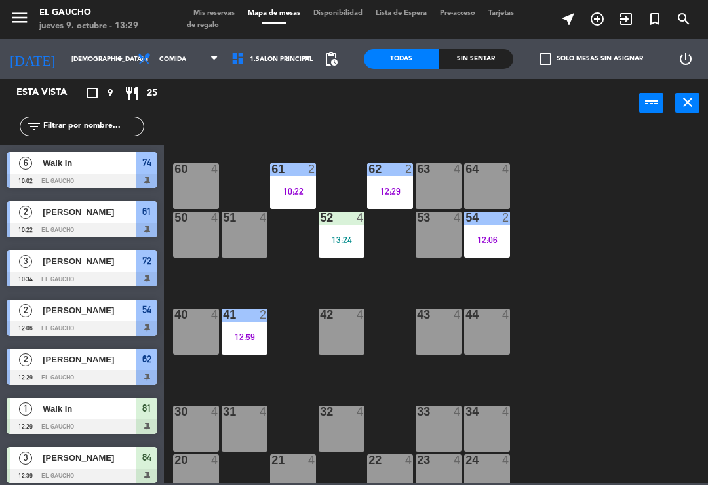
scroll to position [201, 0]
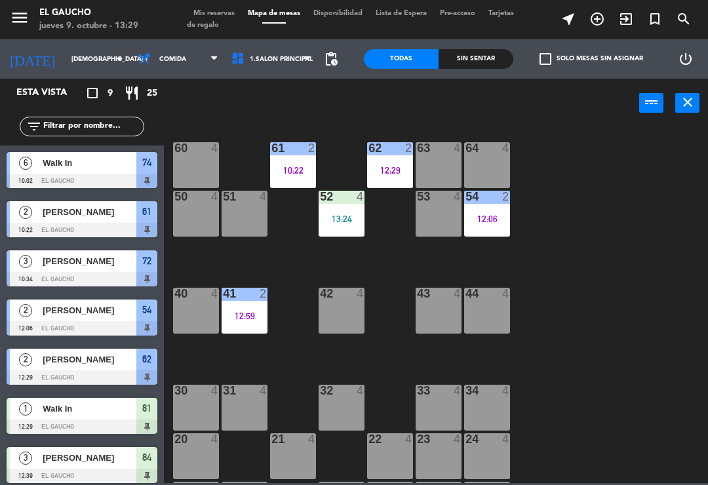
click at [491, 308] on div "44 4" at bounding box center [487, 311] width 46 height 46
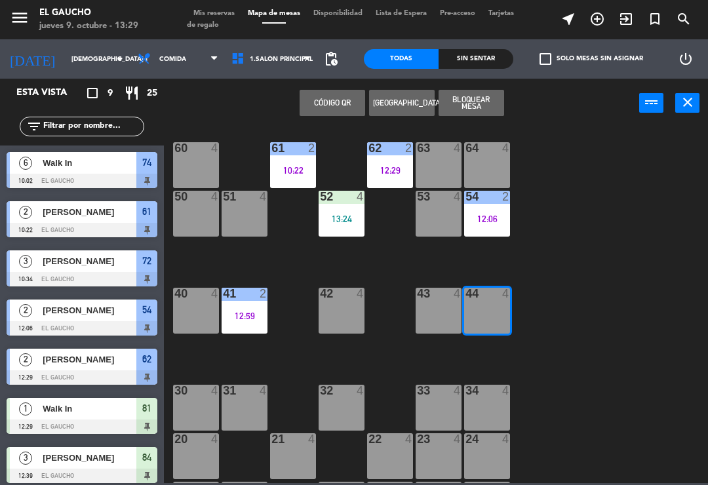
click at [396, 113] on button "[GEOGRAPHIC_DATA]" at bounding box center [402, 103] width 66 height 26
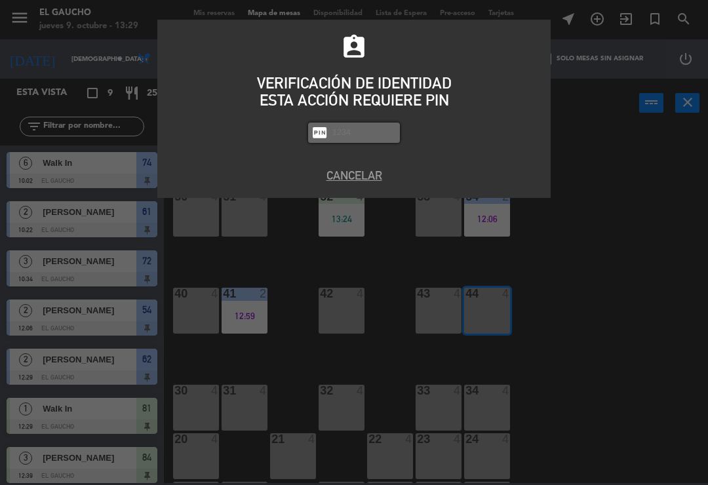
click at [360, 182] on button "Cancelar" at bounding box center [354, 176] width 374 height 18
